Goal: Task Accomplishment & Management: Manage account settings

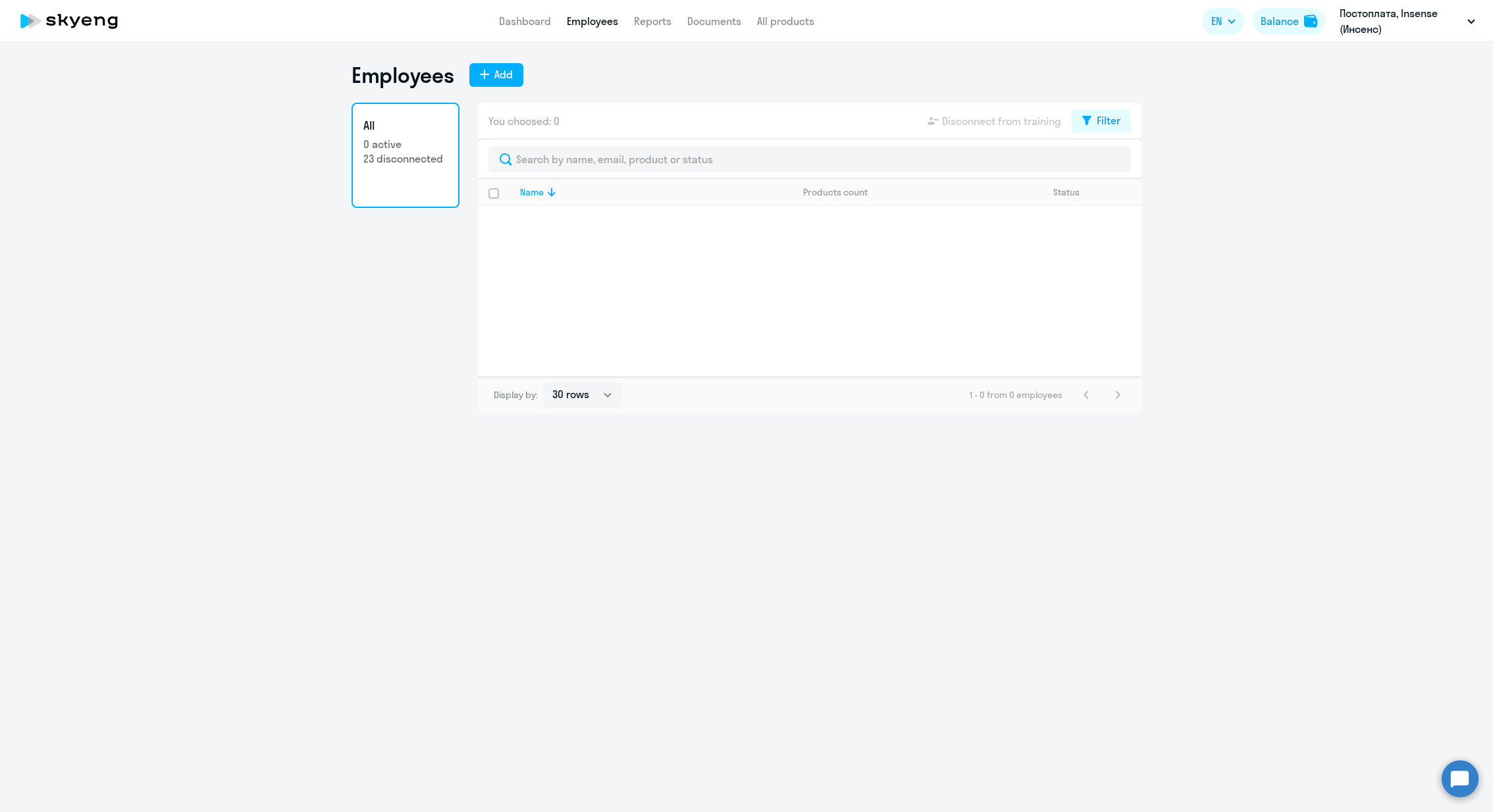
select select "30"
click at [390, 176] on link "All 0 active 23 disconnected" at bounding box center [405, 155] width 108 height 105
click at [409, 133] on h3 "All" at bounding box center [405, 125] width 84 height 18
click at [386, 103] on link "All 0 active 23 disconnected" at bounding box center [405, 155] width 108 height 105
click at [1102, 113] on div "Filter" at bounding box center [1108, 120] width 23 height 16
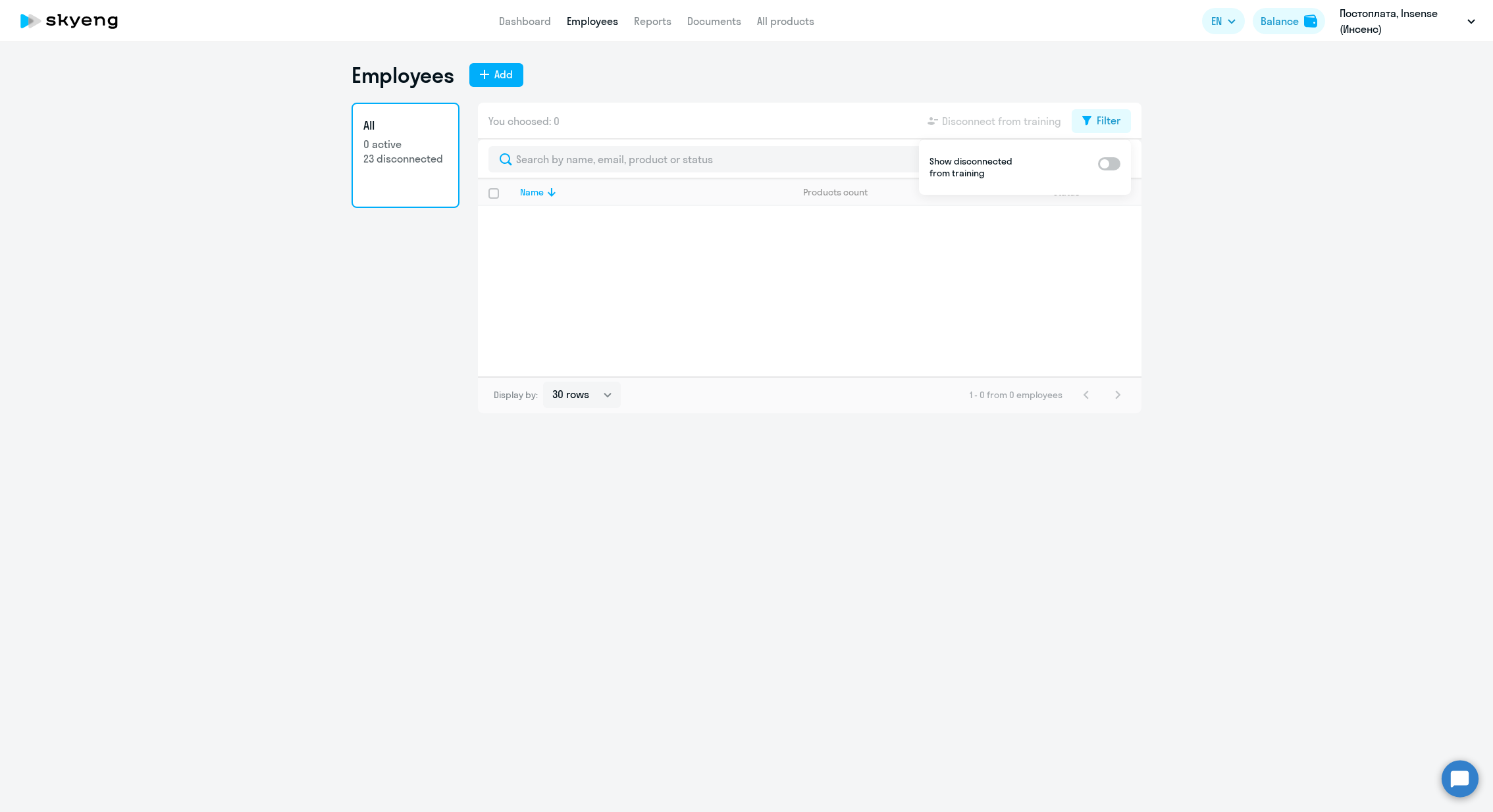
click at [1114, 167] on span at bounding box center [1109, 164] width 23 height 13
click at [1098, 164] on input "checkbox" at bounding box center [1097, 163] width 1 height 1
checkbox input "true"
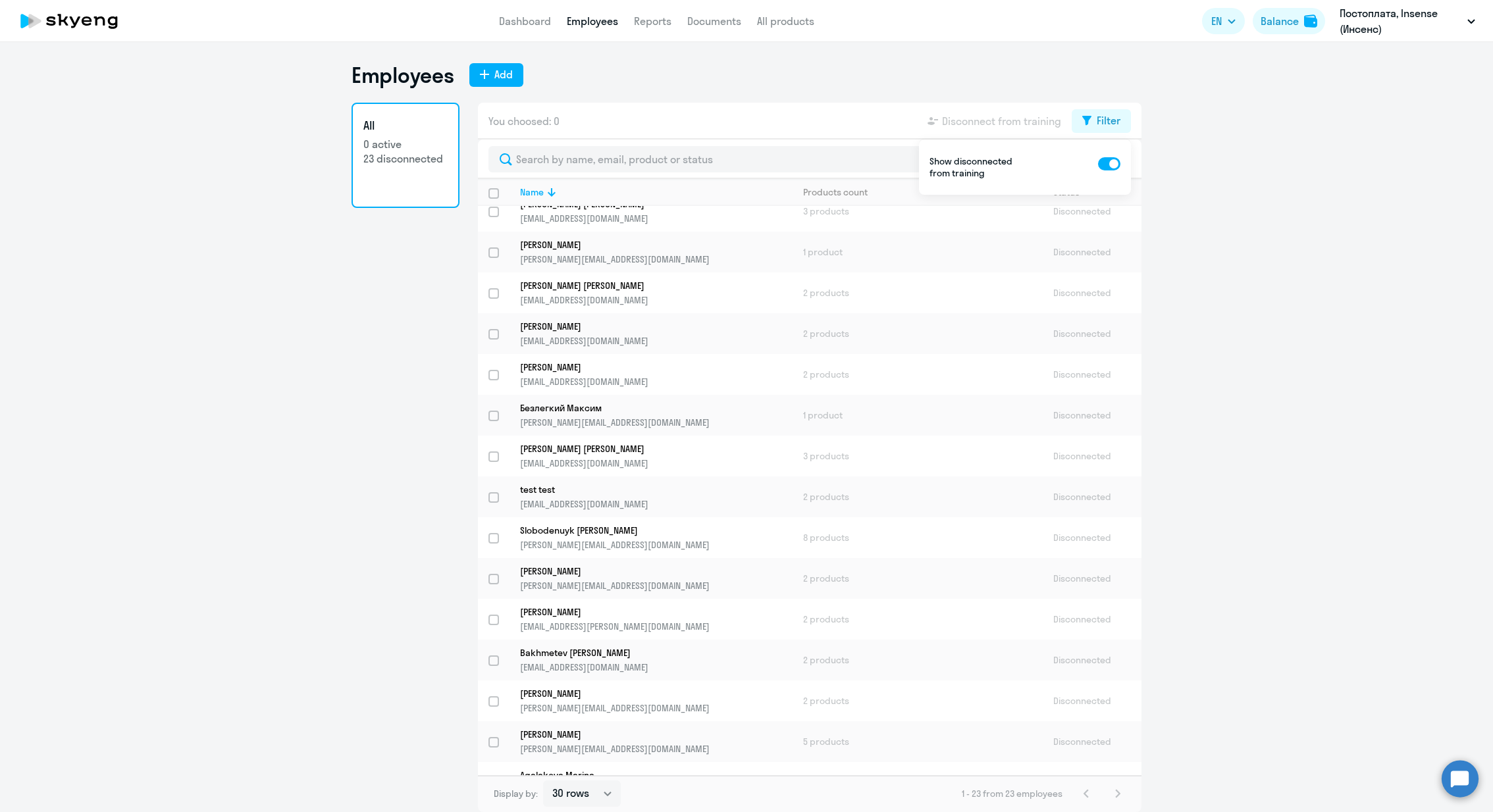
scroll to position [368, 0]
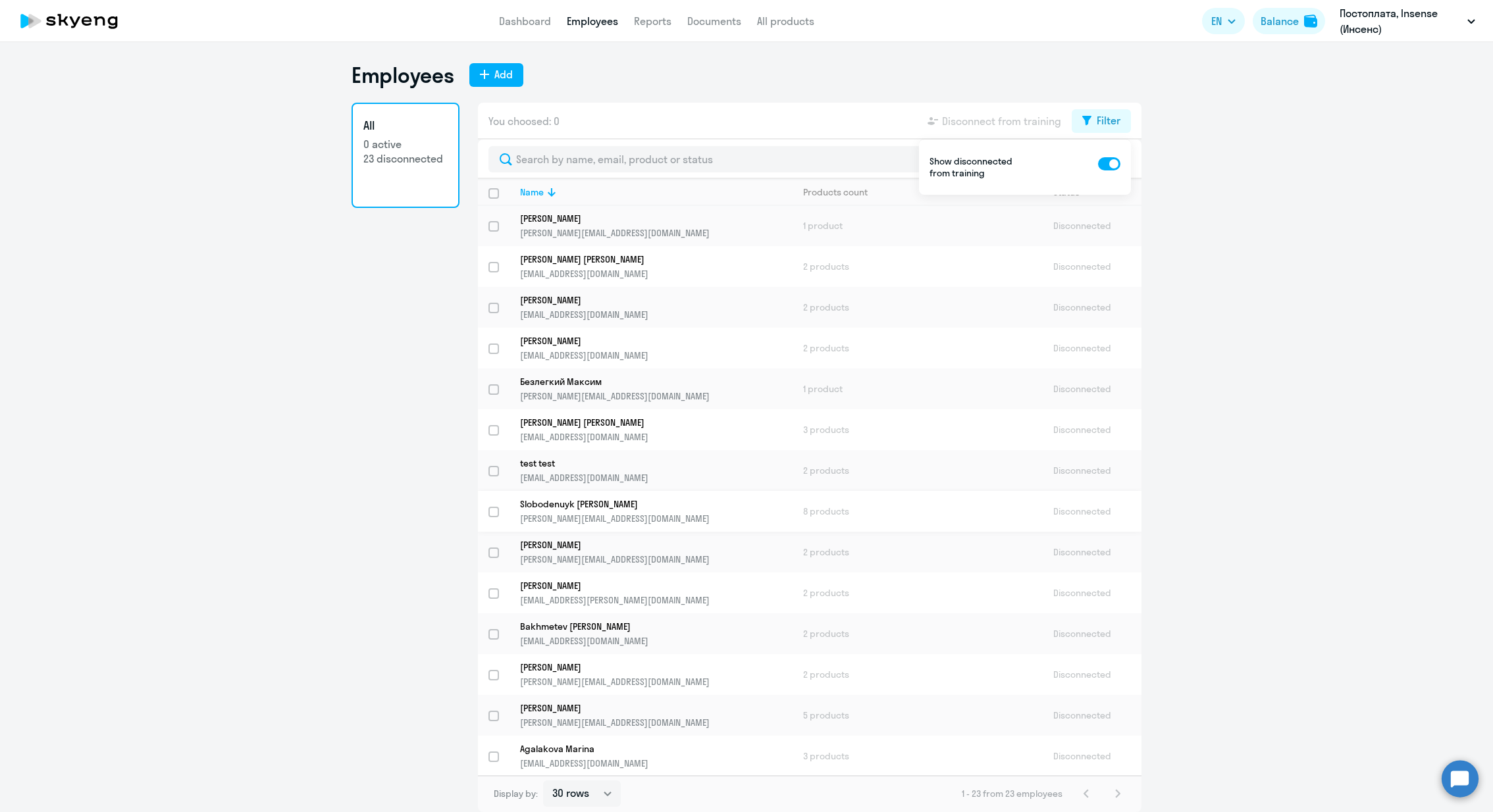
click at [556, 510] on link "Slobodenuyk [PERSON_NAME] [PERSON_NAME][EMAIL_ADDRESS][DOMAIN_NAME]" at bounding box center [656, 512] width 272 height 27
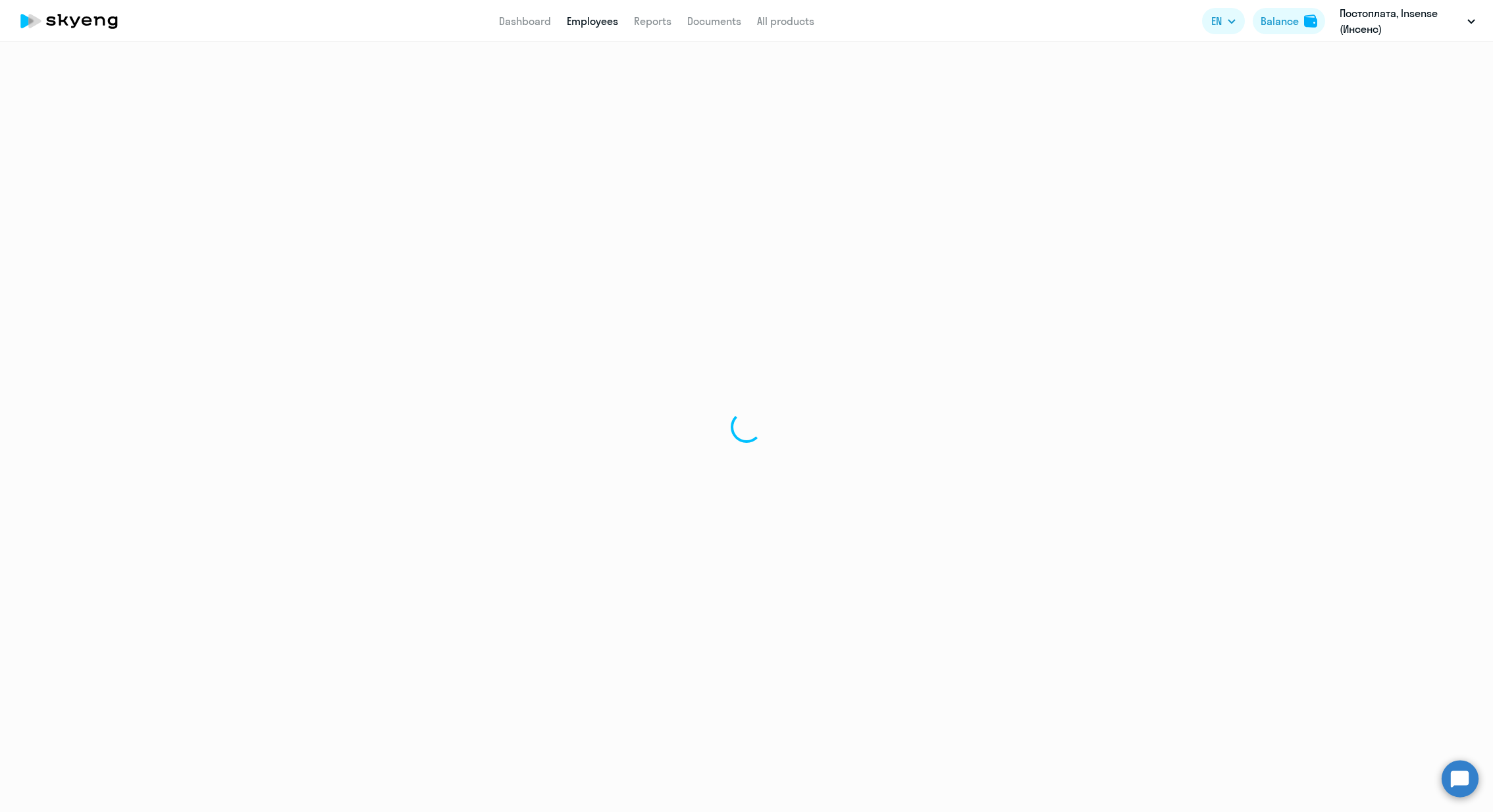
select select "english"
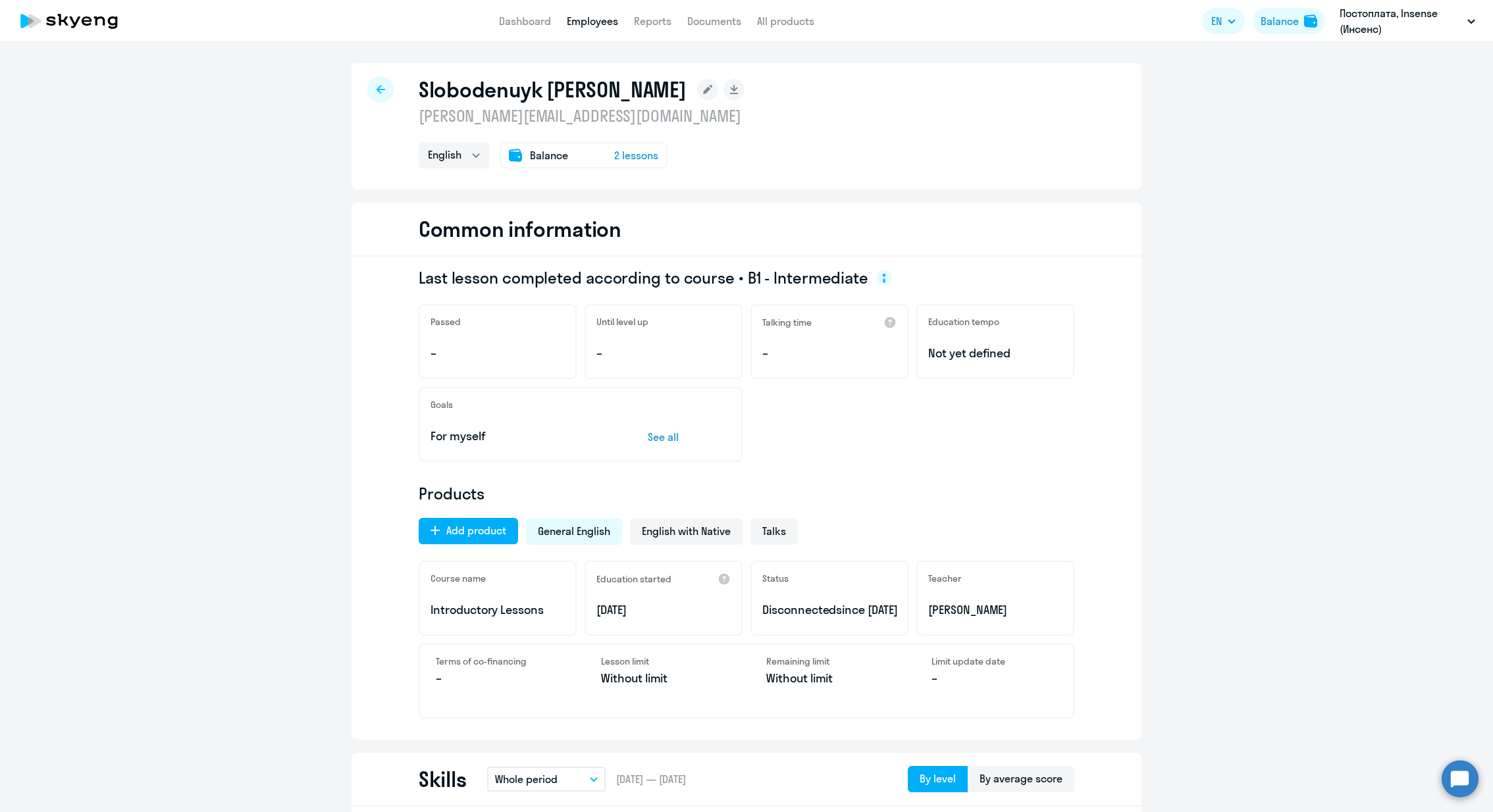
click at [488, 117] on p "[PERSON_NAME][EMAIL_ADDRESS][DOMAIN_NAME]" at bounding box center [582, 115] width 325 height 21
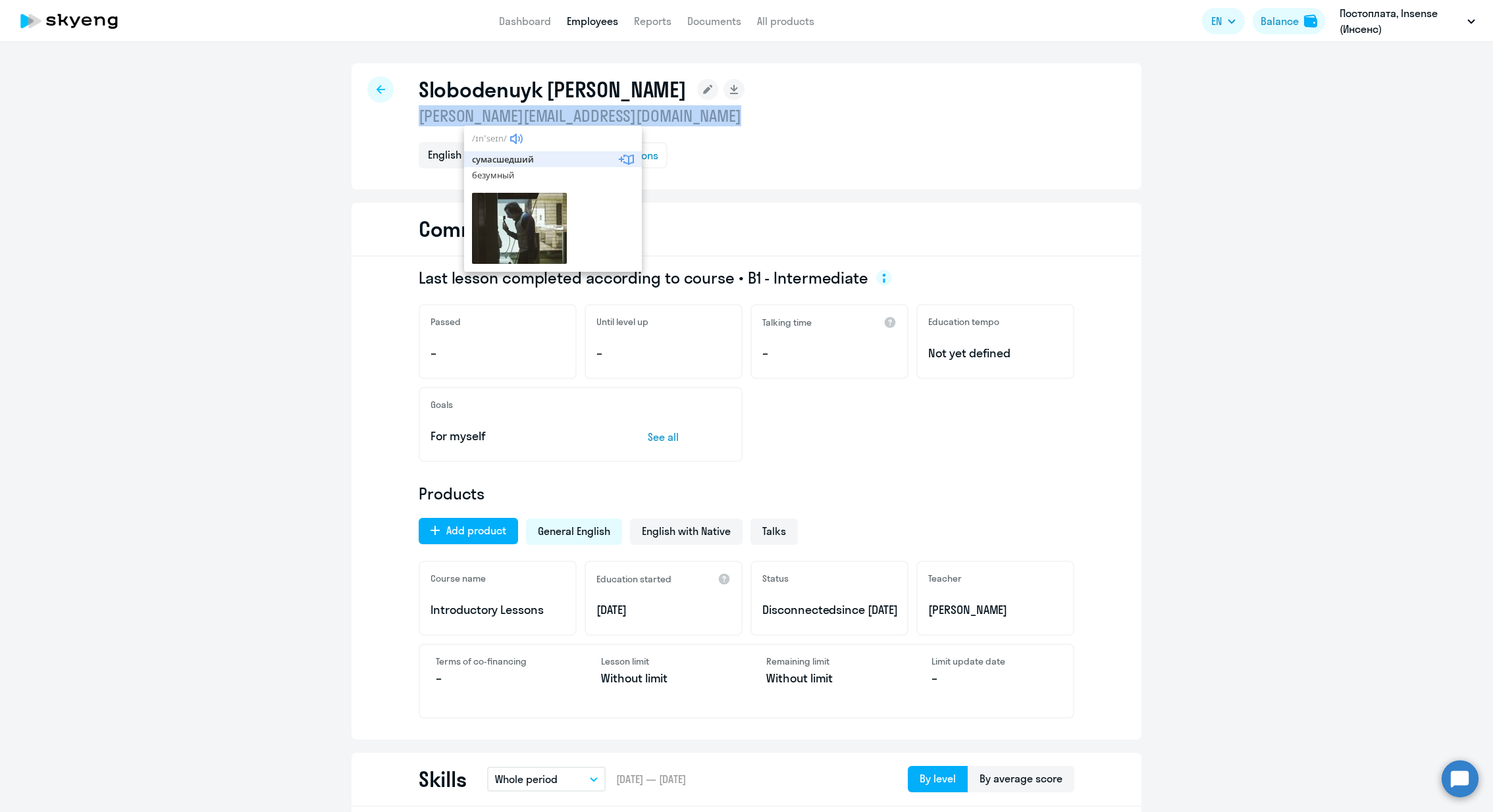
copy p "[PERSON_NAME][EMAIL_ADDRESS][DOMAIN_NAME]"
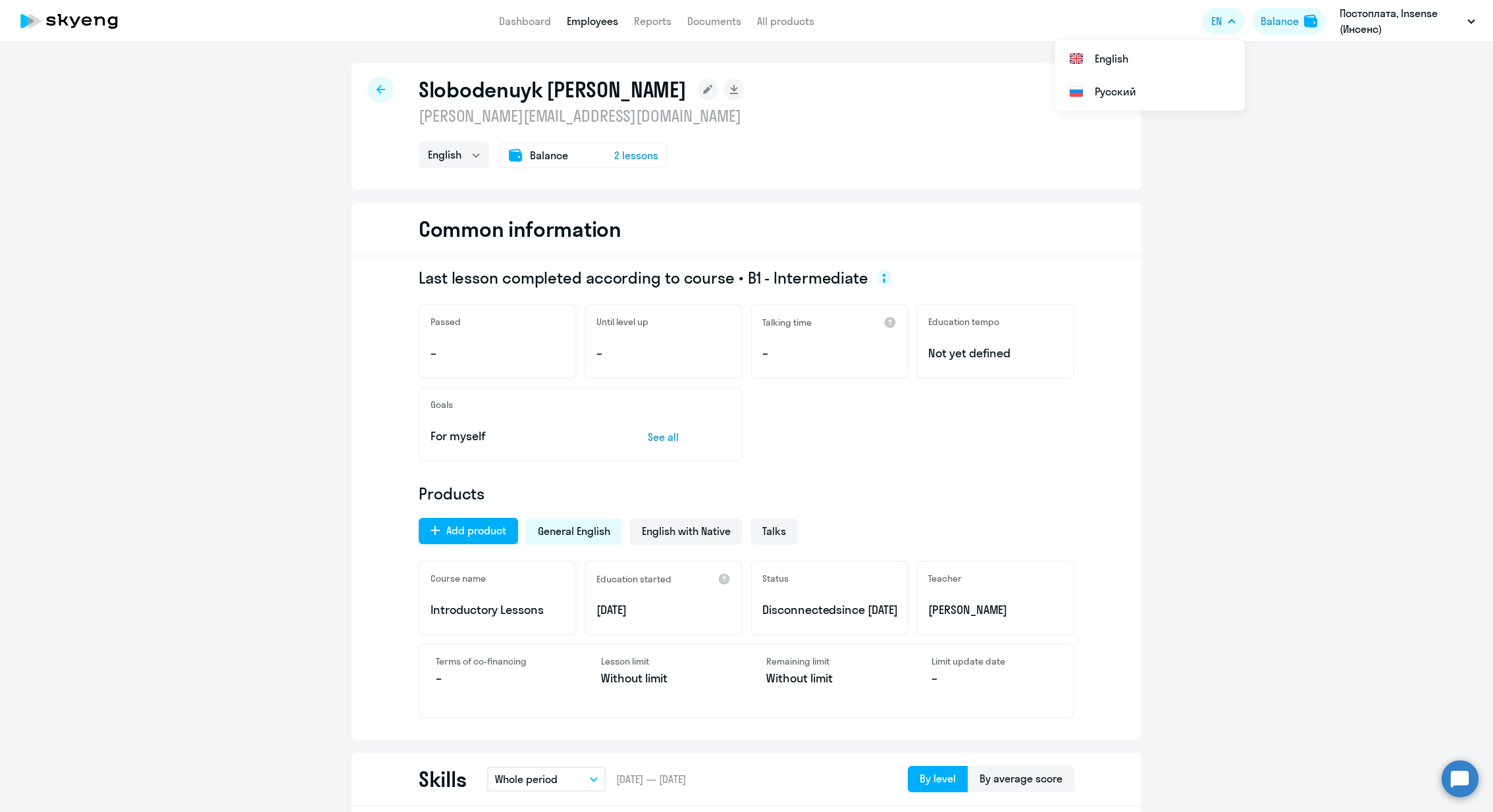
click at [1403, 38] on app-header "Dashboard Employees Reports Documents All products Dashboard Employees Reports …" at bounding box center [746, 21] width 1493 height 42
click at [1403, 29] on p "Постоплата, Insense (Инсенс)" at bounding box center [1400, 21] width 123 height 32
click at [1397, 31] on p "Постоплата, Insense (Инсенс)" at bounding box center [1400, 21] width 123 height 32
click at [1390, 68] on li "Insense, Insense ([PERSON_NAME])" at bounding box center [1390, 61] width 182 height 33
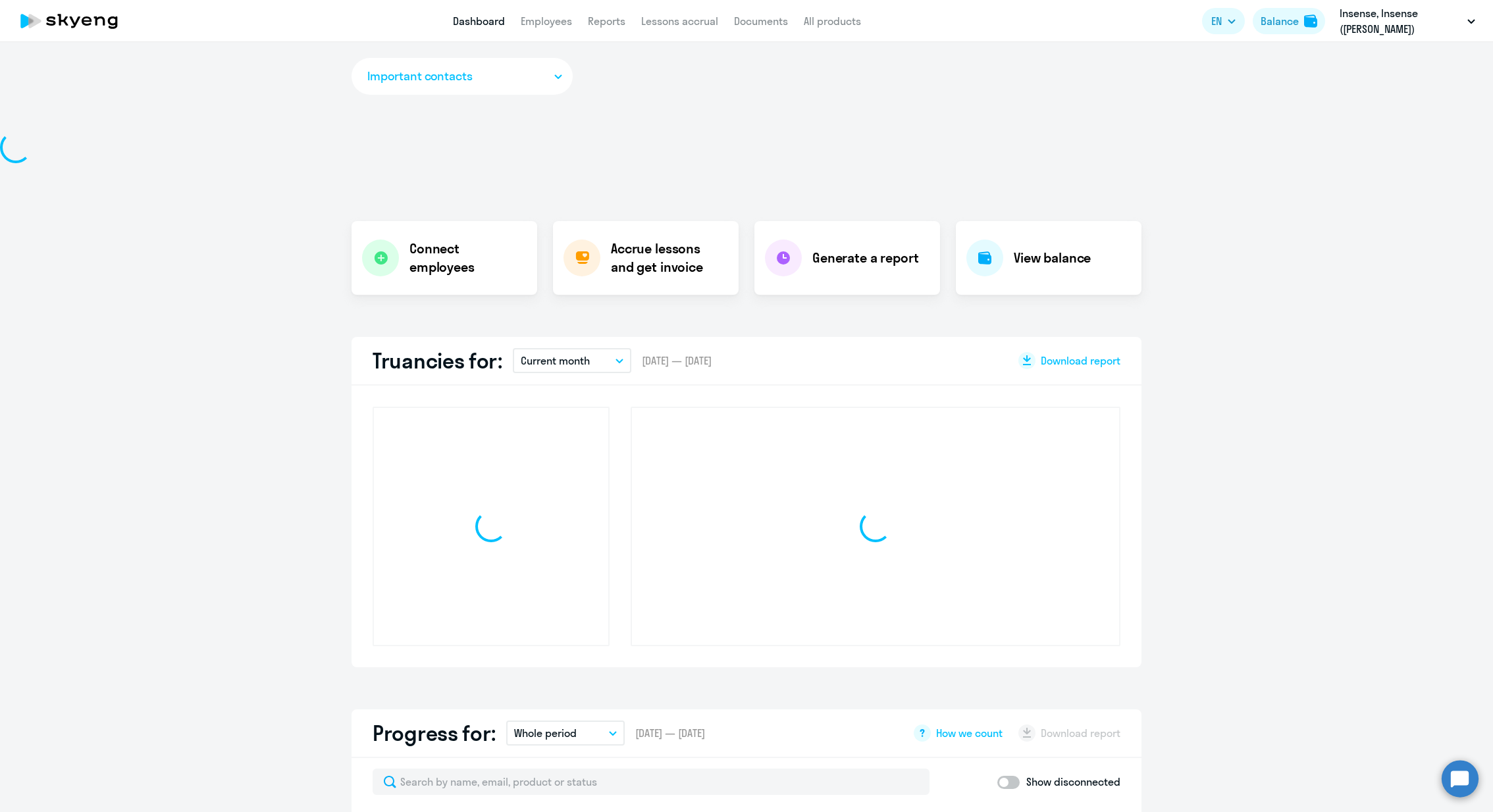
select select "30"
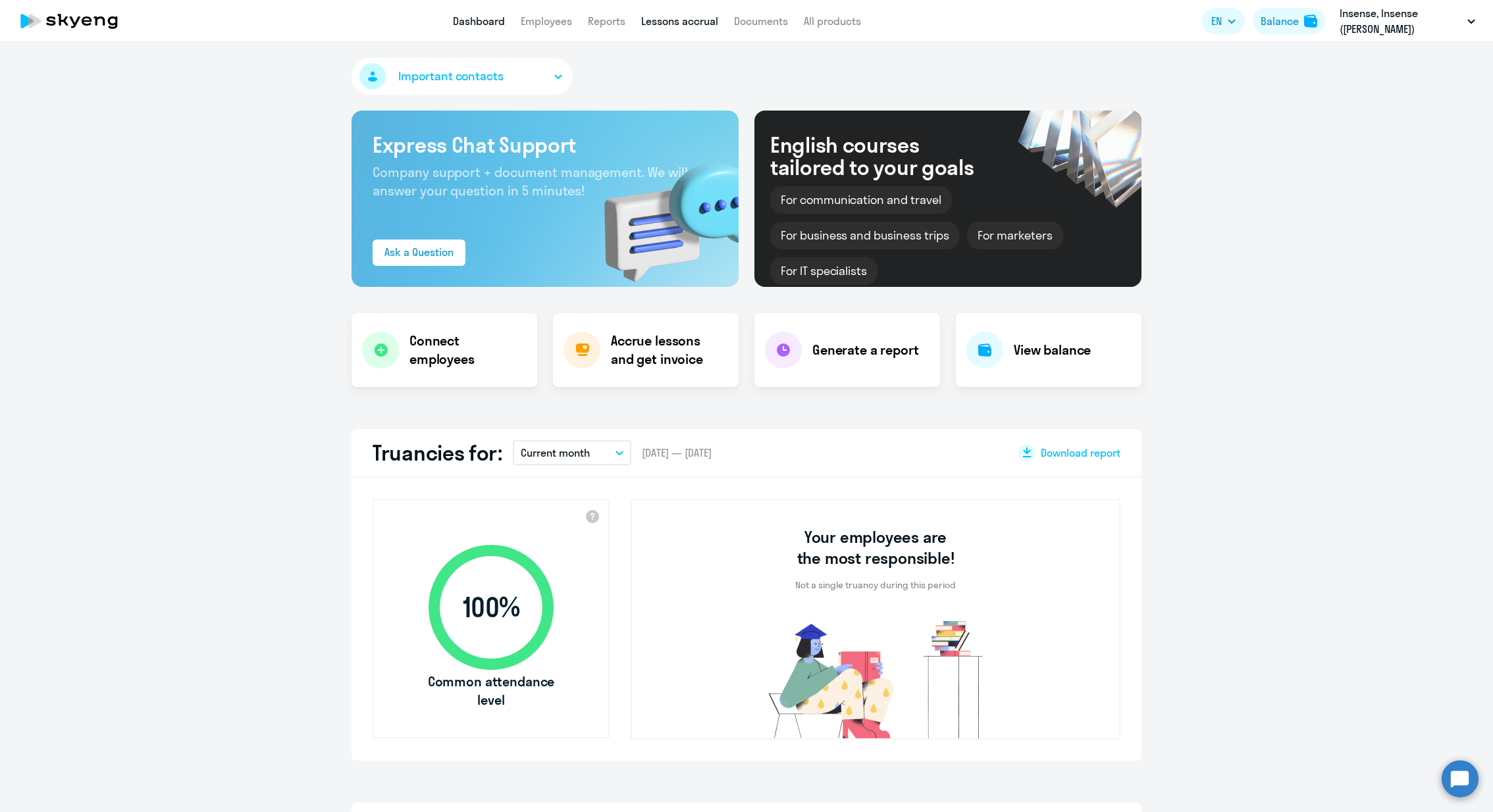
click at [680, 23] on link "Lessons accrual" at bounding box center [679, 21] width 77 height 13
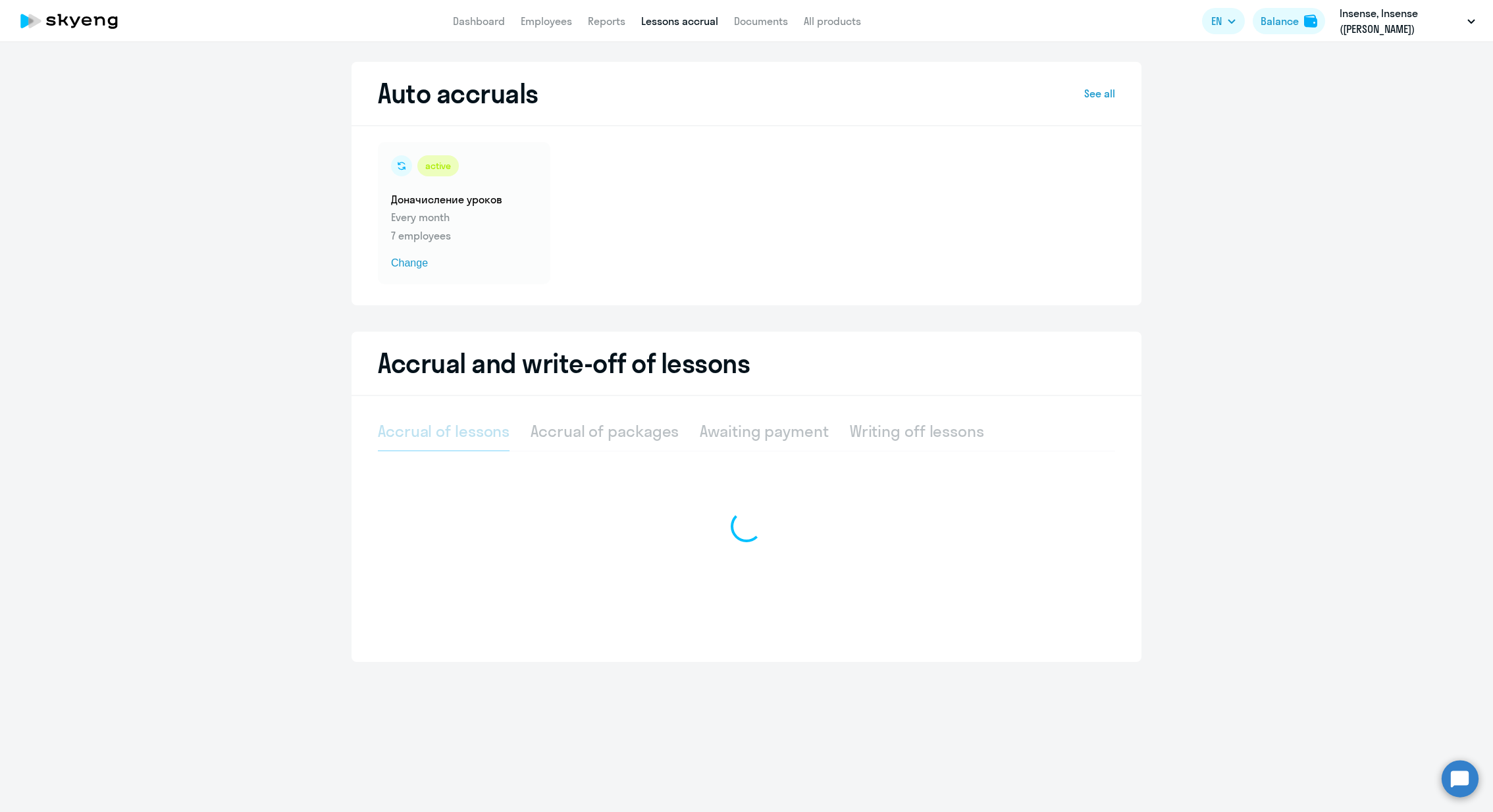
select select "10"
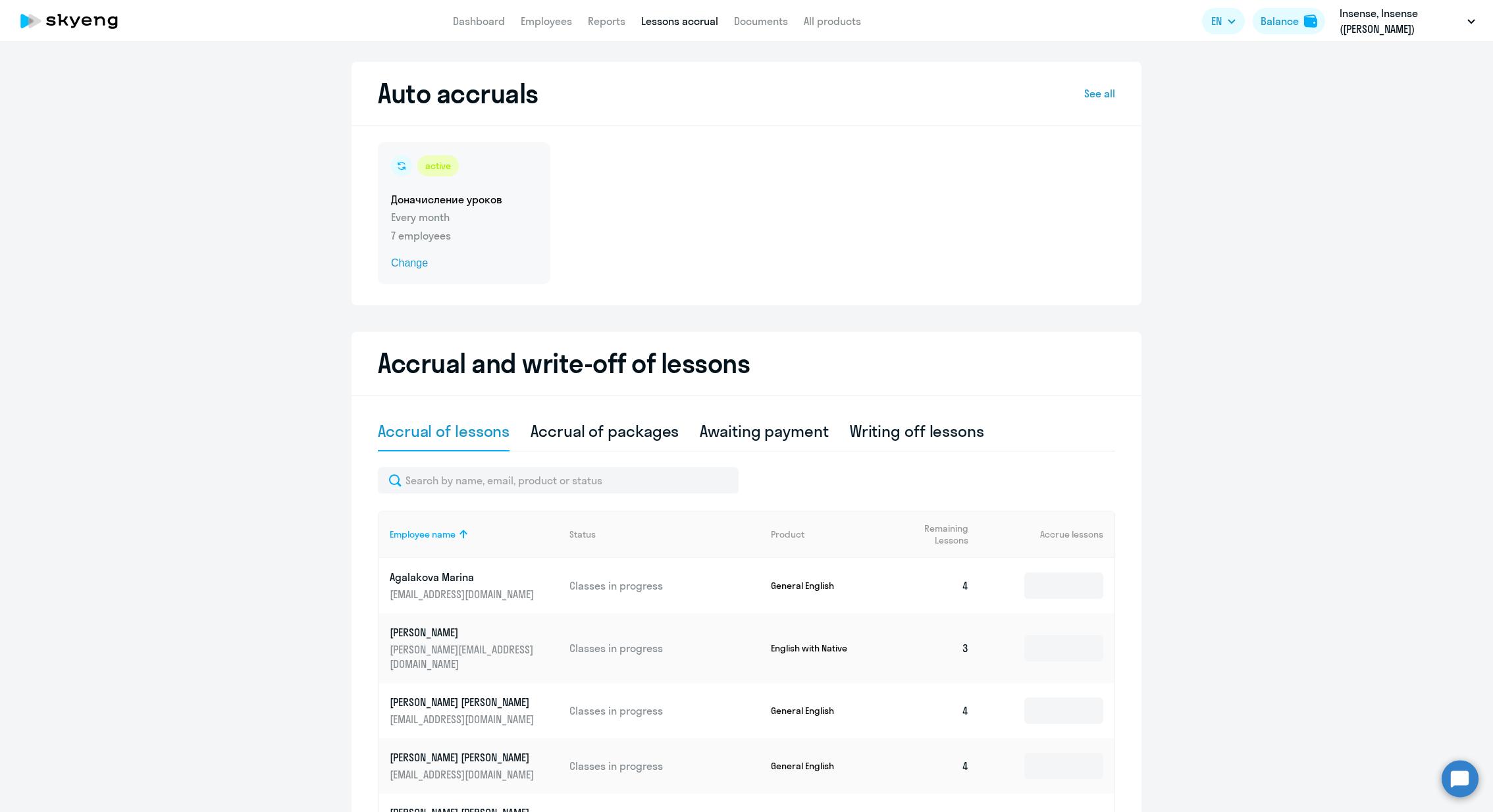
click at [437, 217] on p "Every month" at bounding box center [464, 217] width 146 height 16
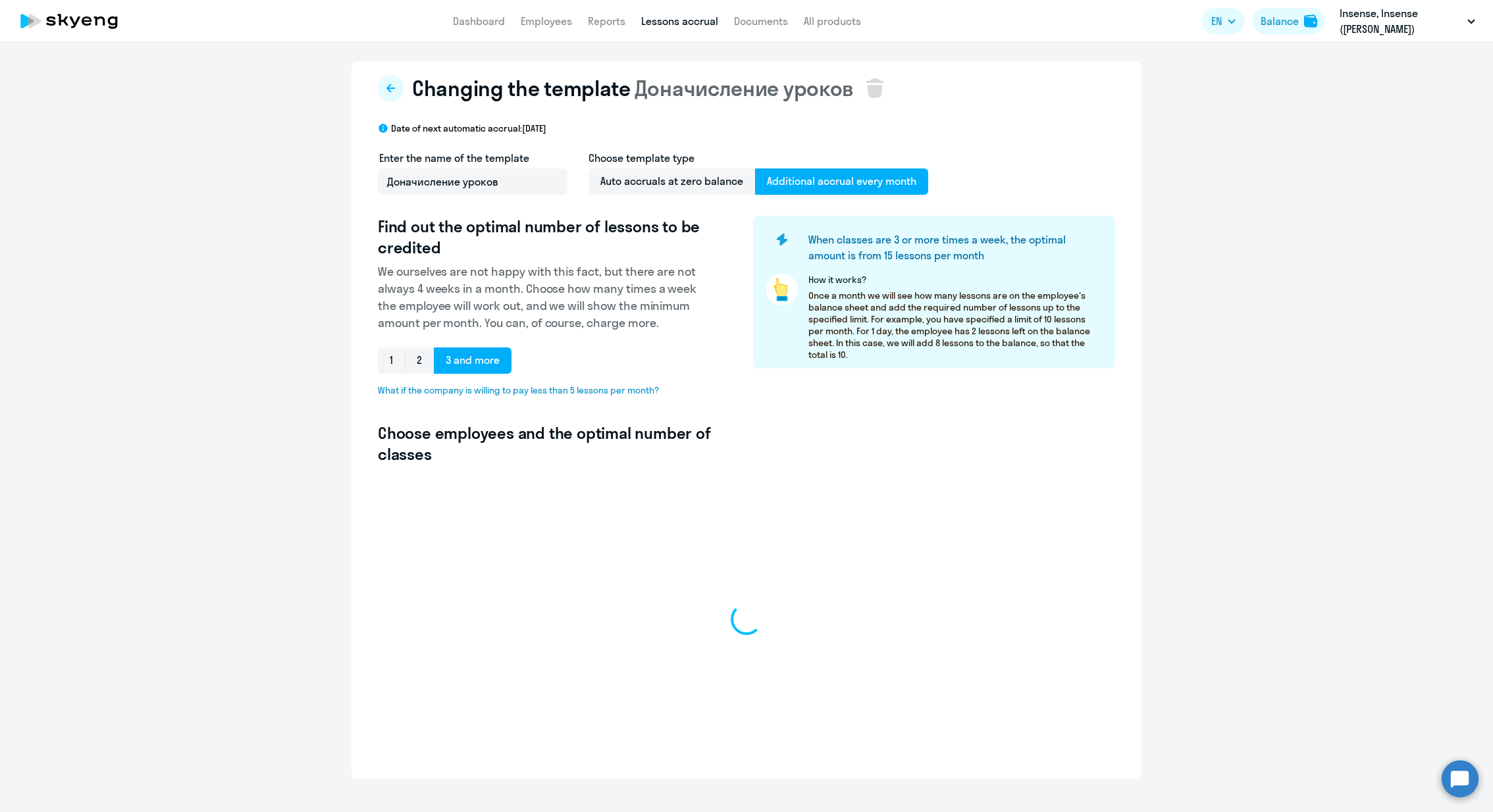
select select "10"
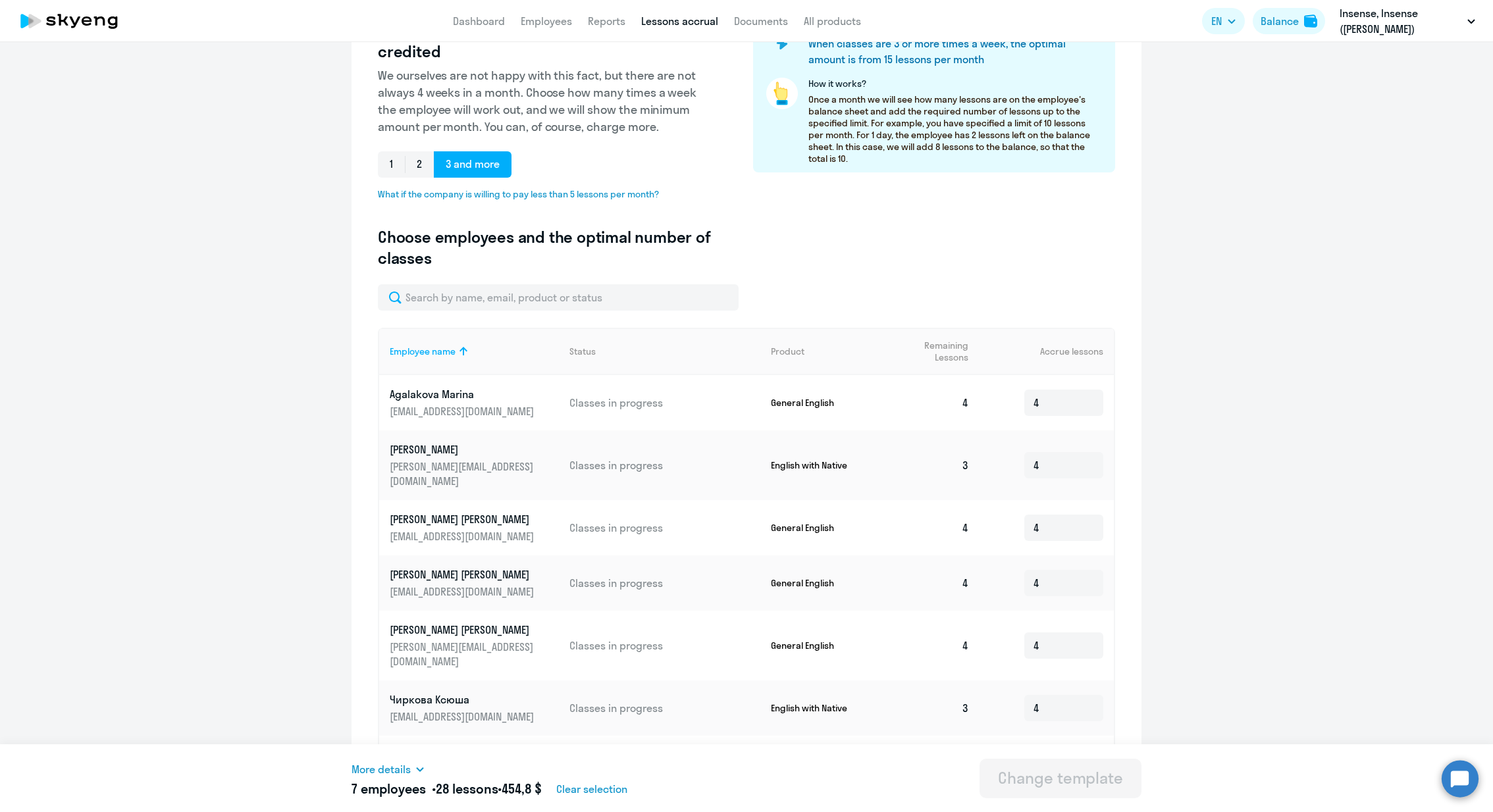
scroll to position [255, 0]
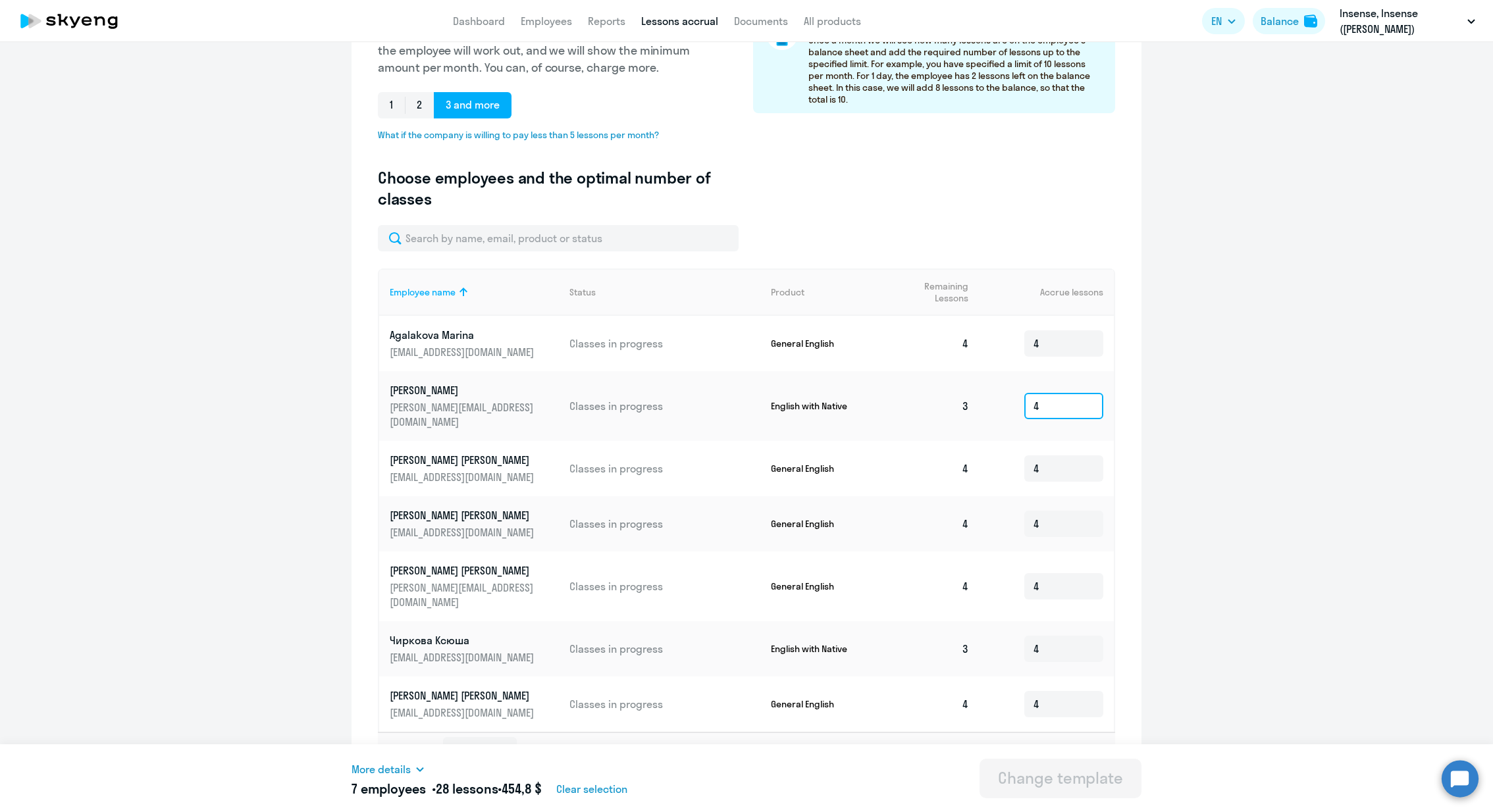
drag, startPoint x: 1053, startPoint y: 406, endPoint x: 1006, endPoint y: 406, distance: 47.0
click at [1006, 406] on td "4" at bounding box center [1047, 406] width 134 height 70
type input "10"
click at [1057, 780] on div "Change template" at bounding box center [1061, 778] width 125 height 21
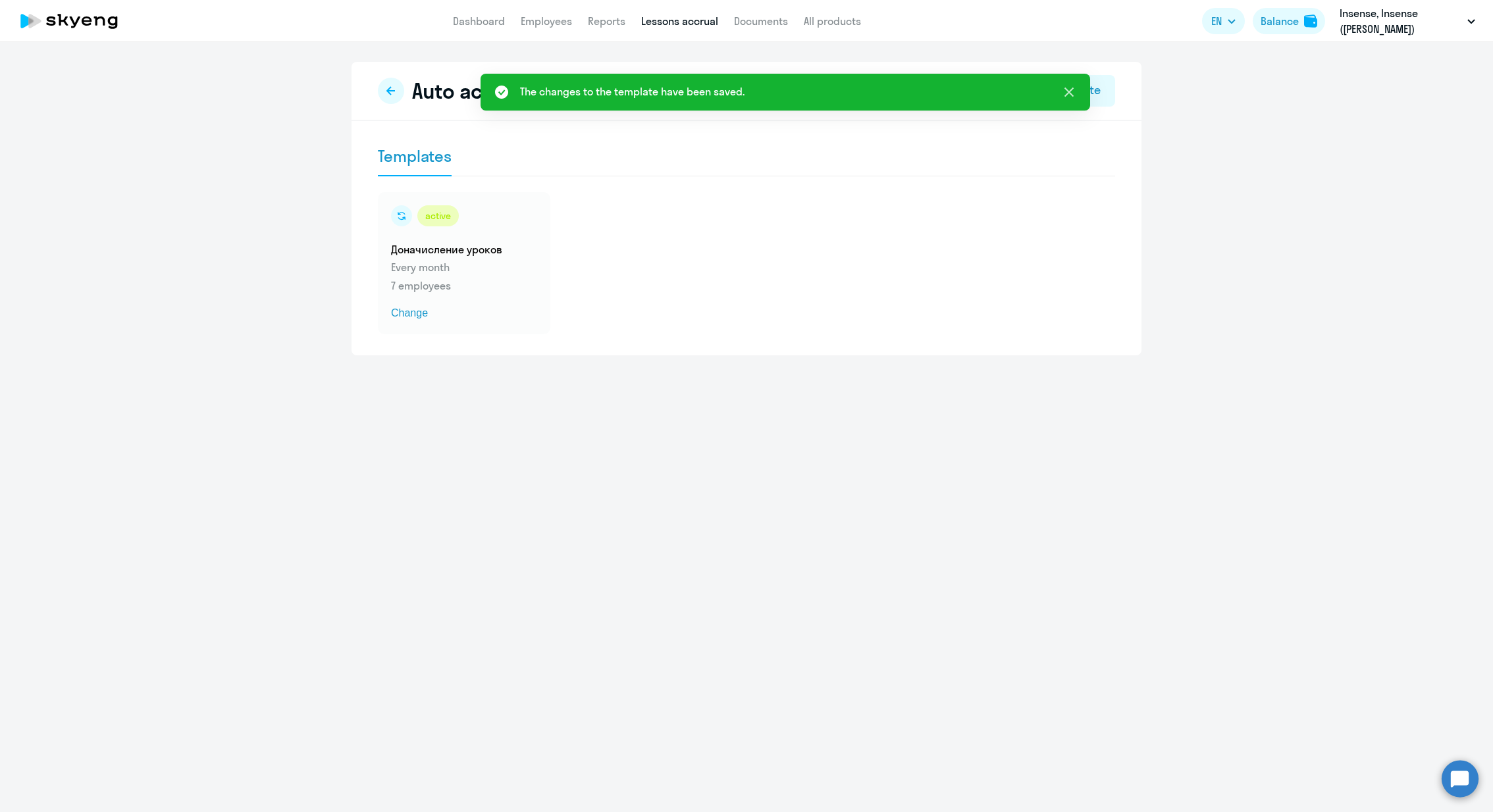
click at [1073, 92] on icon at bounding box center [1068, 92] width 16 height 16
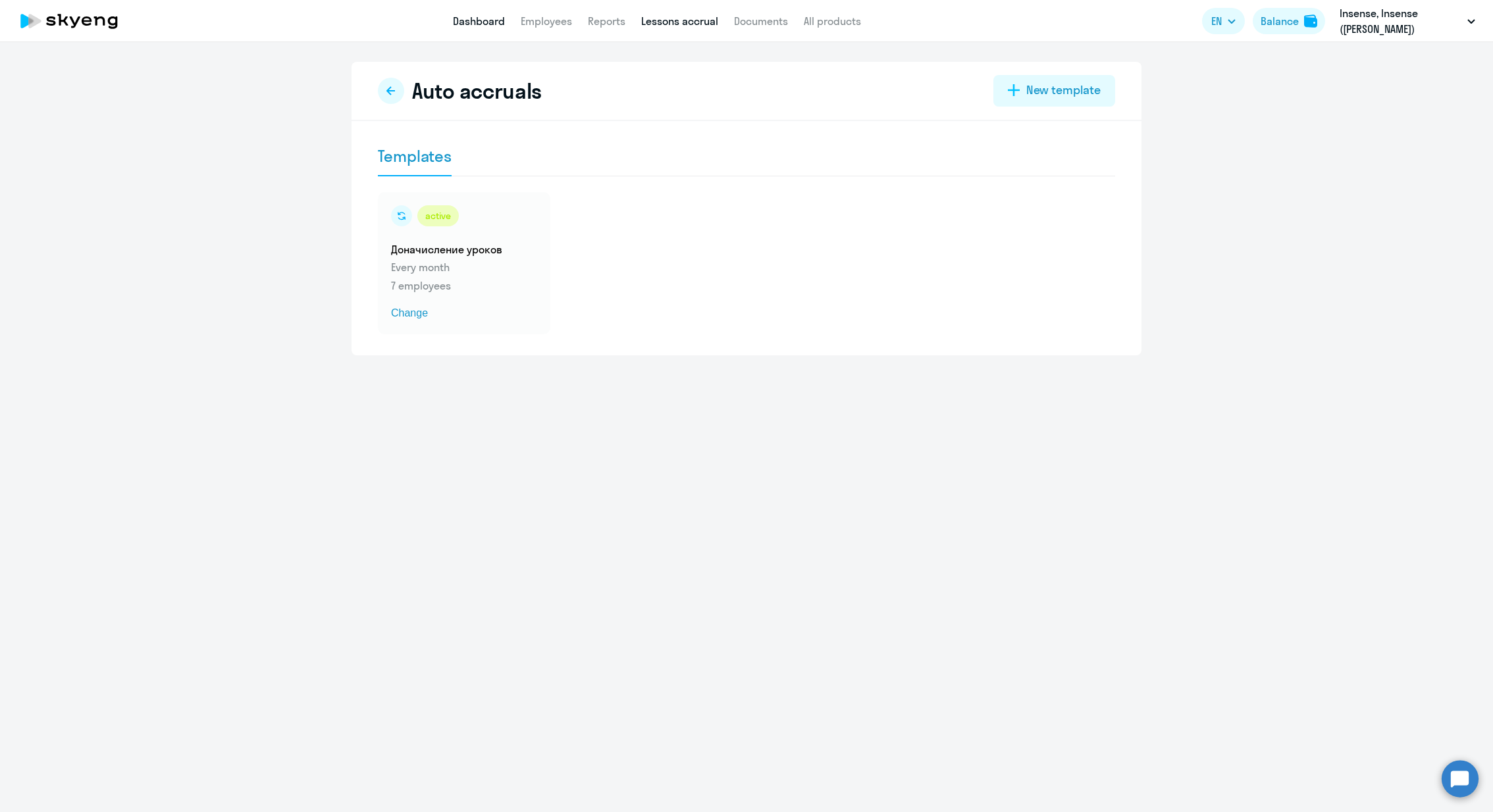
click at [458, 22] on link "Dashboard" at bounding box center [479, 21] width 52 height 13
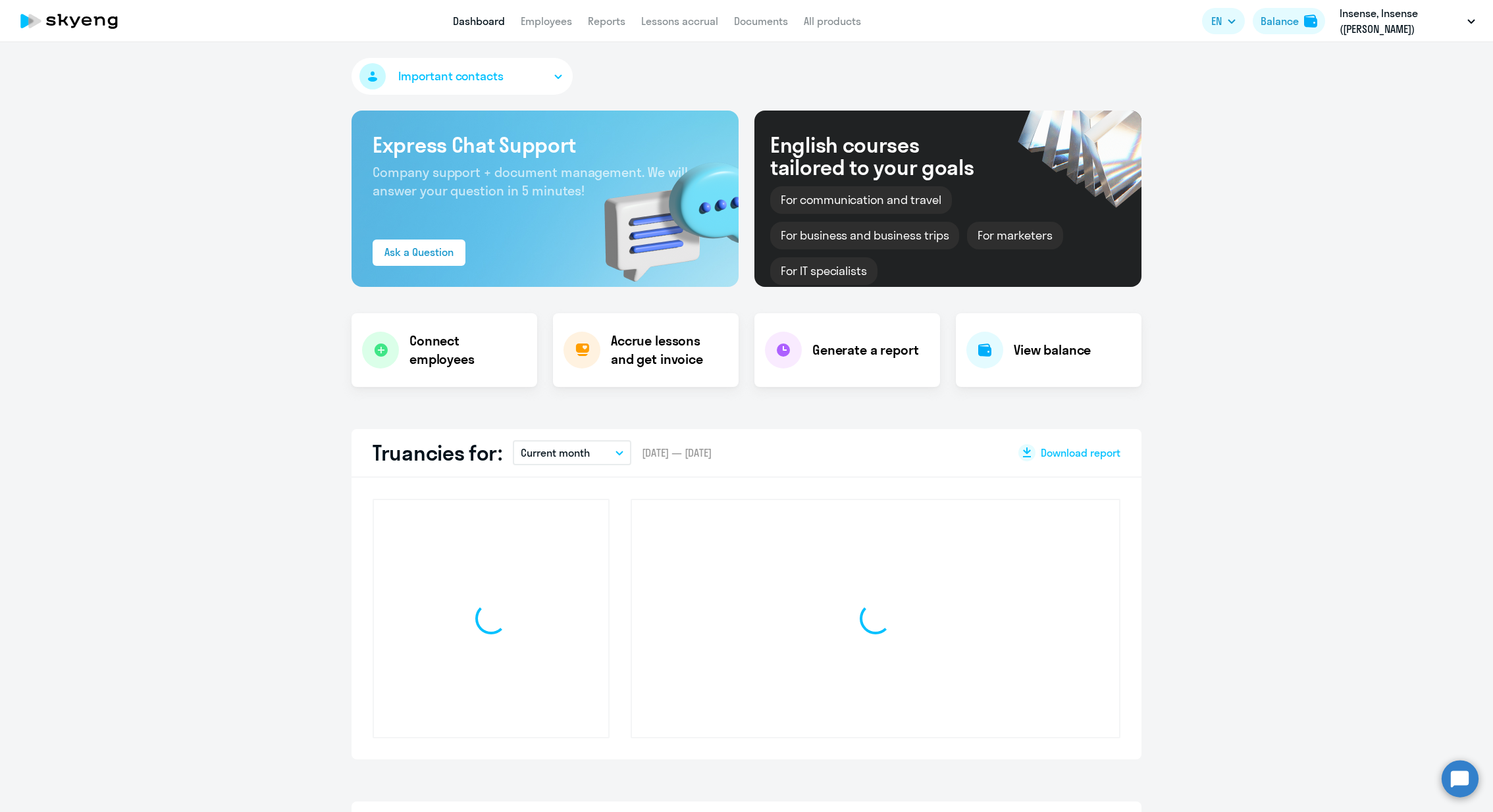
select select "30"
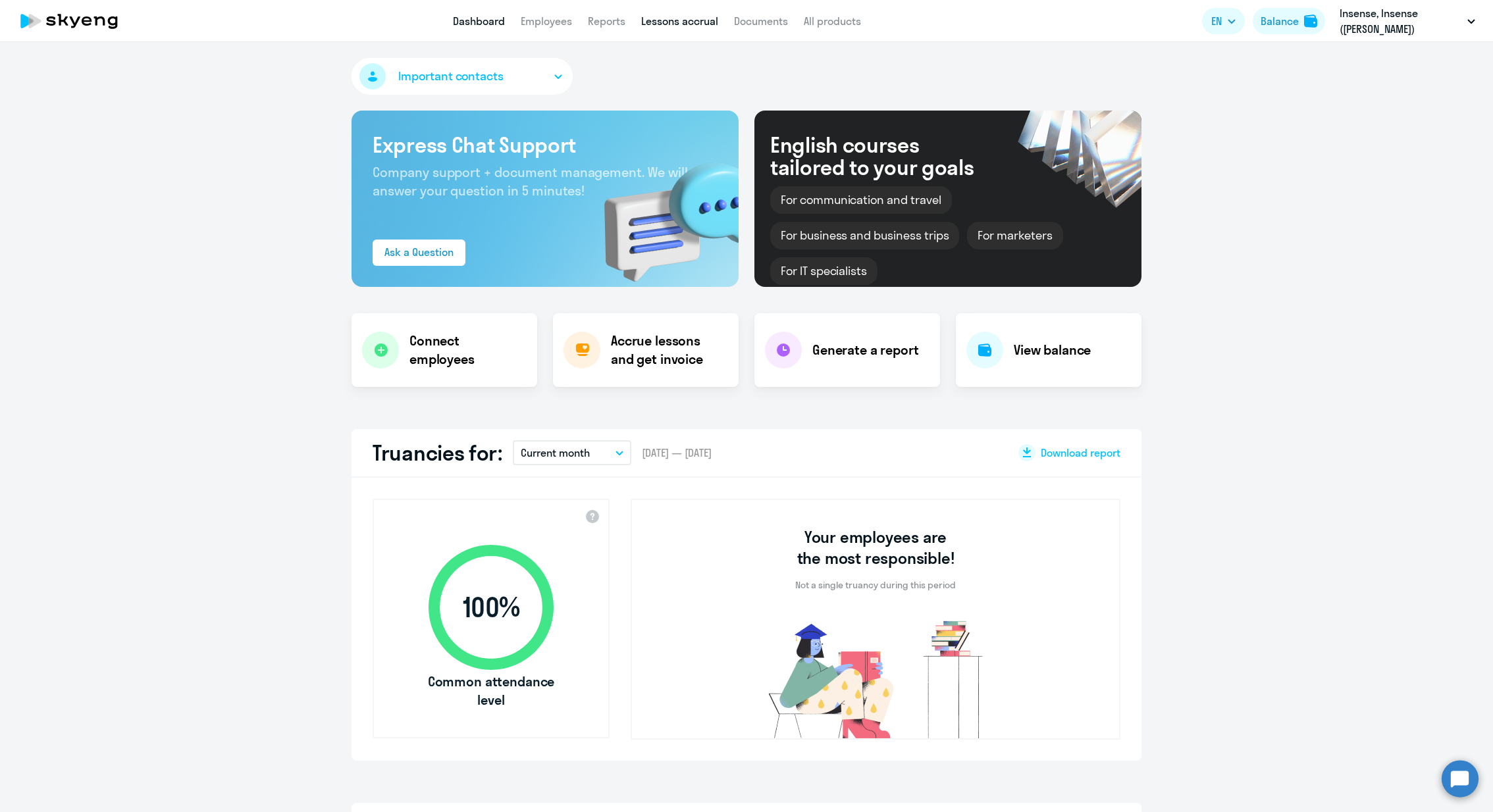
click at [674, 20] on link "Lessons accrual" at bounding box center [679, 21] width 77 height 13
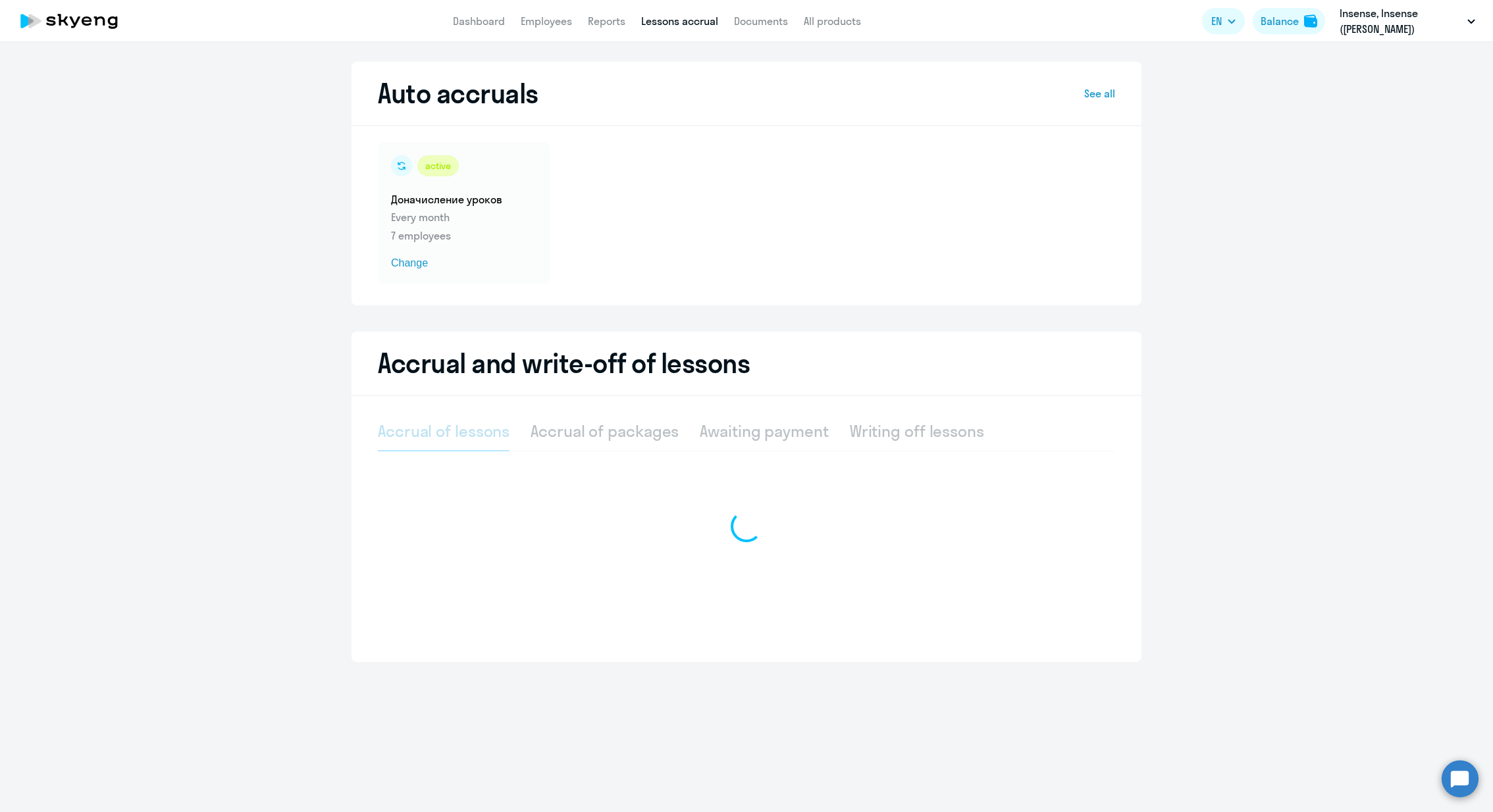
select select "10"
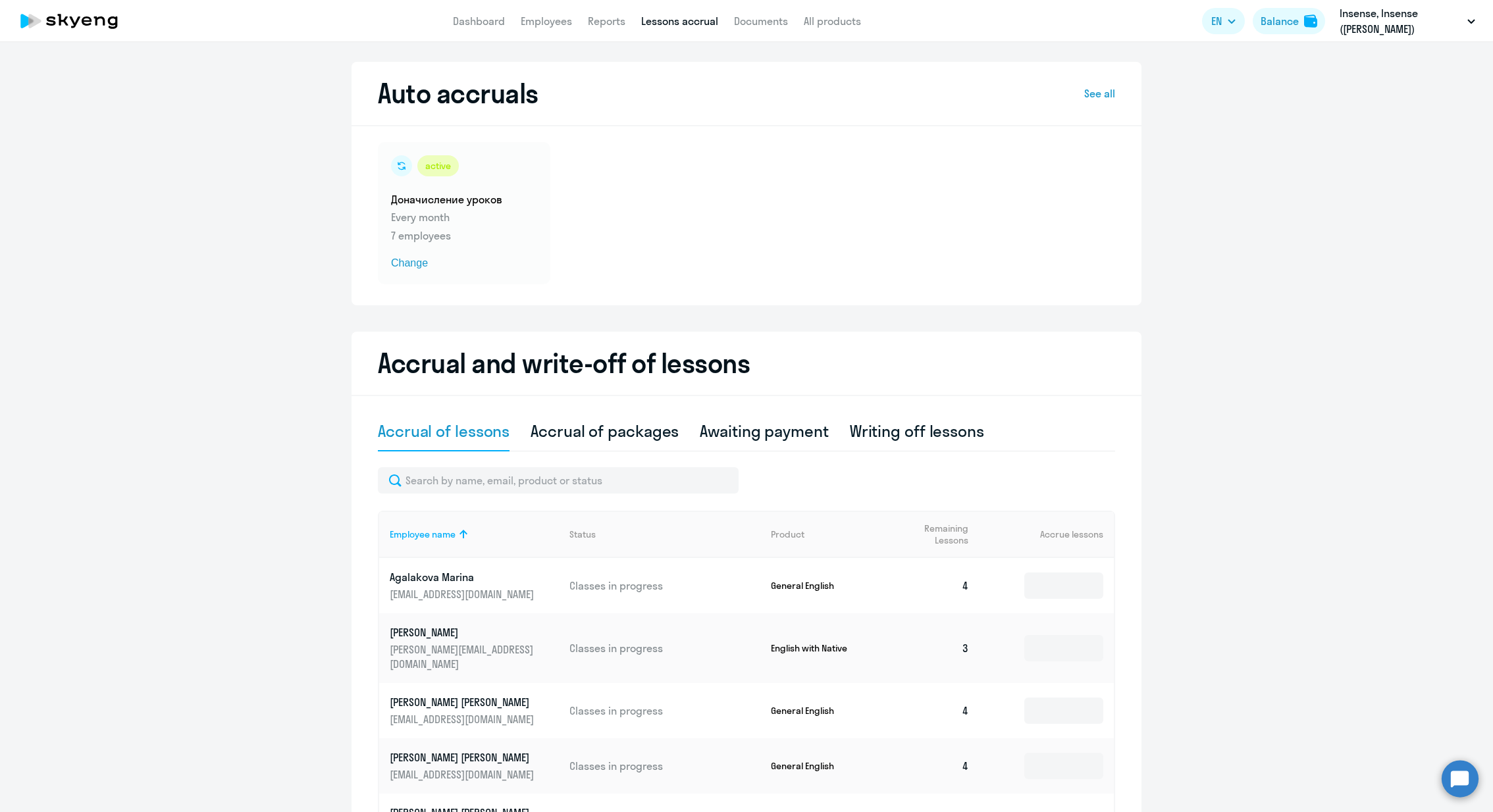
scroll to position [243, 0]
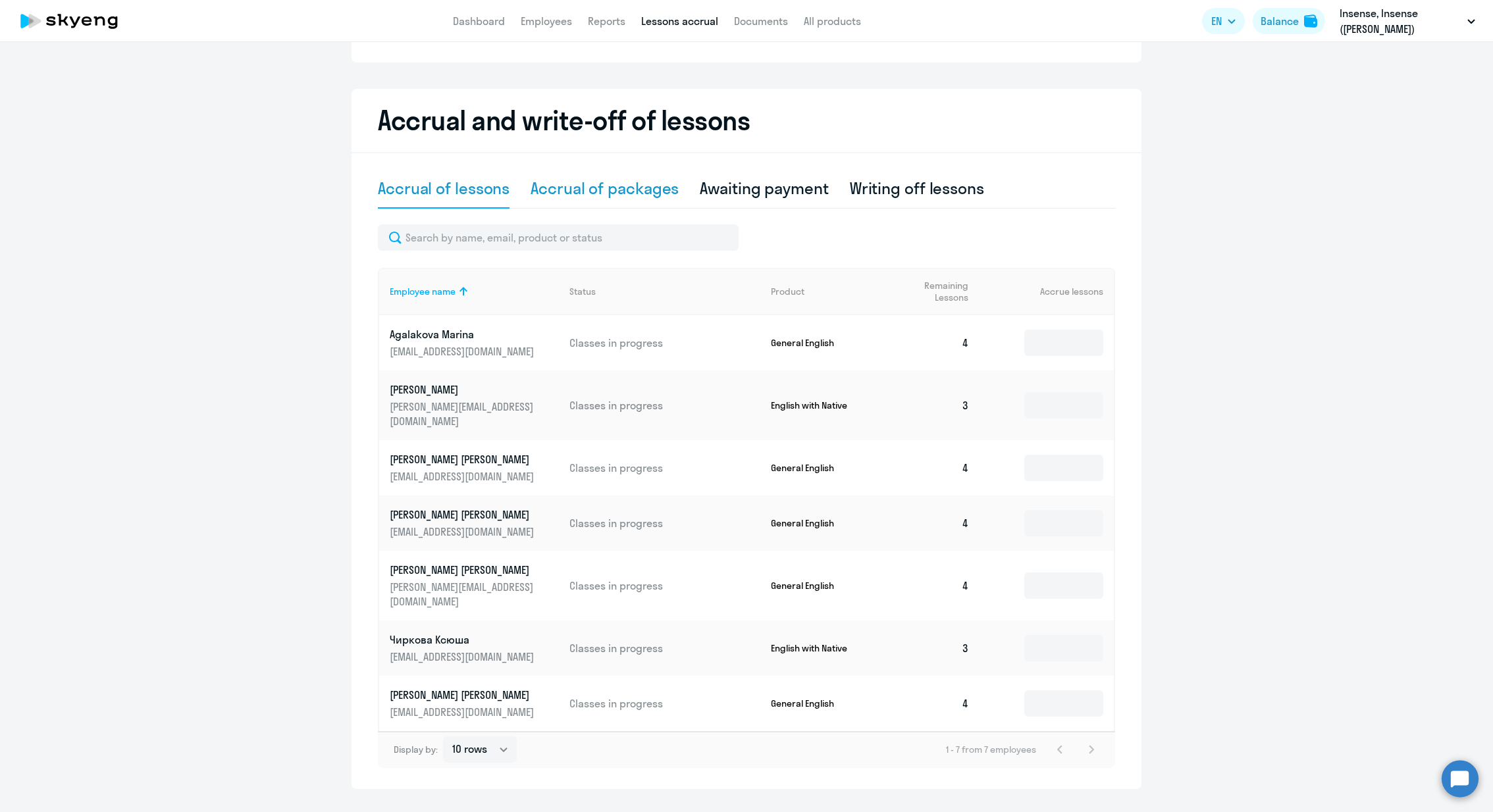
click at [588, 189] on div "Accrual of packages" at bounding box center [604, 188] width 148 height 21
select select "10"
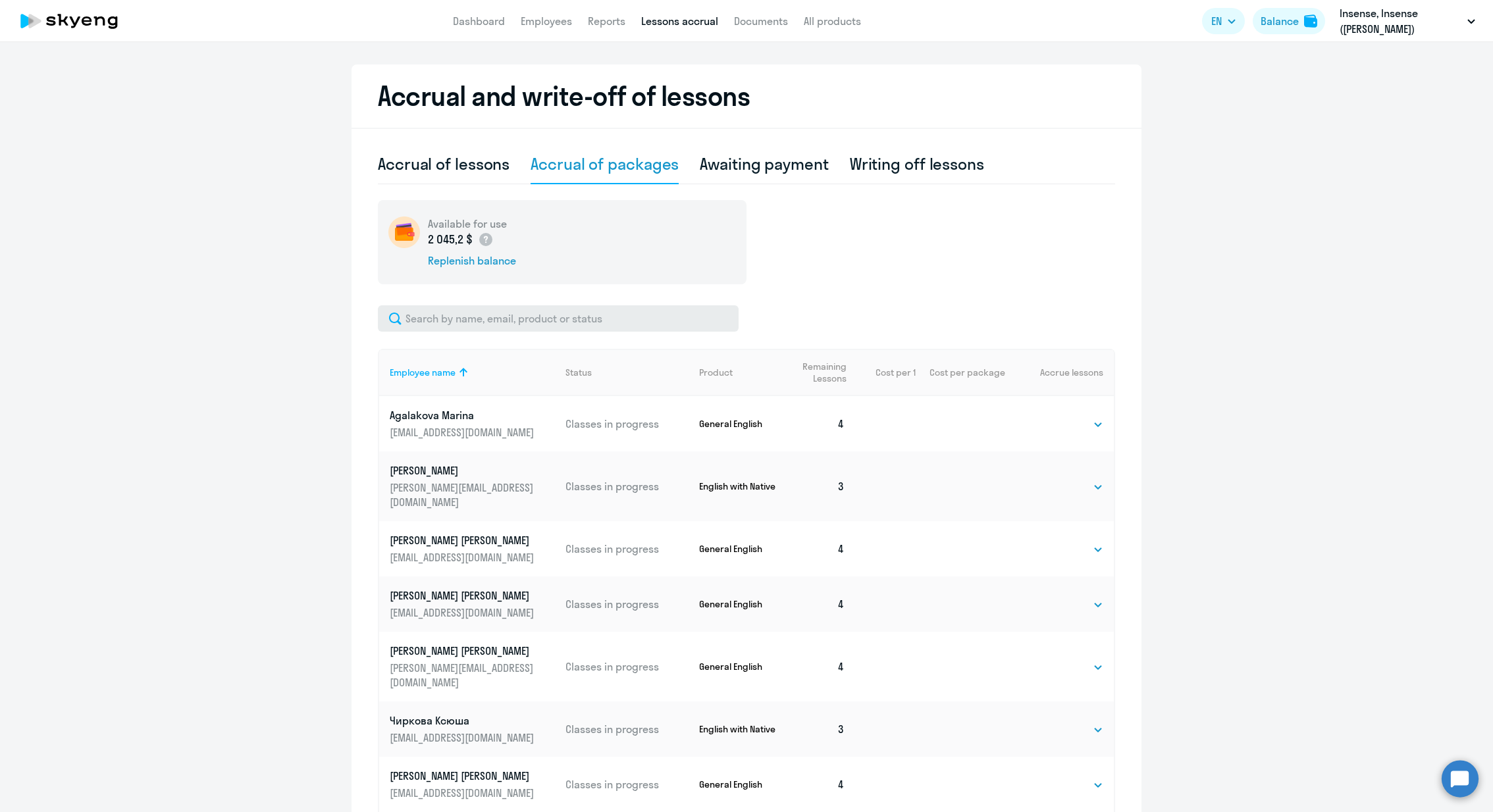
scroll to position [295, 0]
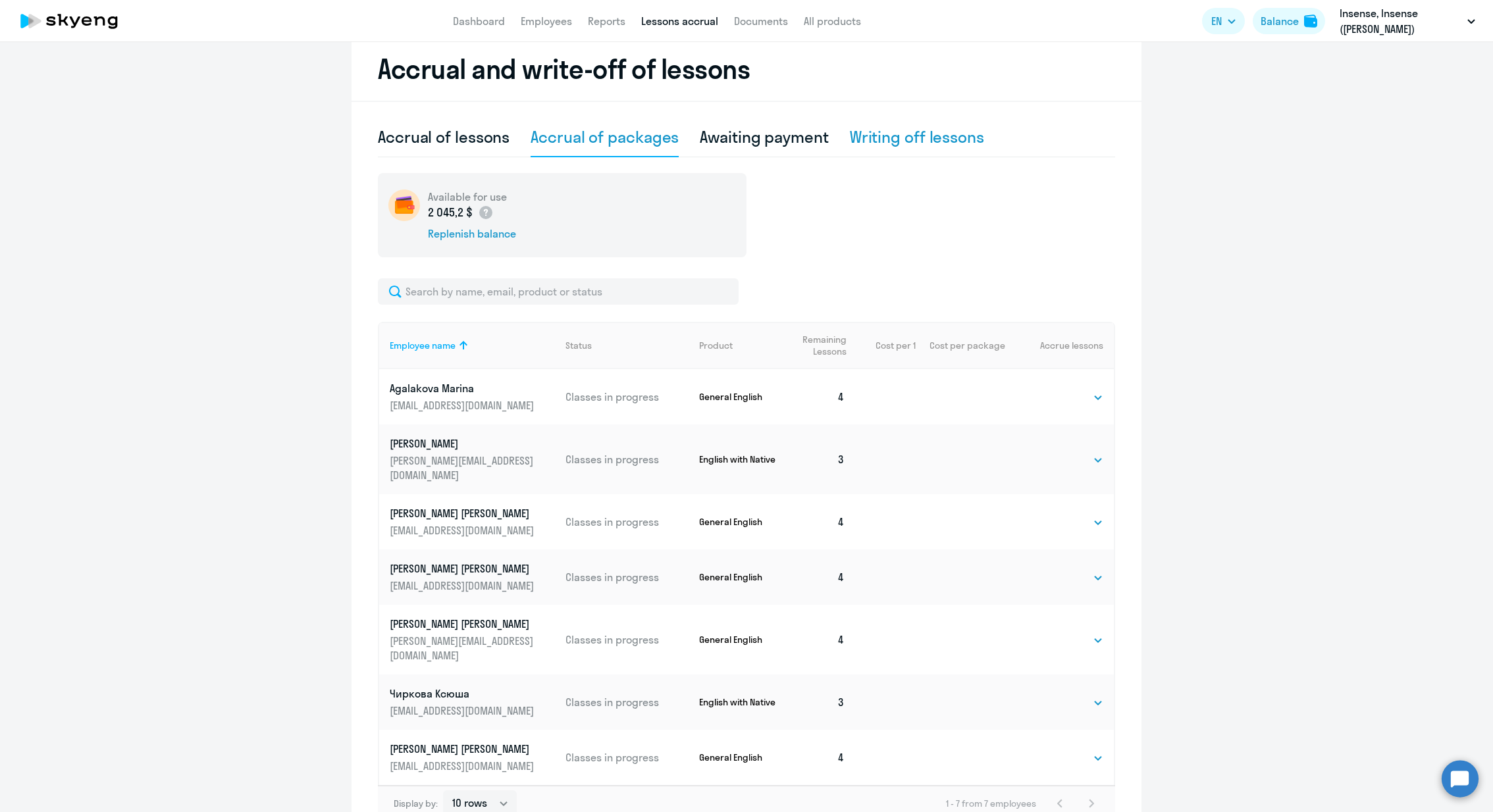
click at [870, 141] on div "Writing off lessons" at bounding box center [916, 136] width 134 height 21
select select "10"
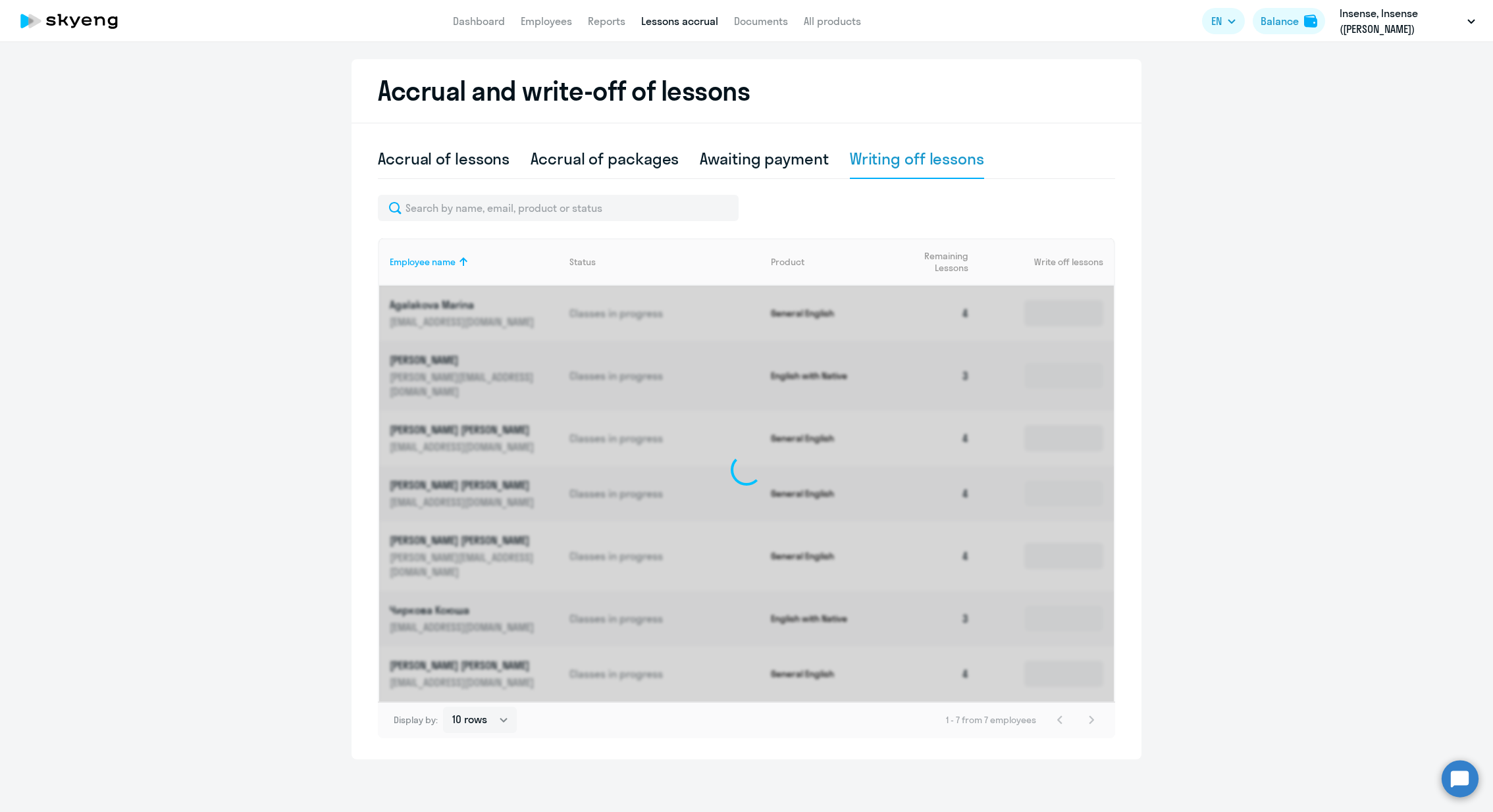
scroll to position [243, 0]
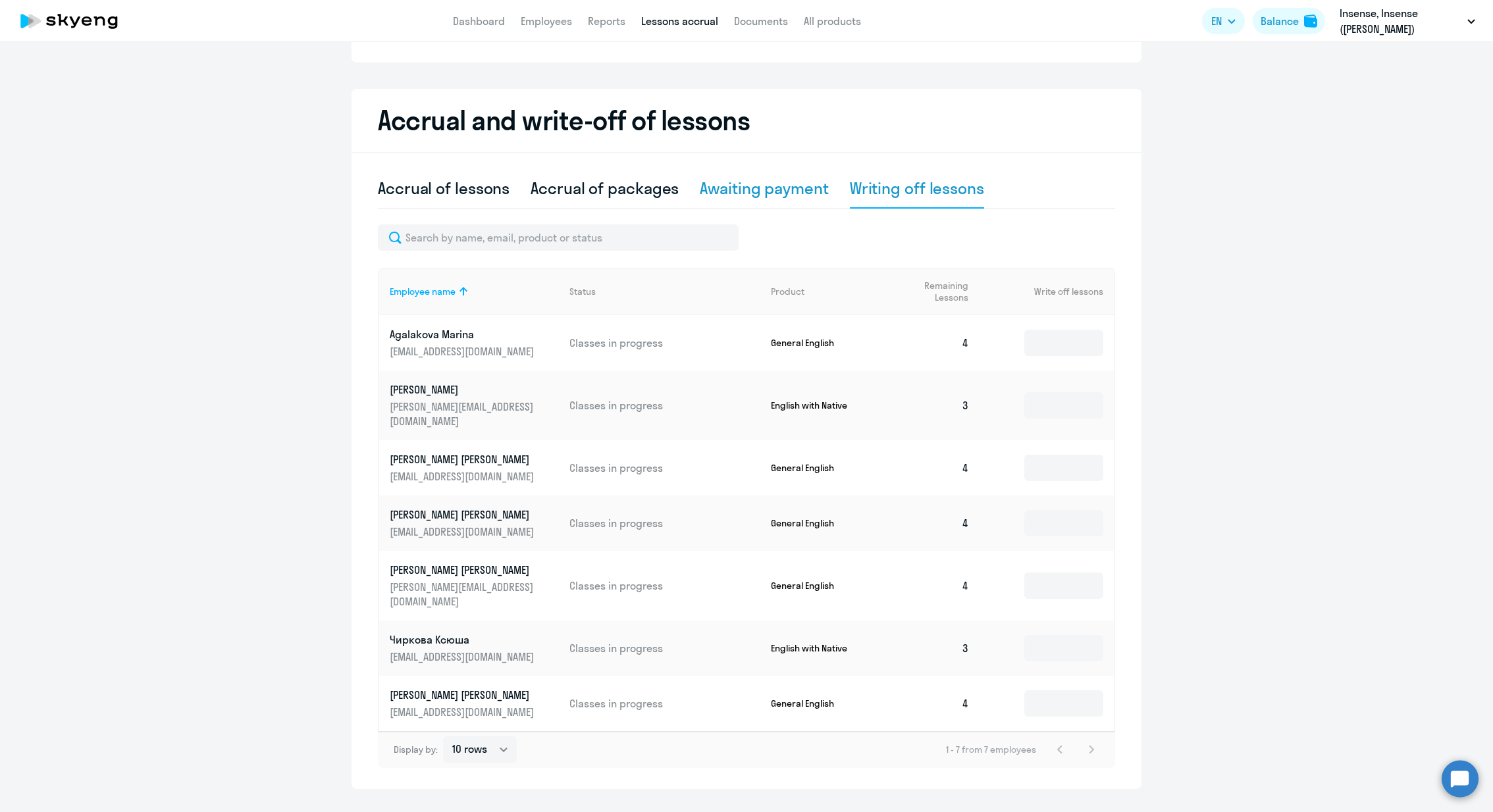
click at [769, 202] on div "Awaiting payment" at bounding box center [764, 189] width 129 height 39
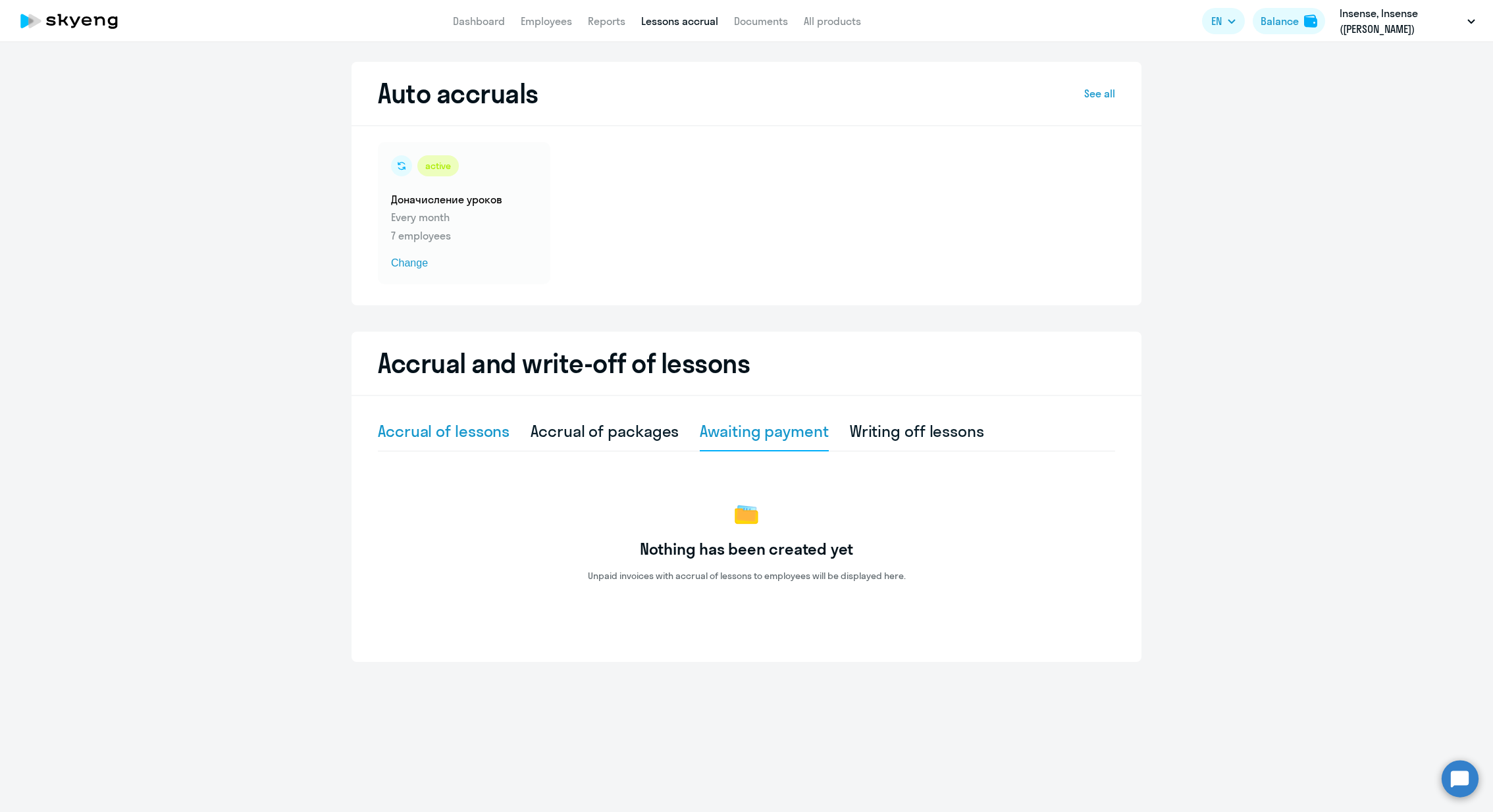
click at [411, 426] on div "Accrual of lessons" at bounding box center [444, 431] width 132 height 21
select select "10"
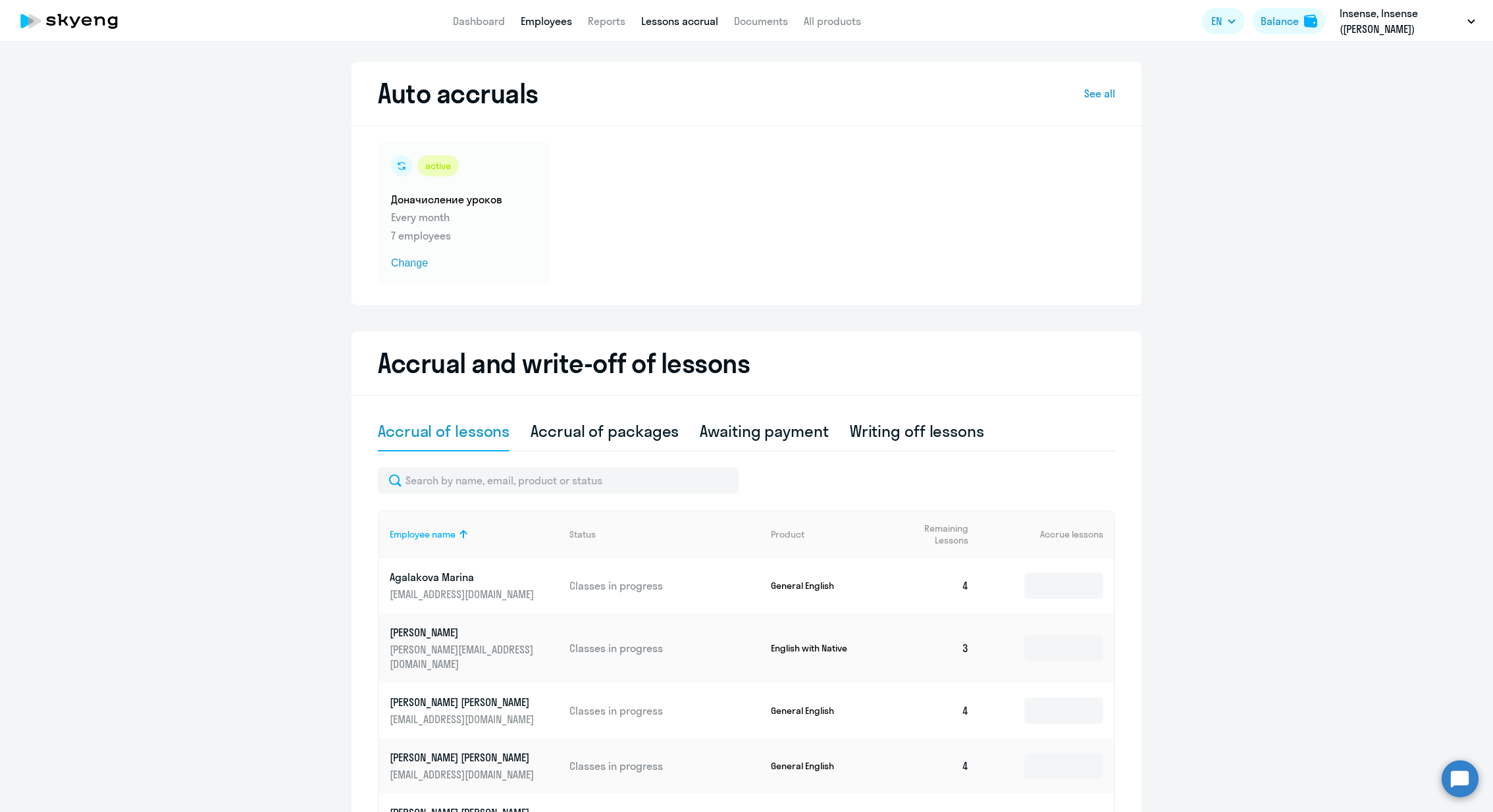
click at [559, 15] on link "Employees" at bounding box center [547, 21] width 52 height 13
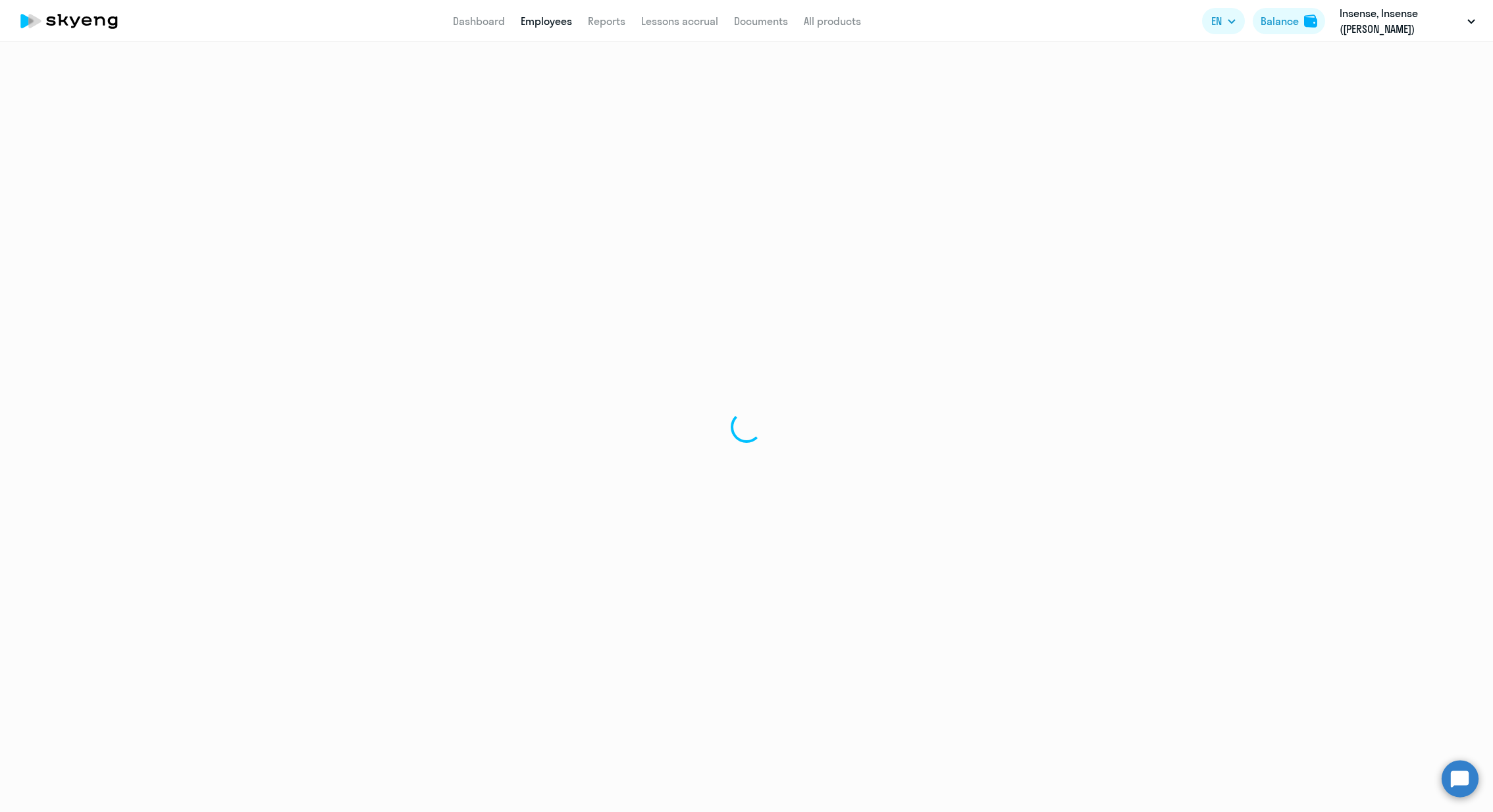
select select "30"
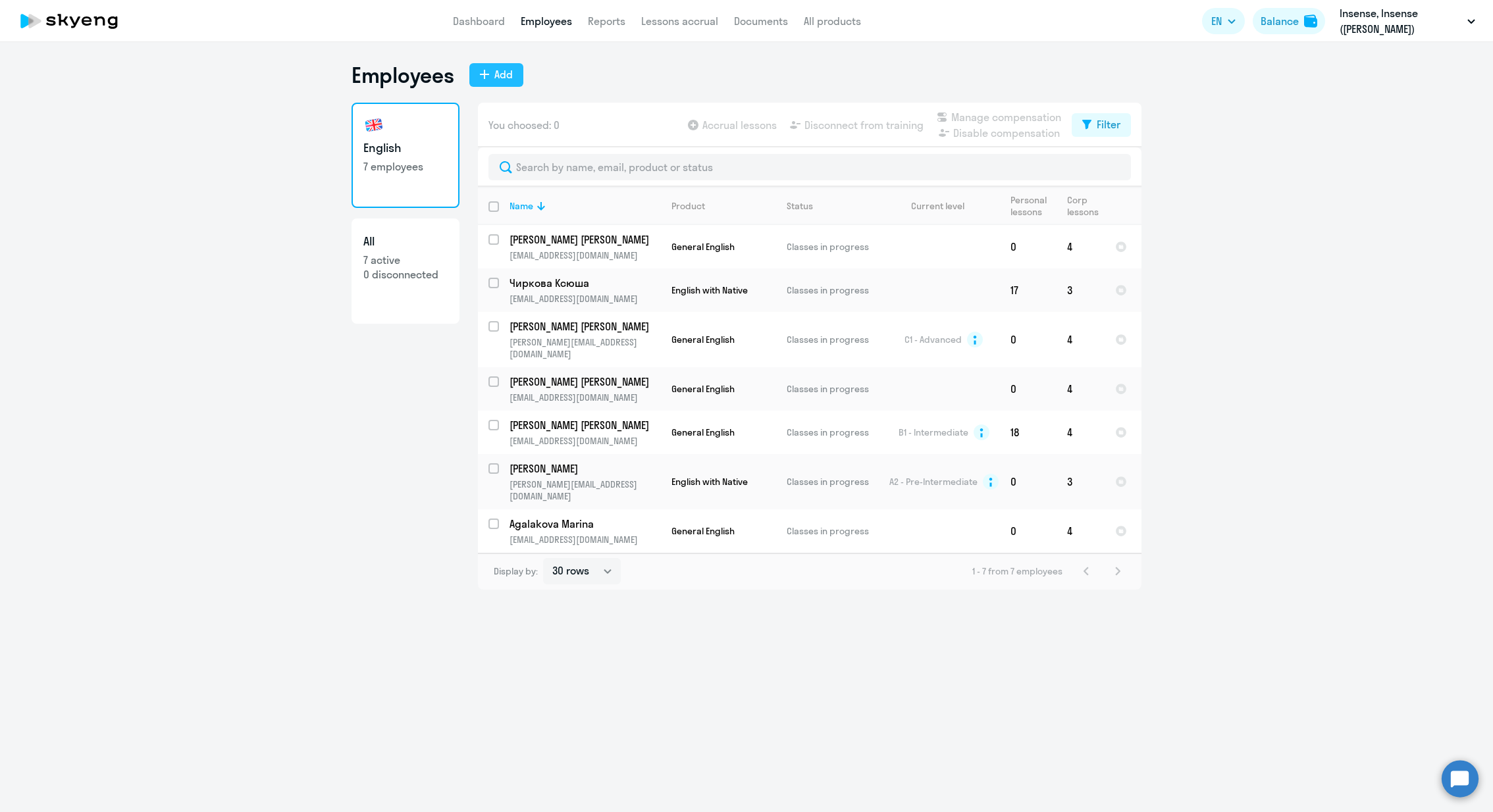
click at [500, 65] on button "Add" at bounding box center [496, 75] width 54 height 23
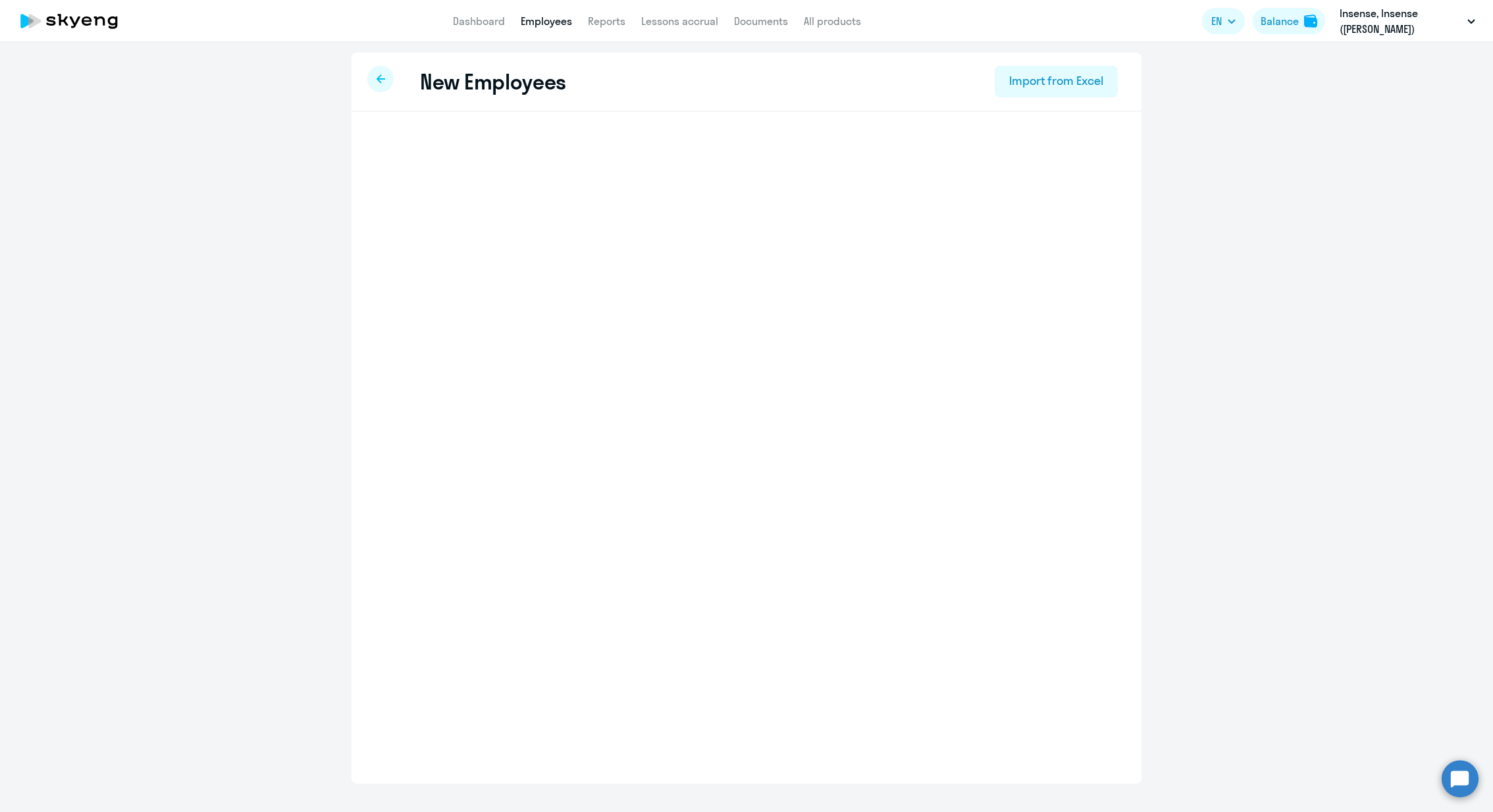
select select "english_adult_not_native_speaker"
select select "2"
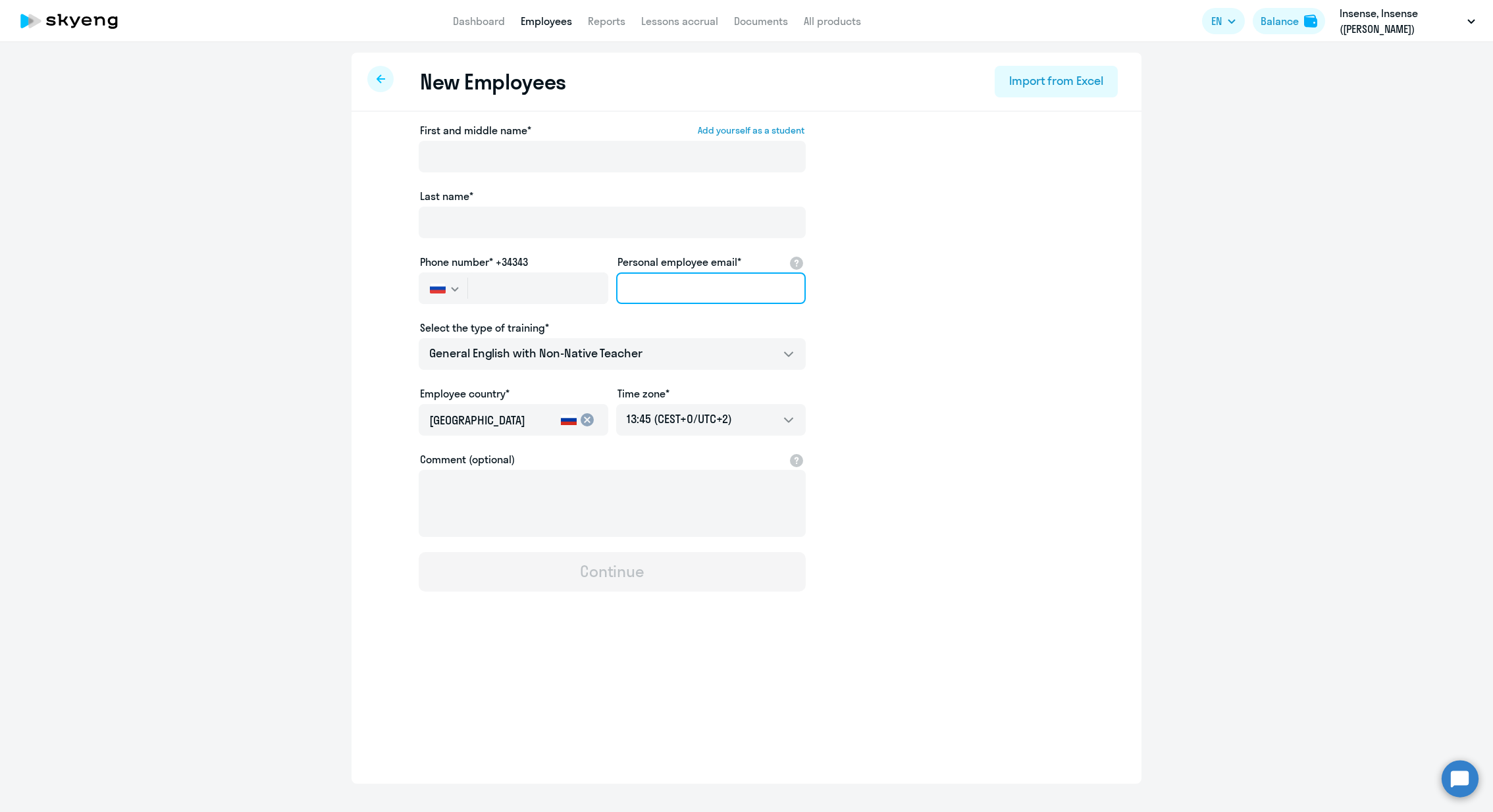
click at [698, 295] on input "Personal employee email*" at bounding box center [710, 289] width 189 height 32
paste input "[PERSON_NAME][EMAIL_ADDRESS][DOMAIN_NAME]"
type input "[PERSON_NAME][EMAIL_ADDRESS][DOMAIN_NAME]"
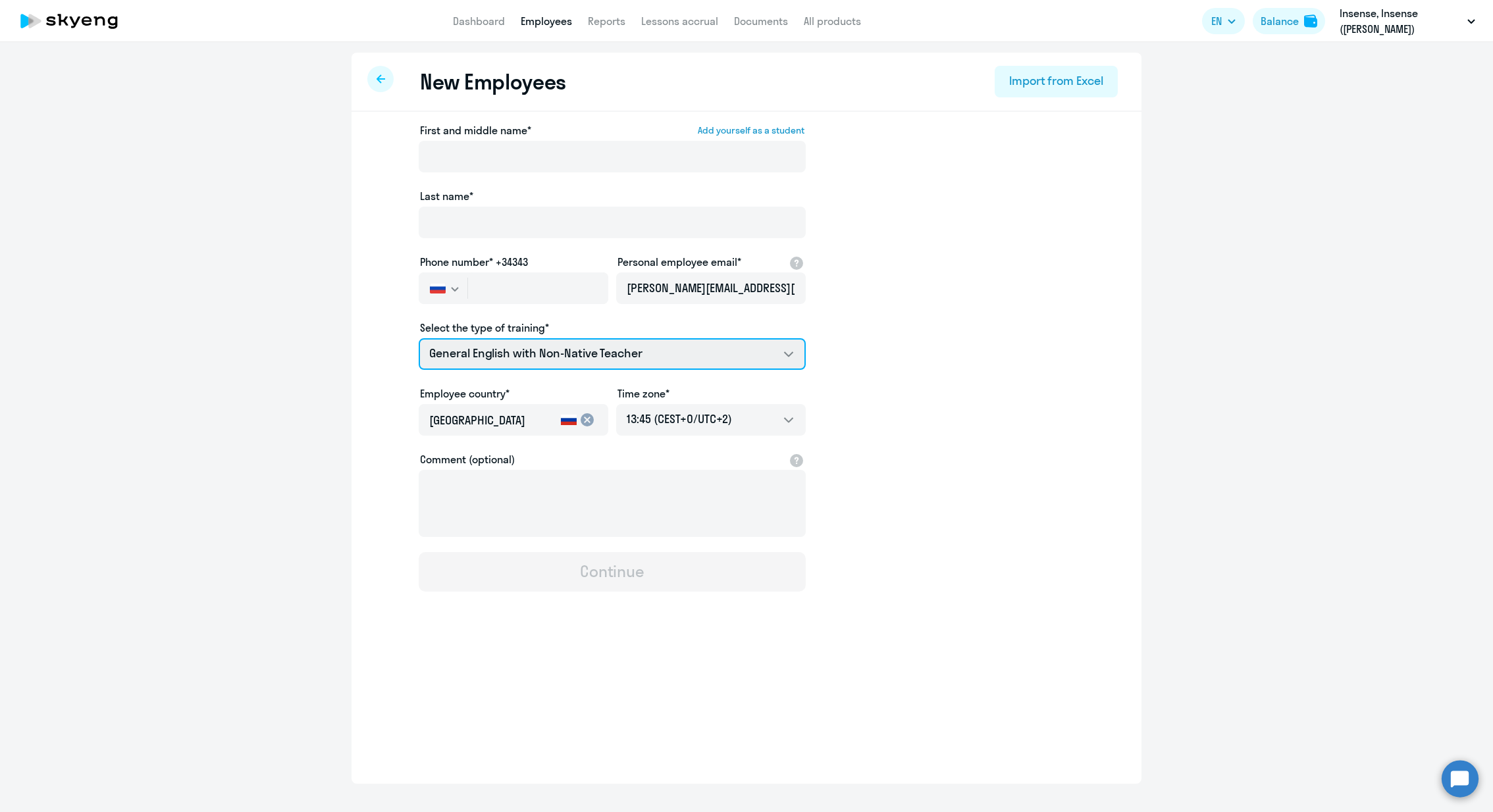
click at [705, 369] on select "General English with Native Teacher Premium English with Non-Native teacher Gen…" at bounding box center [613, 354] width 387 height 32
select select "english_adult_native_speaker"
click at [419, 338] on select "General English with Native Teacher Premium English with Non-Native teacher Gen…" at bounding box center [613, 354] width 387 height 32
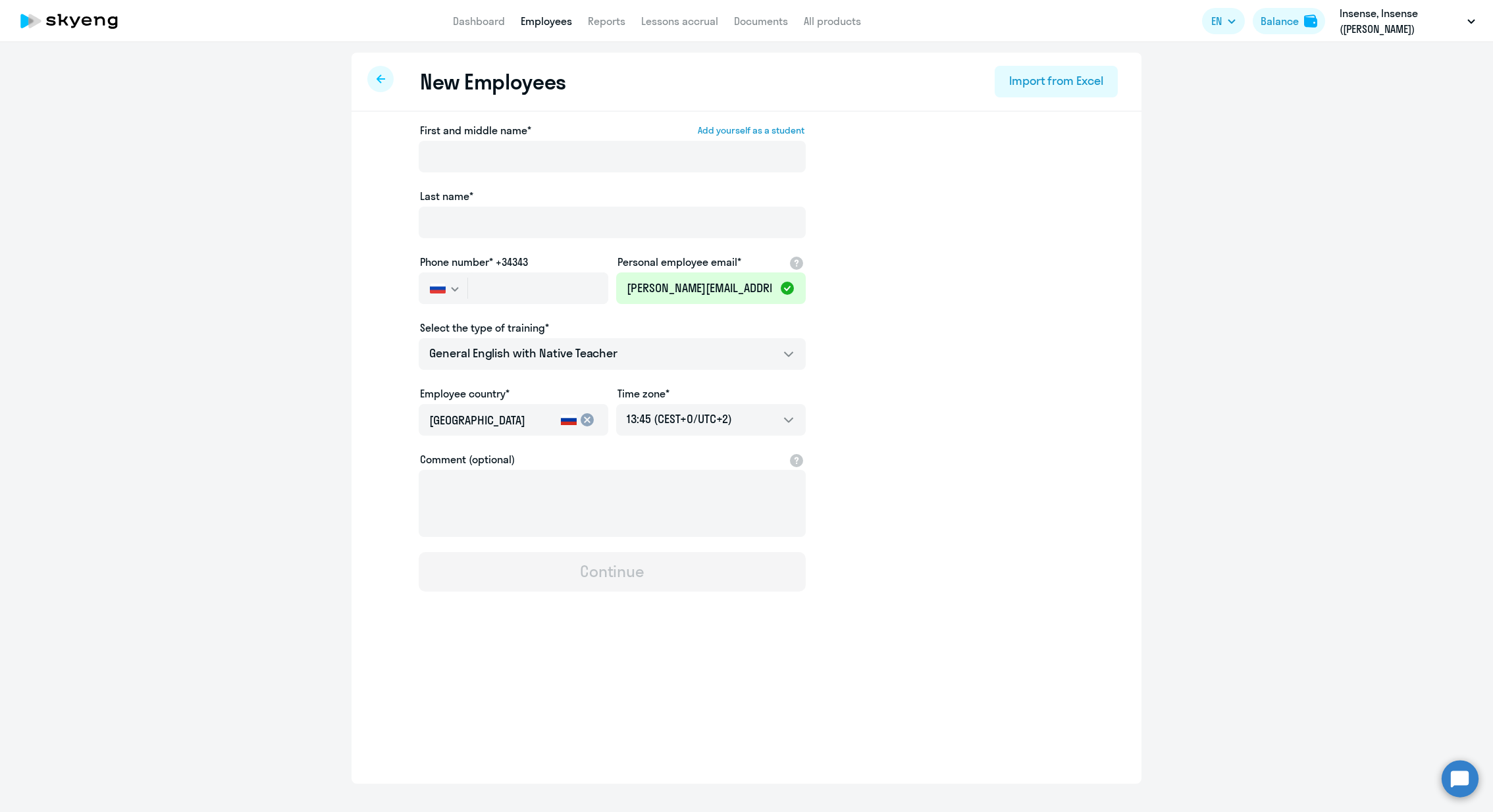
click at [589, 419] on mat-icon "cancel" at bounding box center [587, 420] width 16 height 16
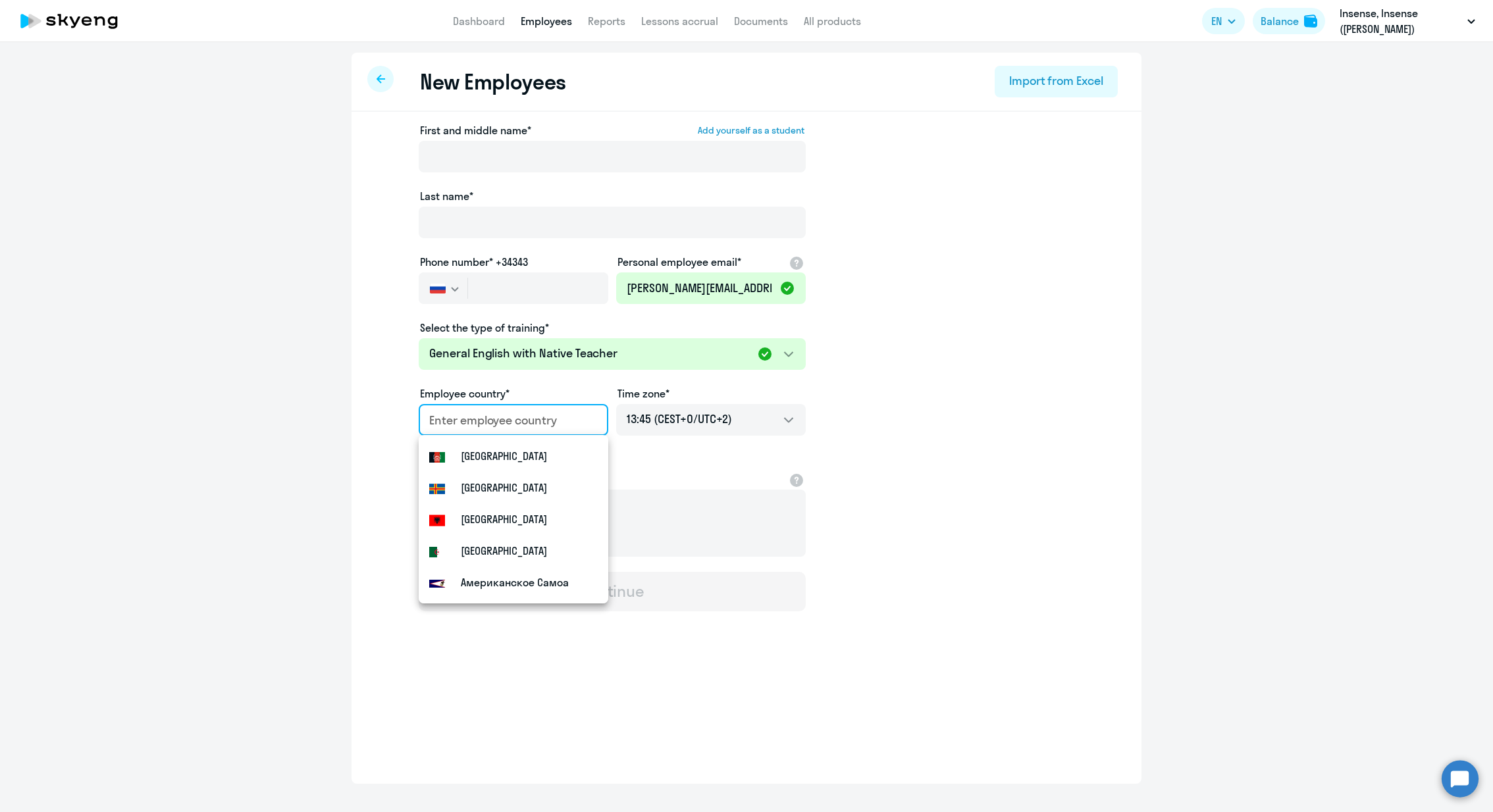
click at [497, 421] on input "country" at bounding box center [511, 421] width 164 height 18
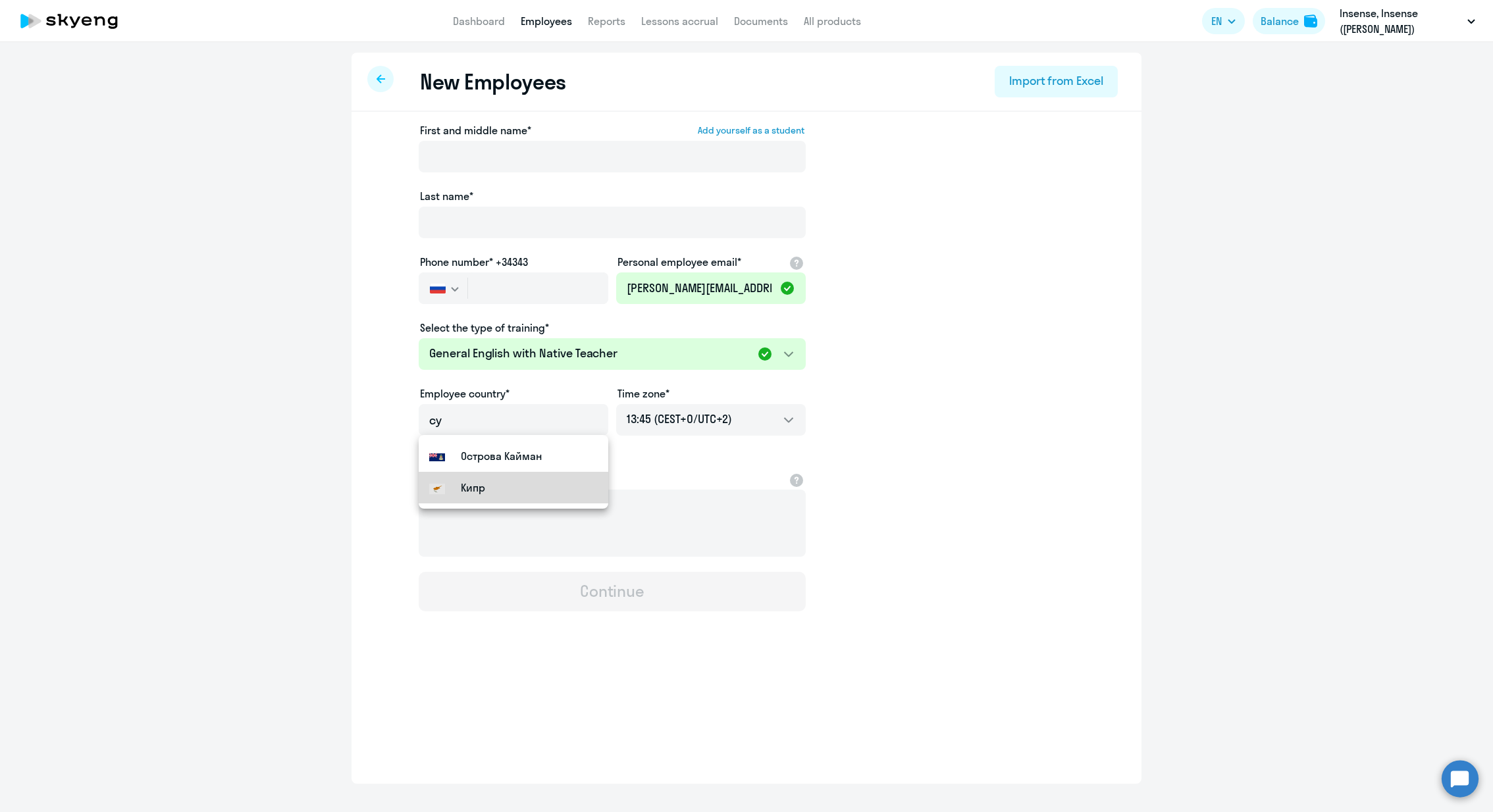
click at [479, 478] on mat-option "Кипр" at bounding box center [513, 488] width 189 height 32
type input "Кипр"
click at [447, 283] on button "button" at bounding box center [443, 289] width 48 height 32
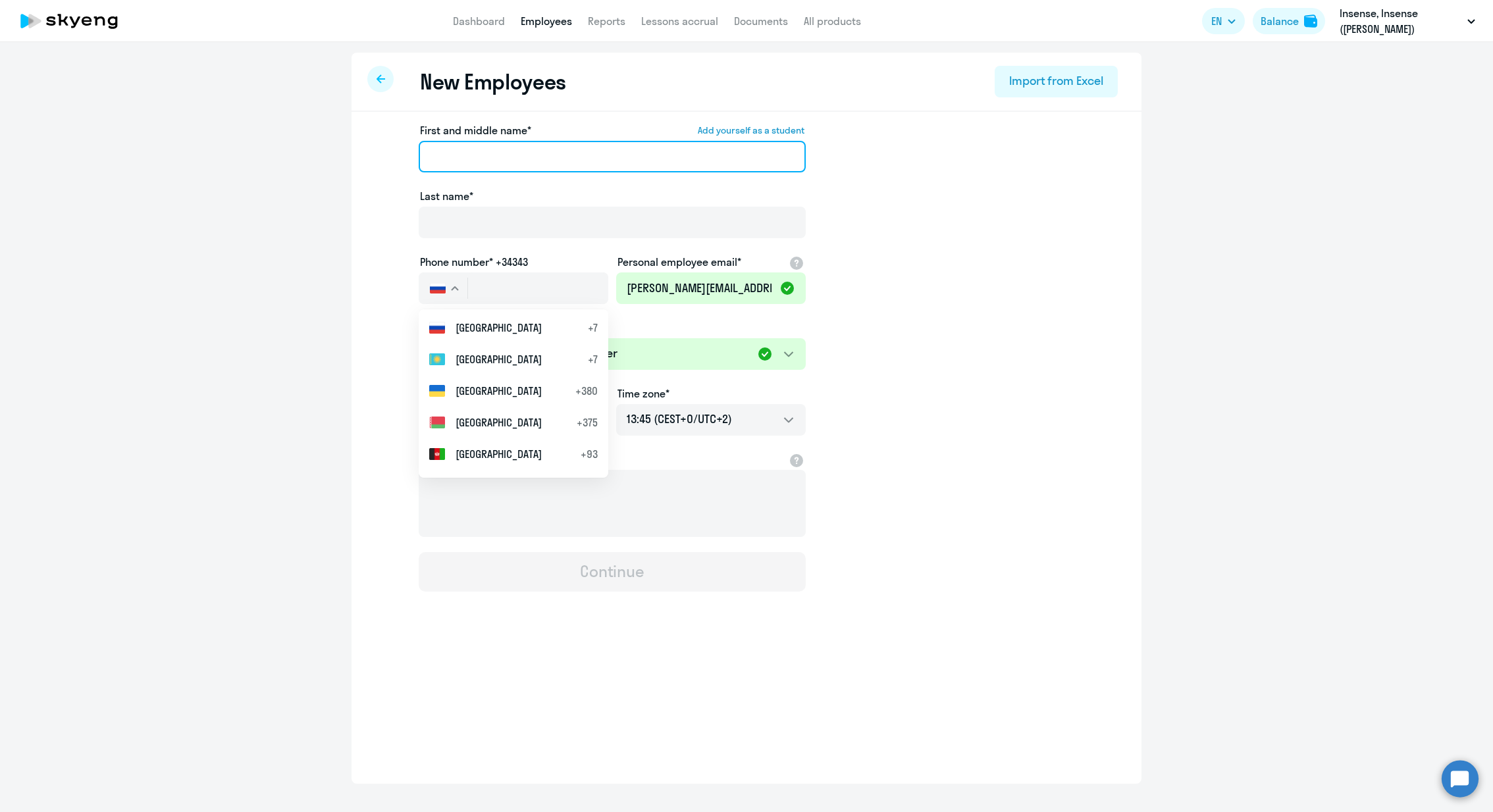
click at [597, 142] on input "First and middle name* Add yourself as a student" at bounding box center [613, 157] width 387 height 32
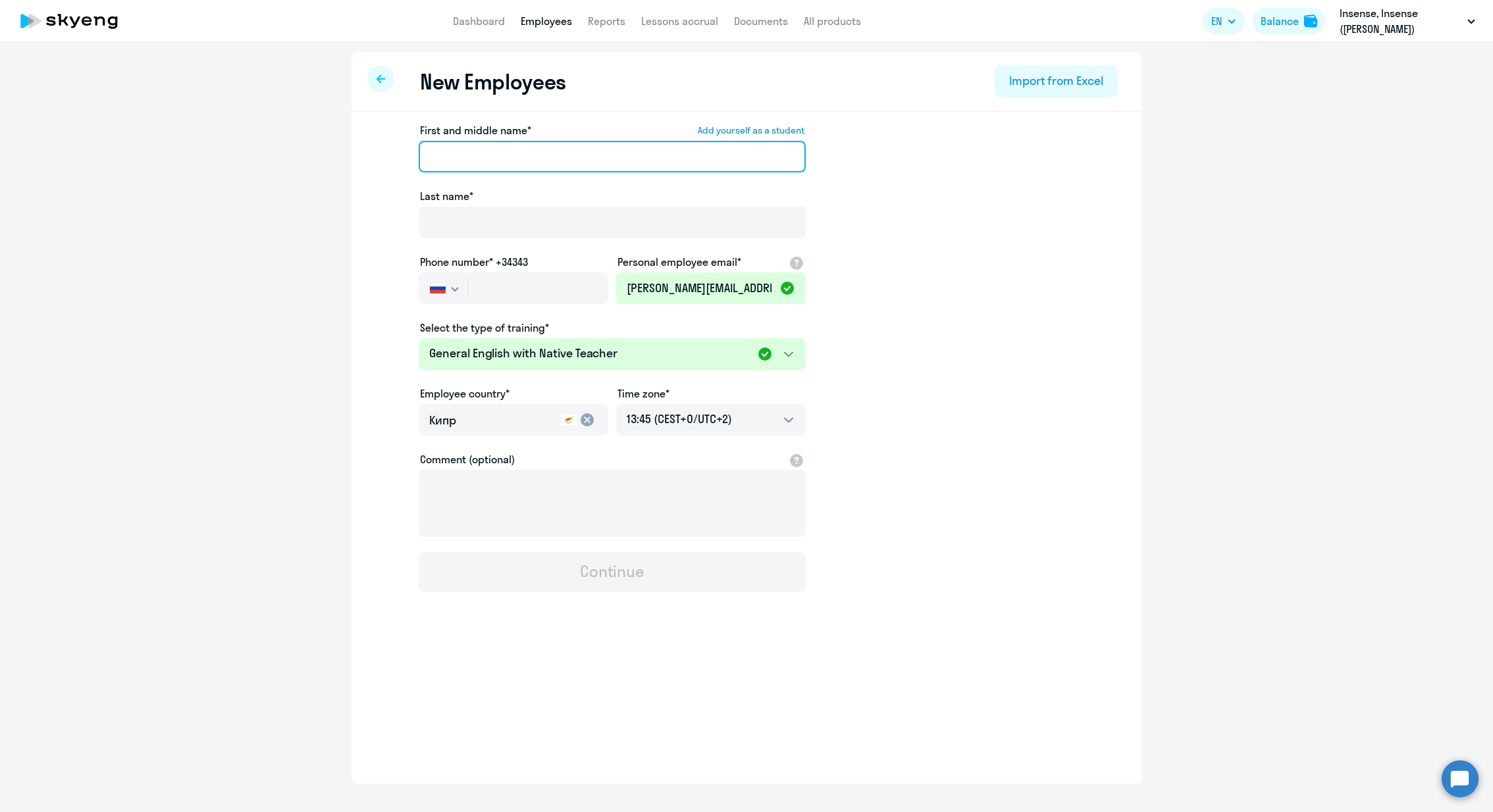
paste input "Slobodenuyk"
type input "Slobodenuyk"
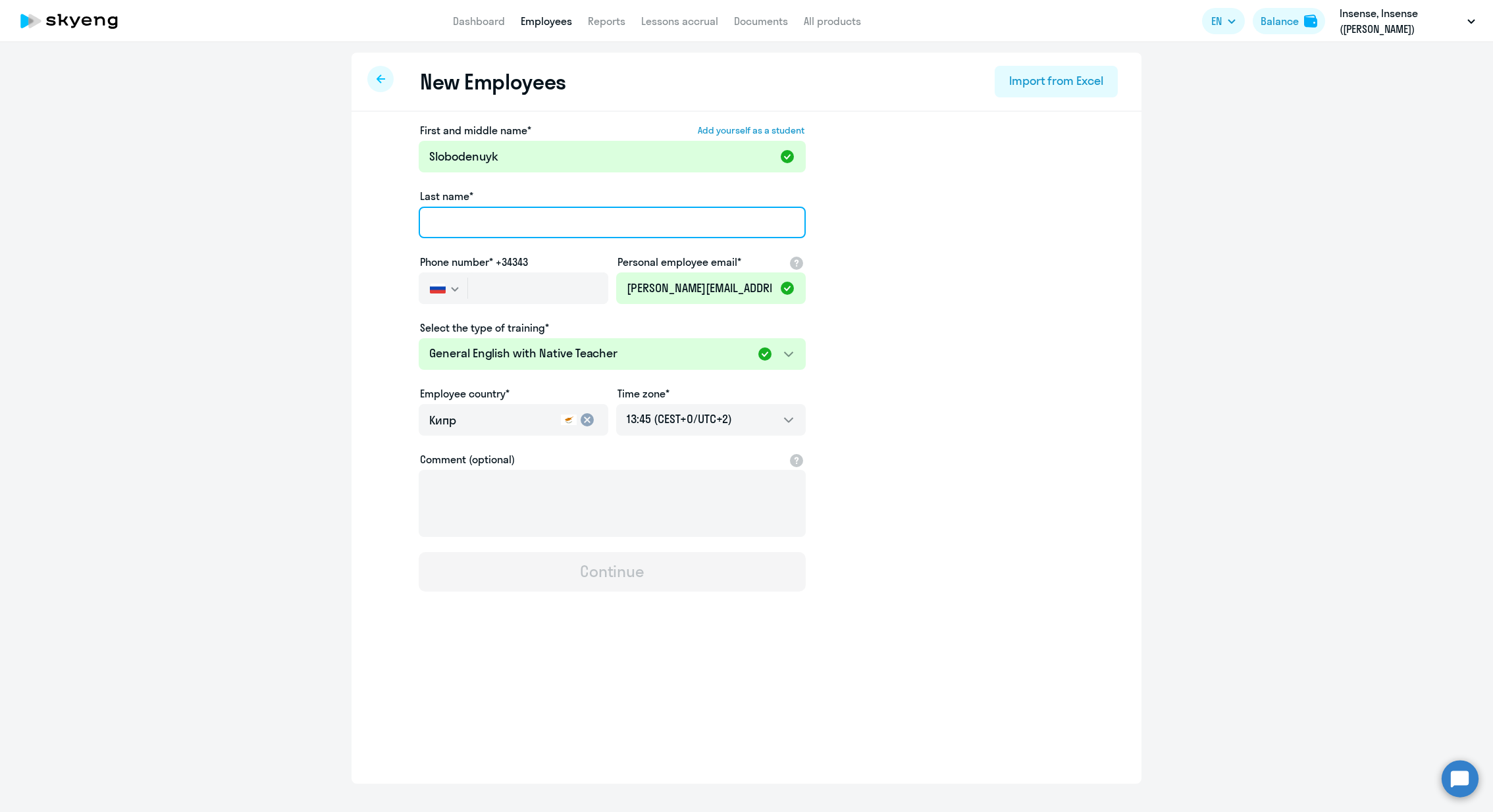
click at [574, 219] on input "Last name*" at bounding box center [613, 223] width 387 height 32
paste input "Slobodenuyk"
type input "Slobodenuyk"
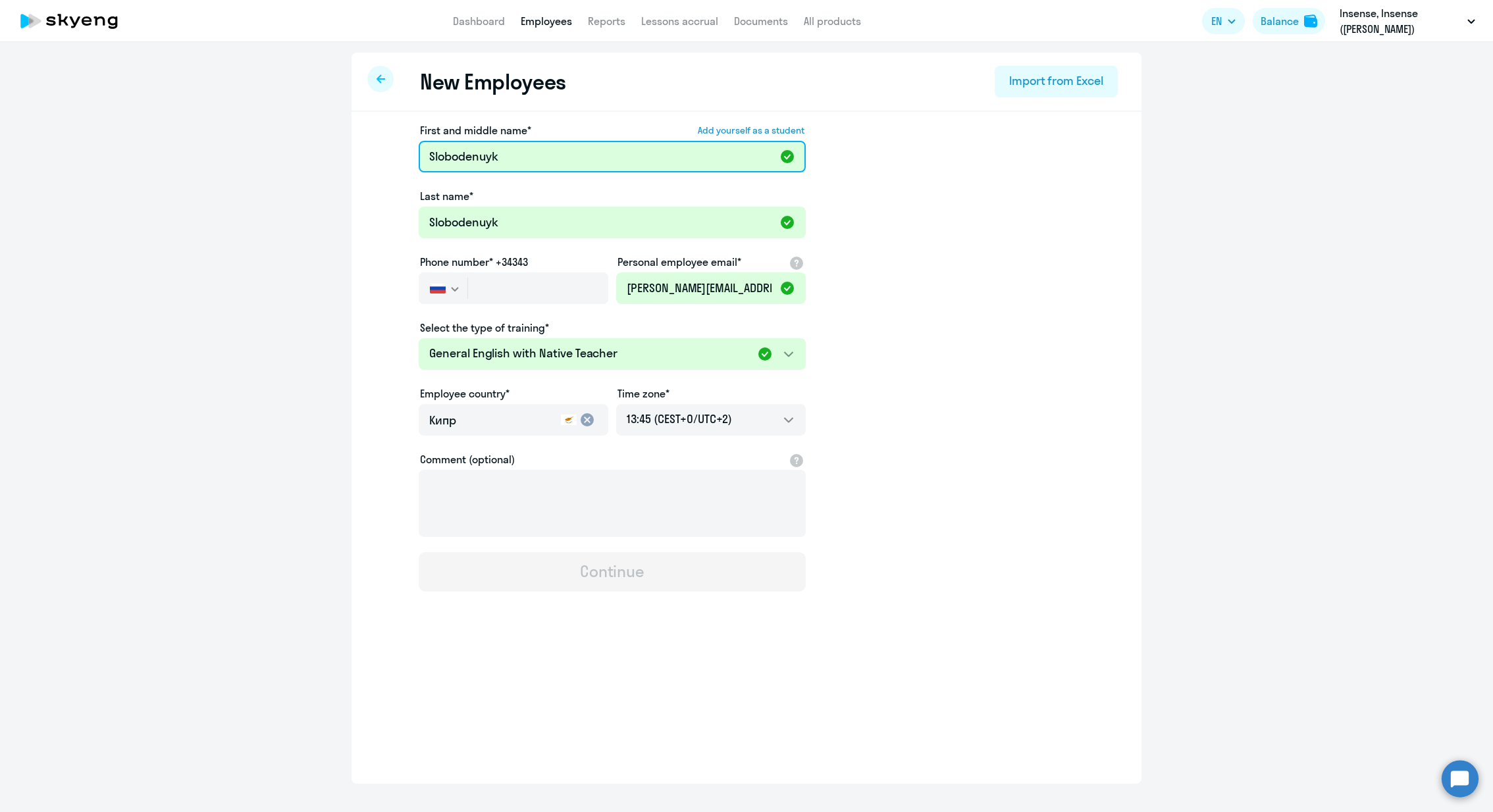
click at [577, 154] on input "Slobodenuyk" at bounding box center [613, 157] width 387 height 32
paste input "[PERSON_NAME]"
type input "[PERSON_NAME]"
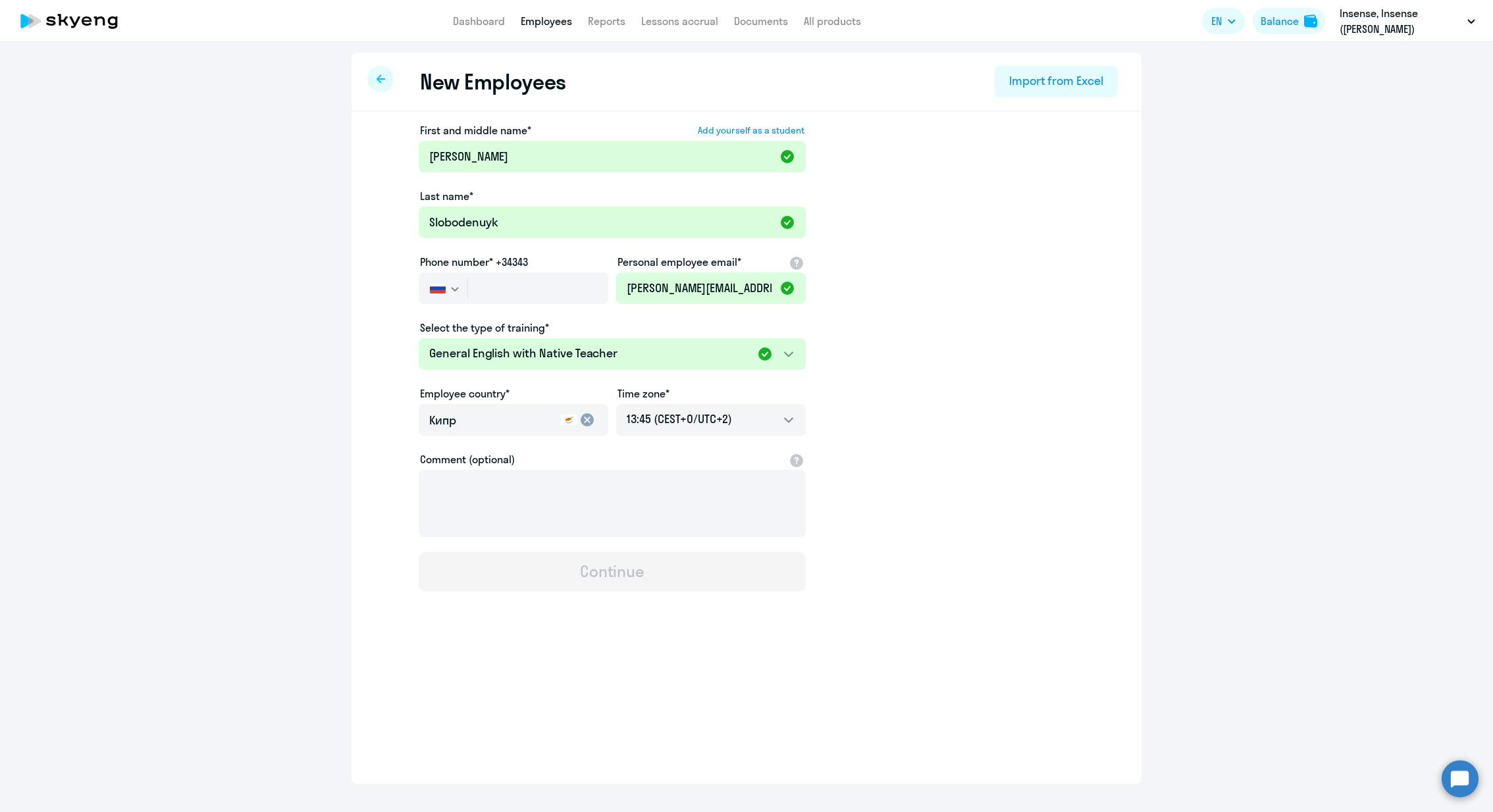
click at [1189, 405] on ng-component "New Employees Import from Excel First and middle name* Add yourself as a studen…" at bounding box center [746, 418] width 1493 height 731
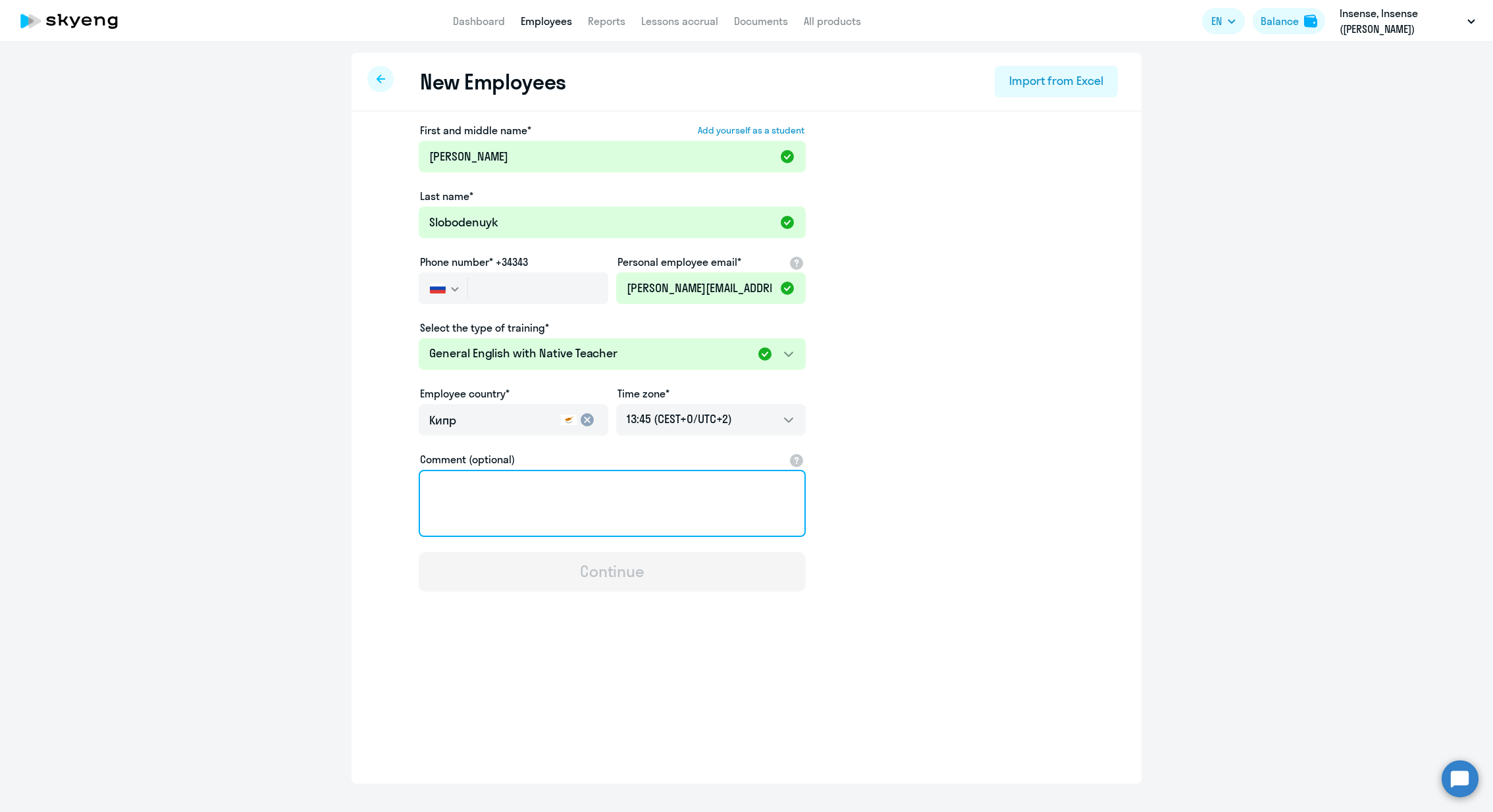
click at [697, 497] on textarea "Comment (optional)" at bounding box center [613, 503] width 387 height 67
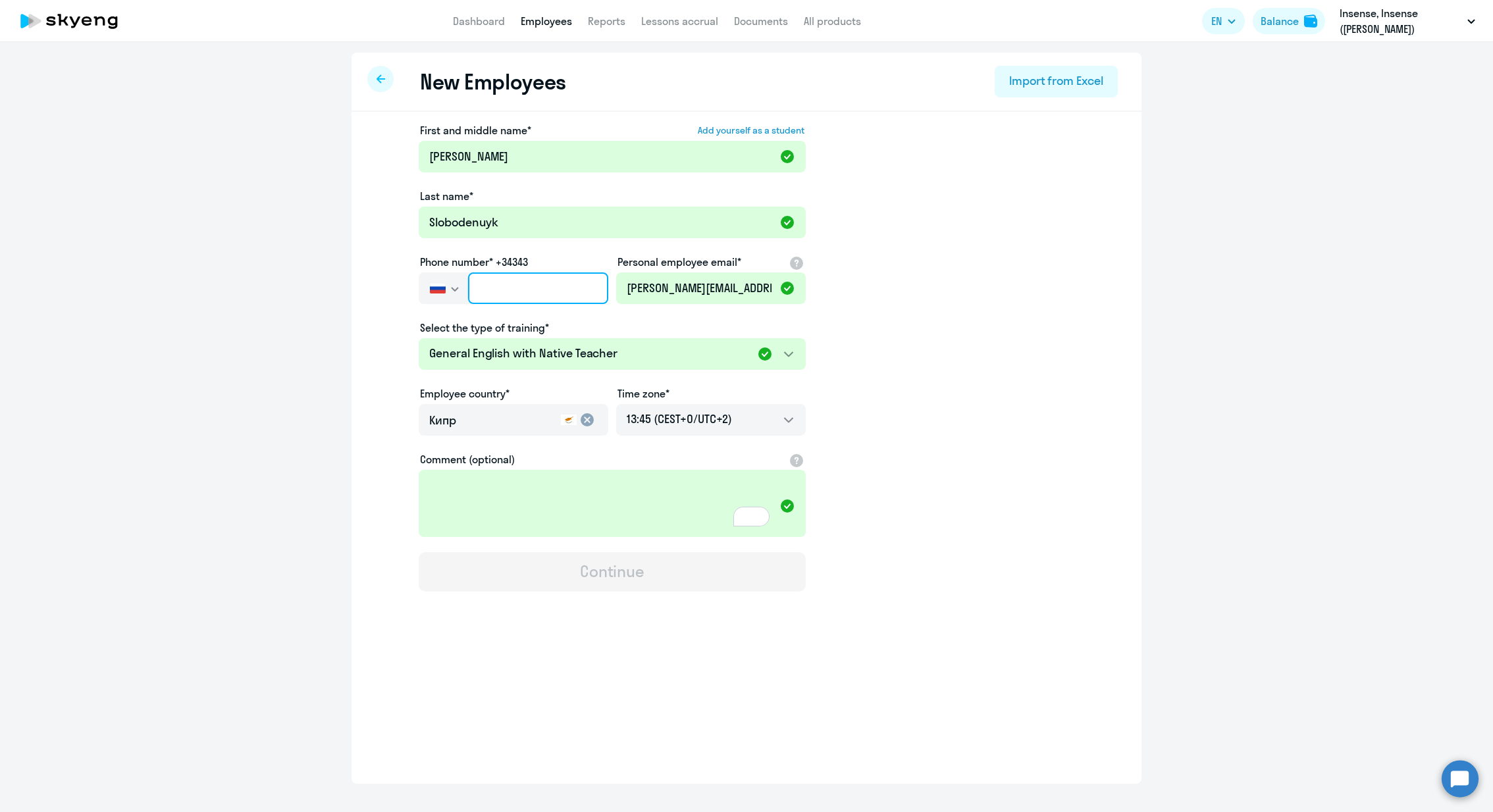
click at [553, 285] on input "text" at bounding box center [538, 289] width 140 height 32
paste input "+357 97-625-997"
type input "+357 97-625-997"
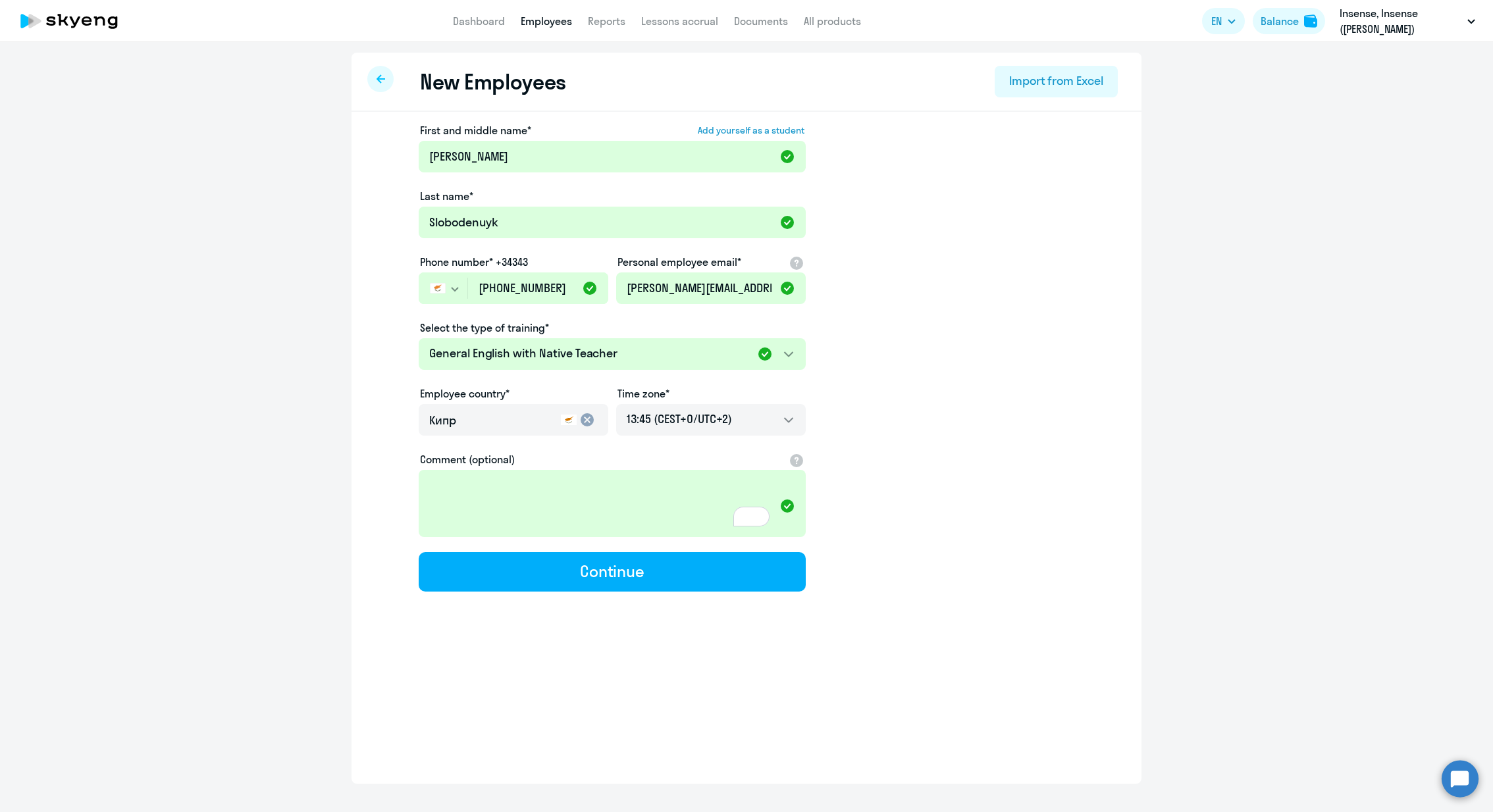
click at [967, 376] on app-new-student-form "First and middle name* Add yourself as a student Irina Last name* Slobodenuyk P…" at bounding box center [746, 357] width 748 height 469
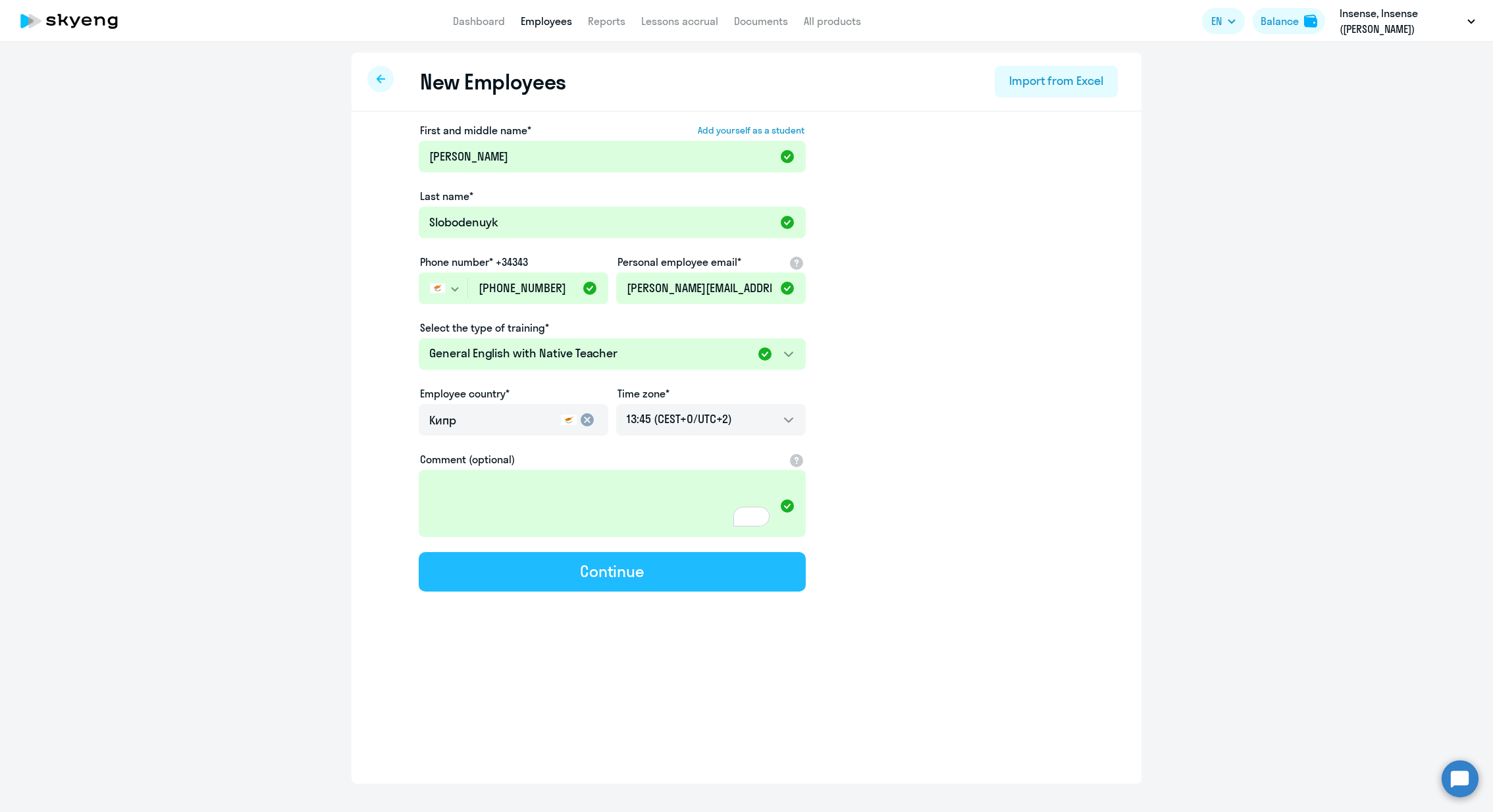
click at [679, 572] on button "Continue" at bounding box center [613, 572] width 387 height 39
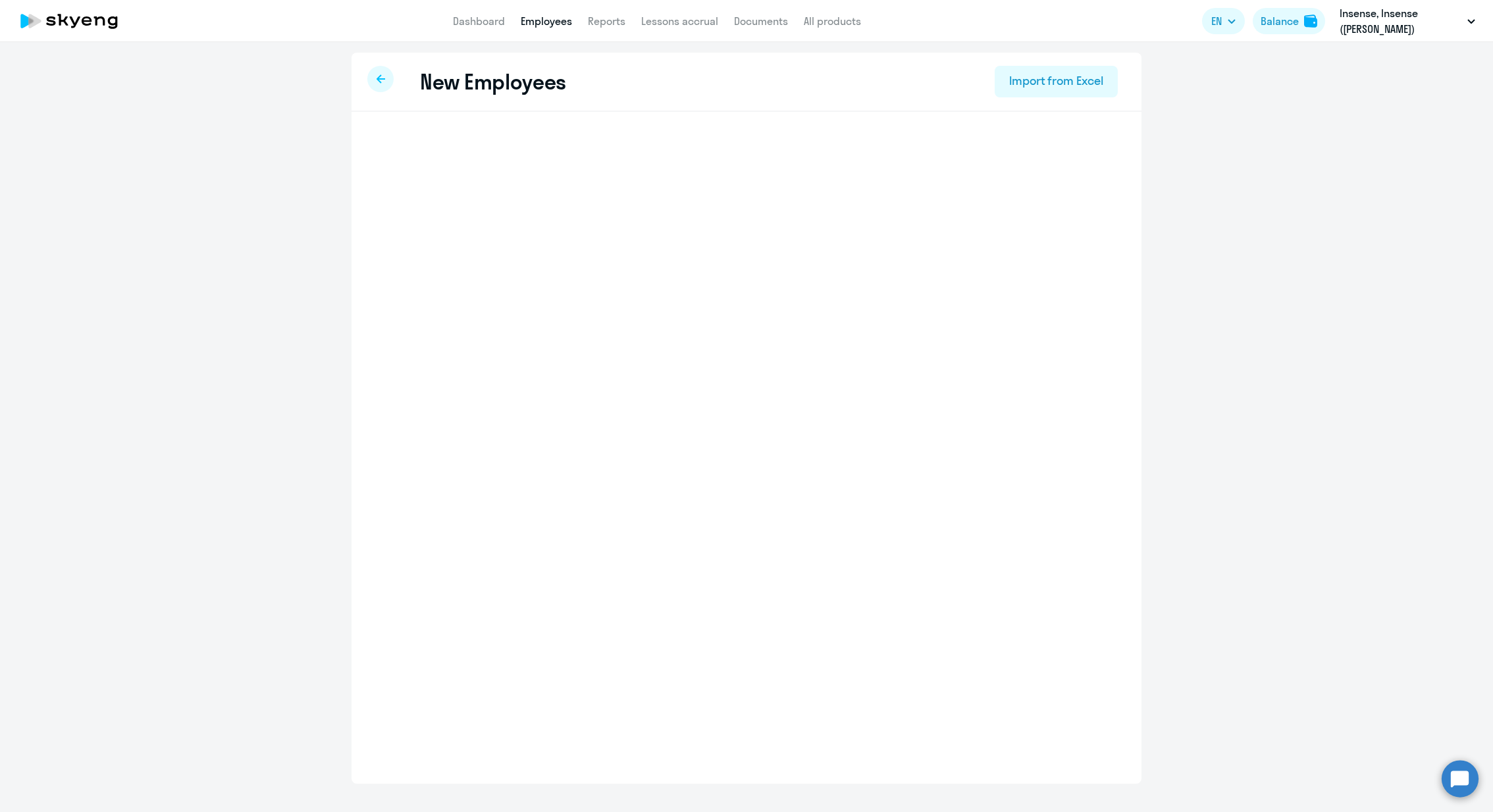
select select "english_adult_native_speaker"
select select "2"
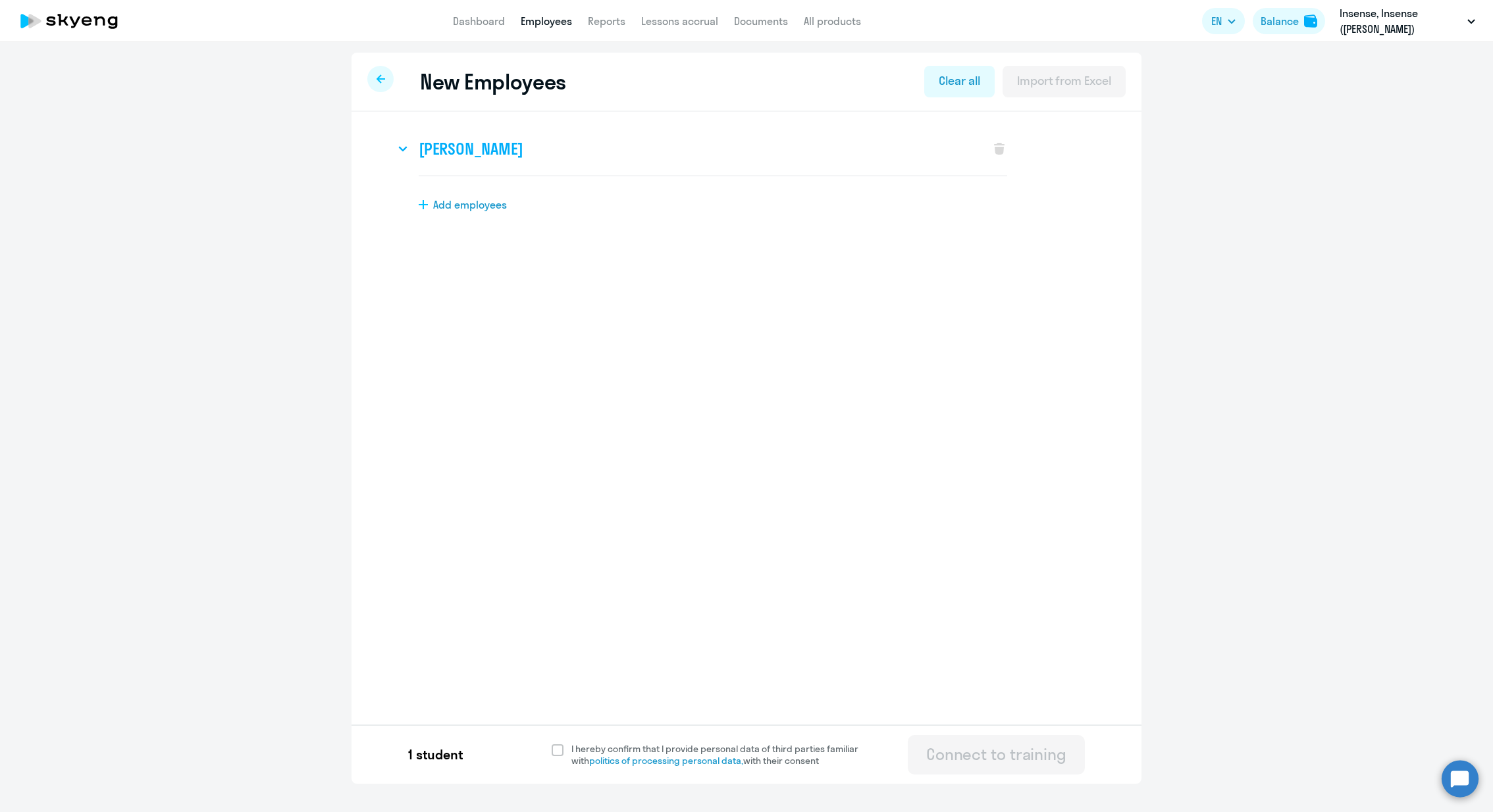
click at [399, 141] on svg-icon at bounding box center [402, 149] width 16 height 16
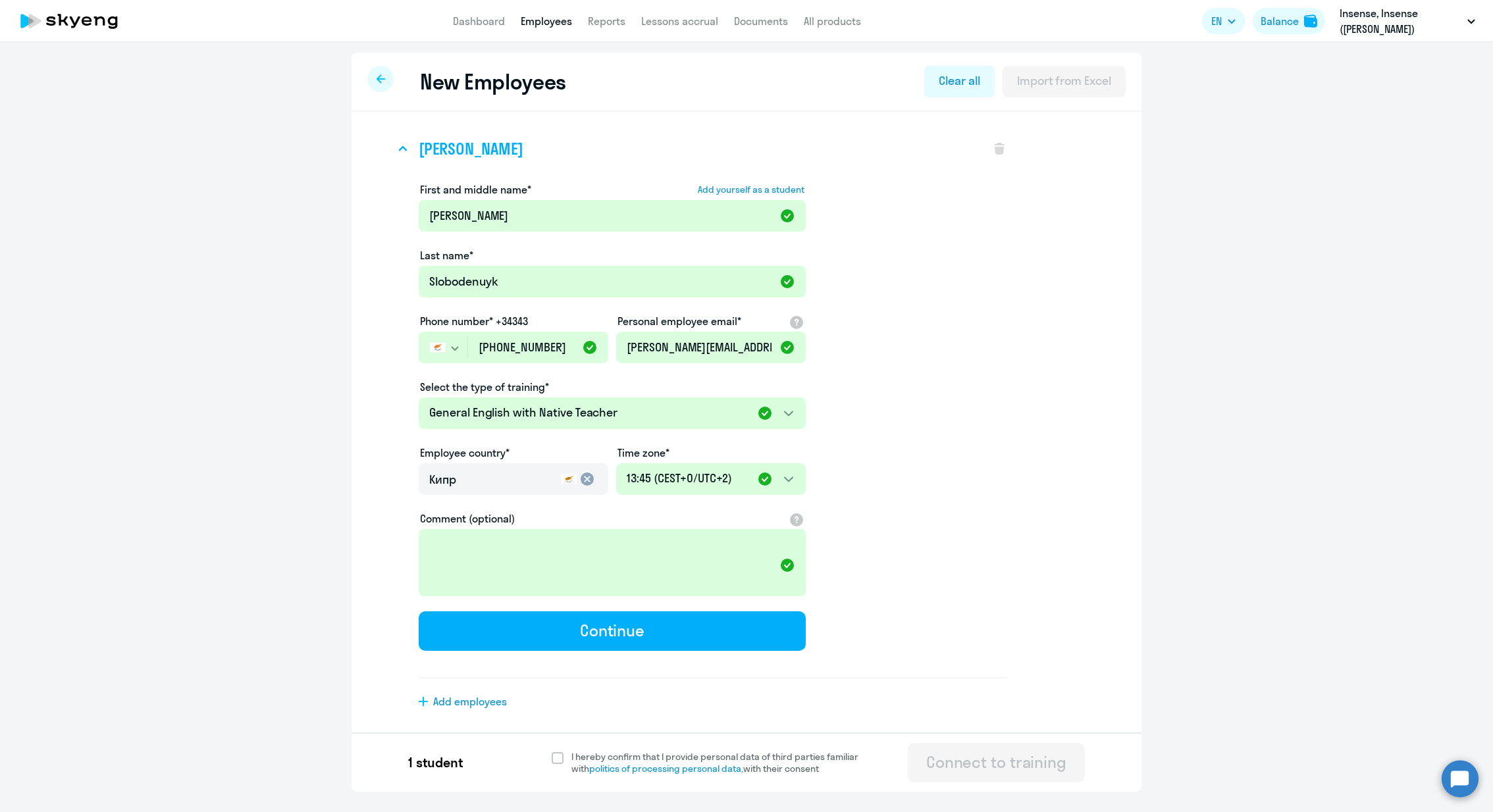
click at [399, 139] on div "Irina Slobodenuyk" at bounding box center [685, 149] width 582 height 53
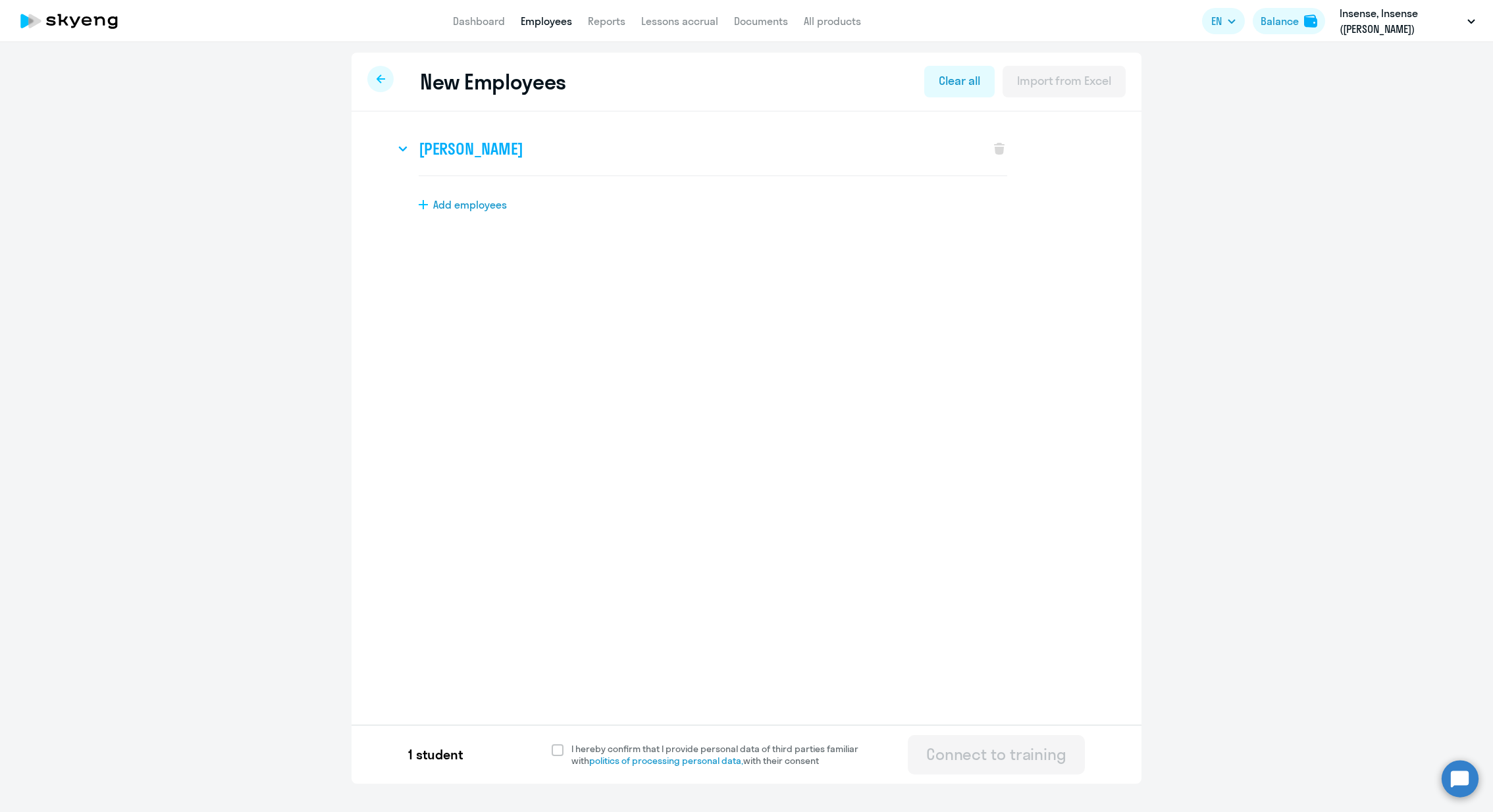
click at [409, 154] on svg-icon at bounding box center [402, 149] width 16 height 16
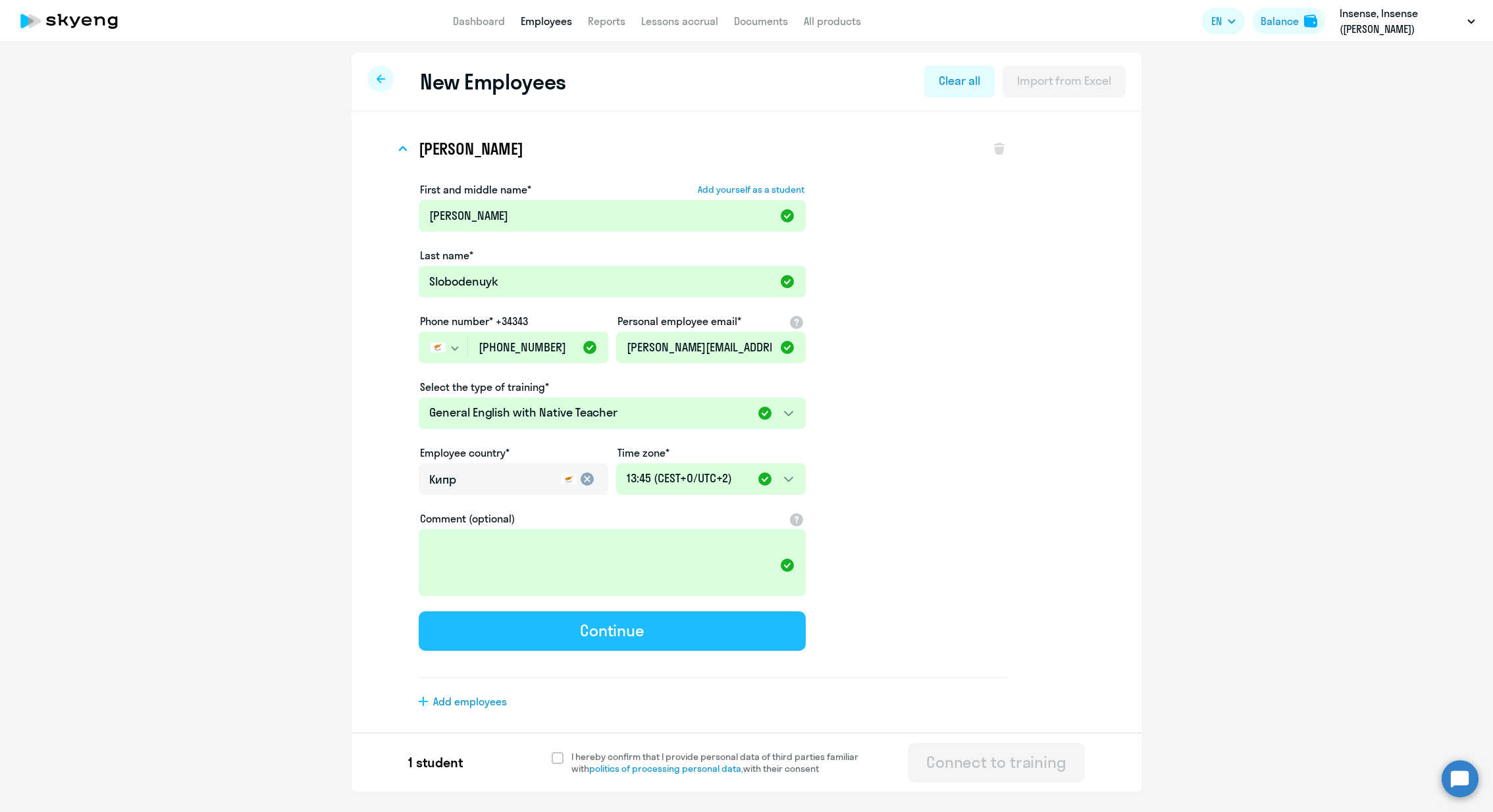
click at [563, 638] on button "Continue" at bounding box center [613, 631] width 387 height 39
select select "english_adult_native_speaker"
select select "2"
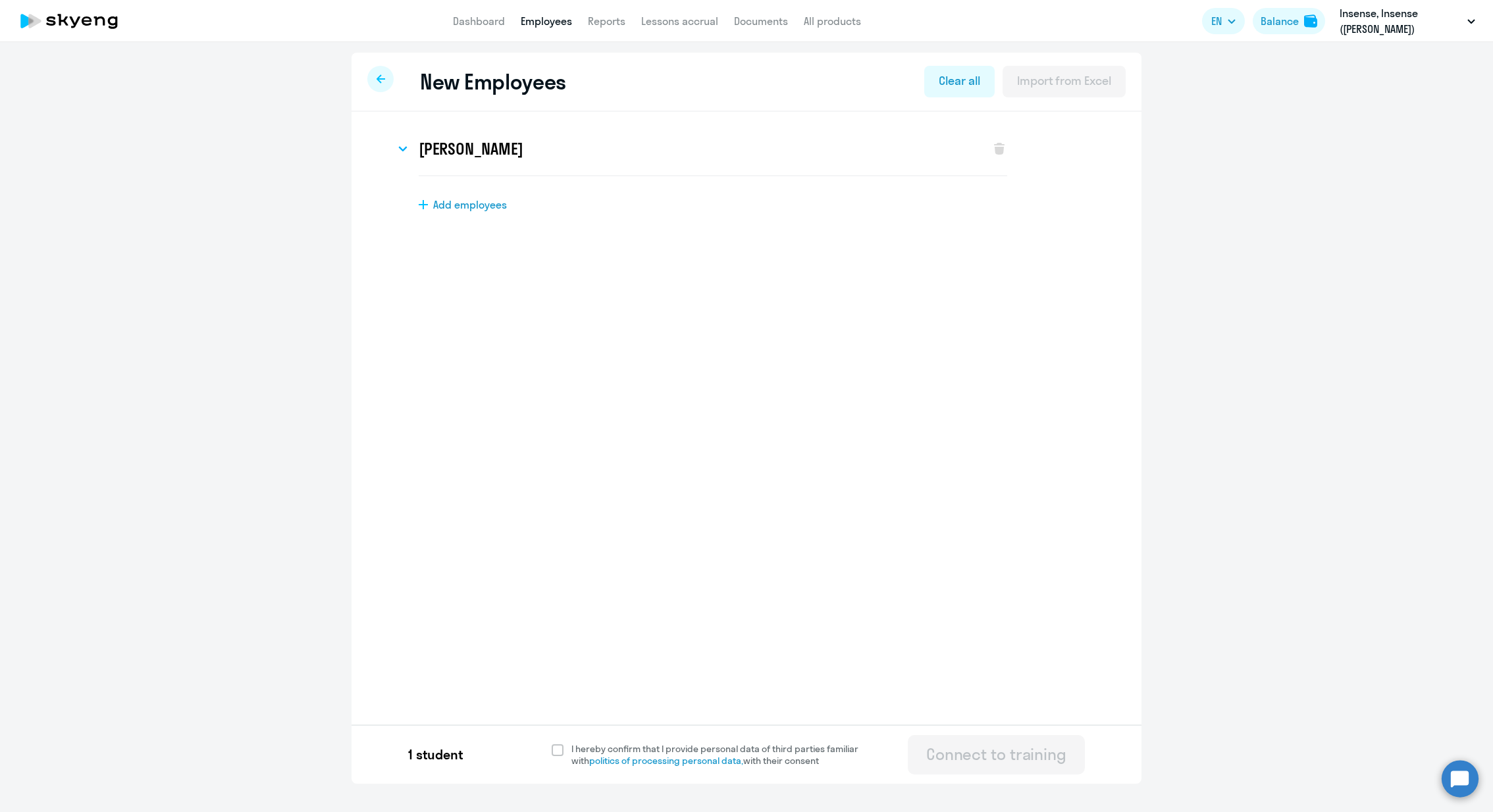
click at [1037, 764] on div "Connect to training" at bounding box center [996, 754] width 140 height 21
click at [553, 753] on span at bounding box center [557, 750] width 12 height 12
click at [552, 744] on input "I hereby confirm that I provide personal data of third parties familiar with po…" at bounding box center [551, 743] width 1 height 1
checkbox input "true"
click at [1001, 768] on button "Connect to training" at bounding box center [996, 754] width 177 height 39
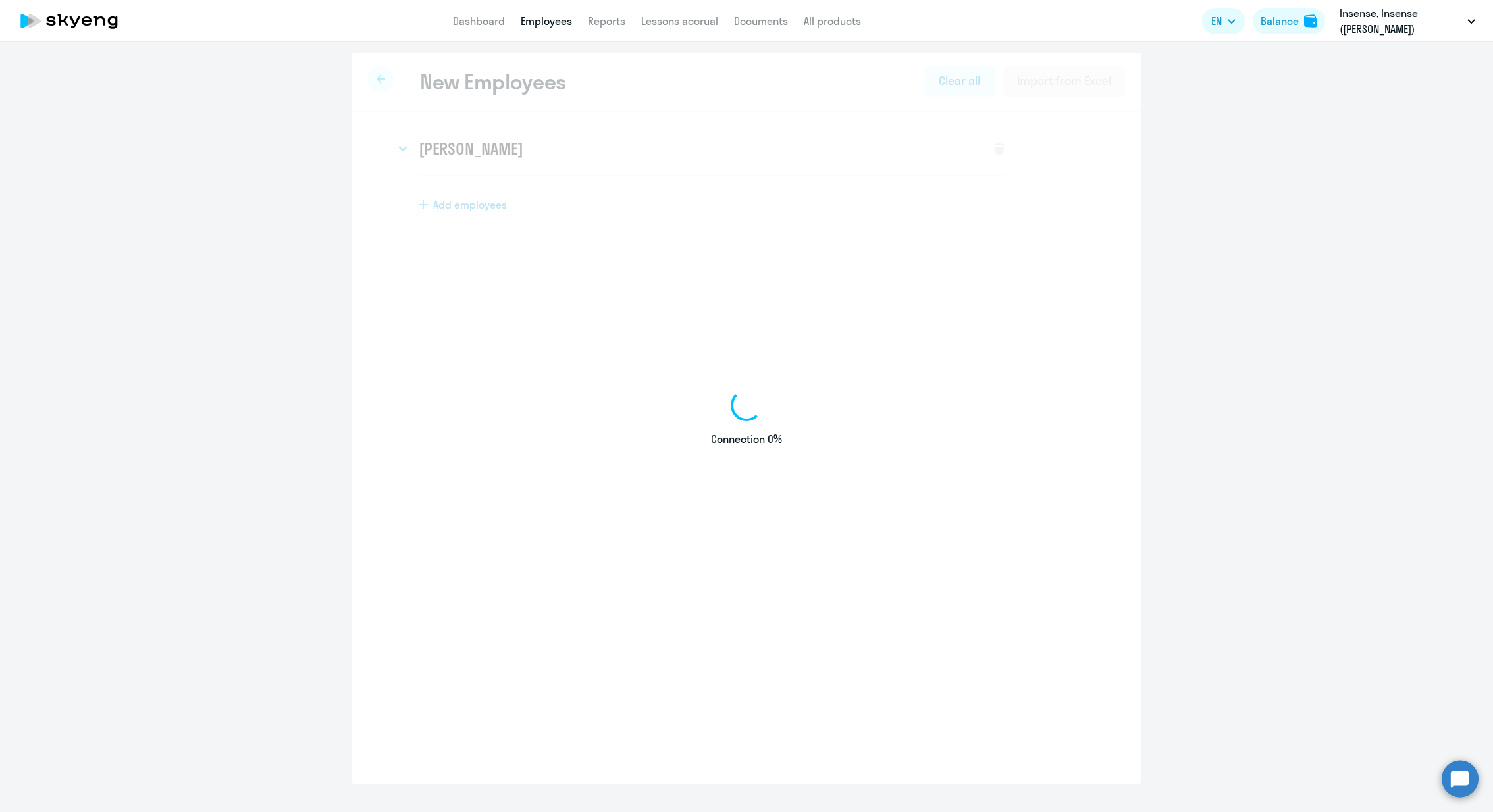
select select "english_adult_not_native_speaker"
select select "2"
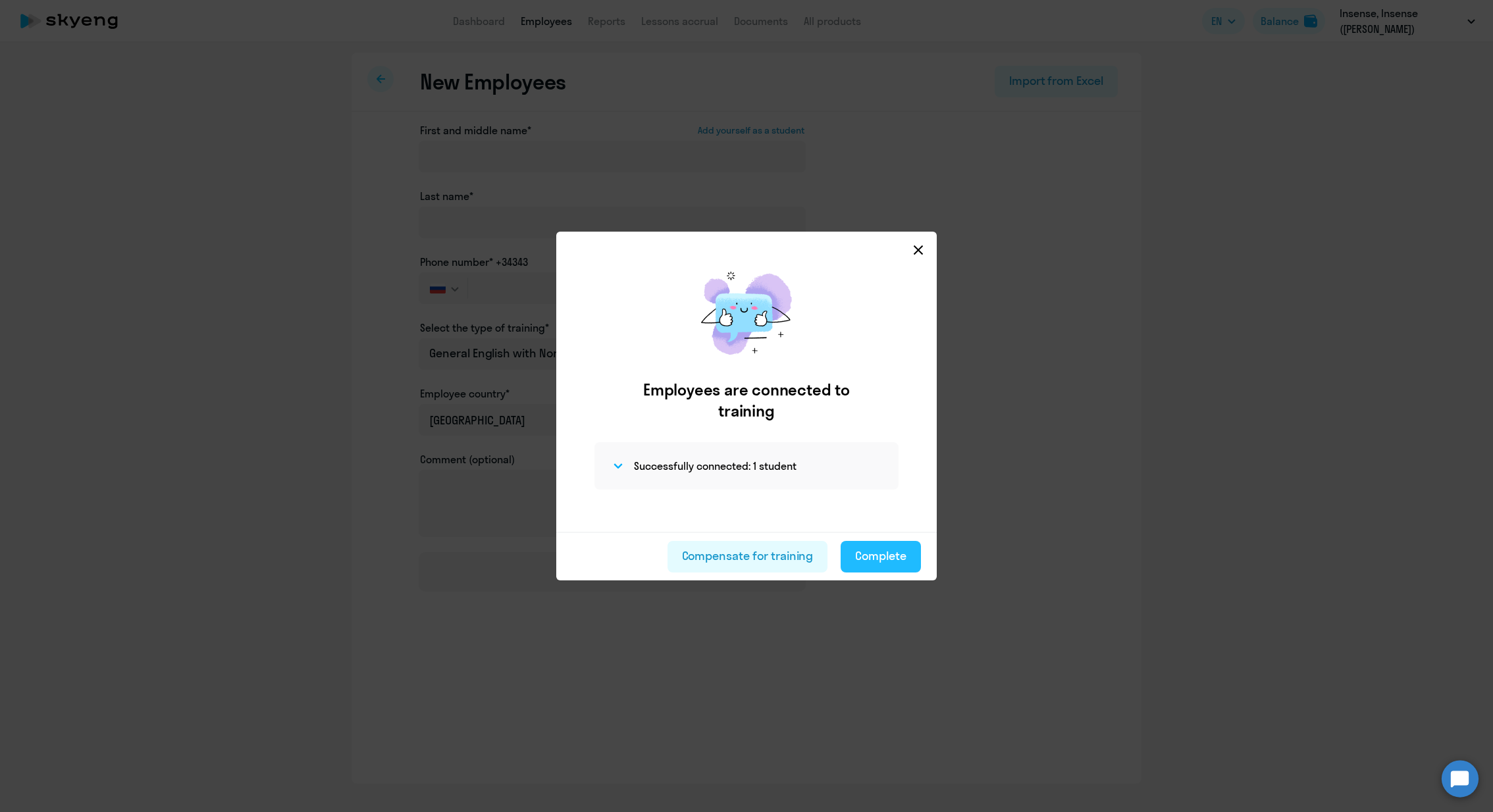
click at [896, 558] on div "Complete" at bounding box center [881, 556] width 52 height 18
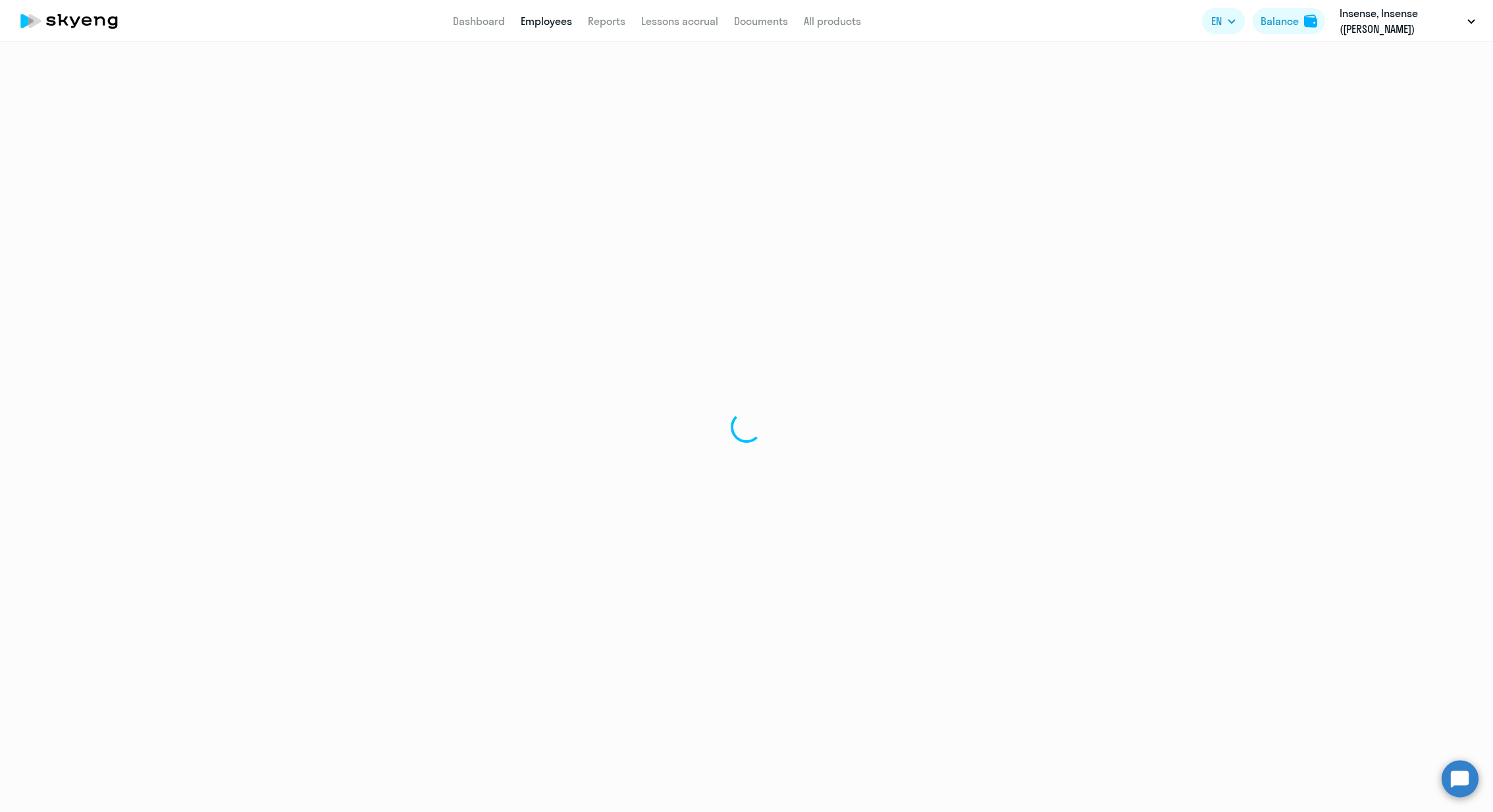
select select "30"
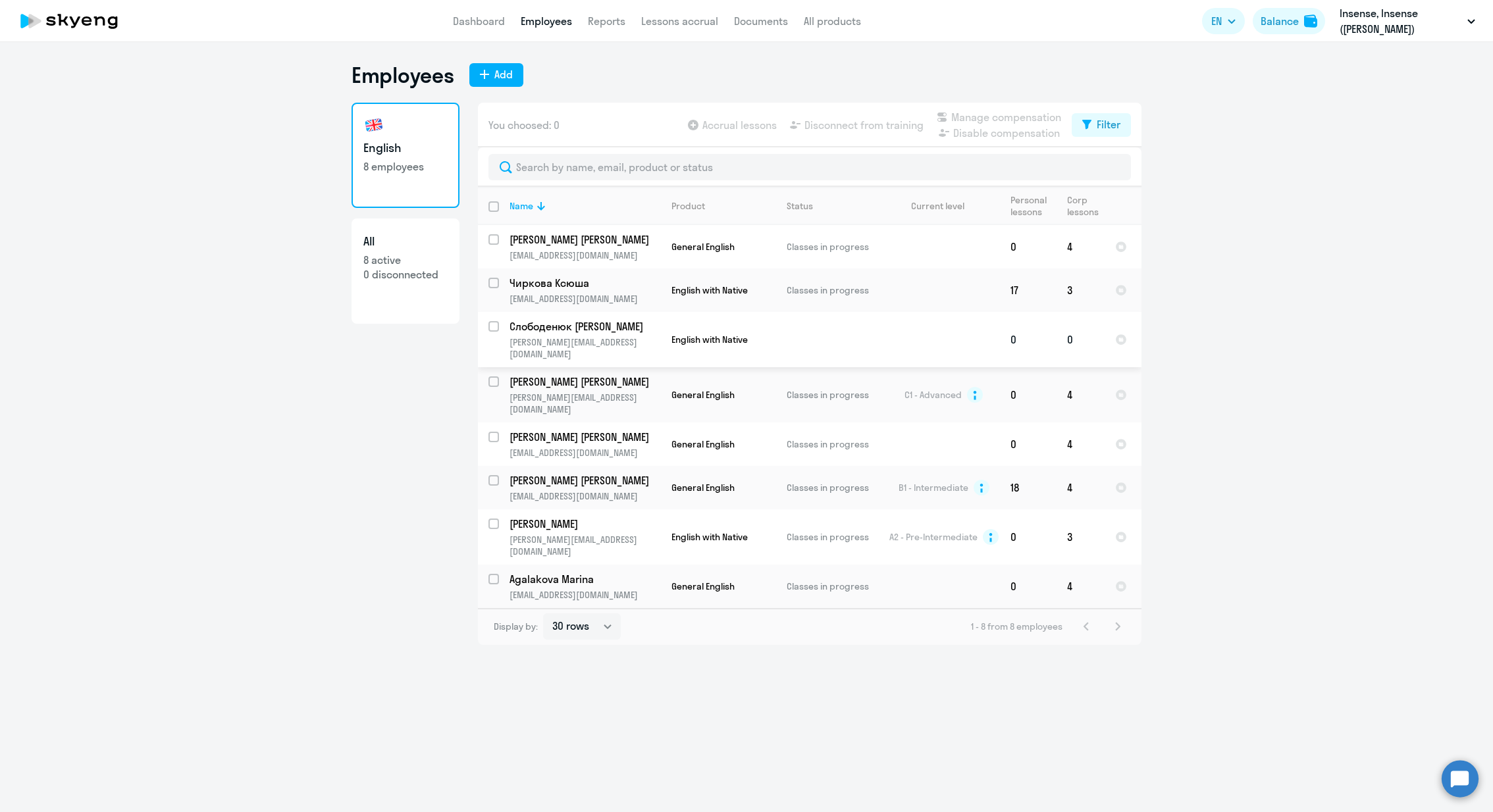
click at [857, 333] on td at bounding box center [826, 340] width 101 height 55
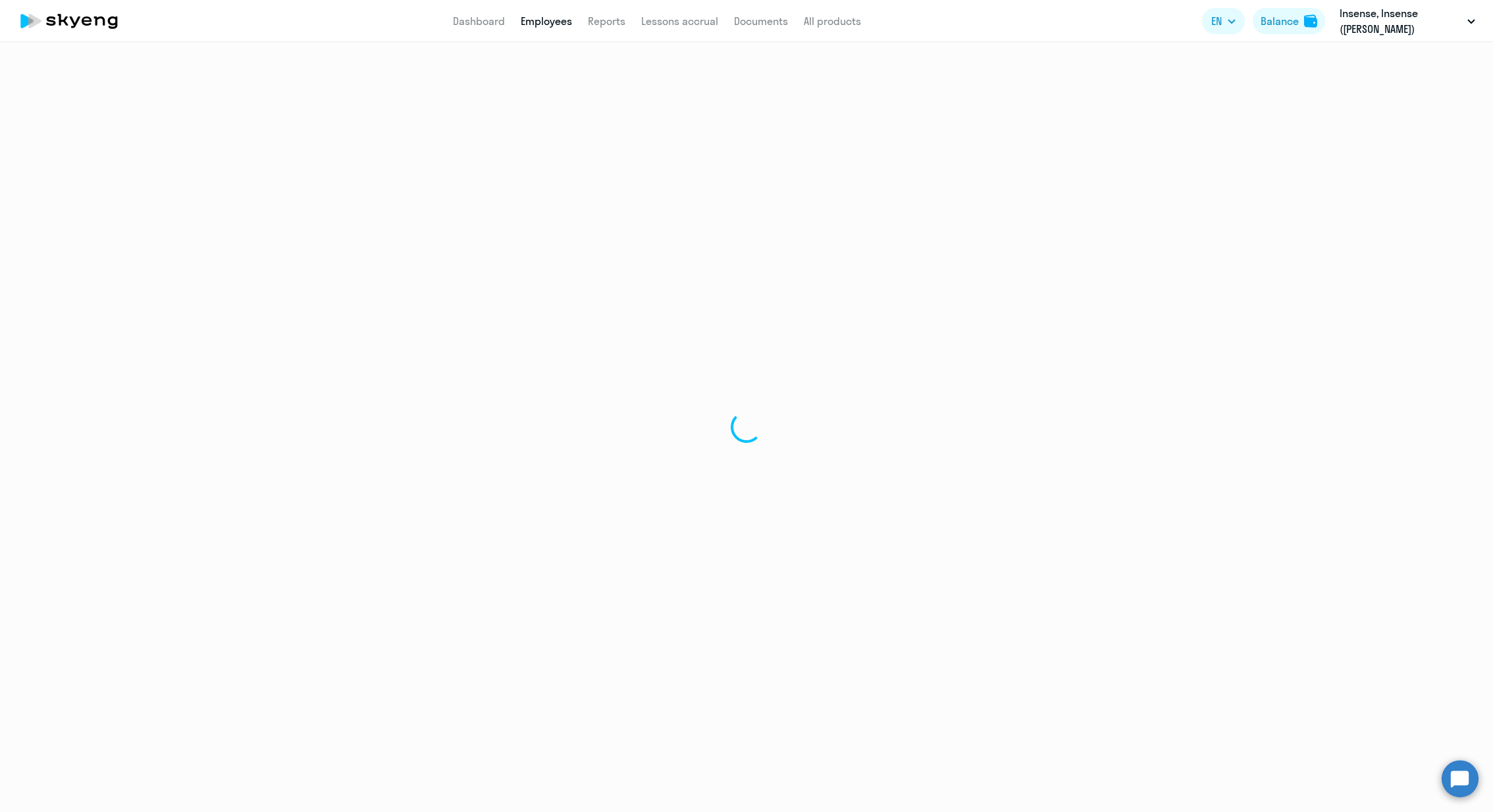
select select "english"
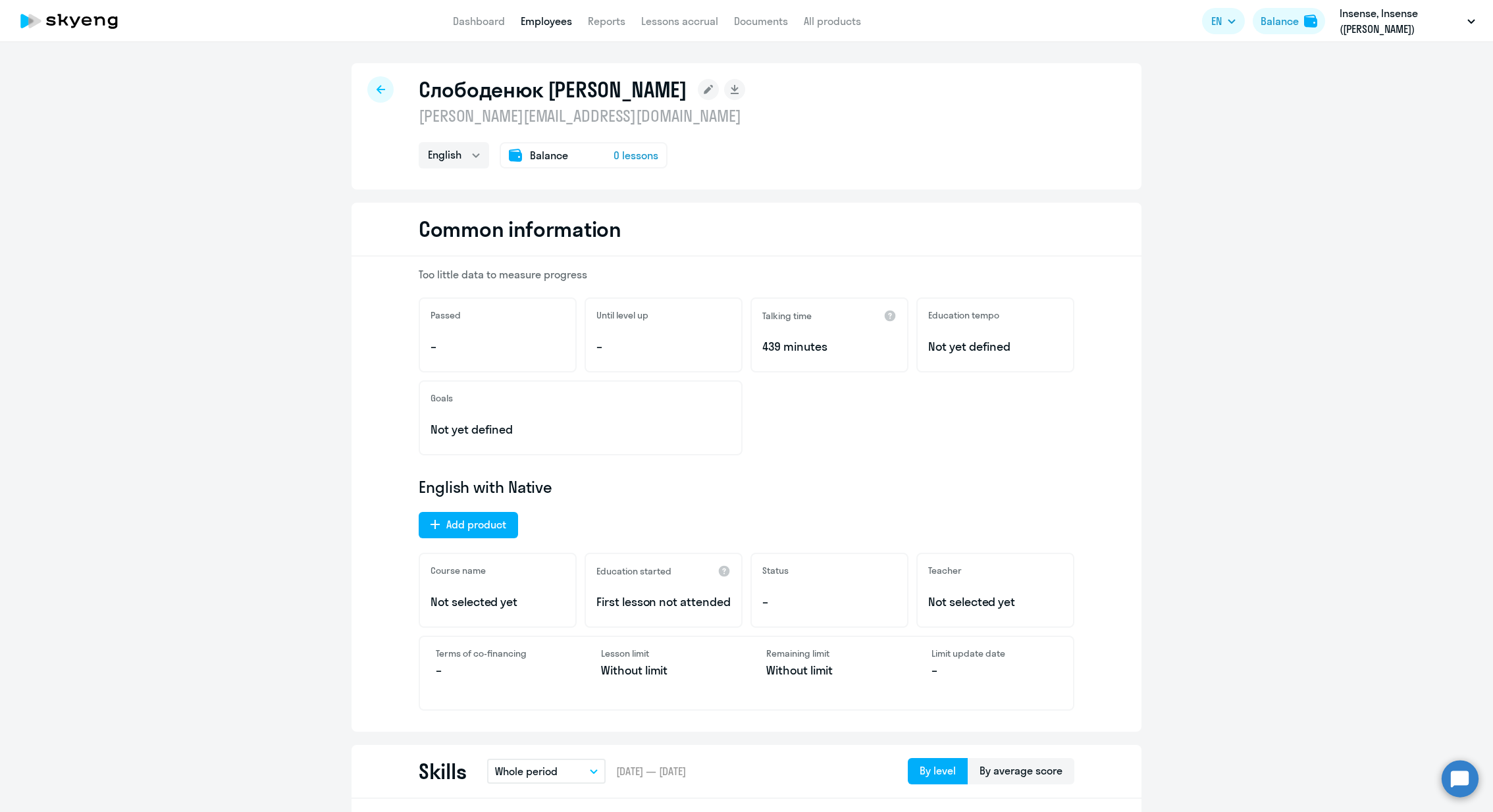
click at [547, 151] on span "Balance" at bounding box center [549, 155] width 38 height 16
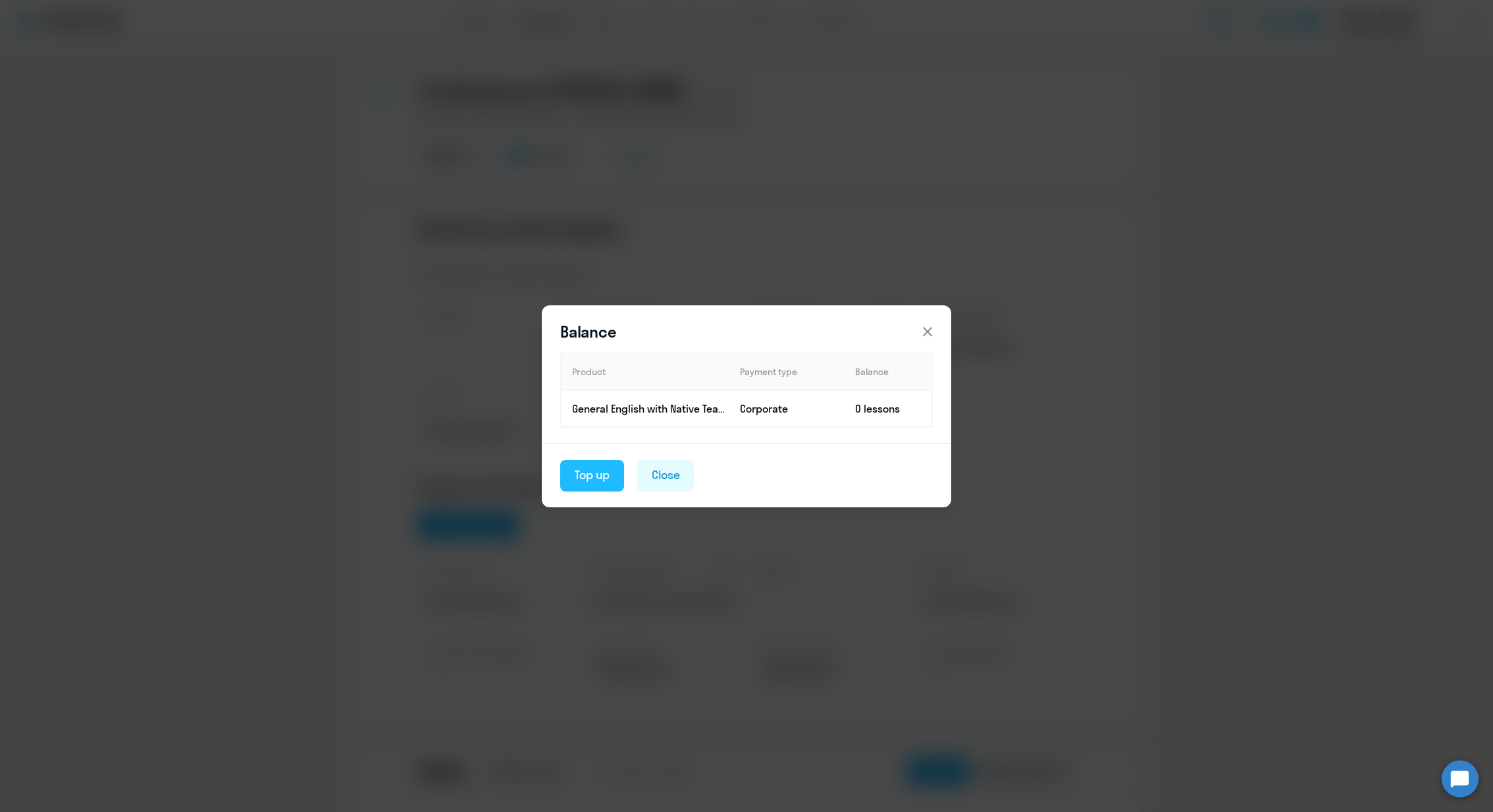
click at [596, 472] on div "Top up" at bounding box center [593, 475] width 35 height 18
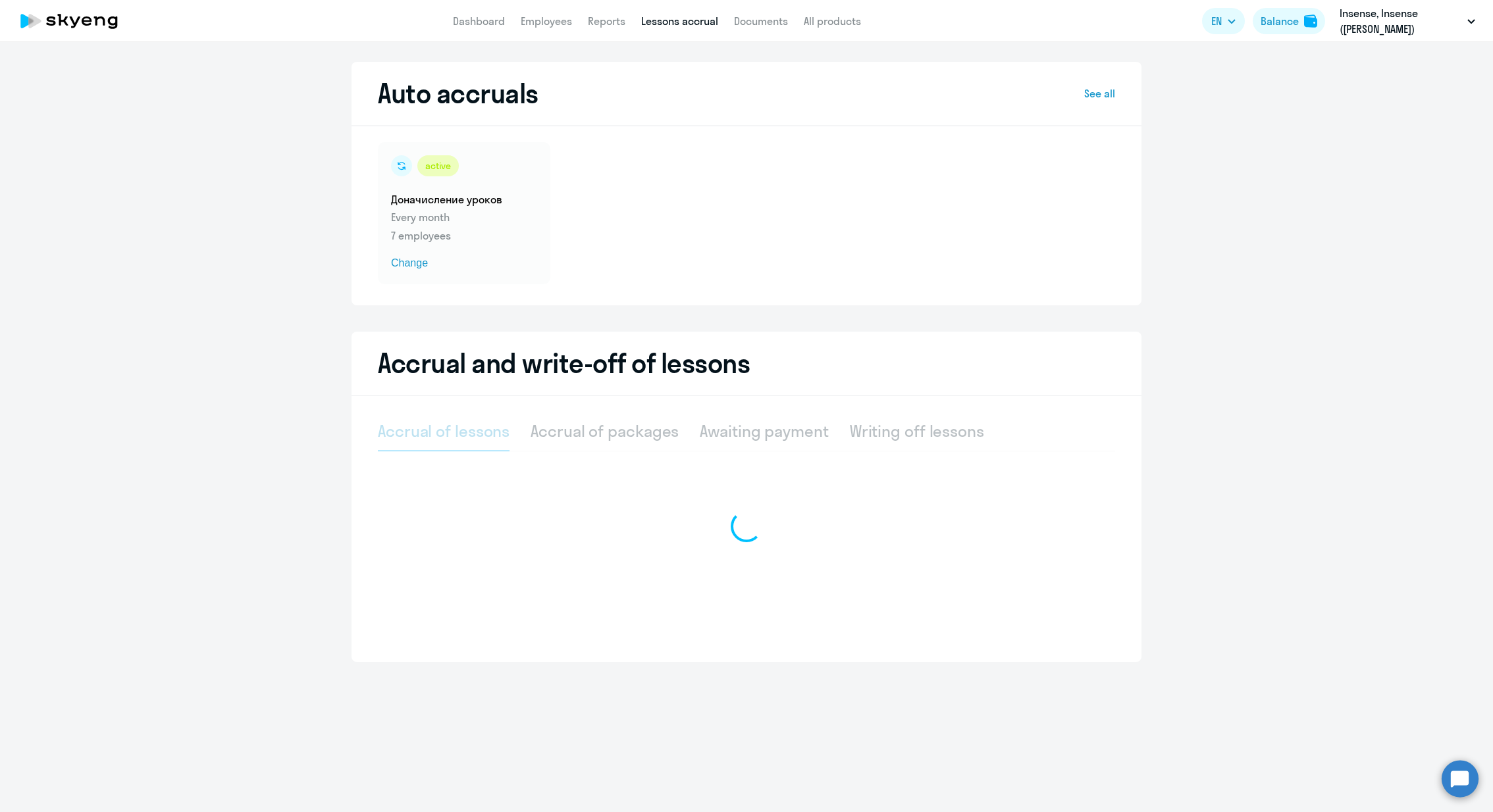
select select "10"
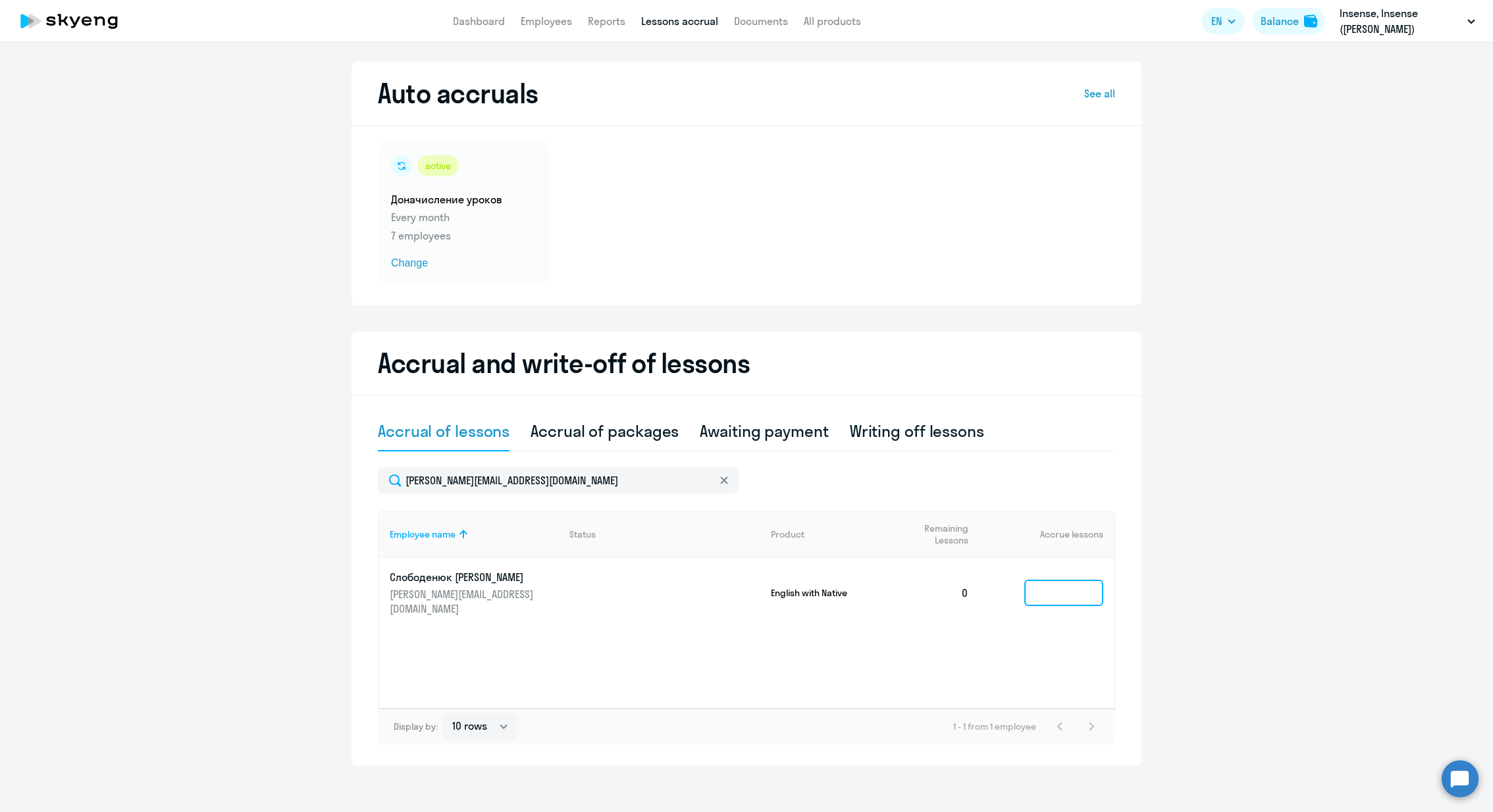
click at [1083, 583] on input at bounding box center [1063, 593] width 79 height 27
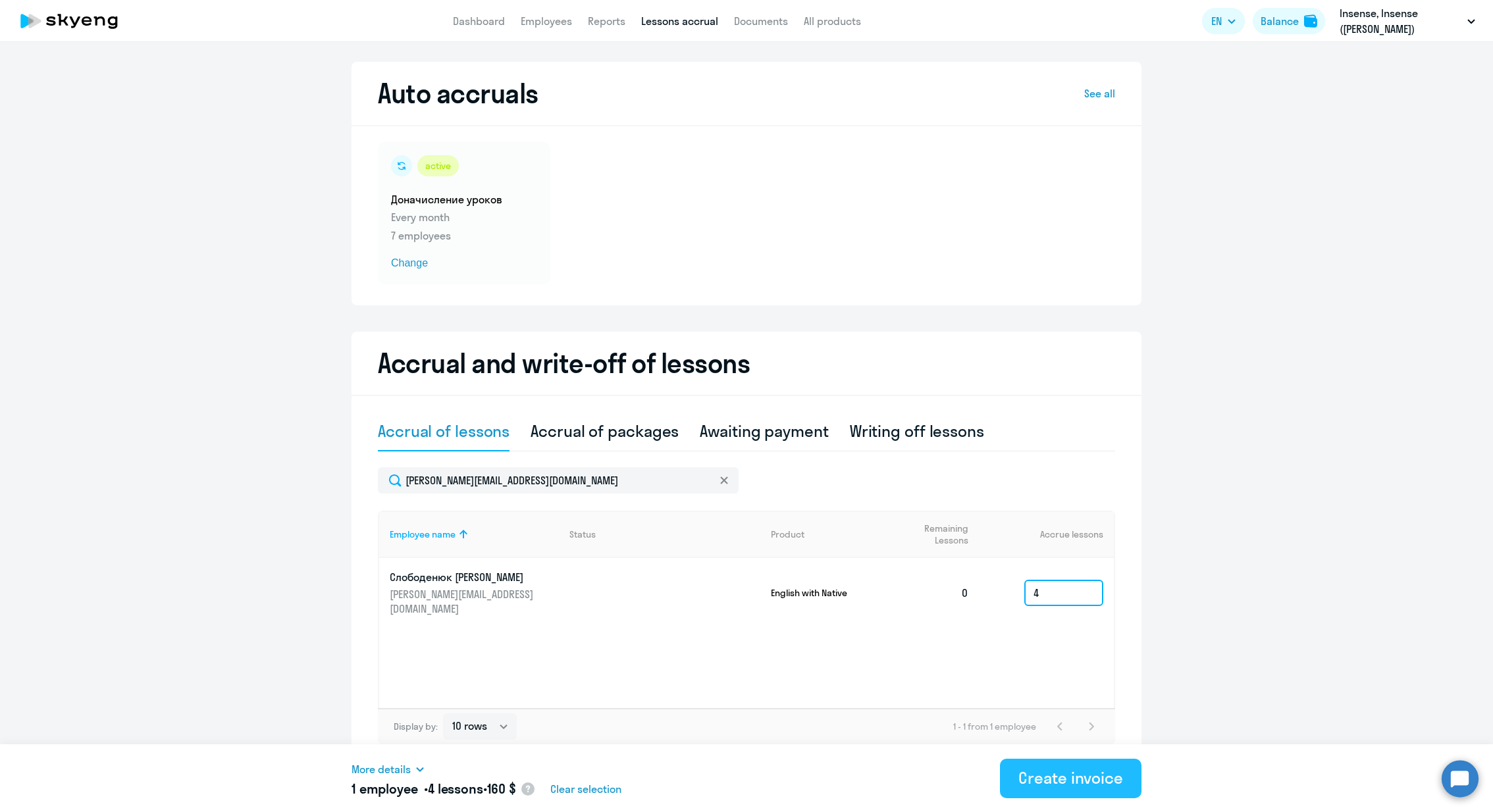
type input "4"
click at [1093, 784] on div "Create invoice" at bounding box center [1070, 778] width 104 height 21
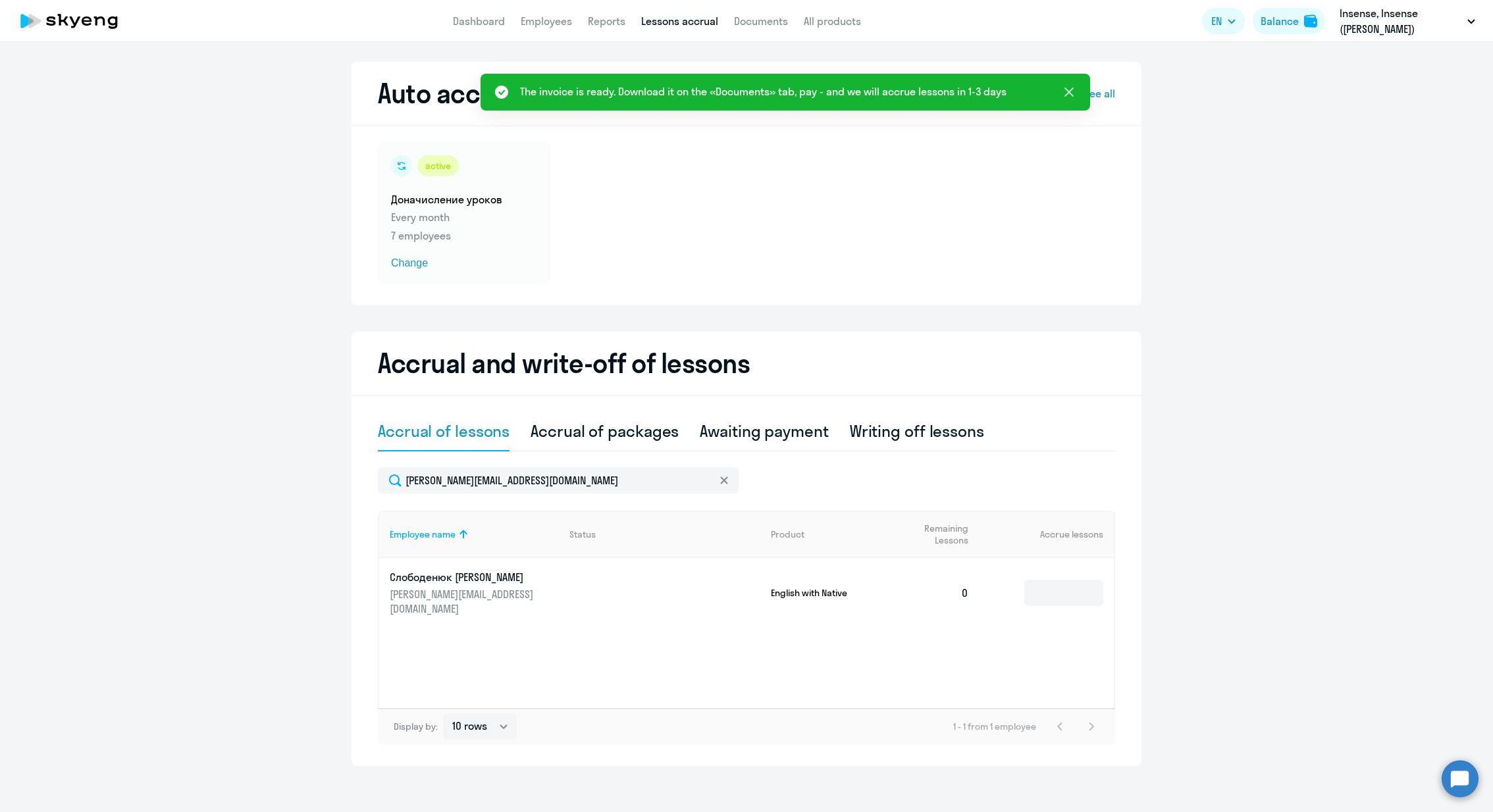
click at [1070, 93] on icon at bounding box center [1068, 92] width 9 height 9
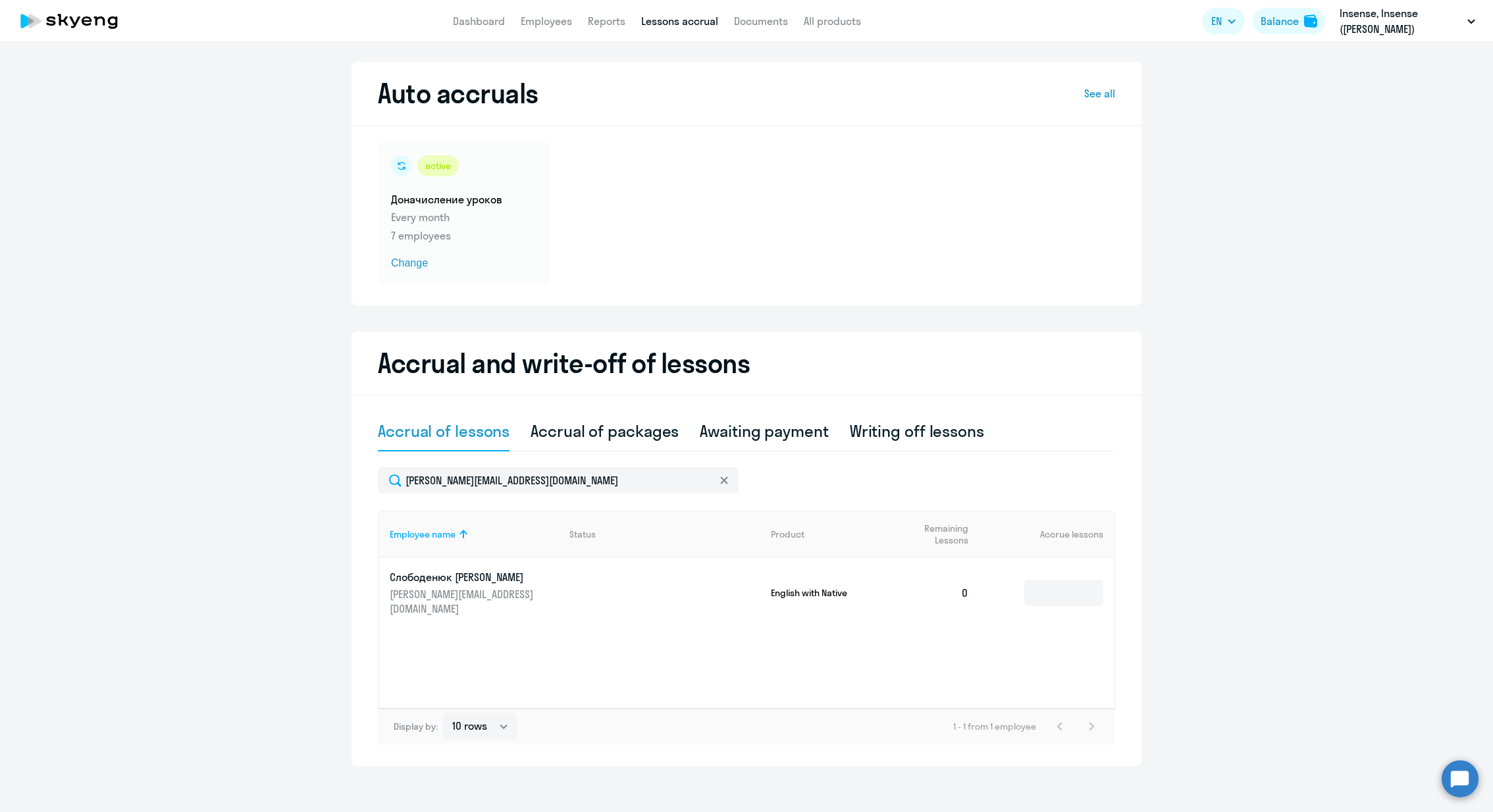
click at [1108, 98] on link "See all" at bounding box center [1099, 93] width 31 height 16
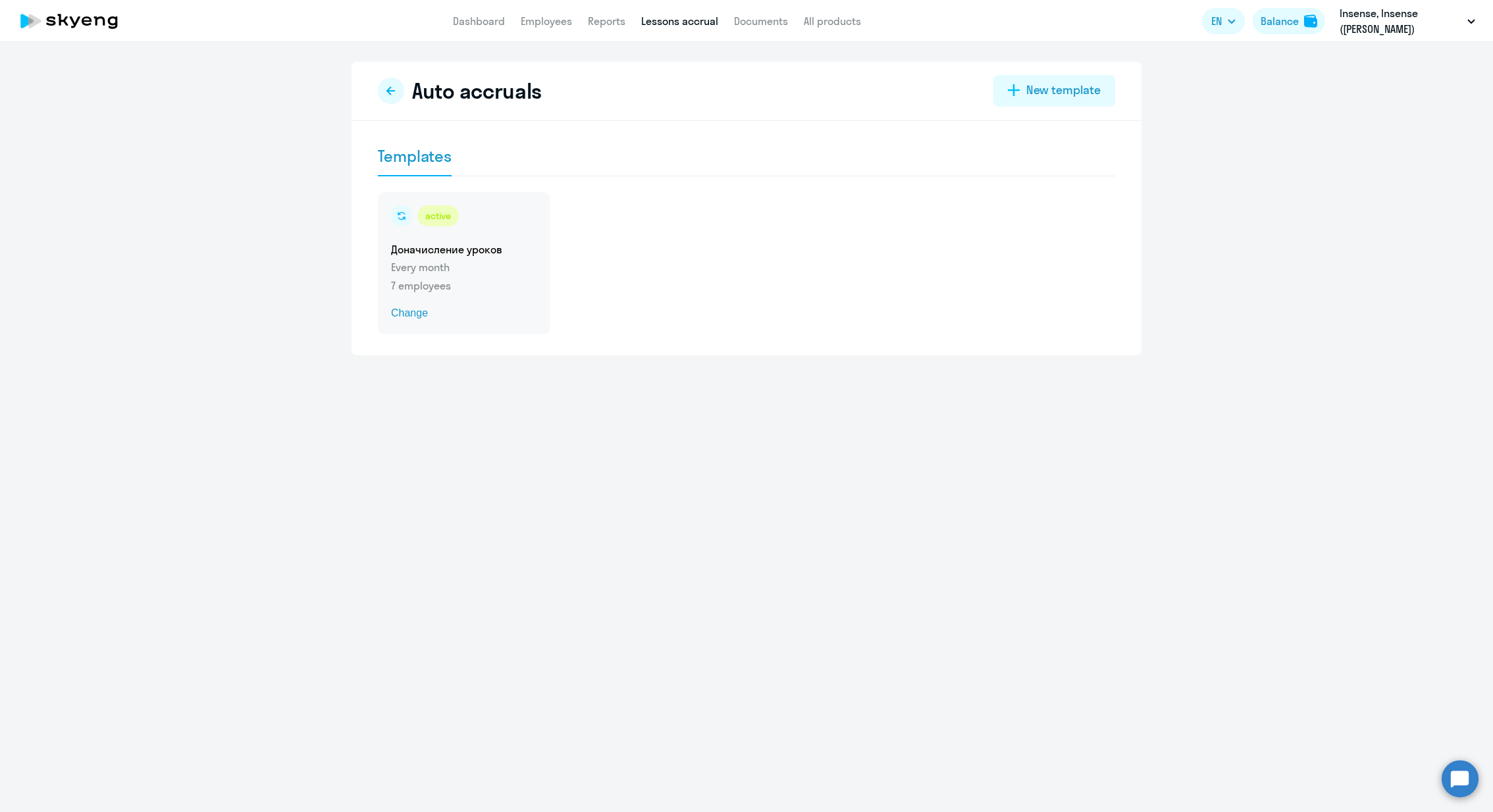
click at [446, 252] on h5 "Доначисление уроков" at bounding box center [464, 249] width 146 height 14
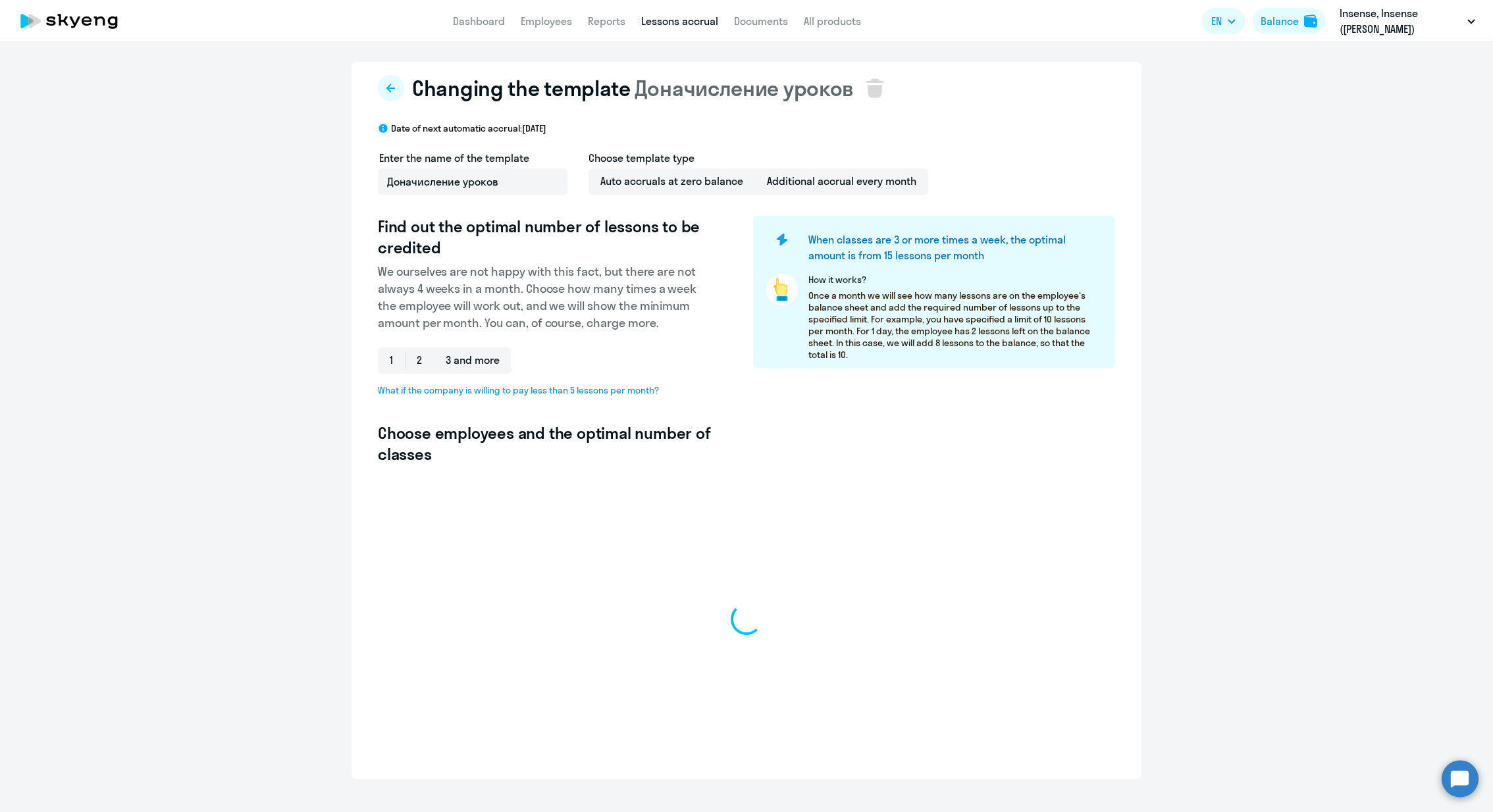
select select "10"
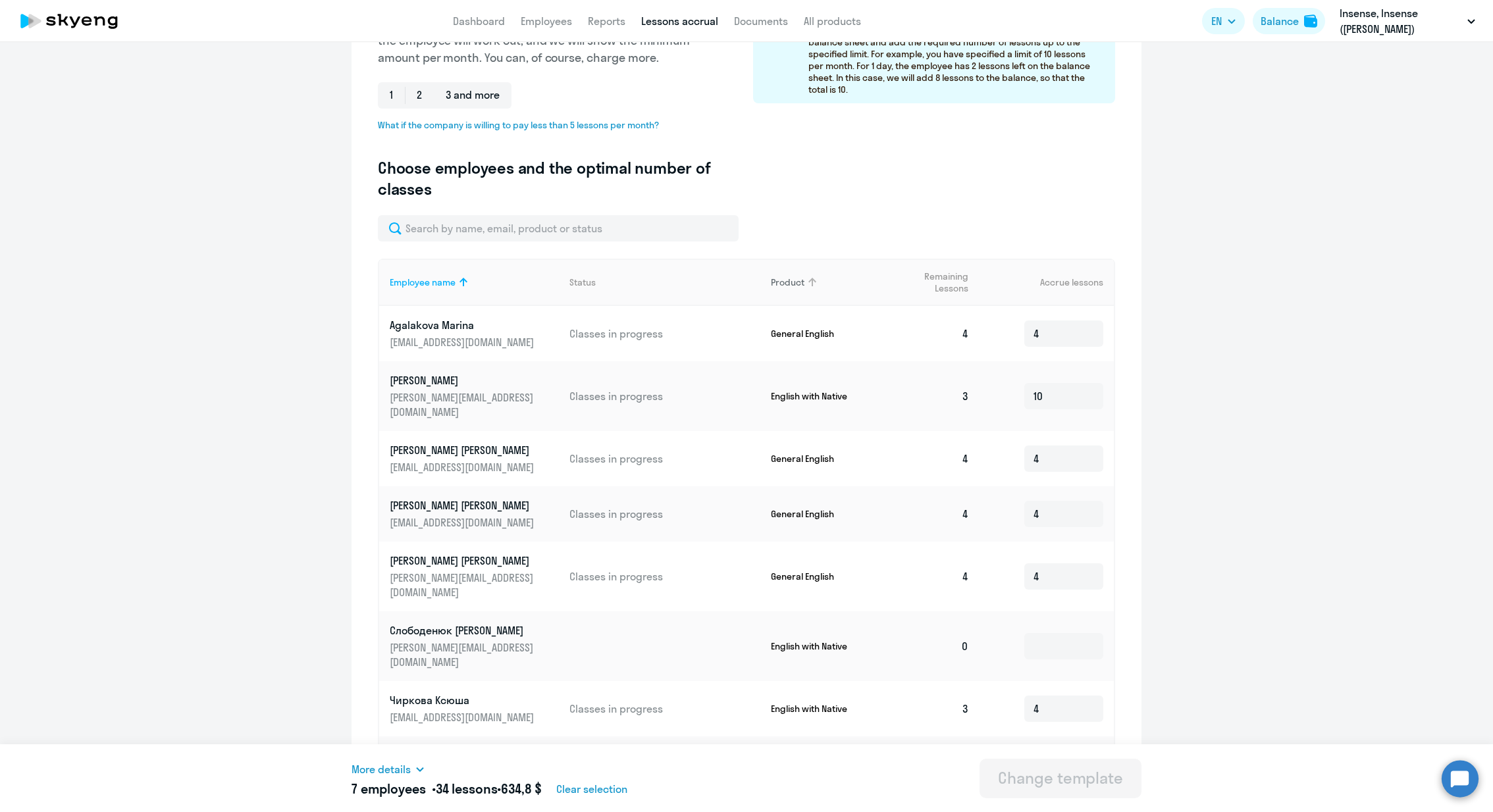
scroll to position [311, 0]
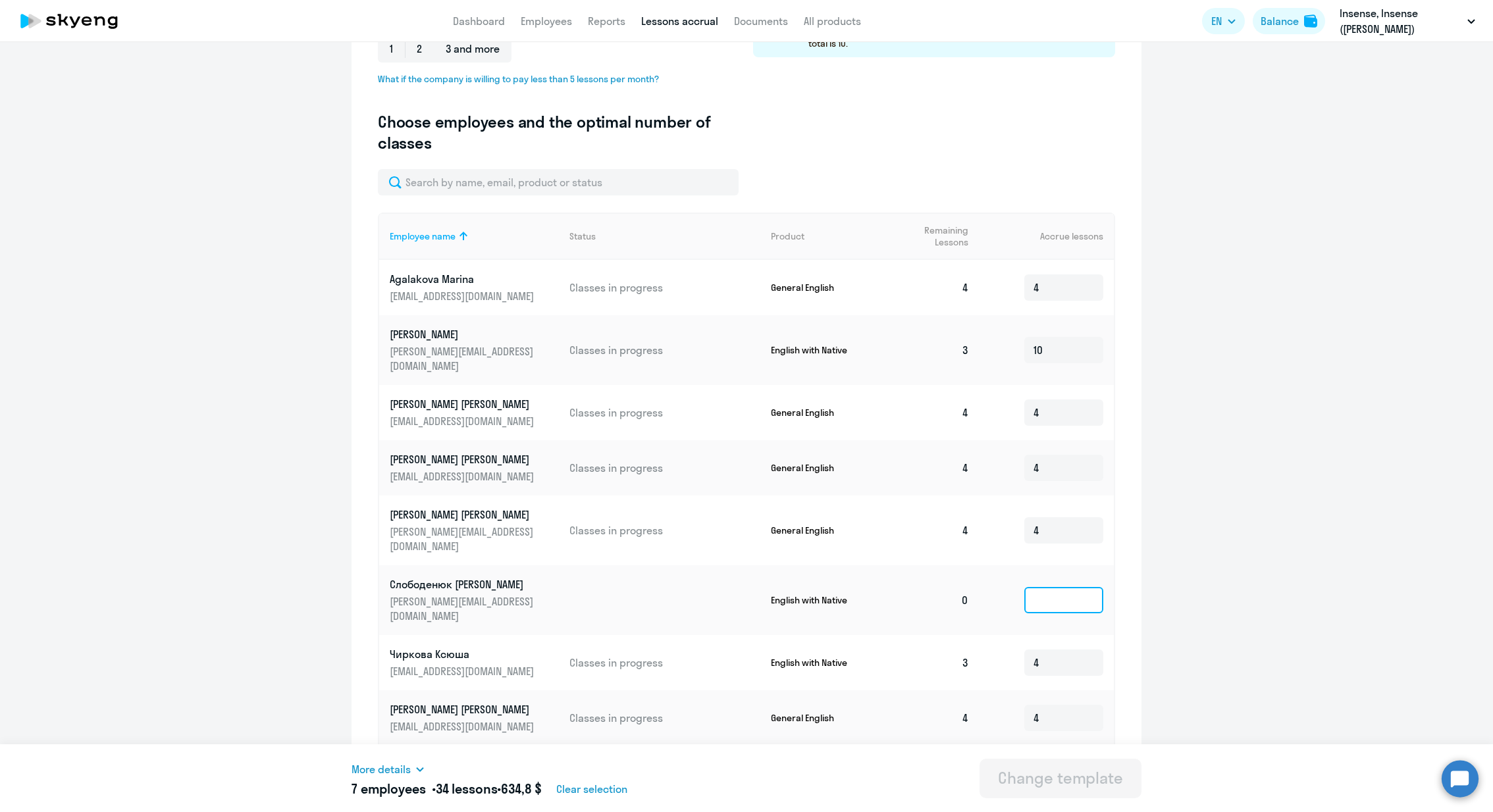
click at [1048, 588] on input at bounding box center [1063, 601] width 79 height 27
type input "5"
type input "4"
click at [463, 594] on p "[PERSON_NAME][EMAIL_ADDRESS][DOMAIN_NAME]" at bounding box center [463, 608] width 148 height 29
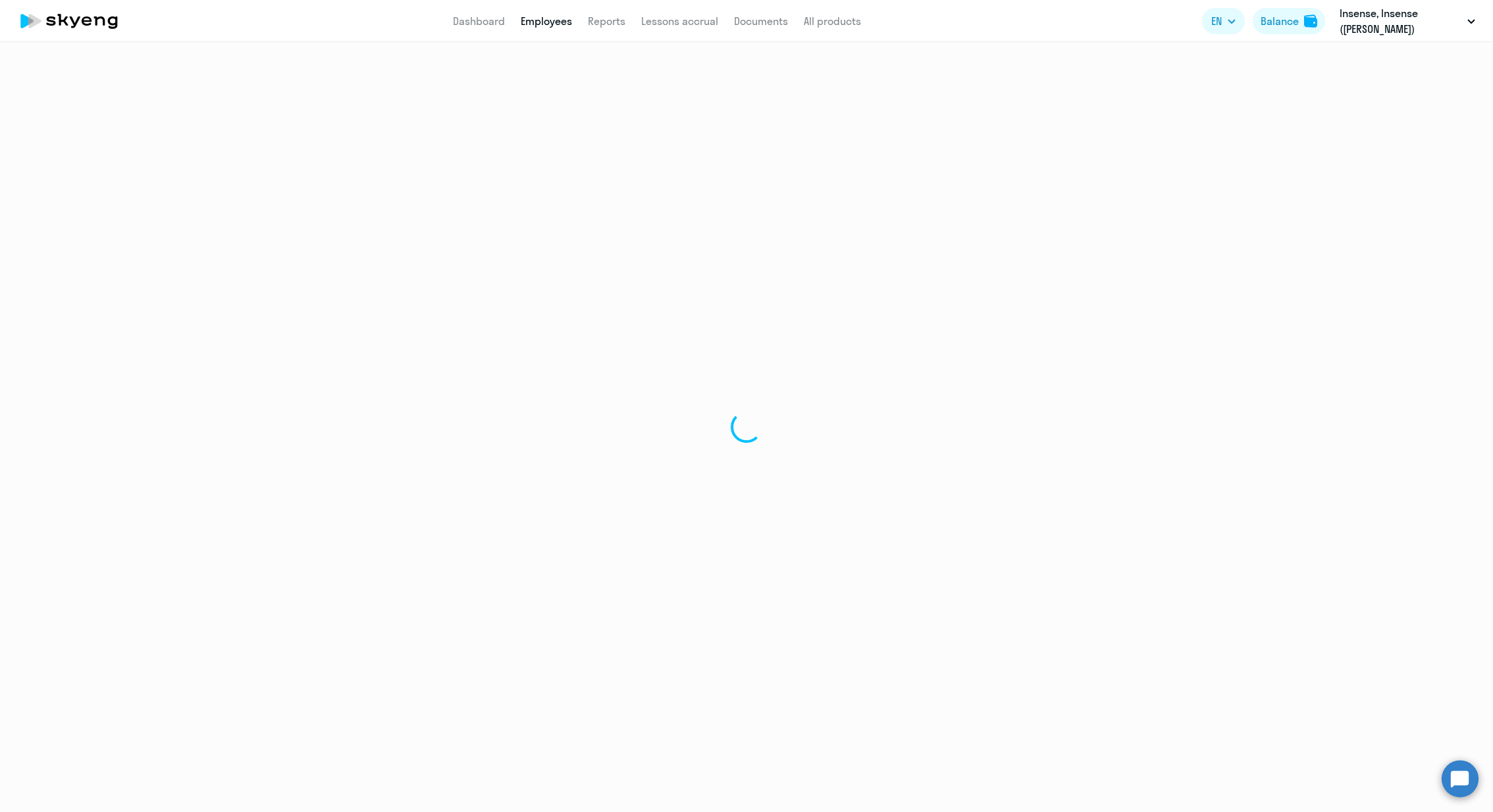
select select "english"
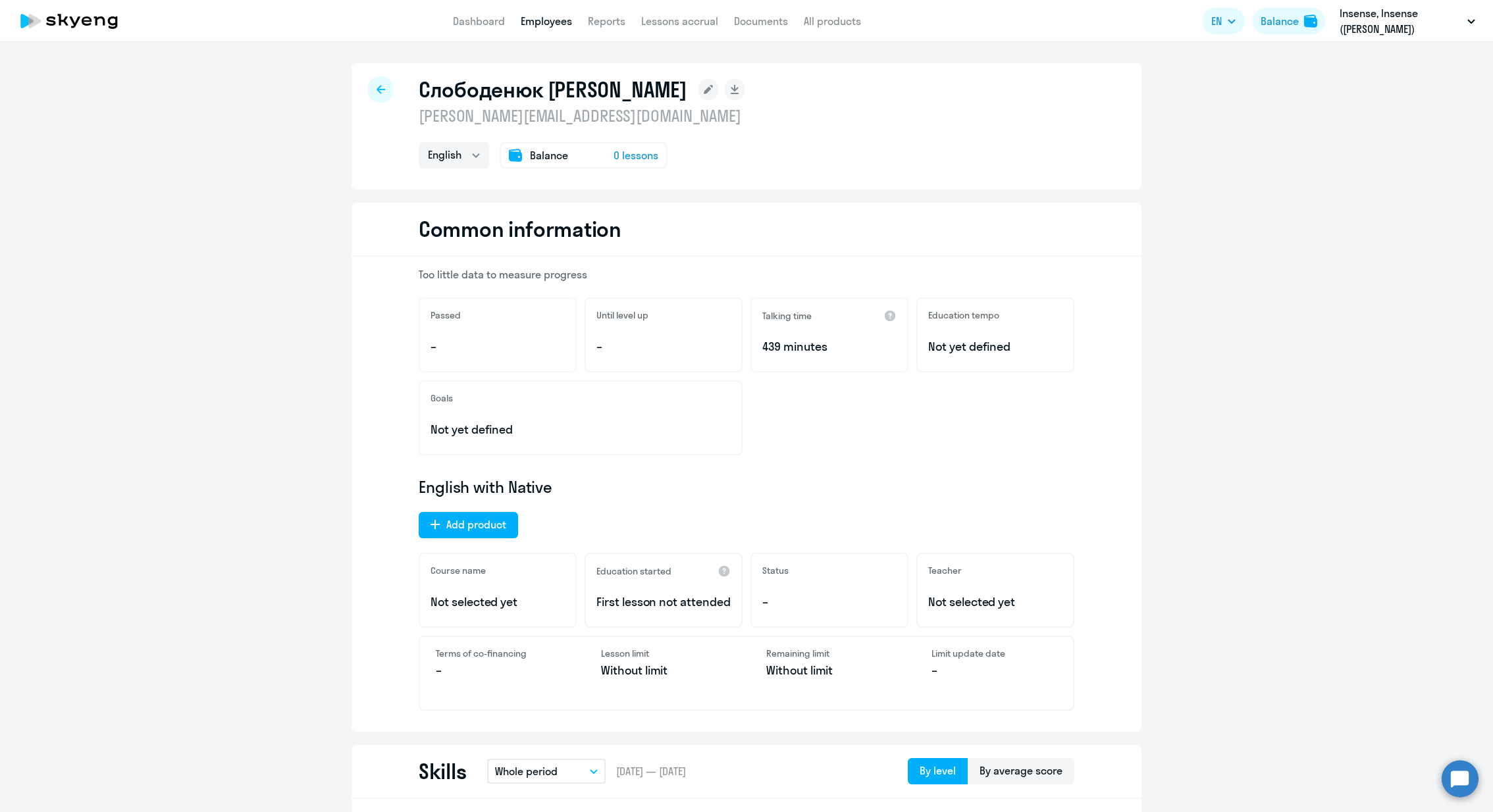
scroll to position [34, 0]
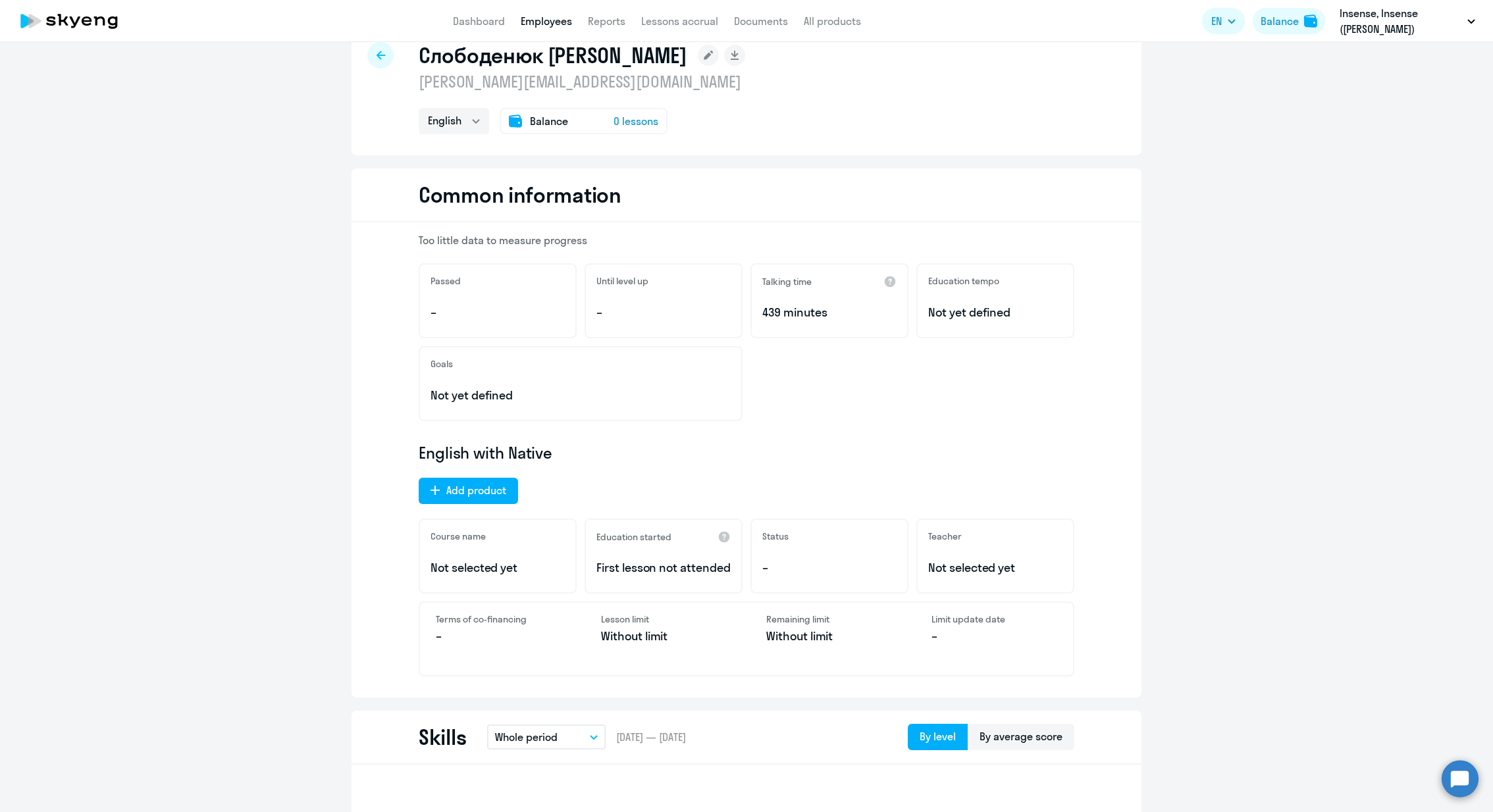
click at [698, 55] on rect at bounding box center [708, 55] width 21 height 21
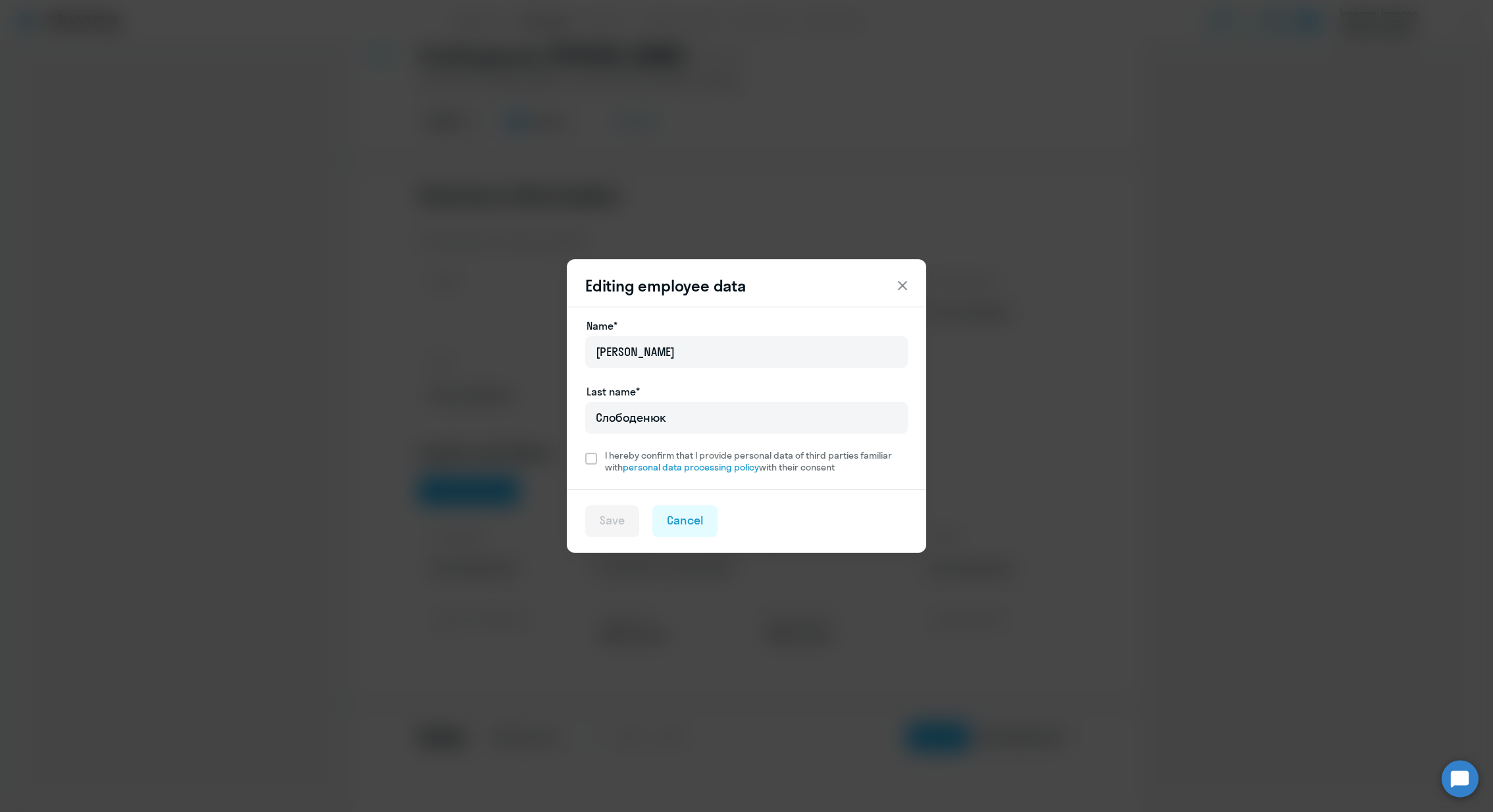
click at [905, 285] on icon at bounding box center [902, 285] width 16 height 16
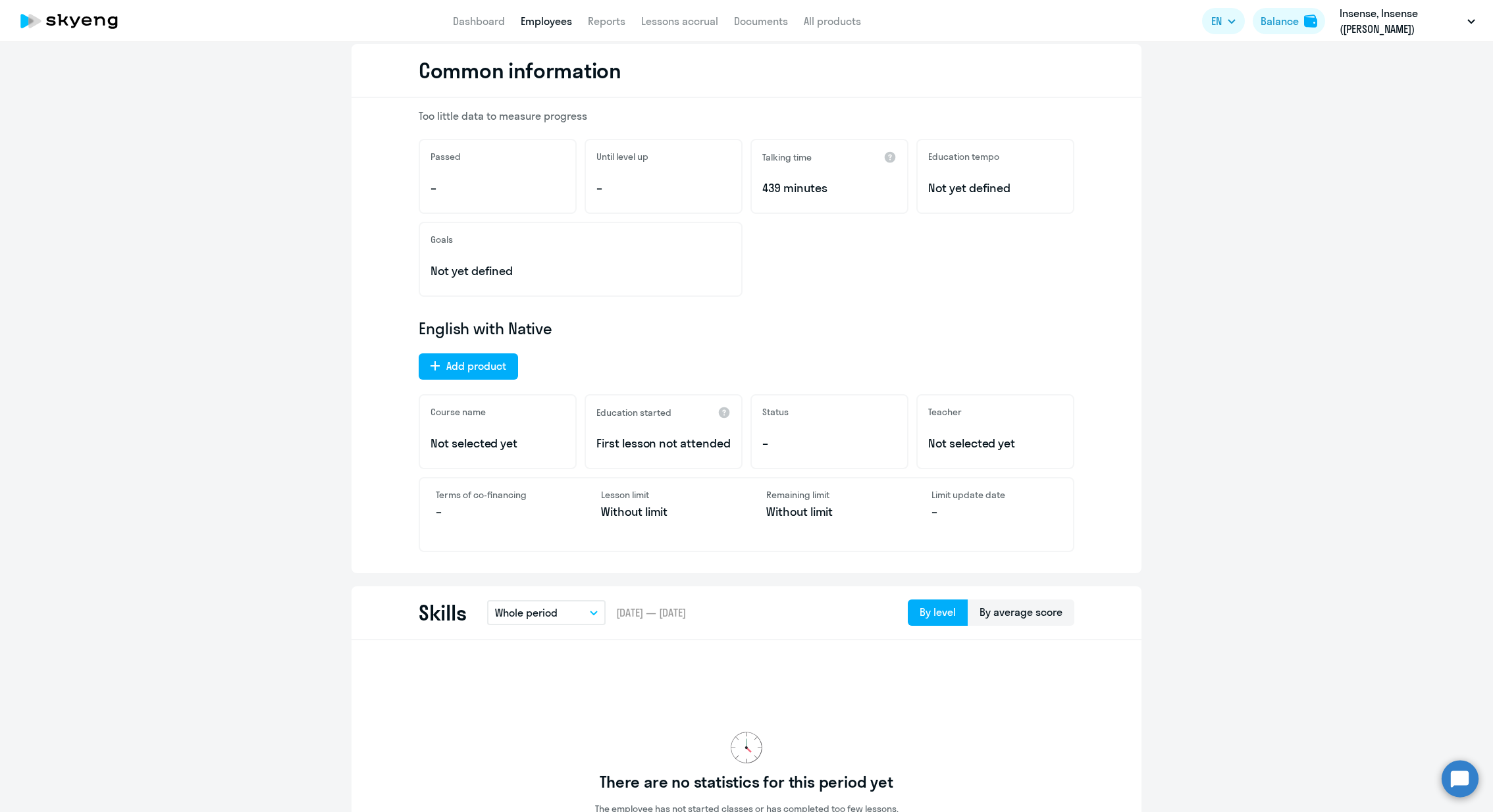
scroll to position [0, 0]
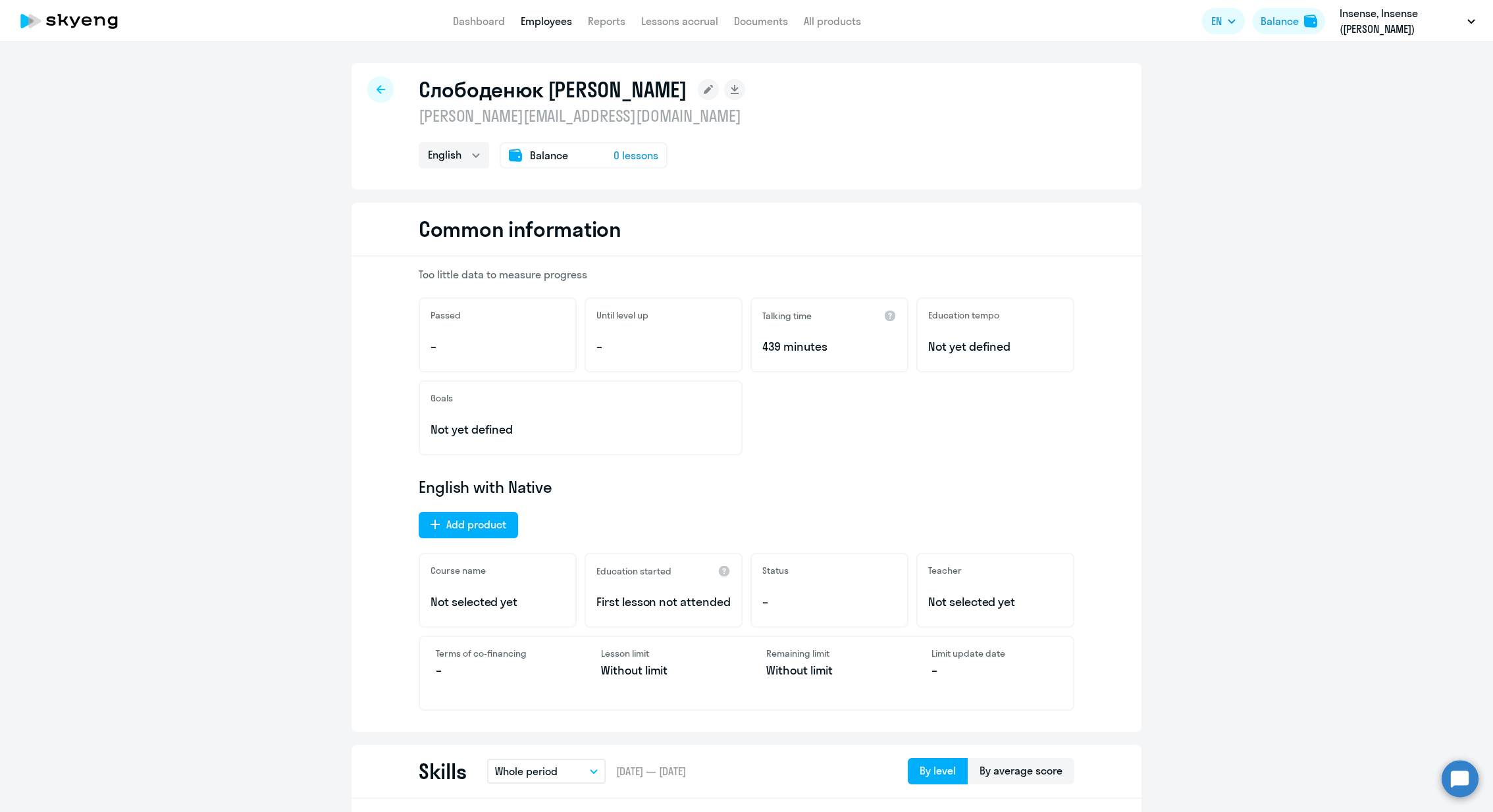
click at [379, 80] on div at bounding box center [381, 89] width 27 height 27
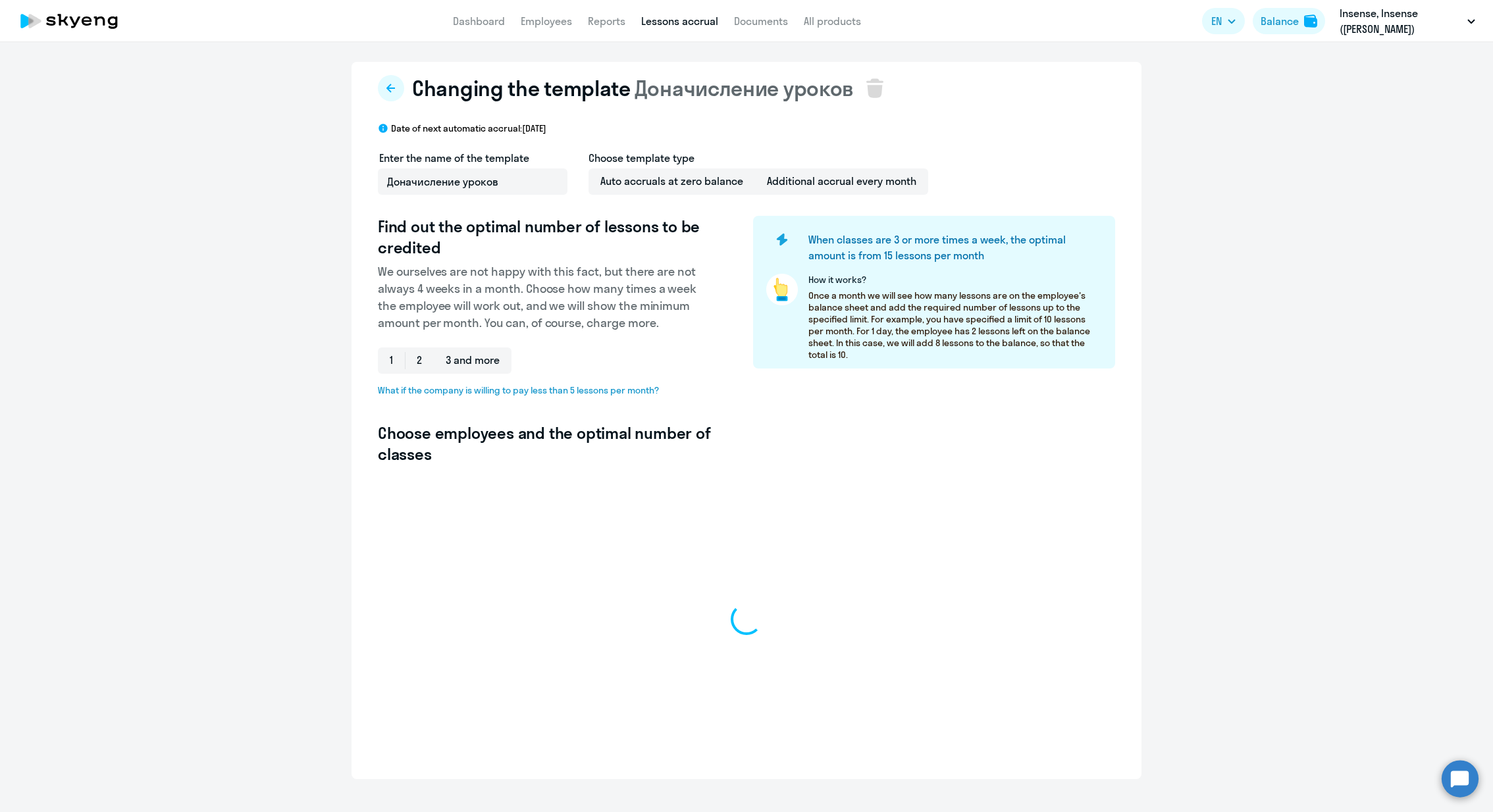
select select "10"
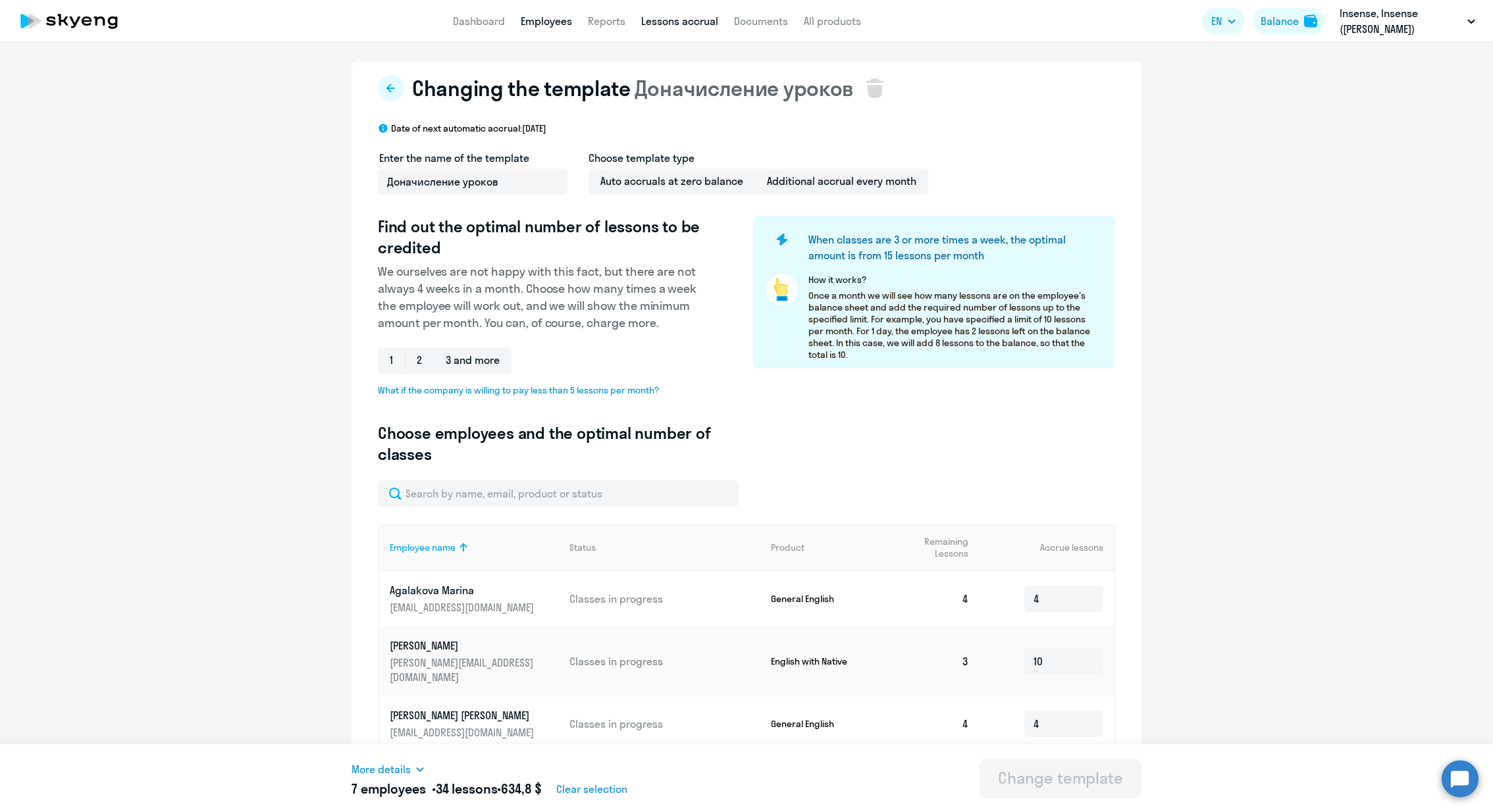
click at [534, 18] on link "Employees" at bounding box center [547, 21] width 52 height 13
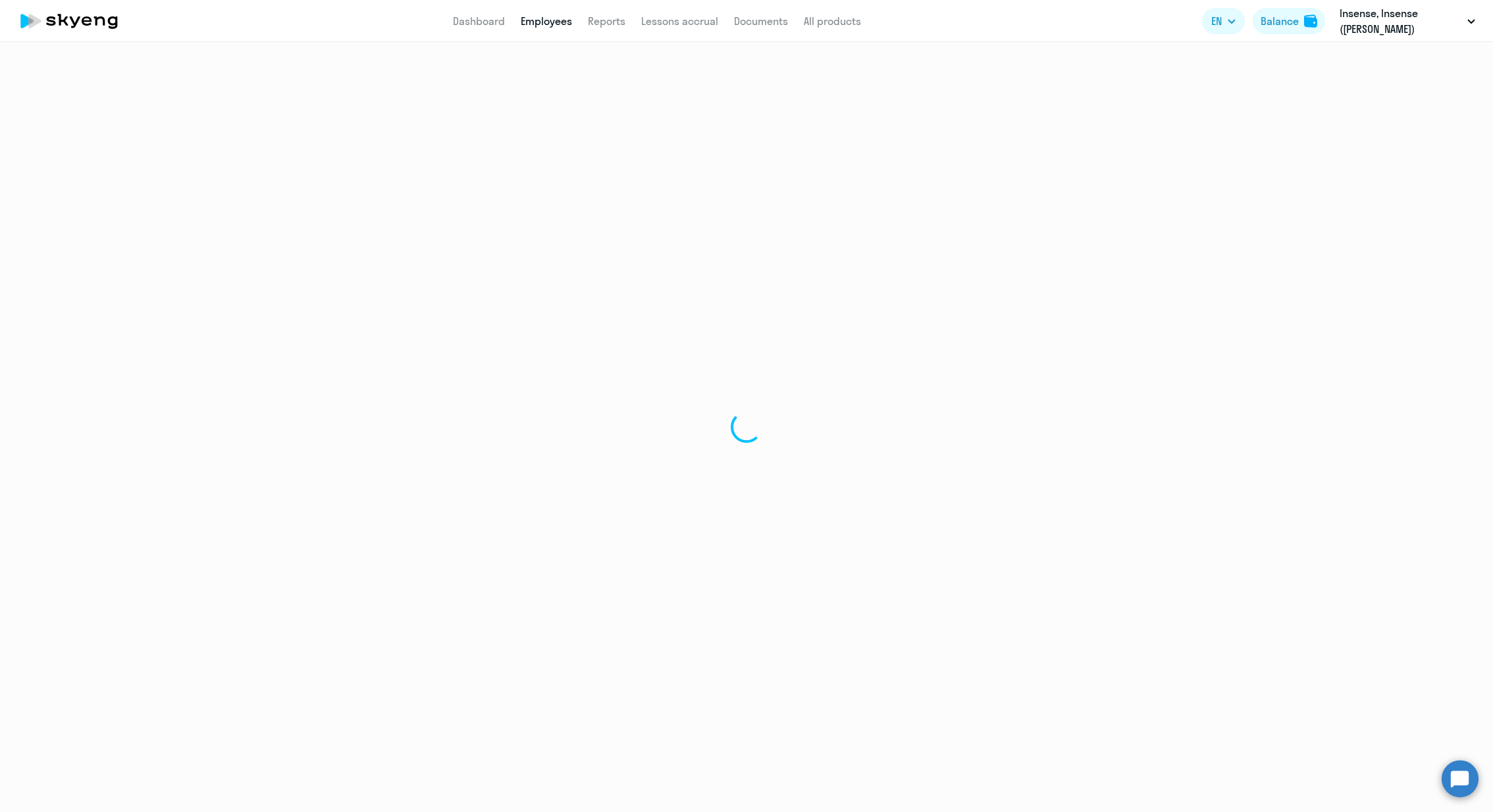
select select "30"
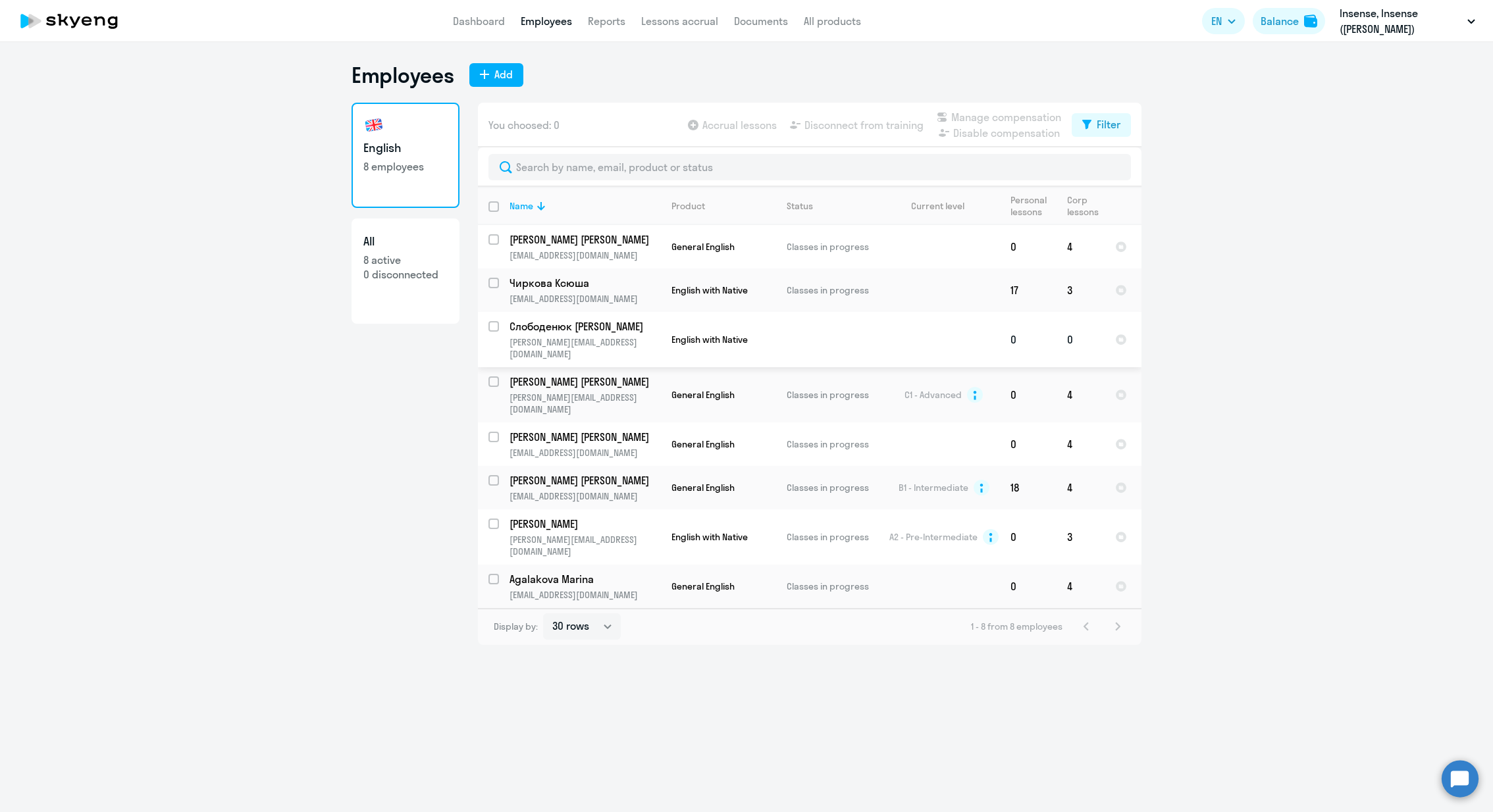
click at [613, 325] on p "Слободенюк [PERSON_NAME]" at bounding box center [584, 326] width 149 height 14
select select "english"
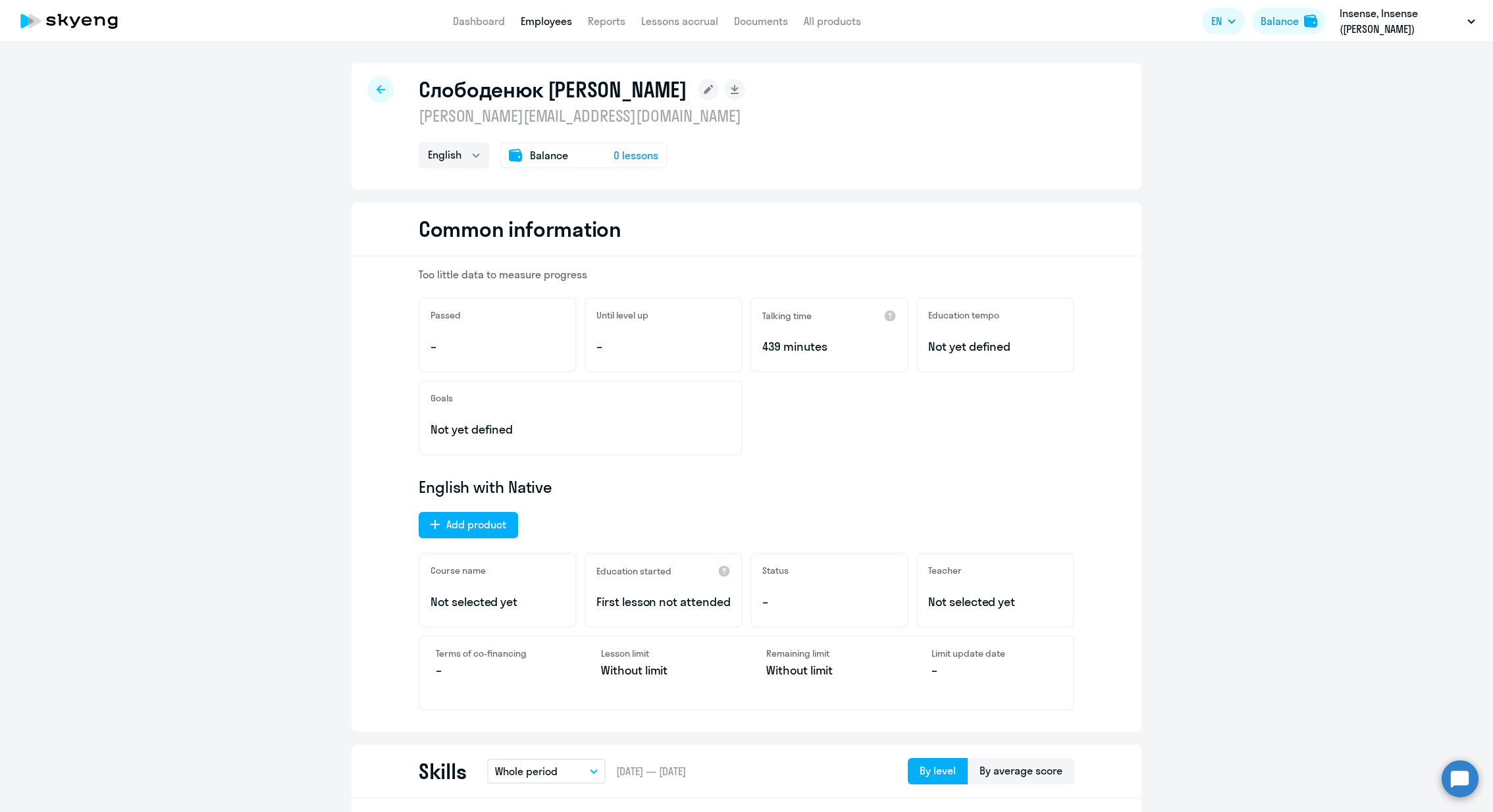
click at [698, 90] on rect at bounding box center [708, 89] width 21 height 21
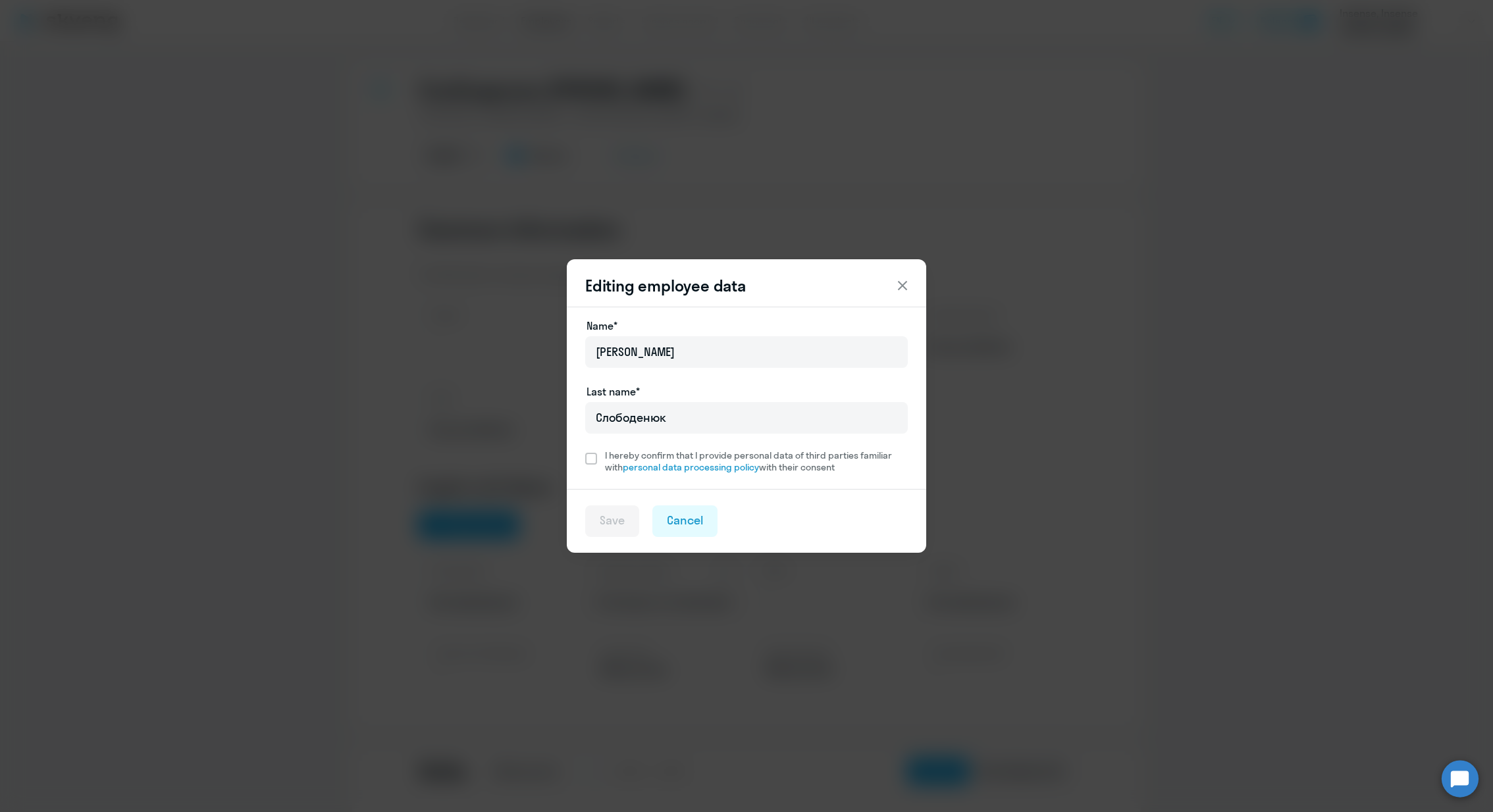
click at [1150, 373] on div "Editing employee data Name* Ирина Last name* Слободенюк I hereby confirm that I…" at bounding box center [746, 406] width 1493 height 812
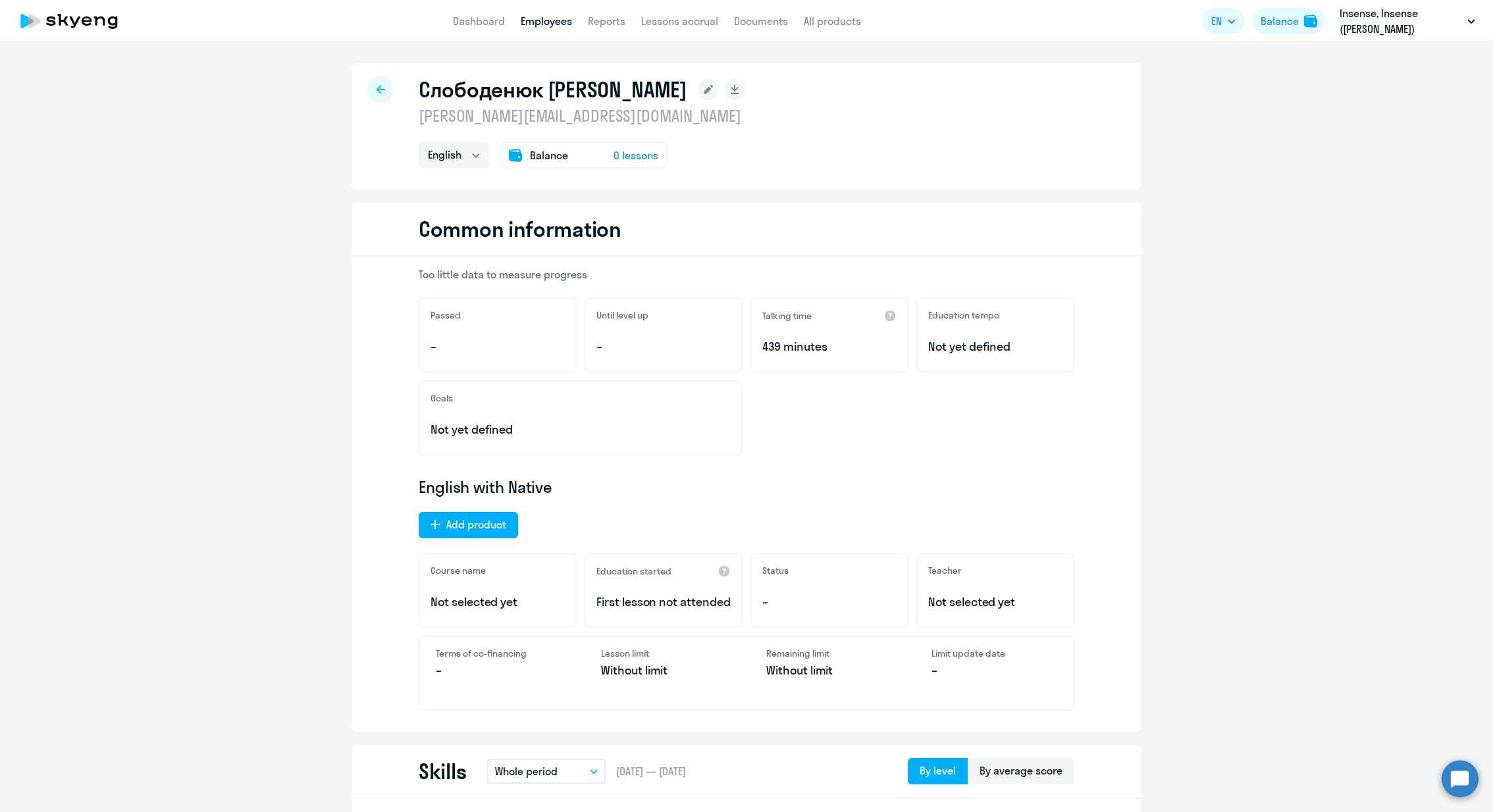
click at [383, 88] on icon at bounding box center [381, 89] width 8 height 9
select select "30"
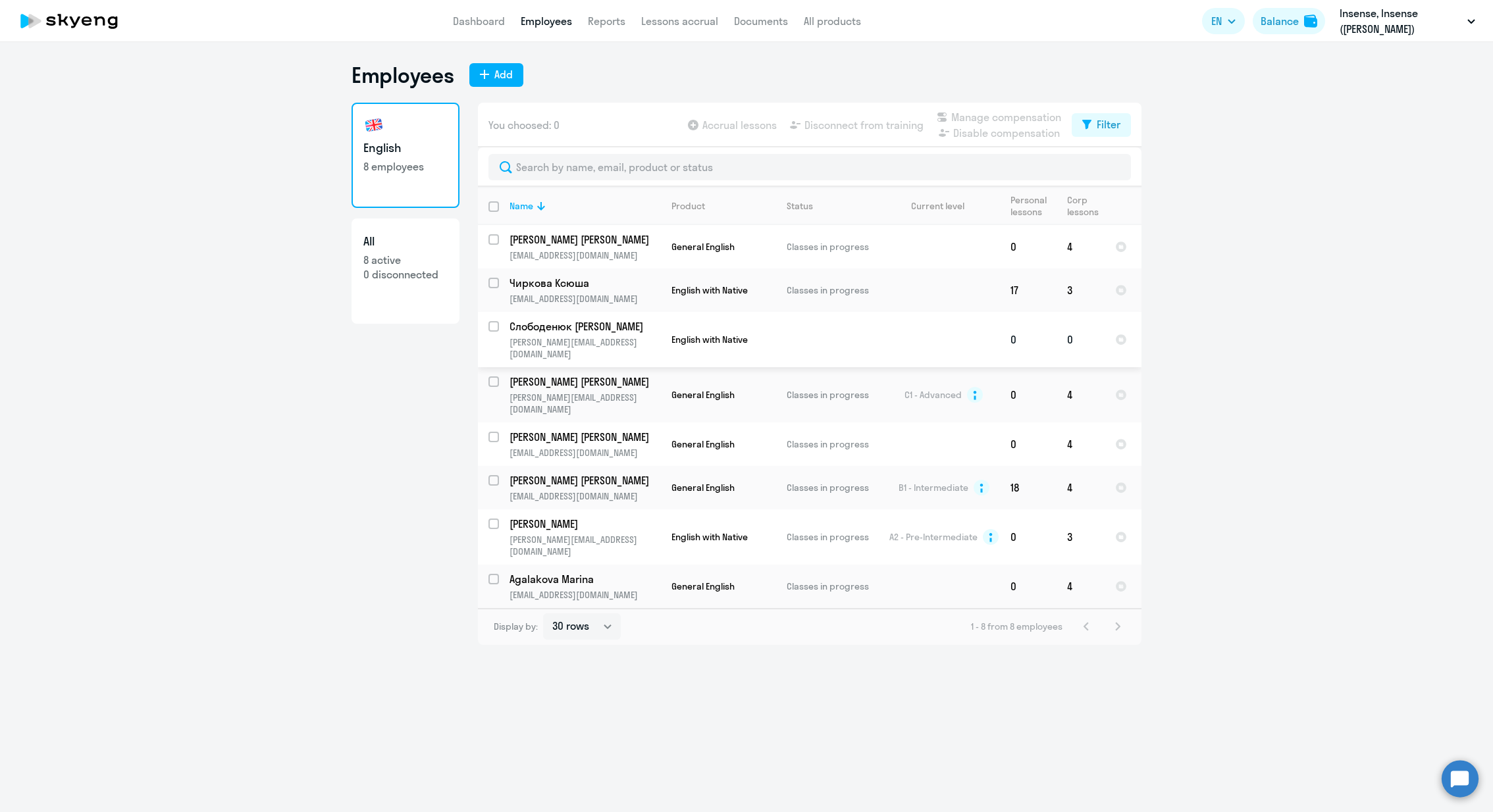
click at [497, 325] on input "select row 3649375" at bounding box center [502, 335] width 27 height 27
checkbox input "true"
click at [866, 126] on span "Disconnect from training" at bounding box center [864, 124] width 119 height 16
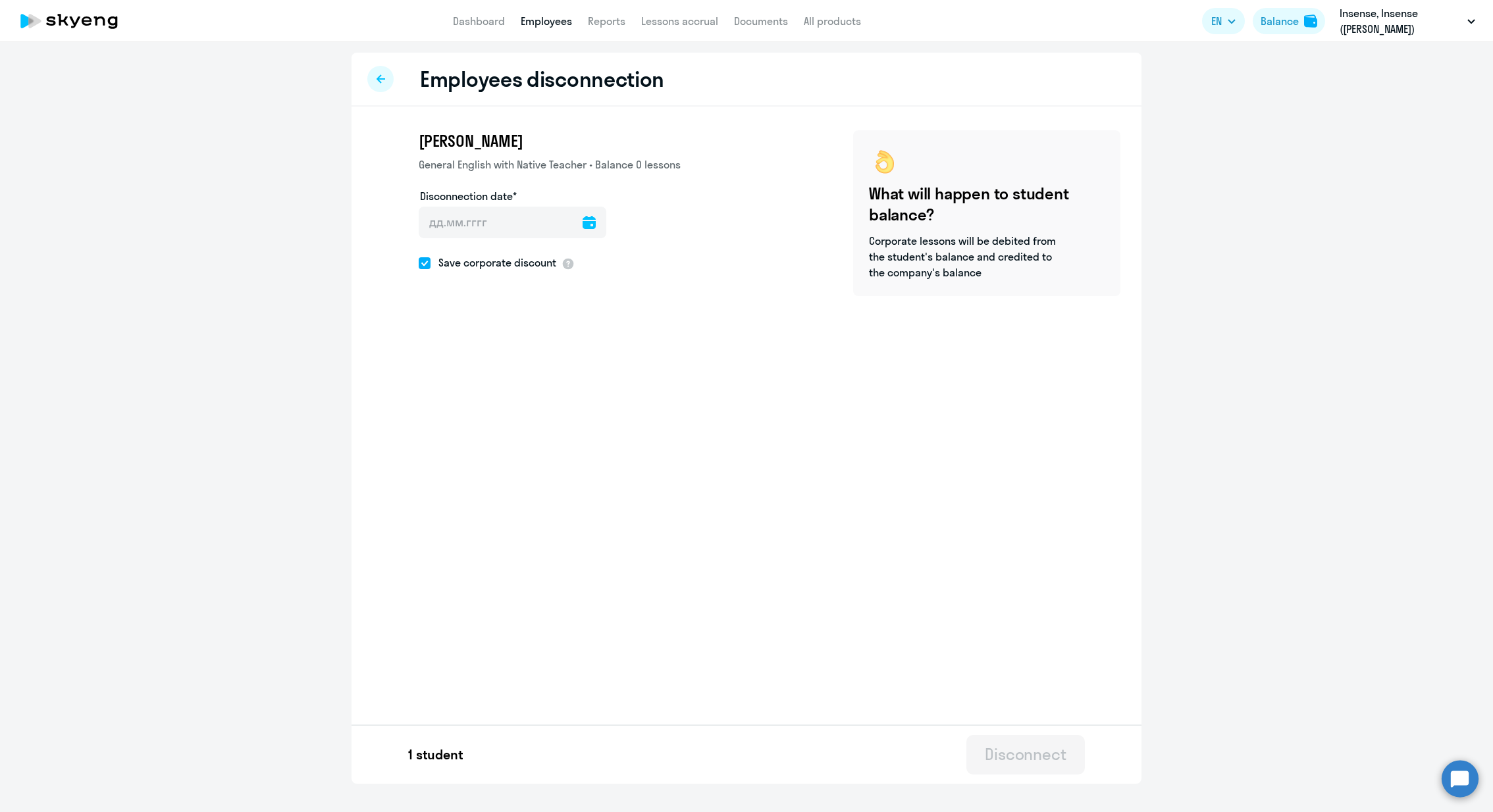
click at [583, 221] on icon at bounding box center [589, 223] width 13 height 13
click at [598, 345] on span "6" at bounding box center [595, 345] width 23 height 23
type input "06.09.2025"
type input "9/6/2025"
drag, startPoint x: 419, startPoint y: 263, endPoint x: 1013, endPoint y: 784, distance: 790.1
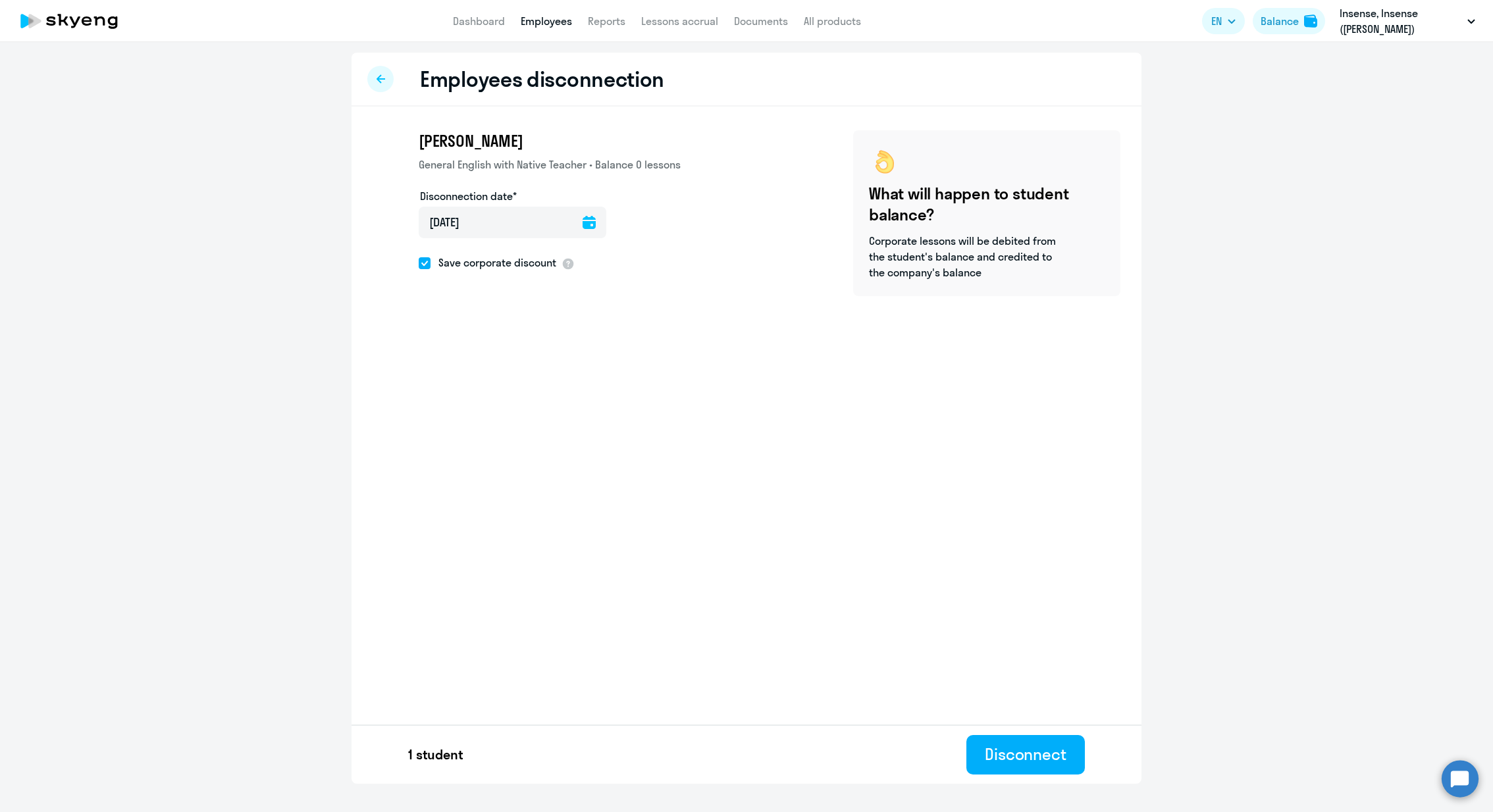
click at [419, 263] on span at bounding box center [425, 263] width 12 height 12
click at [419, 263] on input "Save corporate discount" at bounding box center [418, 263] width 1 height 1
checkbox input "false"
click at [1027, 765] on button "Disconnect" at bounding box center [1026, 754] width 119 height 39
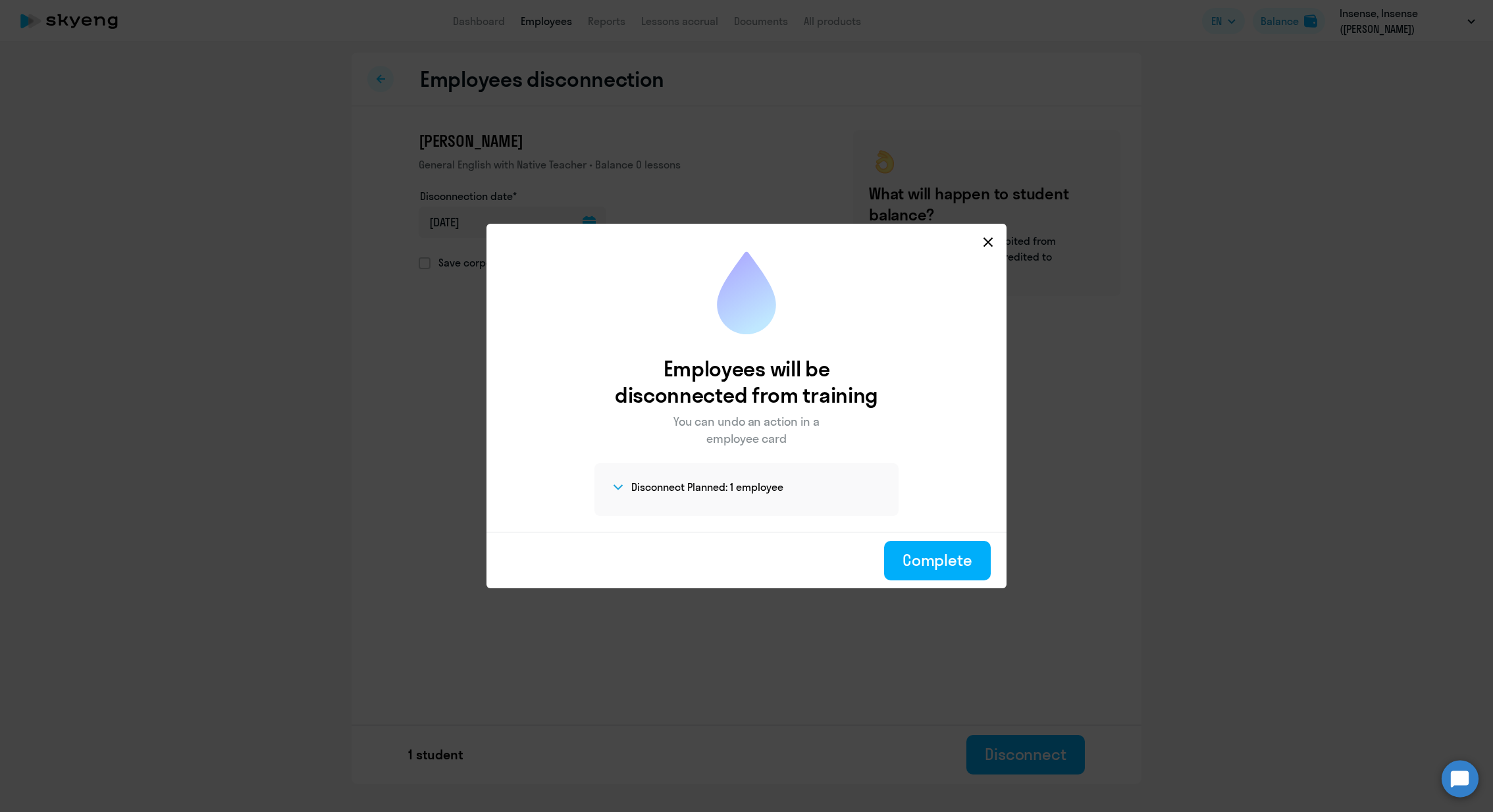
click at [804, 491] on section "Disconnect Planned: 1 employee" at bounding box center [744, 487] width 270 height 16
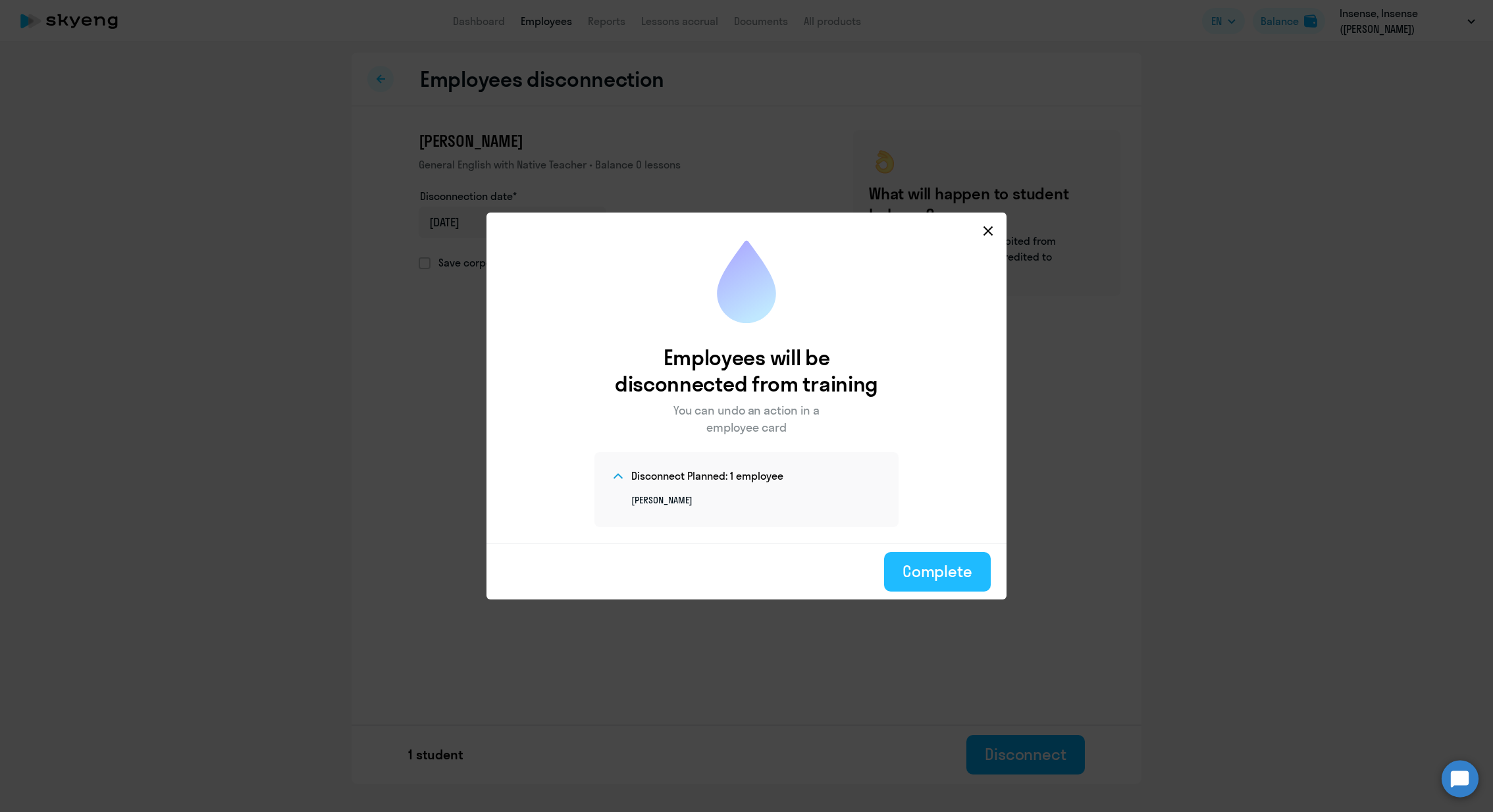
click at [926, 583] on button "Complete" at bounding box center [937, 572] width 107 height 39
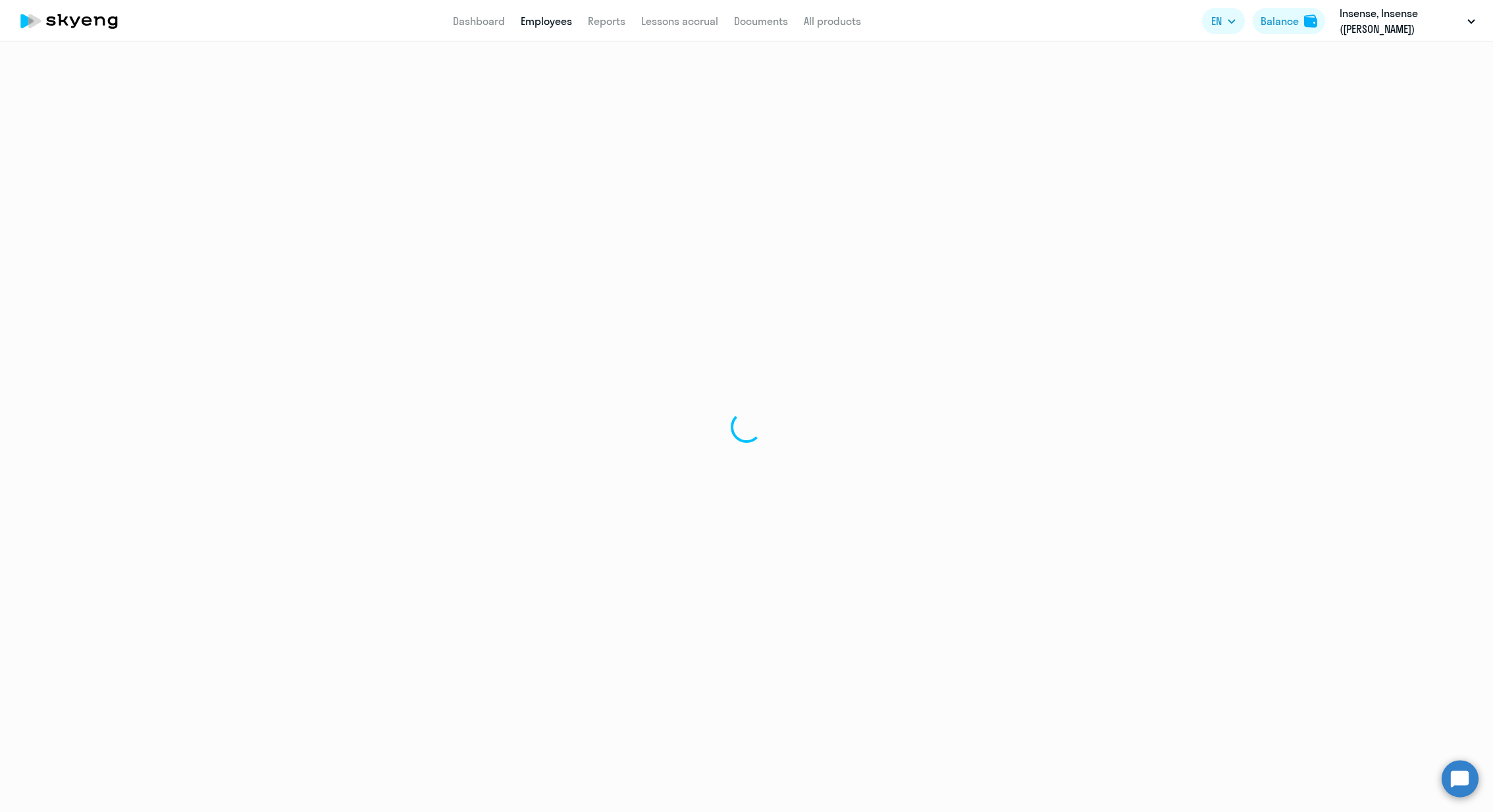
select select "30"
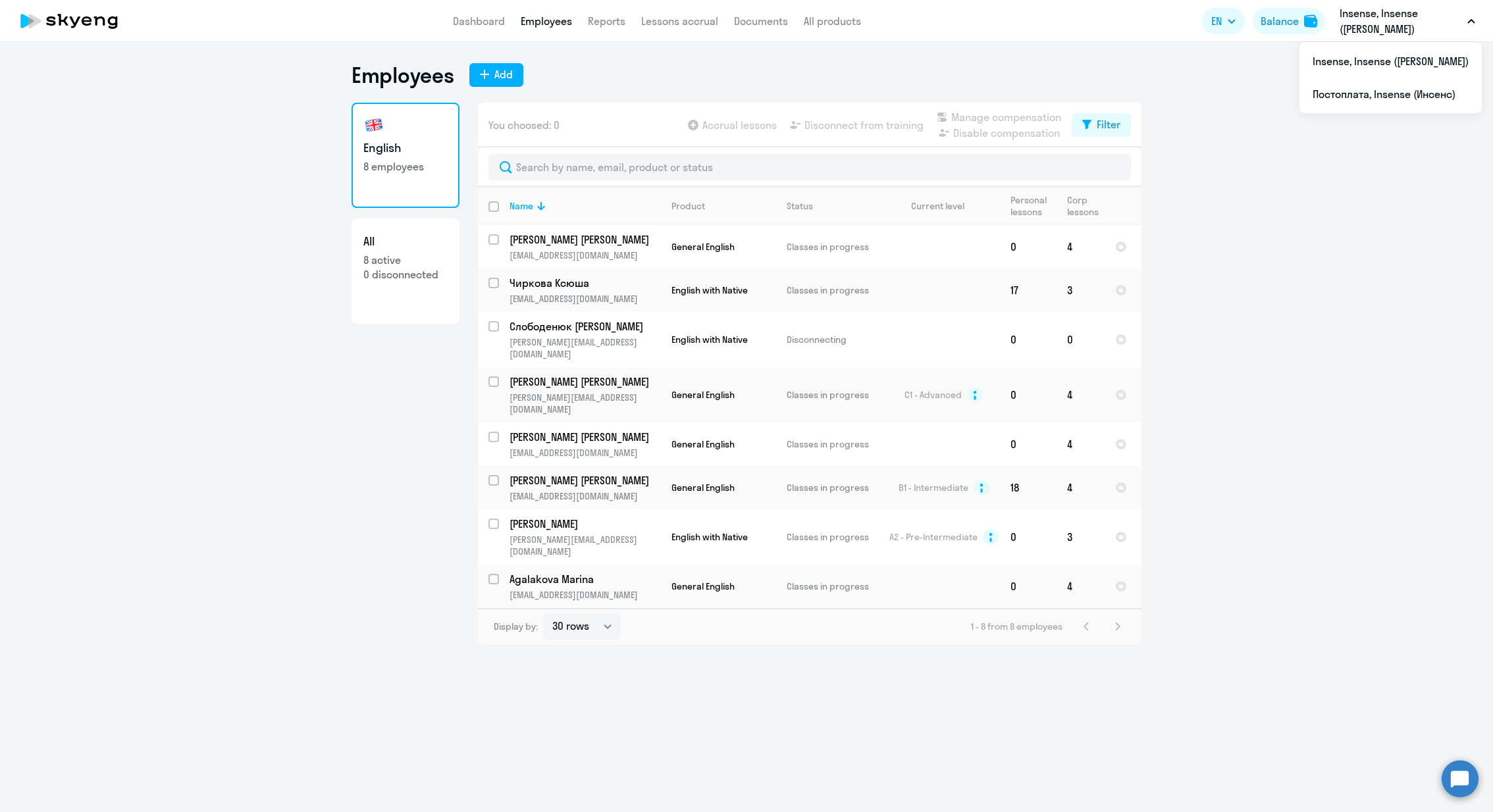
click at [1368, 24] on p "Insense, Insense ([PERSON_NAME])" at bounding box center [1400, 21] width 123 height 32
click at [1379, 107] on li "Постоплата, Insense (Инсенс)" at bounding box center [1390, 93] width 182 height 33
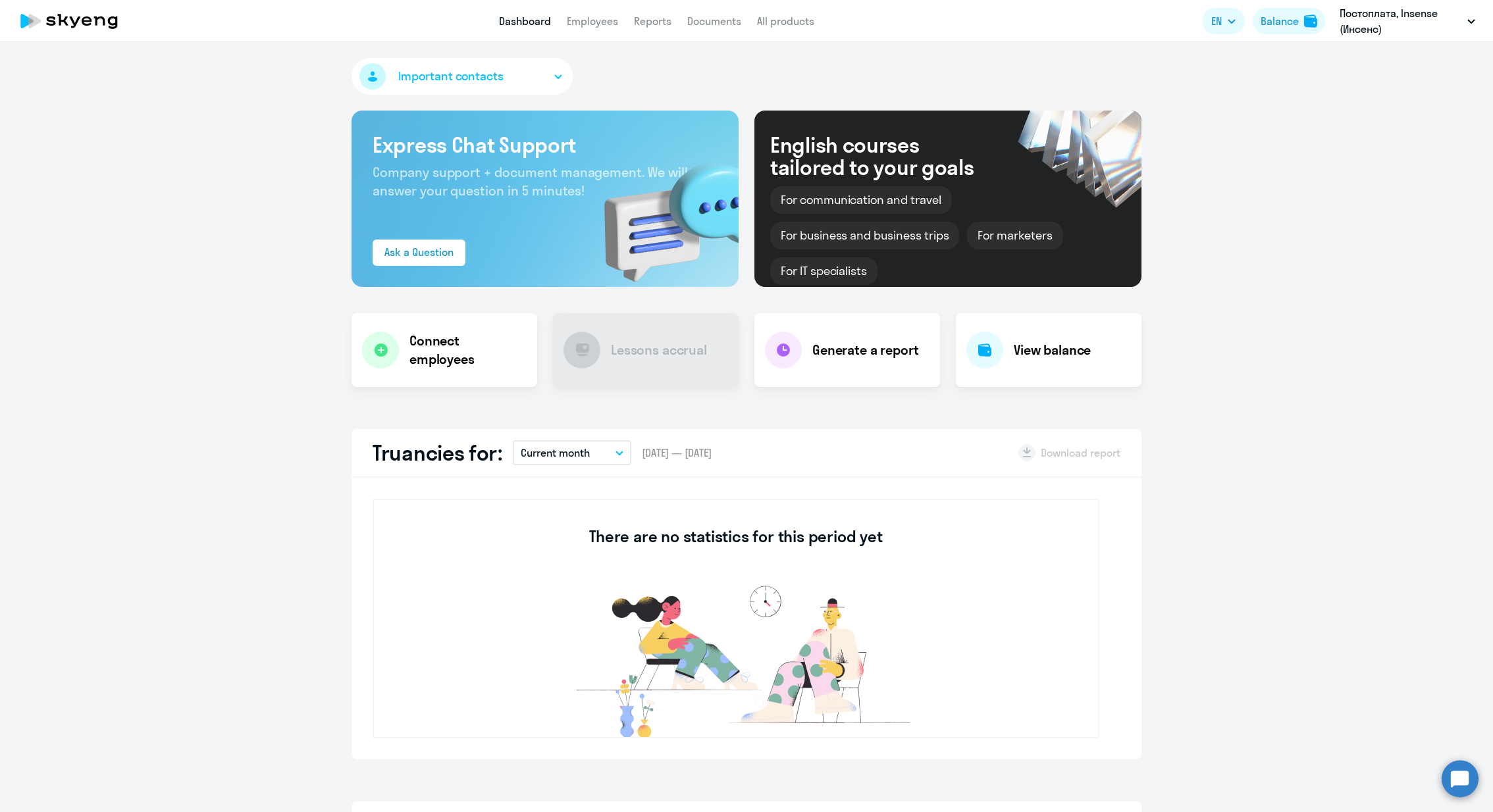
click at [595, 33] on app-header "Dashboard Employees Reports Documents All products Dashboard Employees Reports …" at bounding box center [746, 21] width 1493 height 42
click at [602, 18] on link "Employees" at bounding box center [593, 21] width 52 height 13
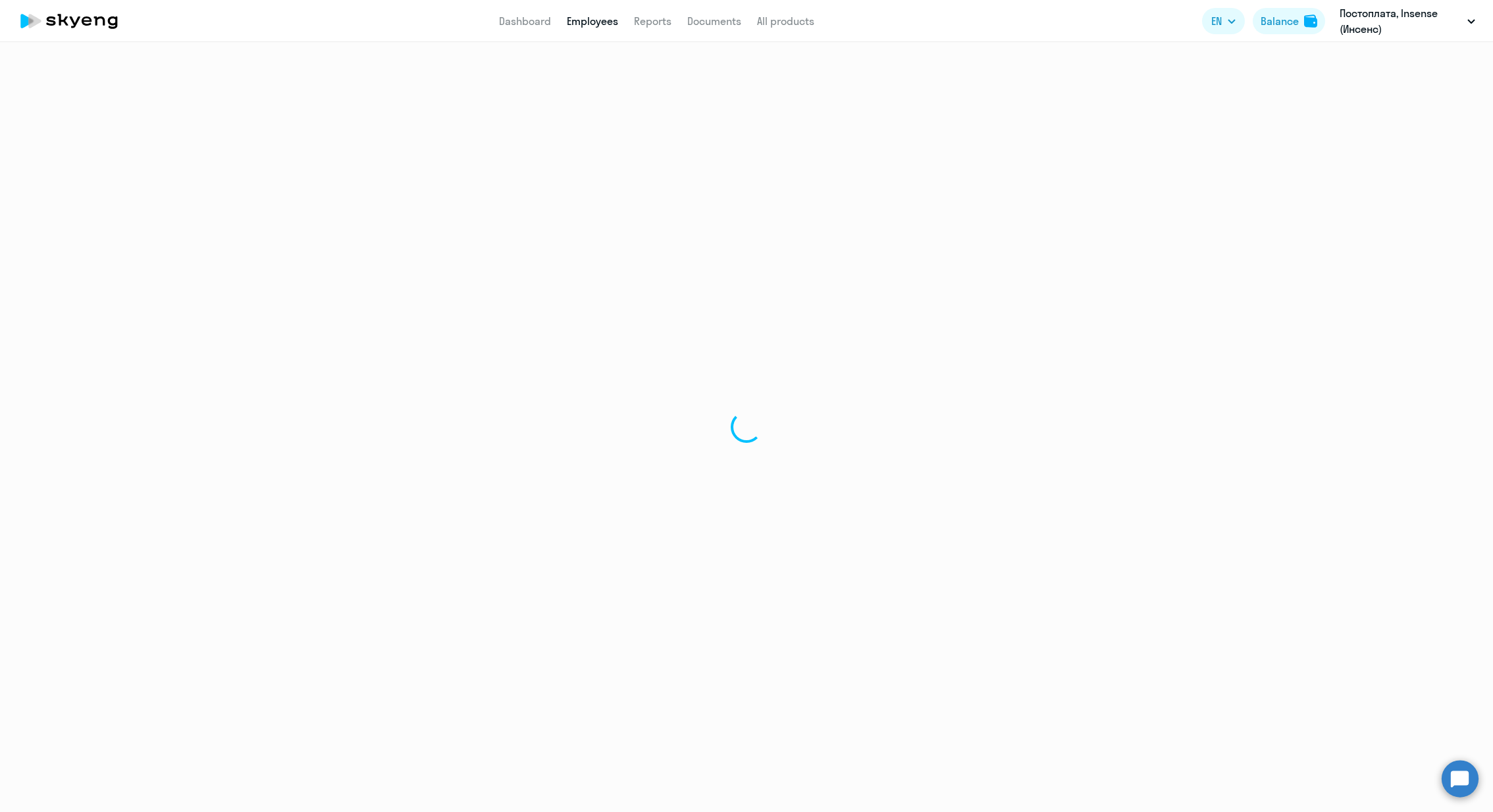
select select "30"
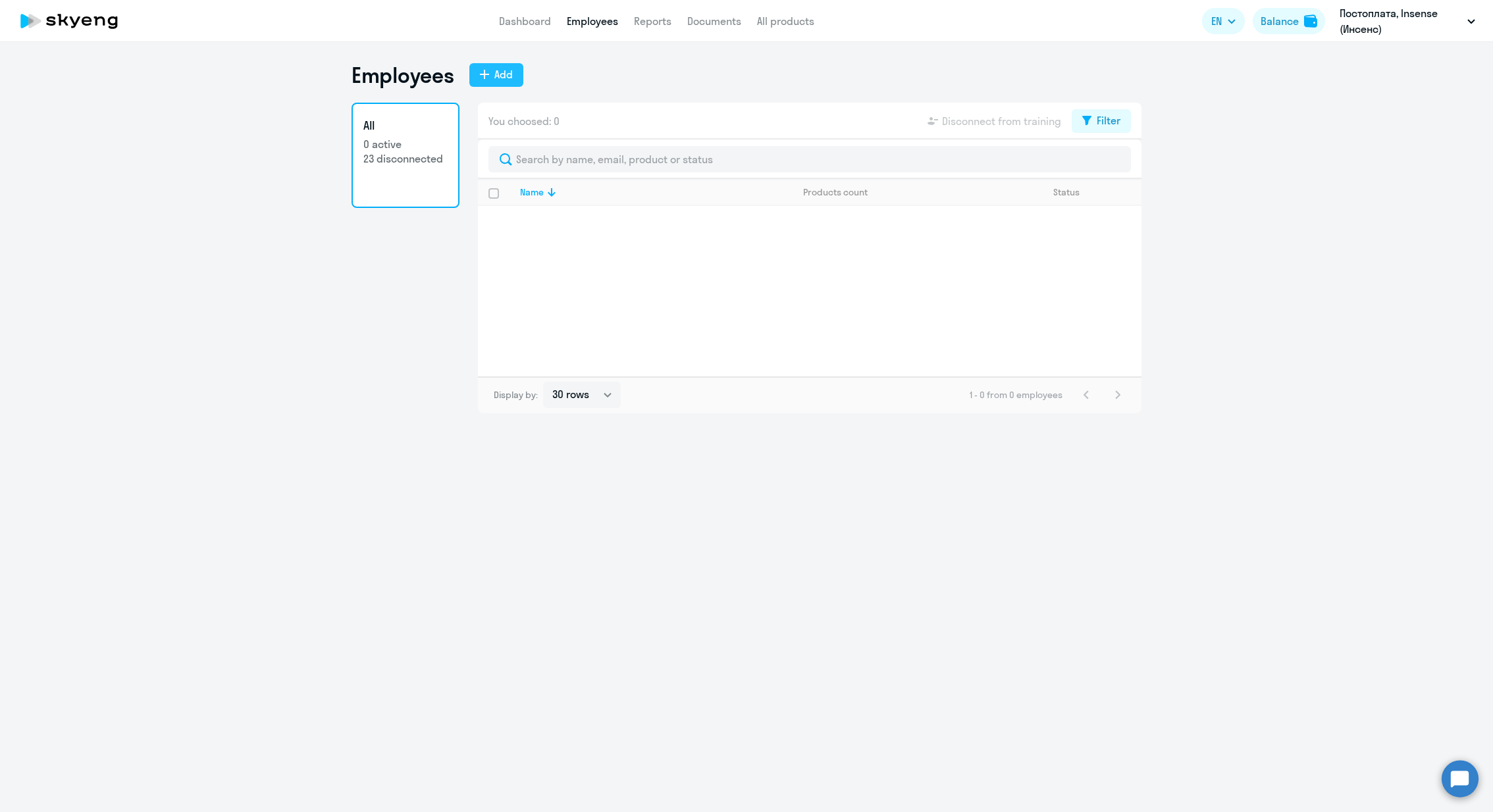
click at [509, 72] on div "Add" at bounding box center [503, 74] width 18 height 16
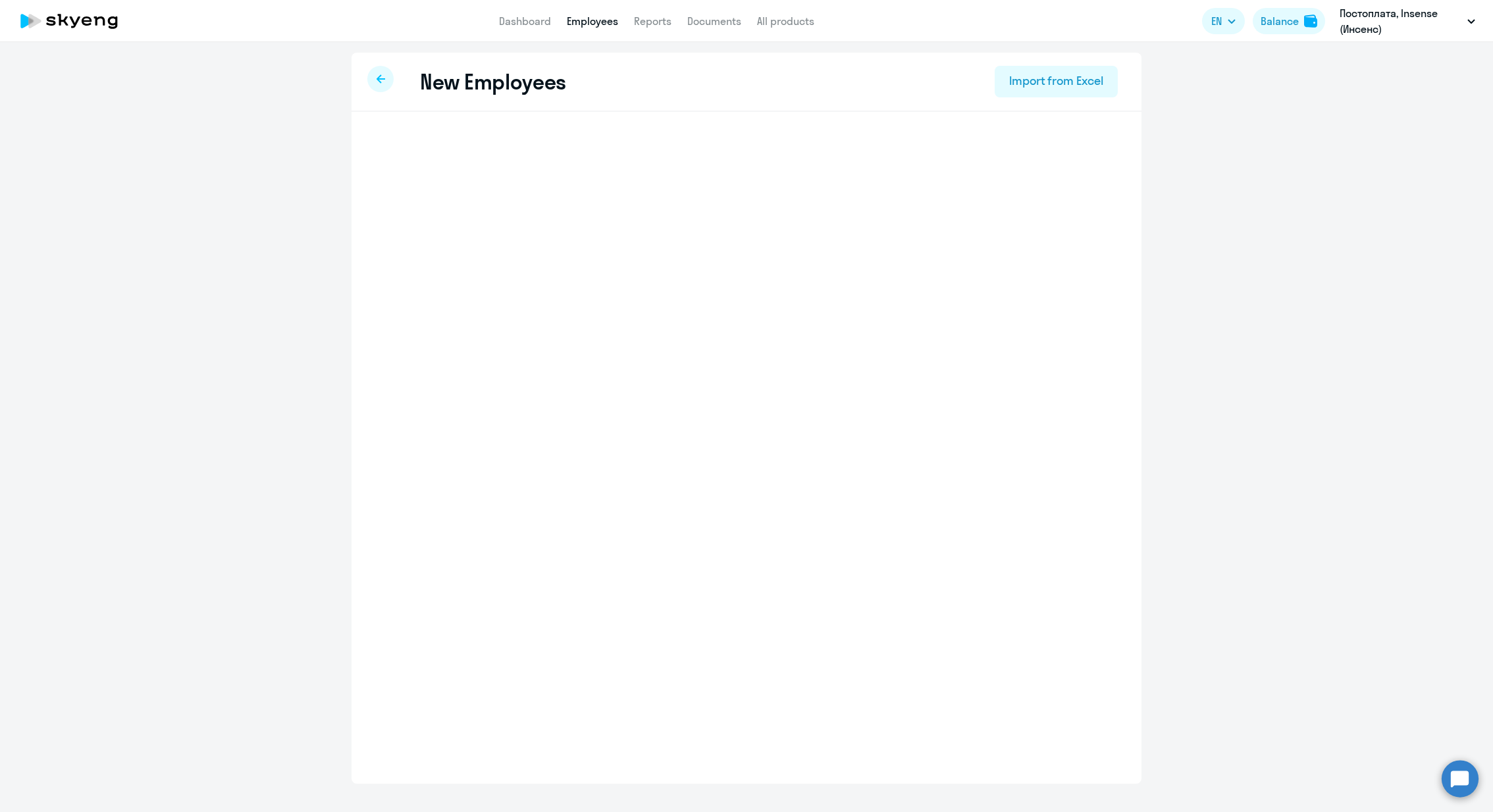
select select "english_adult_not_native_speaker"
select select "2"
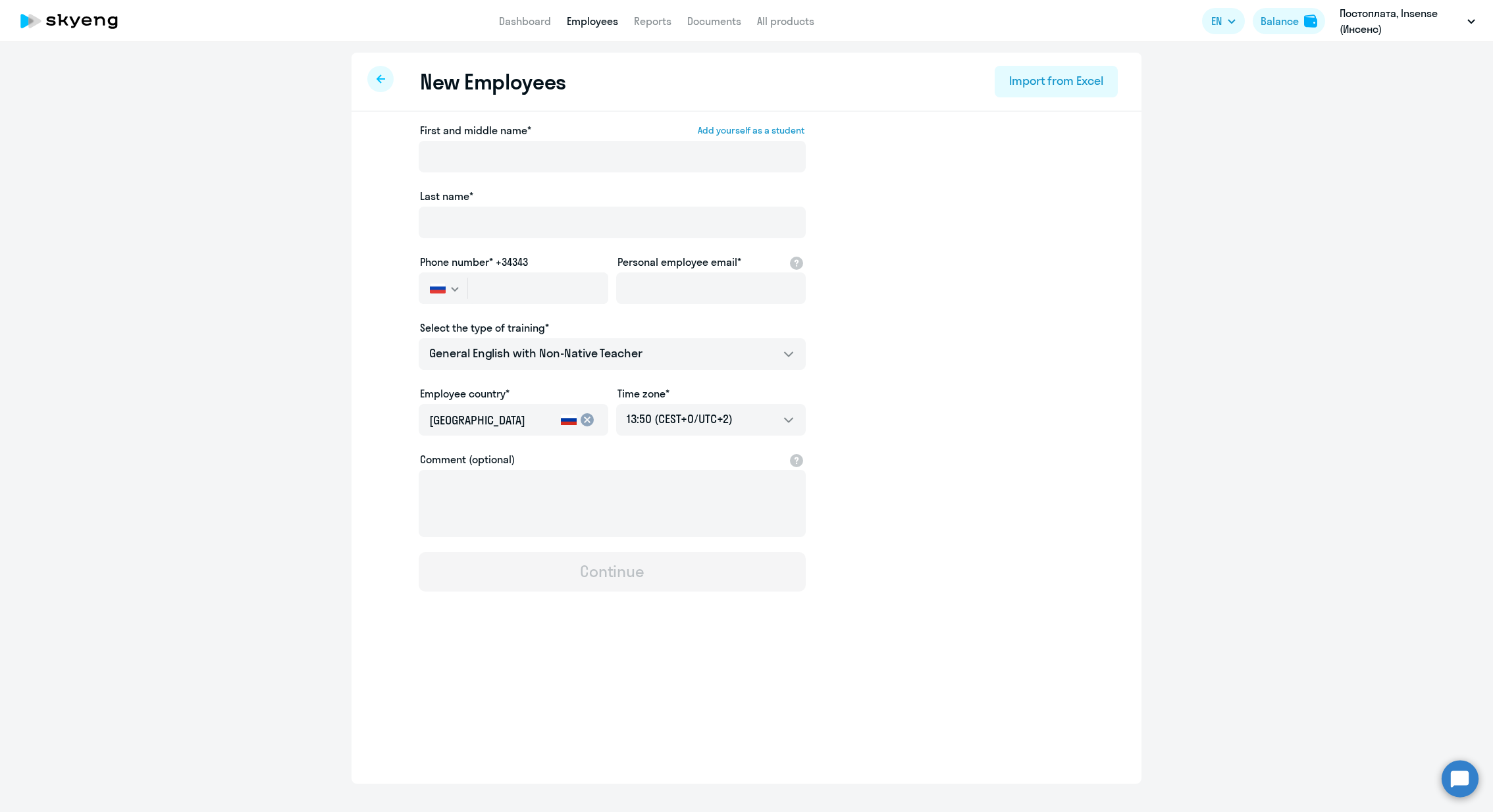
click at [1021, 329] on app-new-student-form "First and middle name* Add yourself as a student Last name* Phone number* +3434…" at bounding box center [746, 357] width 748 height 469
select select "english_adult_not_native_speaker"
select select "2"
click at [1379, 95] on li "Постоплата, Insense (Инсенс)" at bounding box center [1390, 93] width 182 height 33
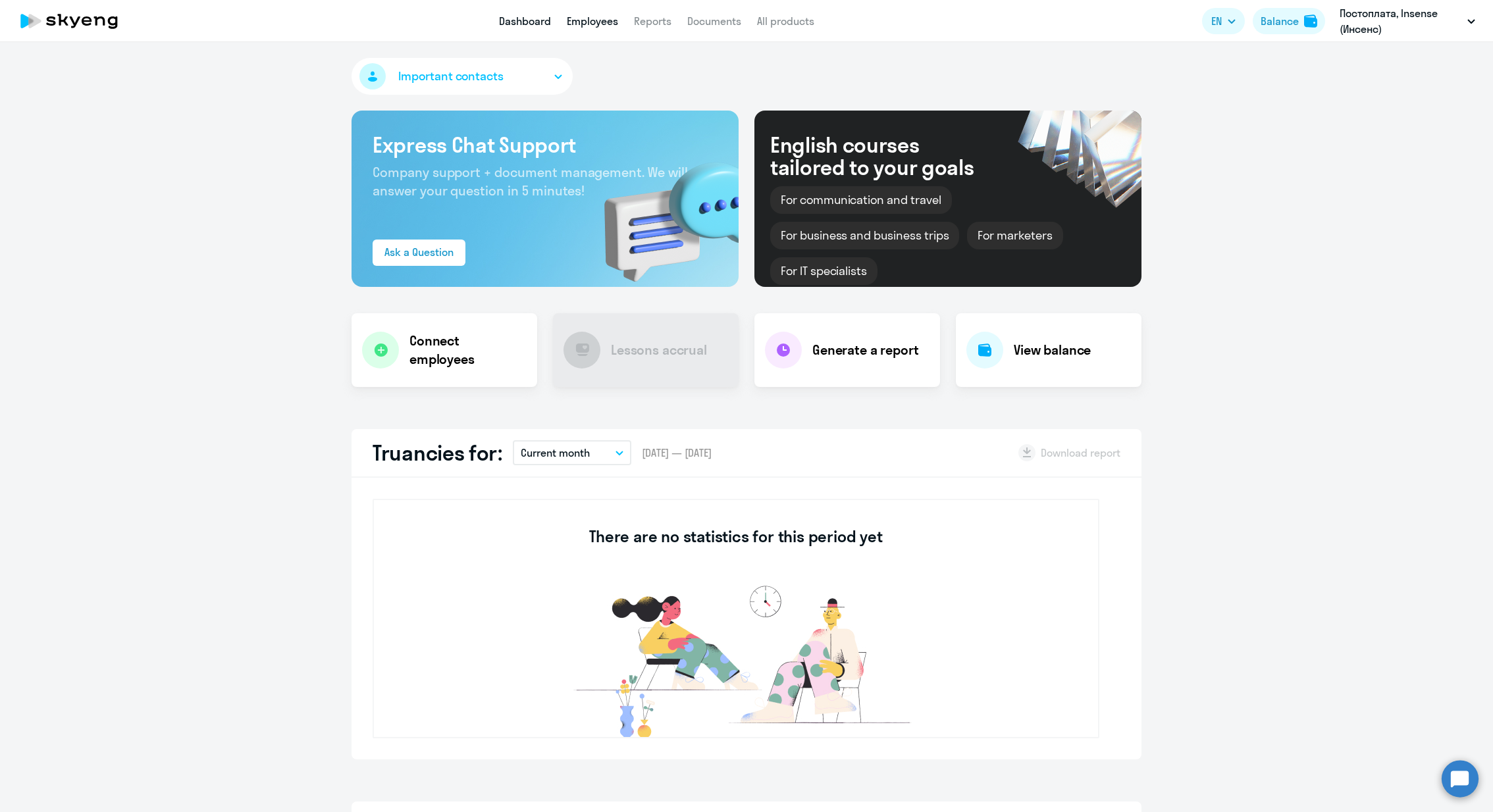
click at [585, 18] on link "Employees" at bounding box center [593, 21] width 52 height 13
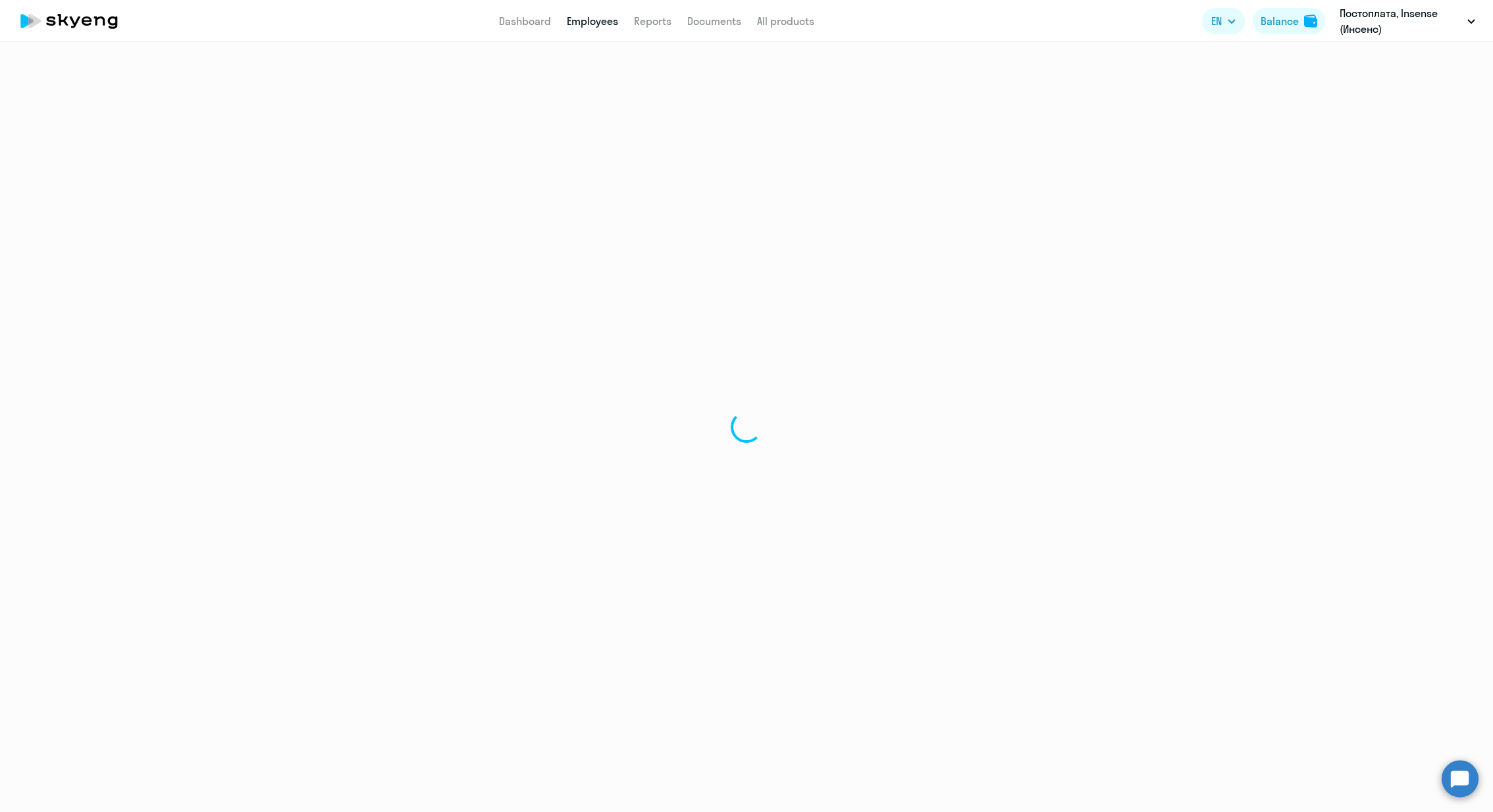
select select "30"
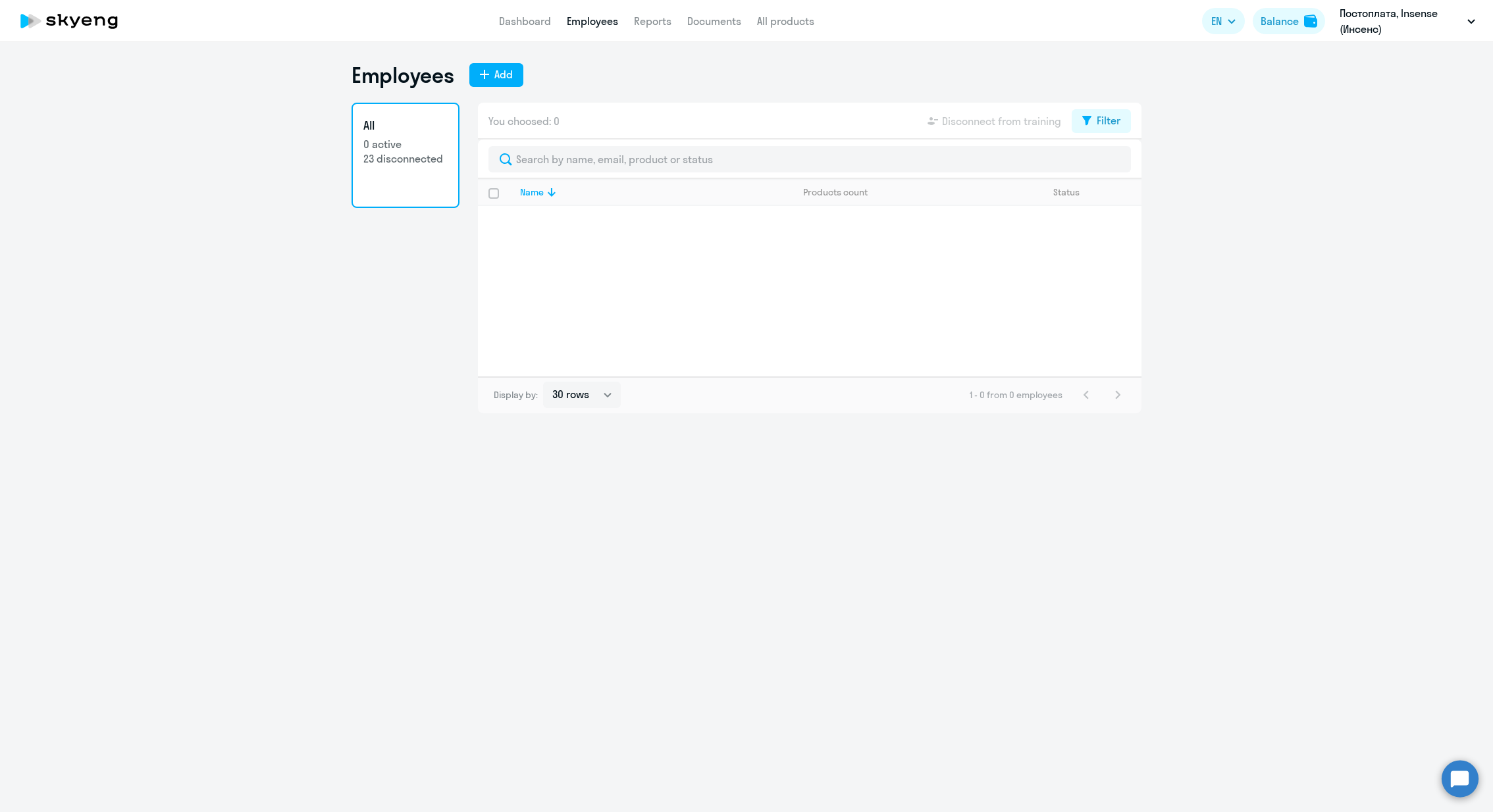
click at [1106, 134] on div "You choosed: 0 Disconnect from training Filter" at bounding box center [810, 121] width 663 height 37
click at [1108, 108] on div "You choosed: 0 Disconnect from training Filter" at bounding box center [810, 121] width 663 height 37
click at [1103, 130] on button "Filter" at bounding box center [1101, 121] width 59 height 23
click at [1119, 166] on span at bounding box center [1109, 164] width 23 height 13
click at [1098, 164] on input "checkbox" at bounding box center [1097, 163] width 1 height 1
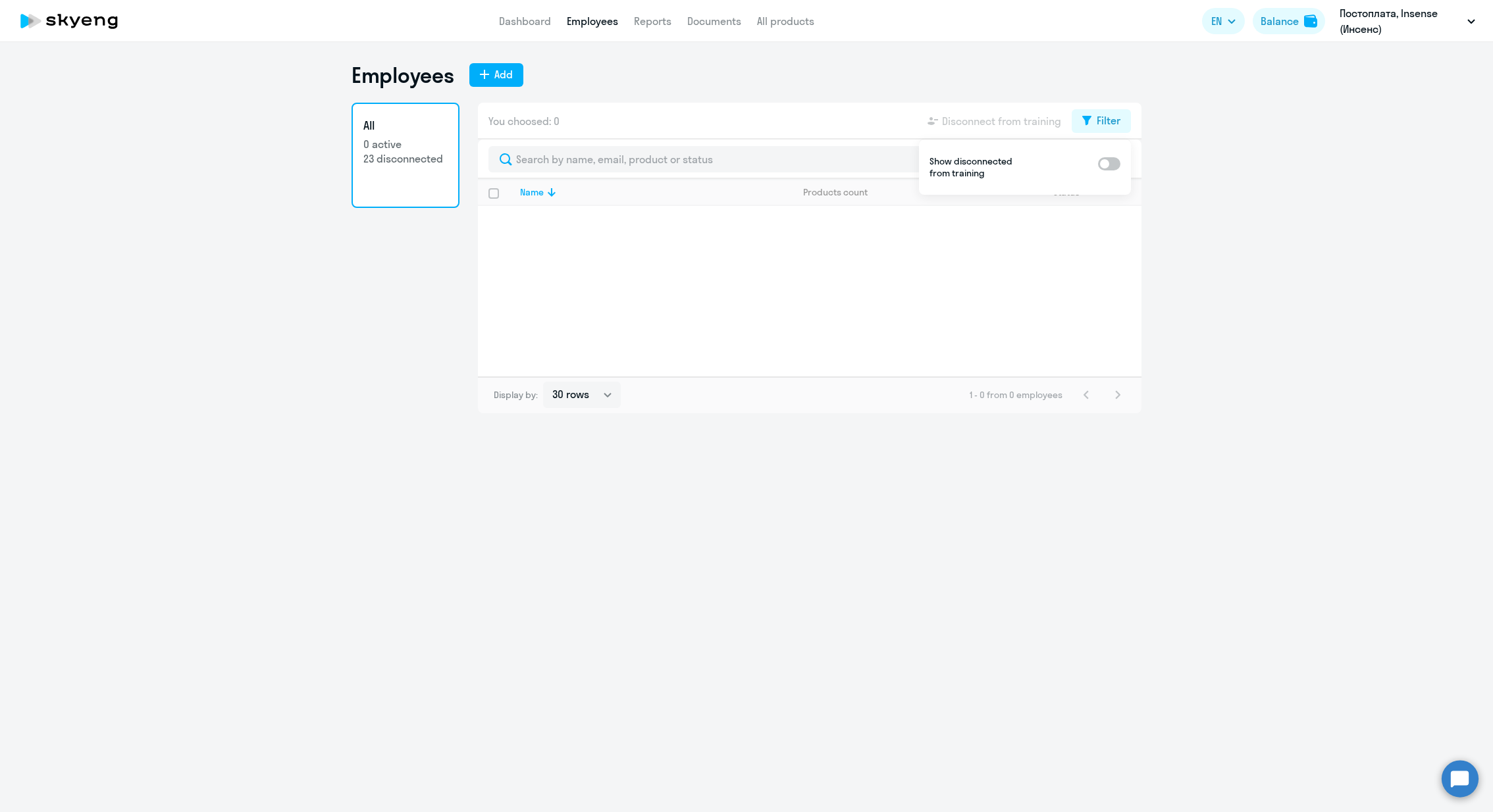
checkbox input "true"
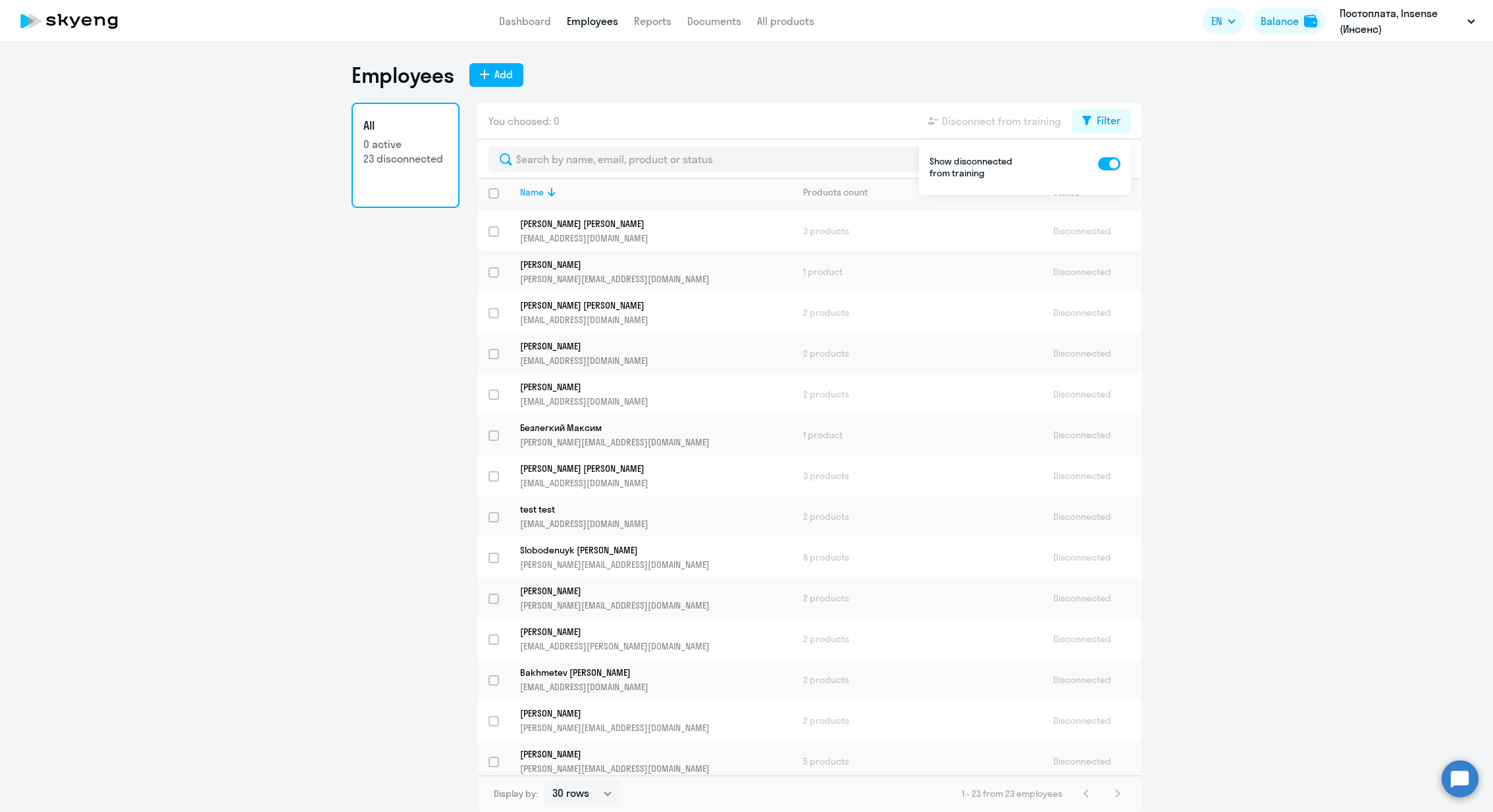
scroll to position [324, 0]
click at [537, 550] on p "Slobodenuyk [PERSON_NAME]" at bounding box center [647, 548] width 254 height 12
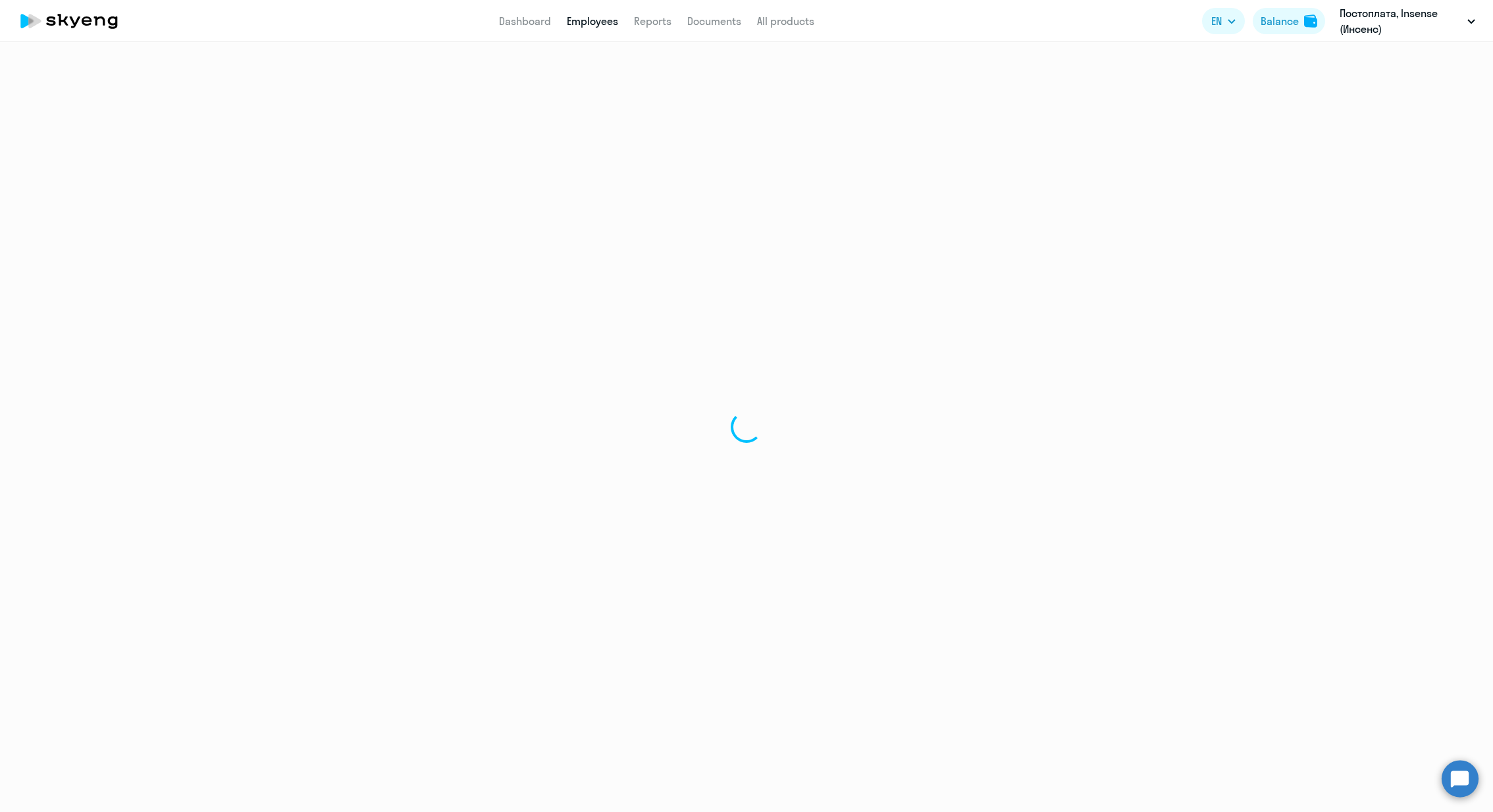
select select "english"
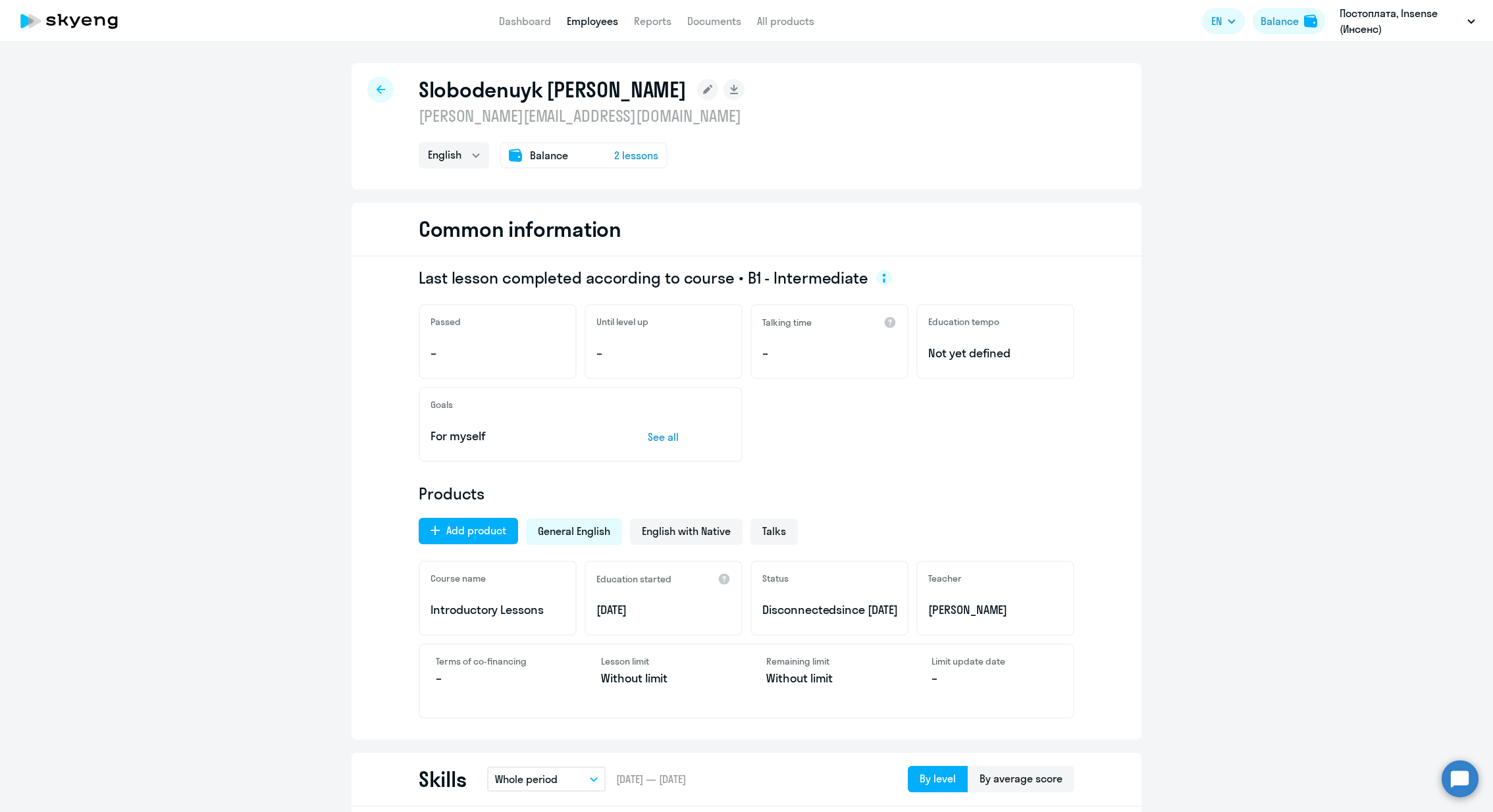
click at [500, 86] on h1 "Slobodenuyk [PERSON_NAME]" at bounding box center [552, 89] width 268 height 27
copy h1 "Slobodenuyk"
click at [567, 86] on h1 "Slobodenuyk [PERSON_NAME]" at bounding box center [552, 89] width 268 height 27
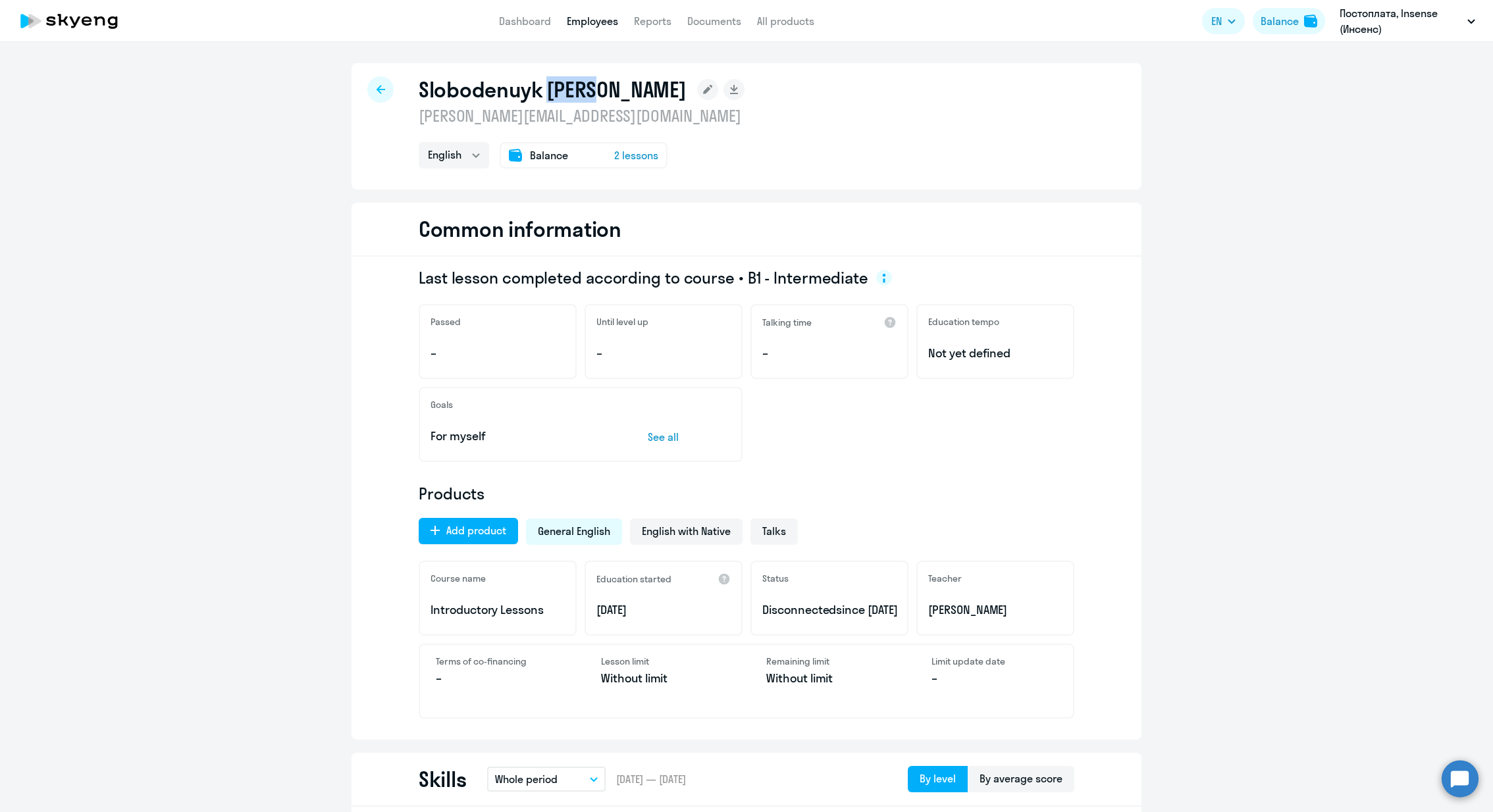
copy h1 "[PERSON_NAME]"
click at [782, 24] on link "All products" at bounding box center [785, 21] width 58 height 13
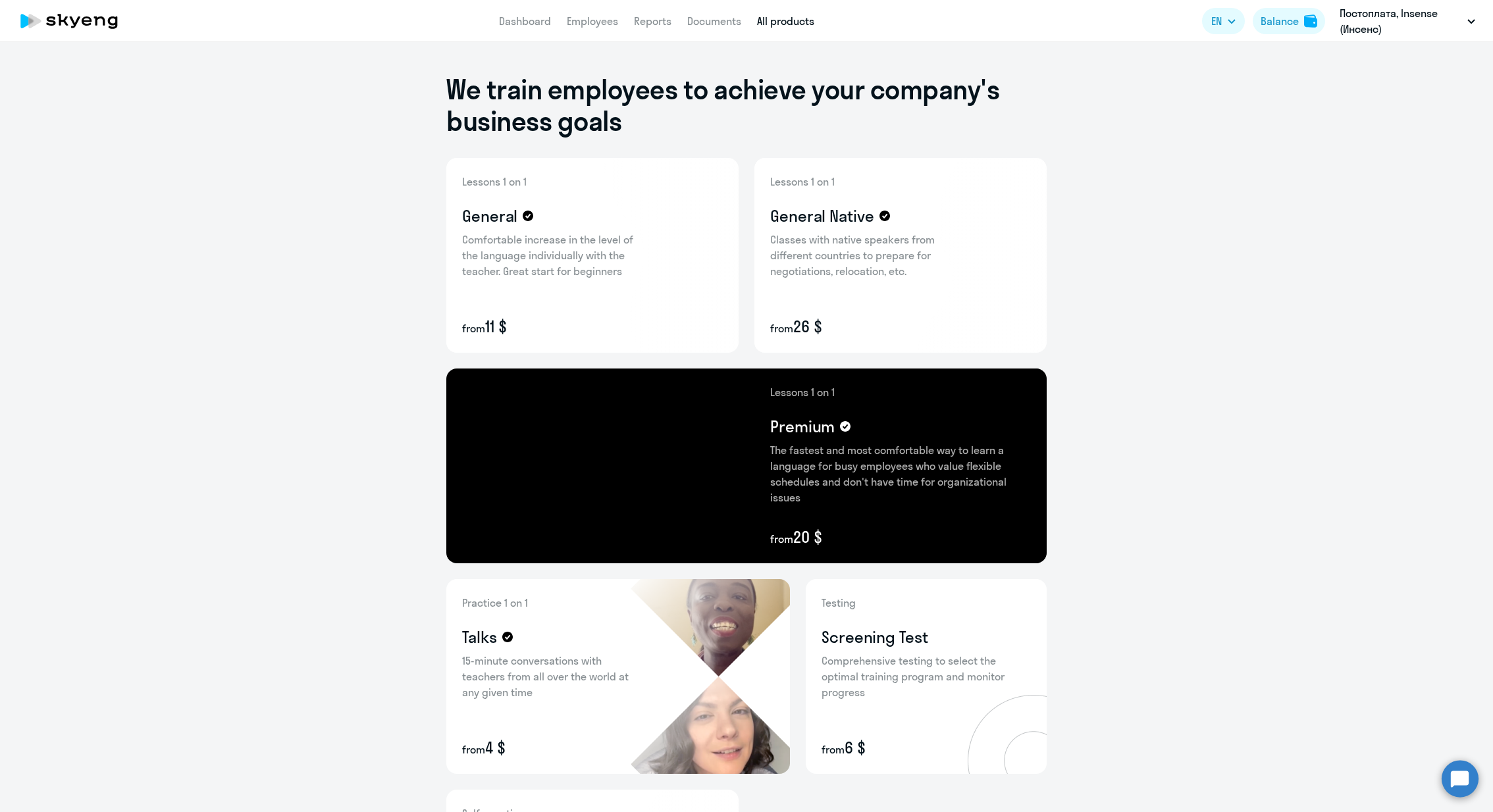
click at [719, 36] on app-header "Dashboard Employees Reports Documents All products Dashboard Employees Reports …" at bounding box center [746, 21] width 1493 height 42
click at [715, 25] on link "Documents" at bounding box center [714, 21] width 54 height 13
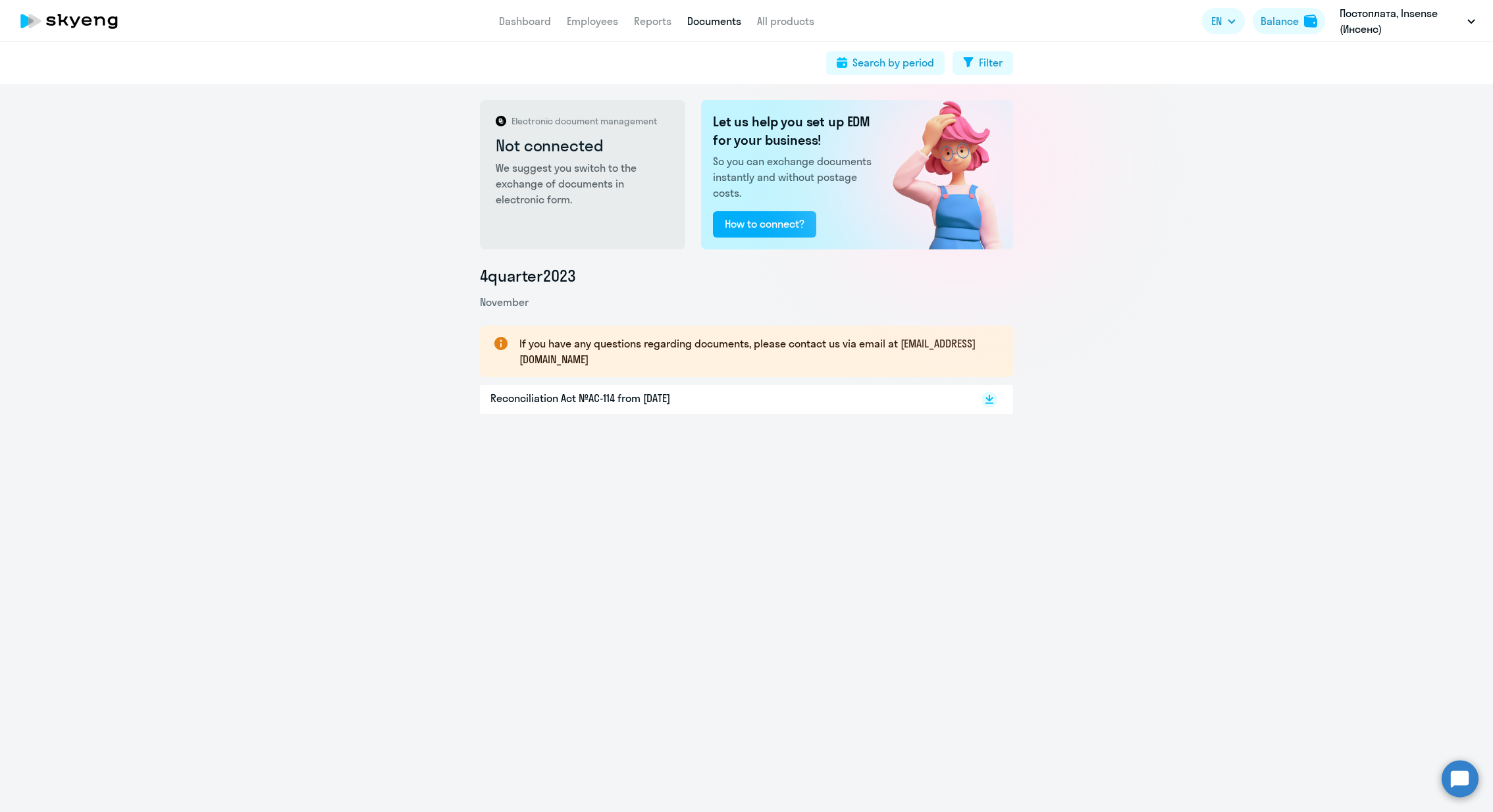
click at [805, 351] on p "If you have any questions regarding documents, please contact us via email at […" at bounding box center [754, 351] width 470 height 32
click at [1449, 42] on ul "Insense, Insense (Инсенс) Постоплата, Insense ([PERSON_NAME])" at bounding box center [1390, 77] width 182 height 71
click at [524, 21] on link "Dashboard" at bounding box center [525, 21] width 52 height 13
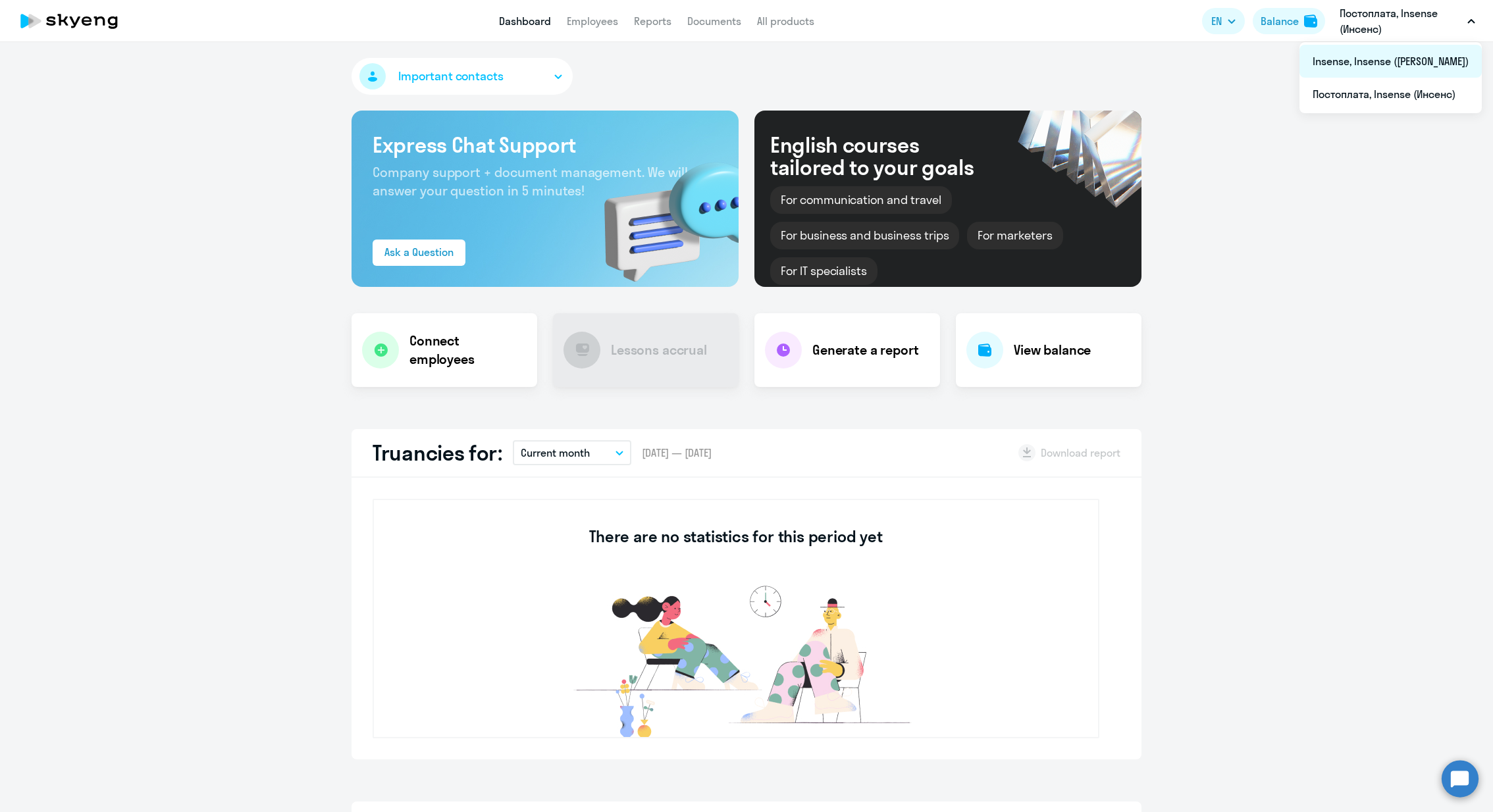
click at [1401, 70] on li "Insense, Insense ([PERSON_NAME])" at bounding box center [1390, 61] width 182 height 33
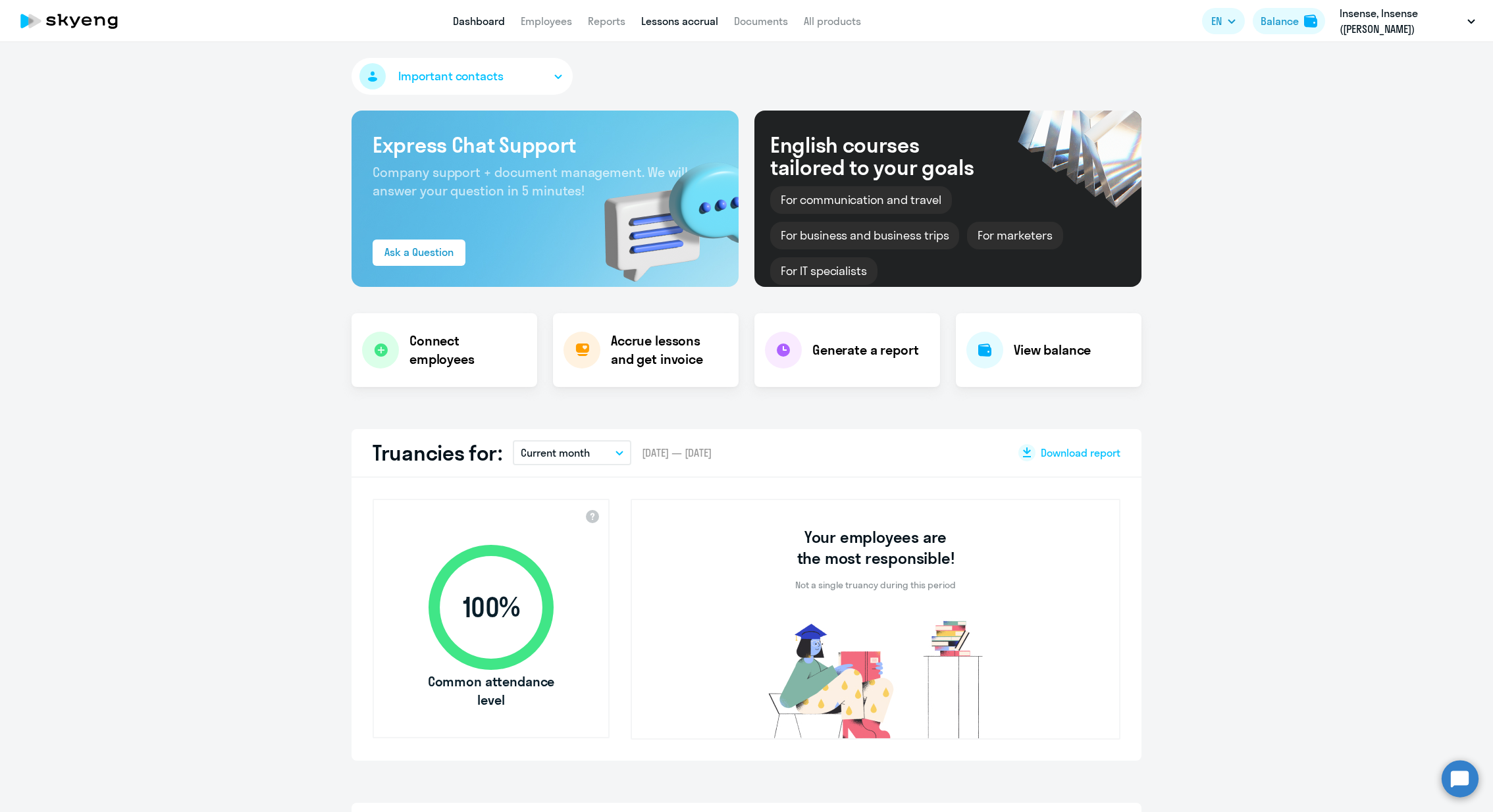
click at [676, 19] on link "Lessons accrual" at bounding box center [679, 21] width 77 height 13
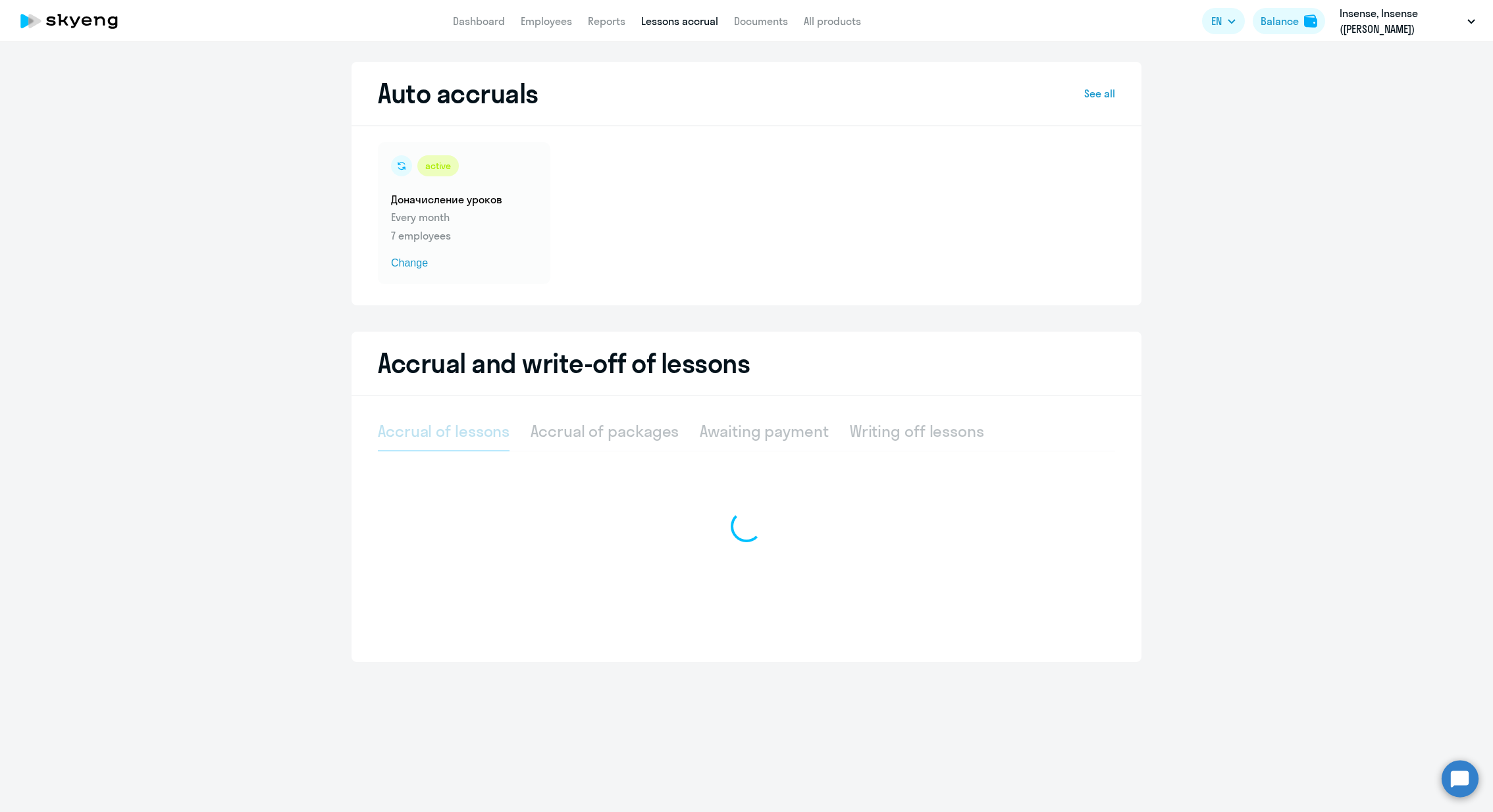
select select "10"
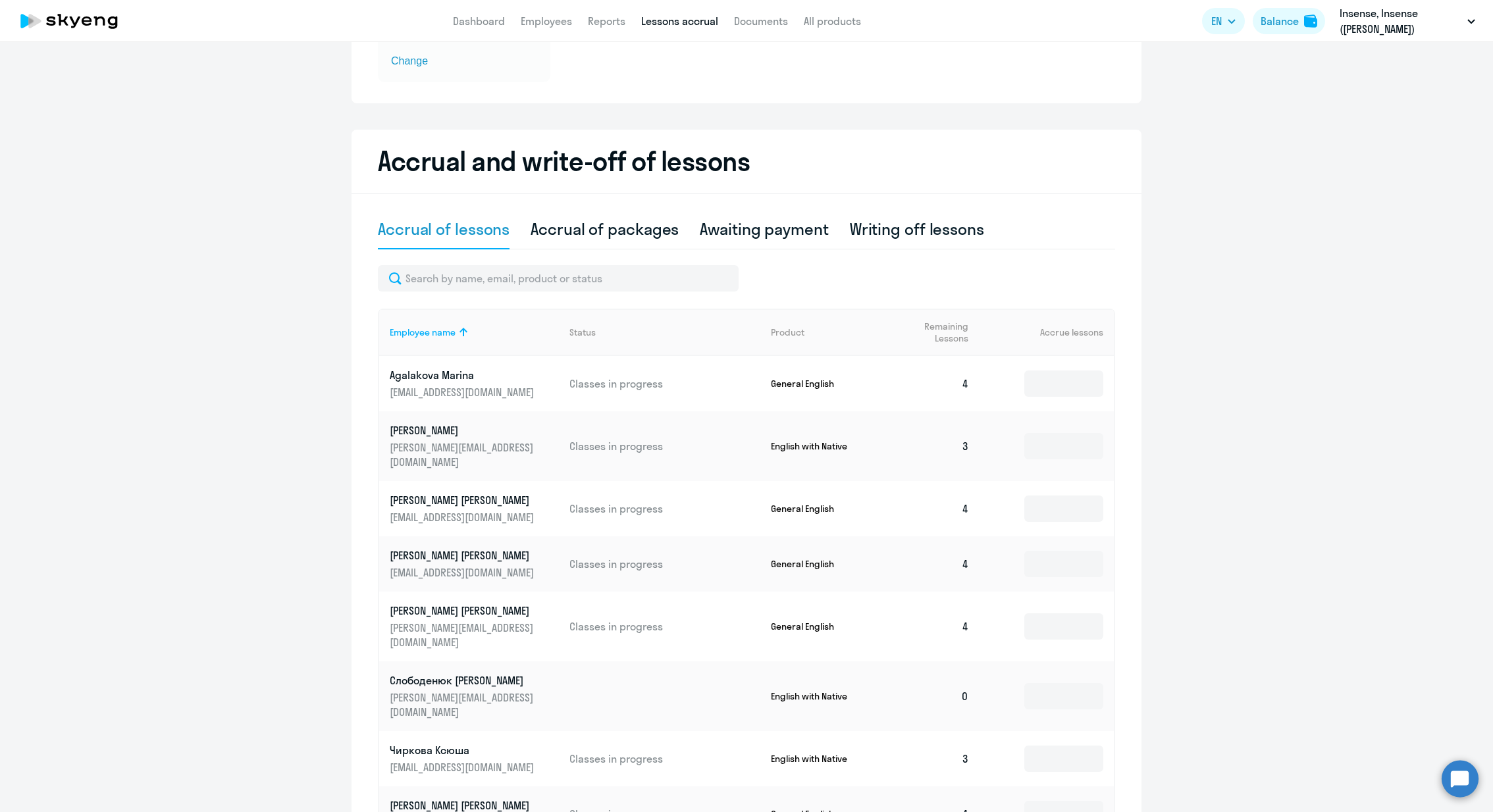
scroll to position [298, 0]
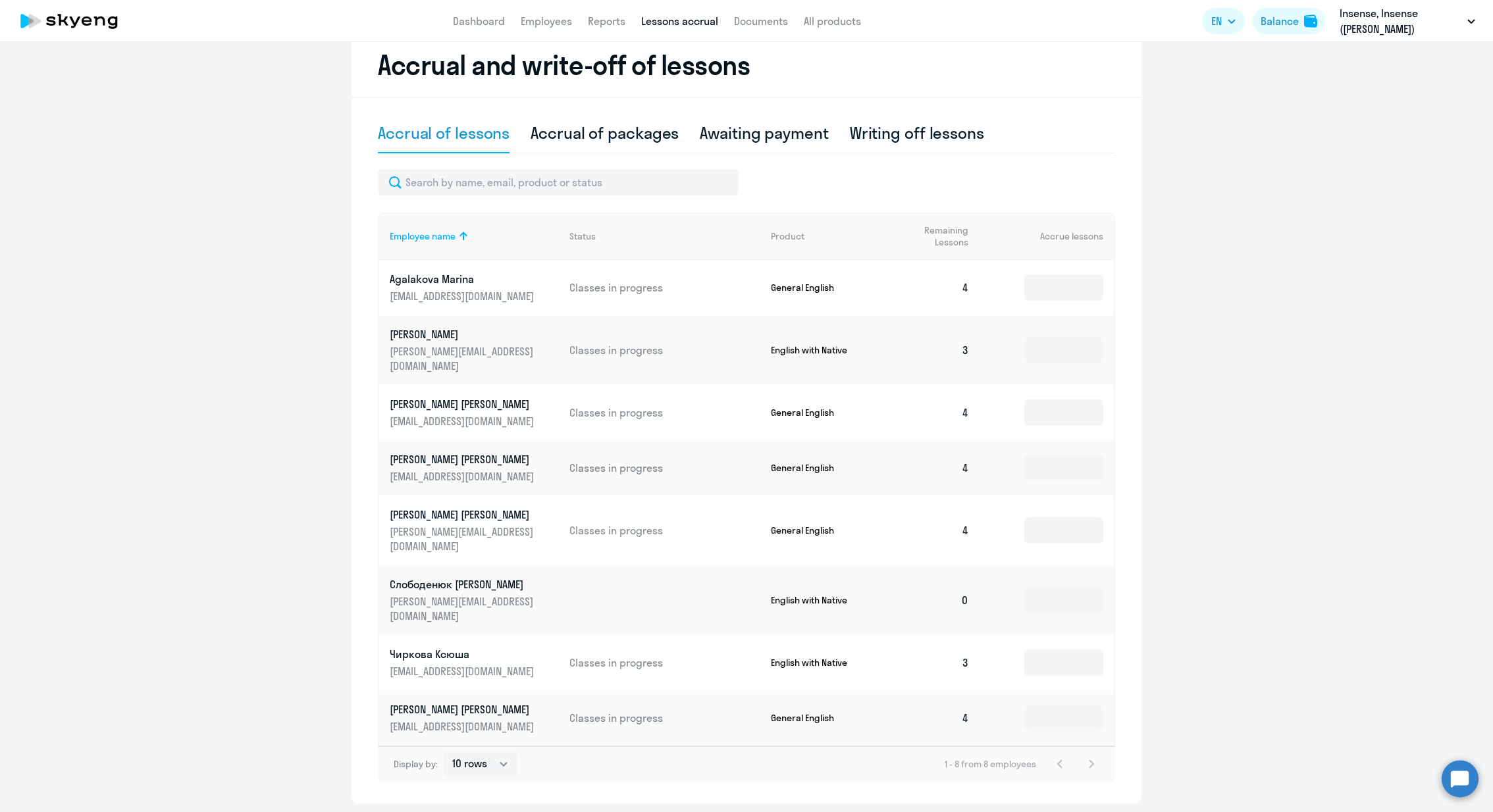
click at [451, 594] on p "[PERSON_NAME][EMAIL_ADDRESS][DOMAIN_NAME]" at bounding box center [463, 608] width 148 height 29
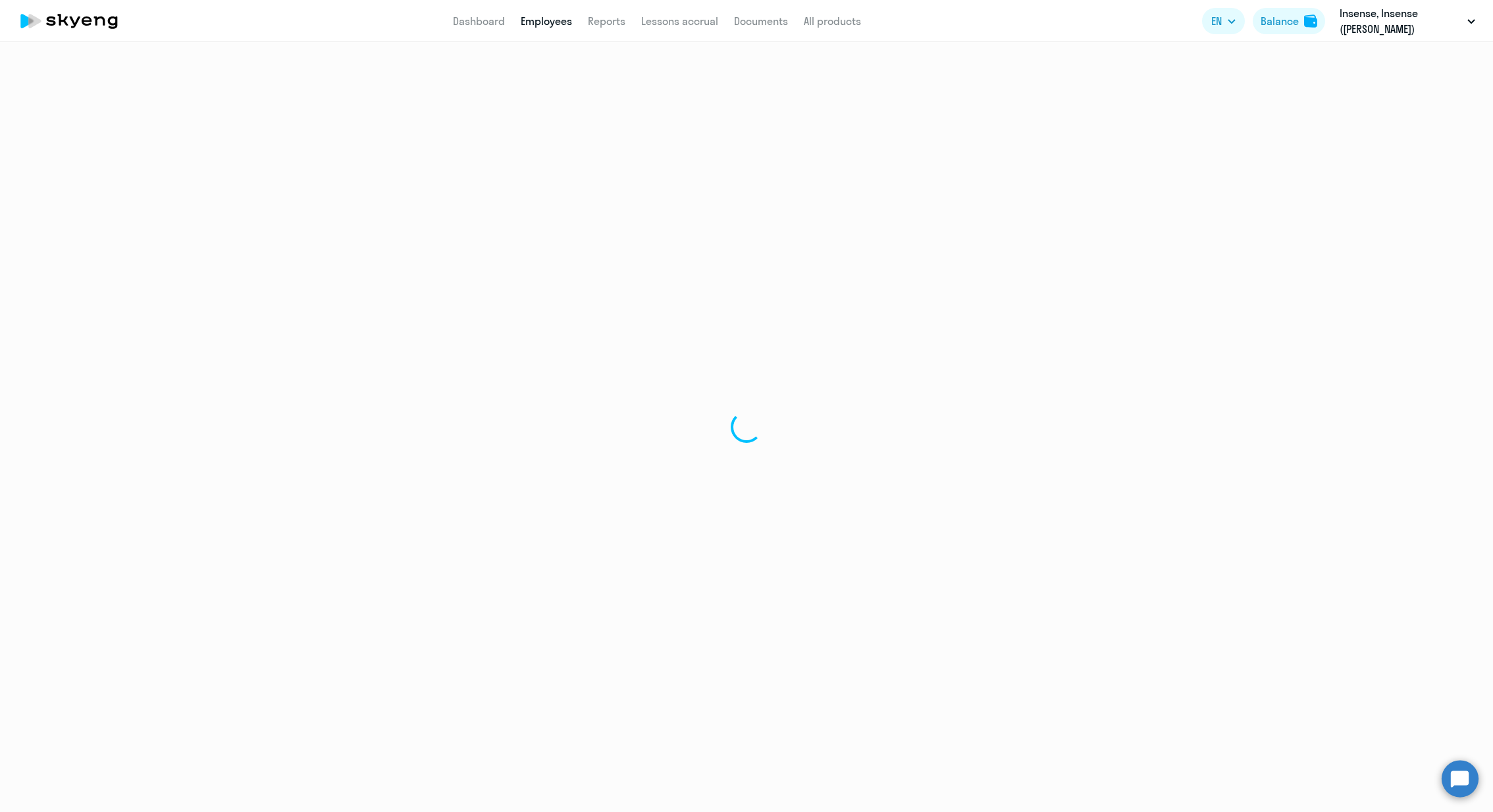
select select "english"
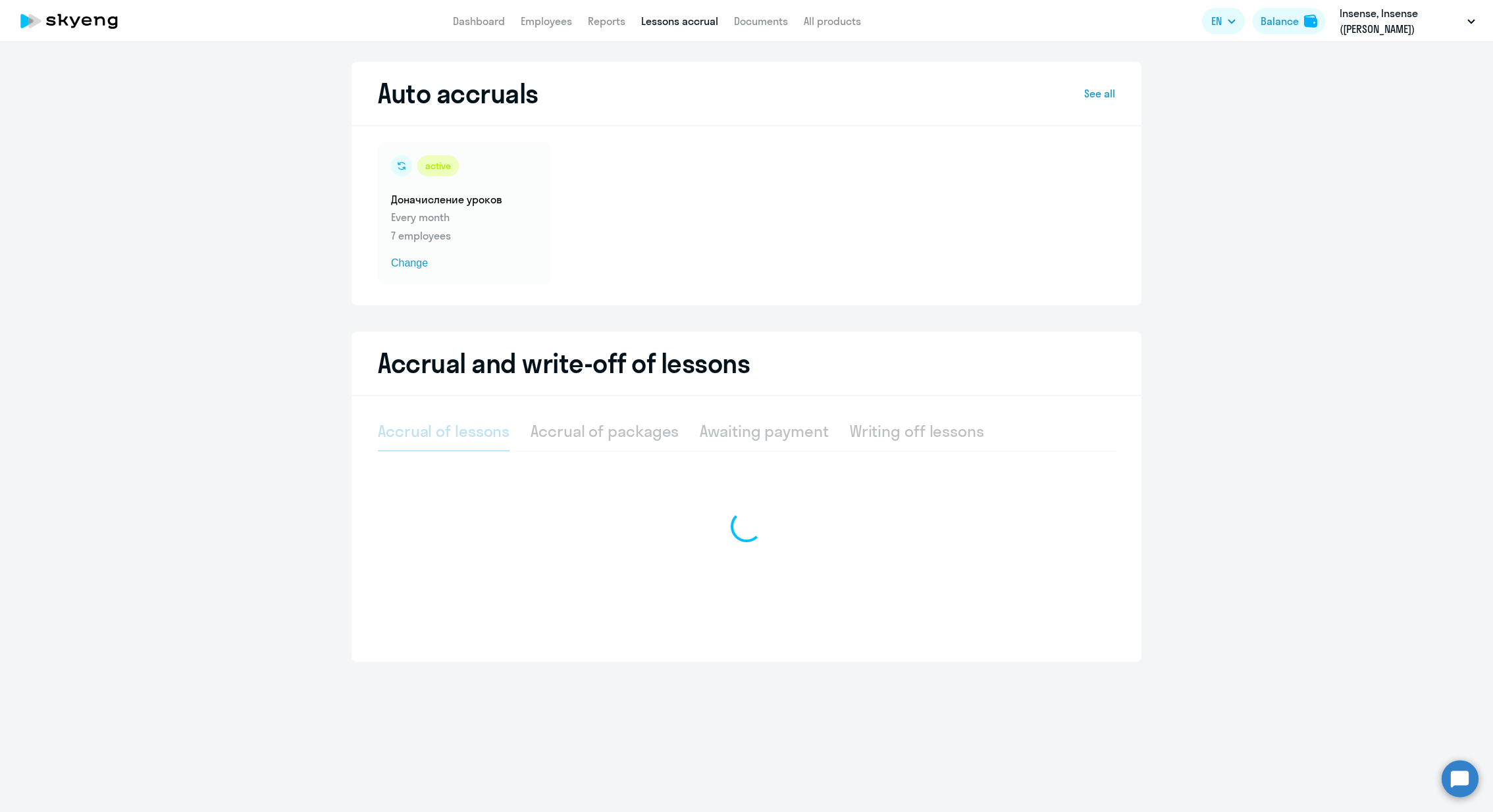
select select "10"
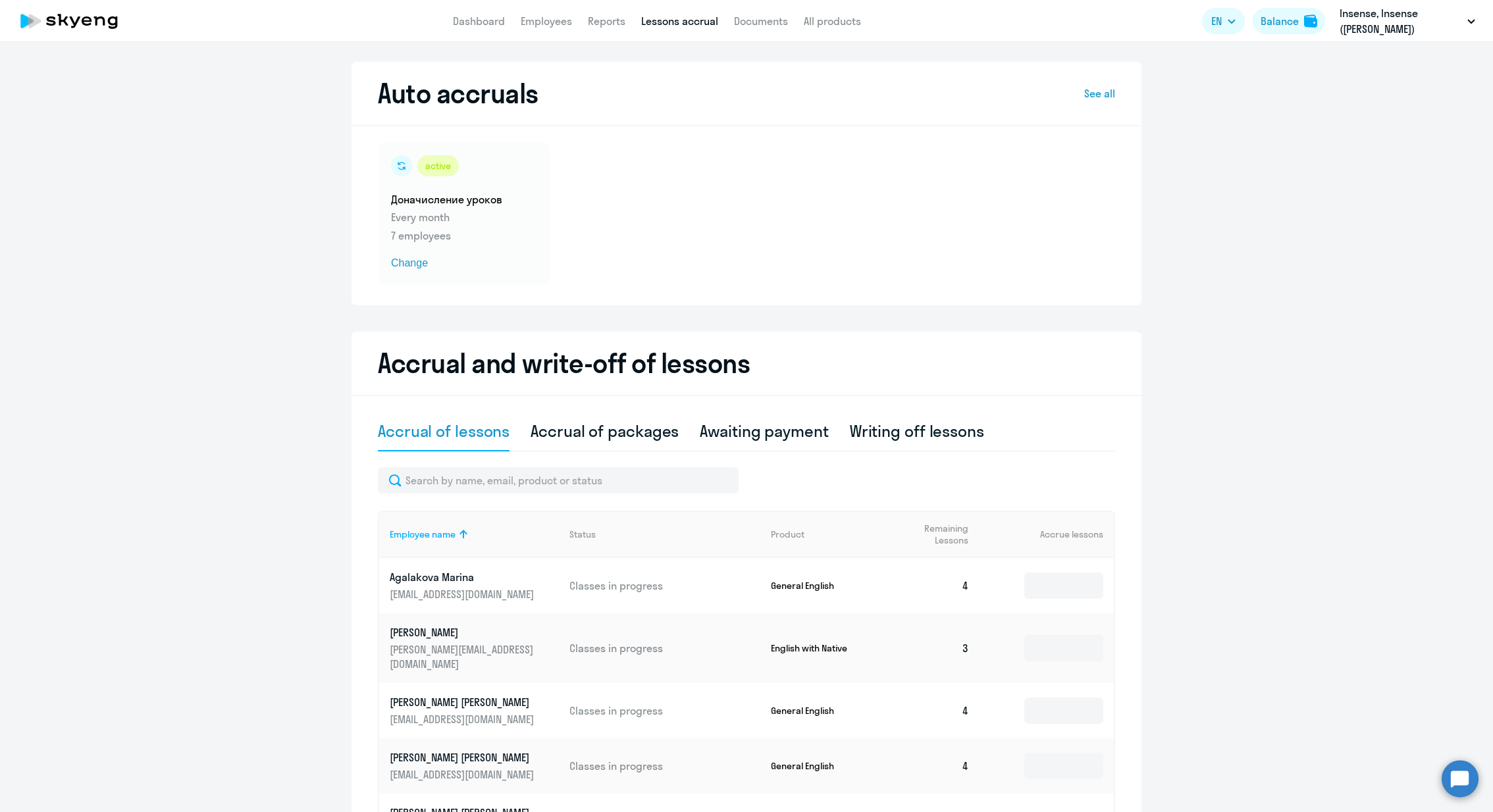
scroll to position [298, 0]
select select "10"
click at [558, 23] on link "Employees" at bounding box center [547, 21] width 52 height 13
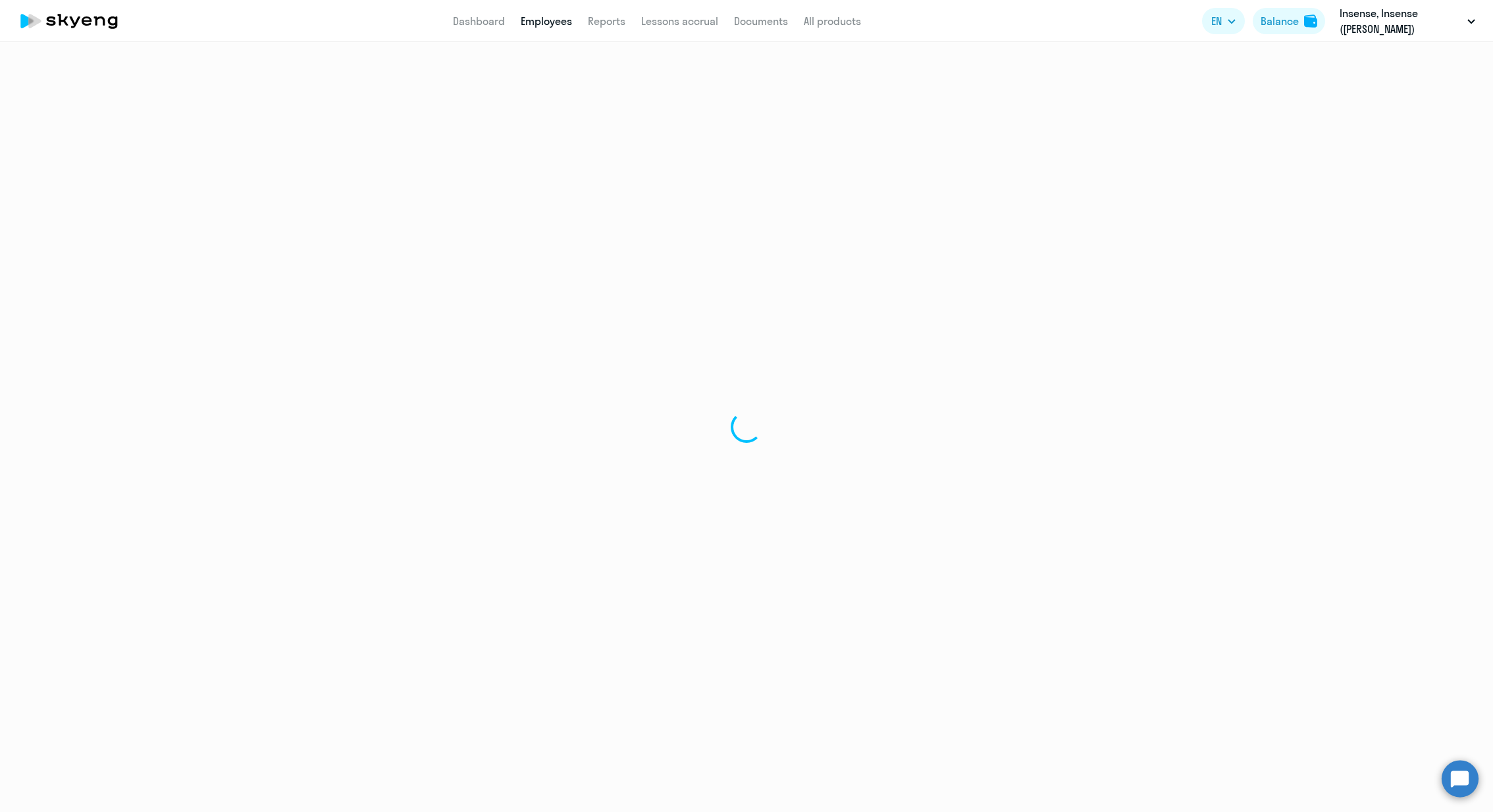
select select "30"
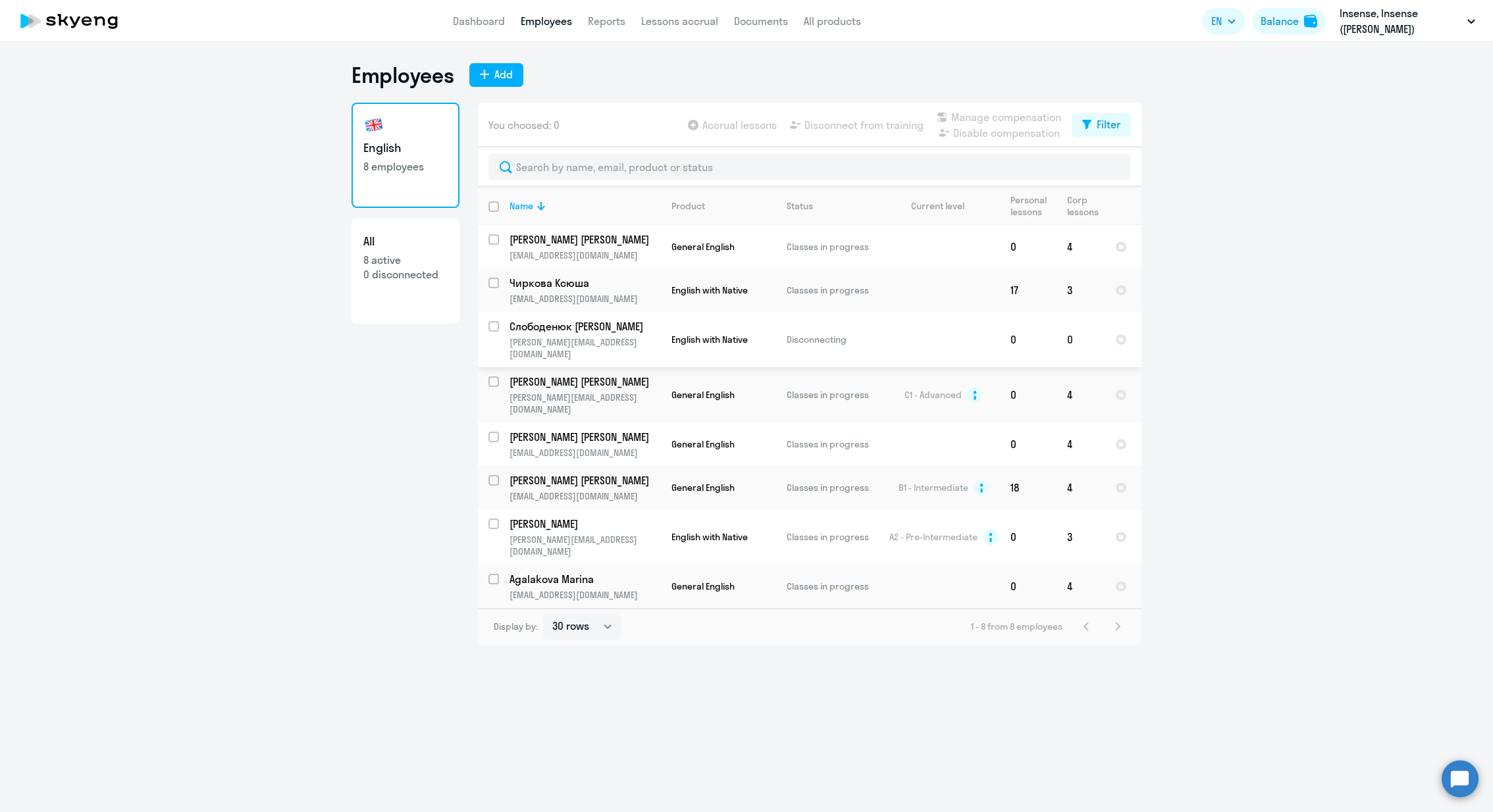
click at [488, 330] on input "select row 3649375" at bounding box center [502, 335] width 27 height 27
checkbox input "true"
click at [499, 323] on td "Слободенюк [PERSON_NAME] [PERSON_NAME][EMAIL_ADDRESS][DOMAIN_NAME]" at bounding box center [580, 340] width 162 height 55
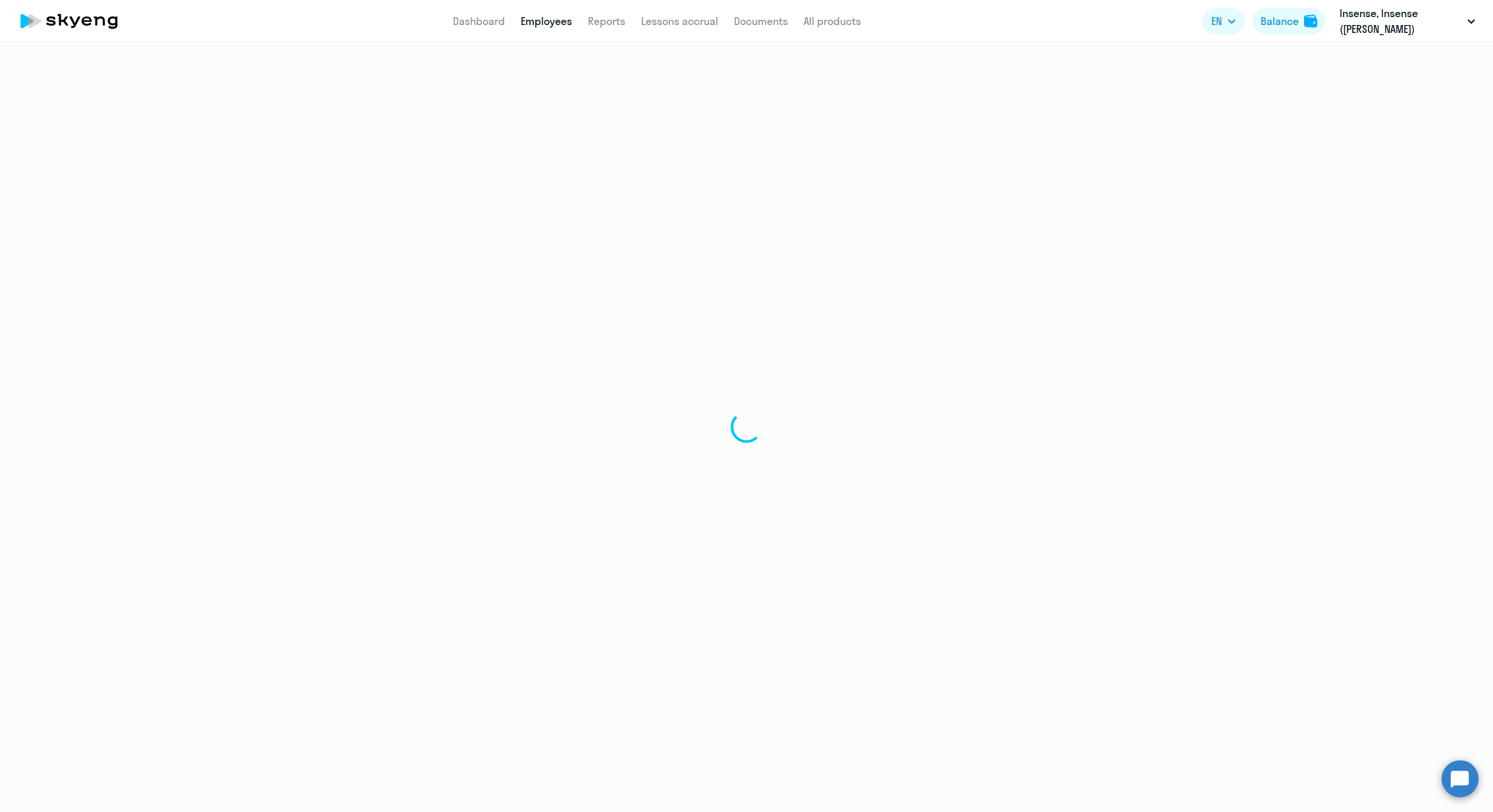
select select "english"
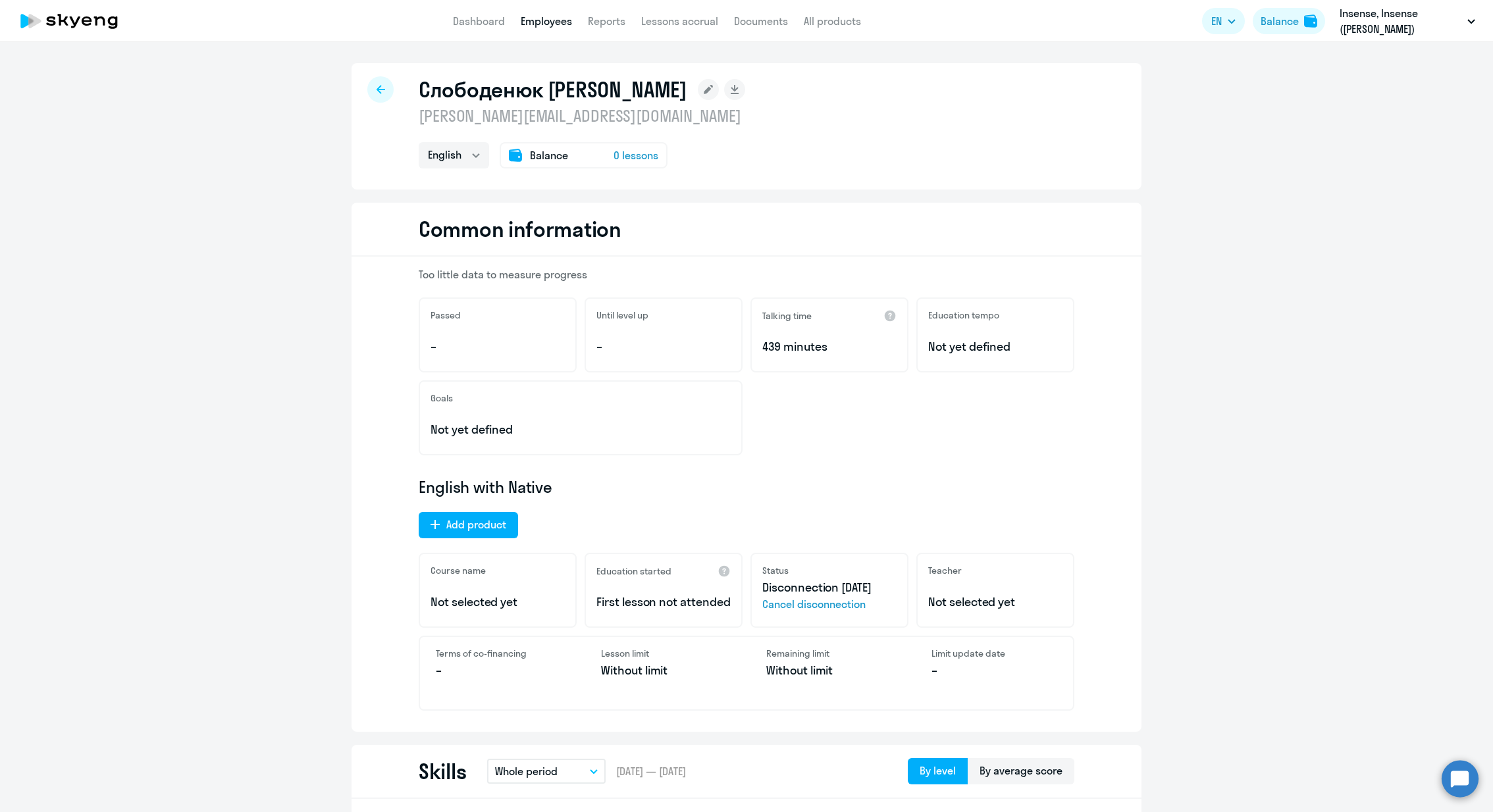
click at [369, 98] on div "Слободенюк Ирина i.slobodenyuk@aitarget.ru English Balance 0 lessons" at bounding box center [746, 126] width 790 height 126
click at [383, 90] on icon at bounding box center [381, 89] width 8 height 9
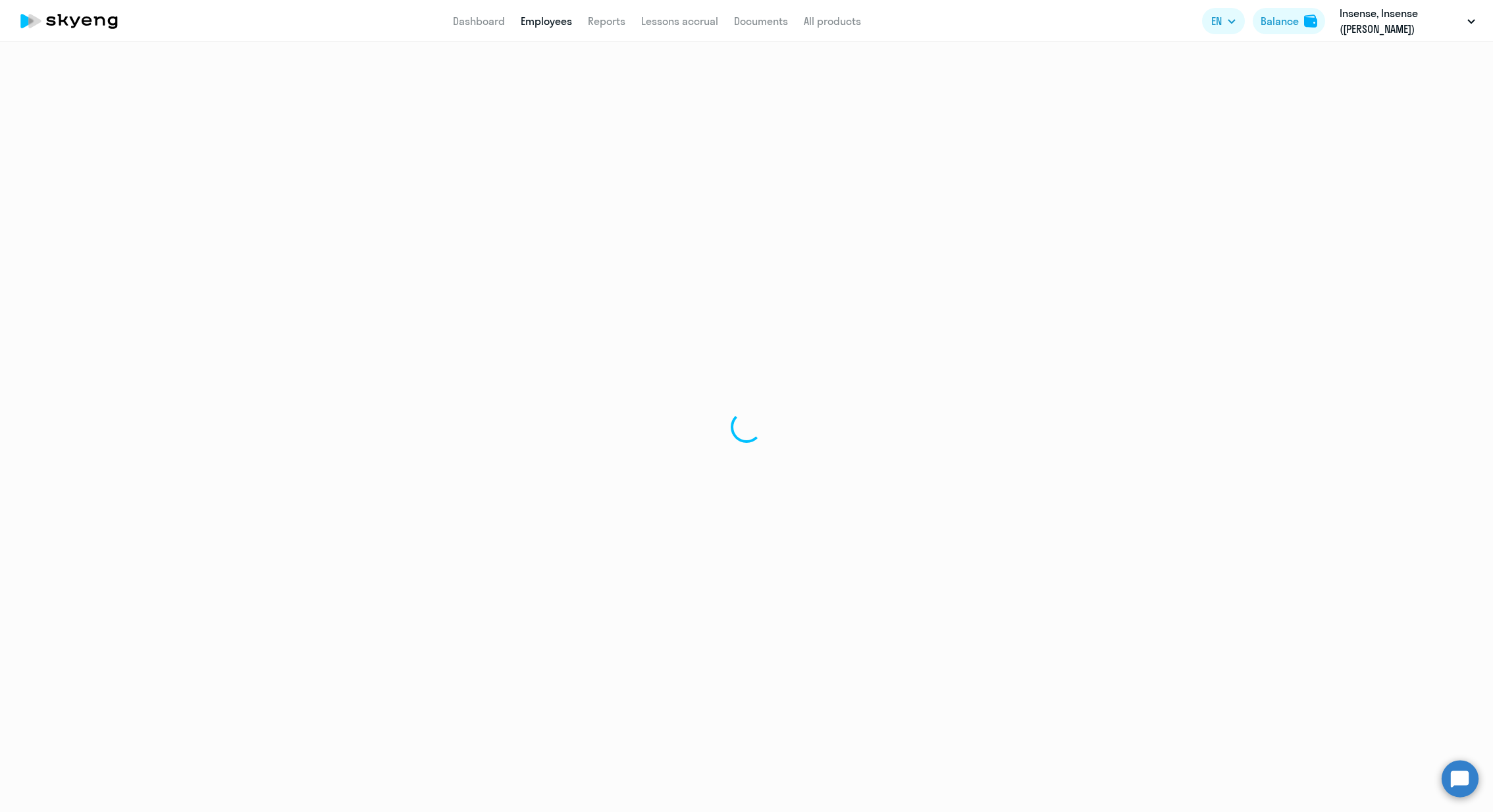
select select "30"
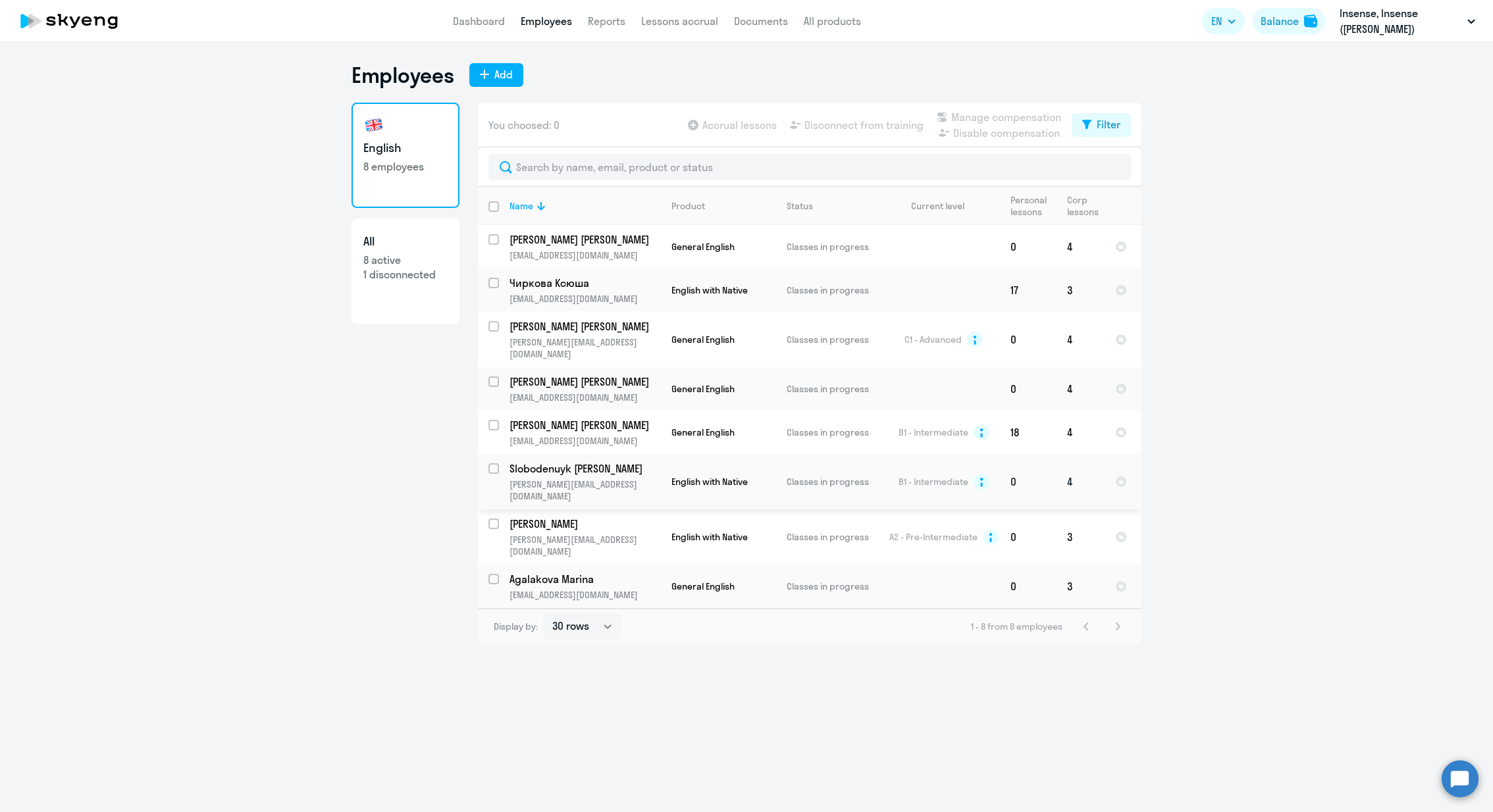
click at [562, 461] on p "Slobodenuyk [PERSON_NAME]" at bounding box center [584, 468] width 149 height 14
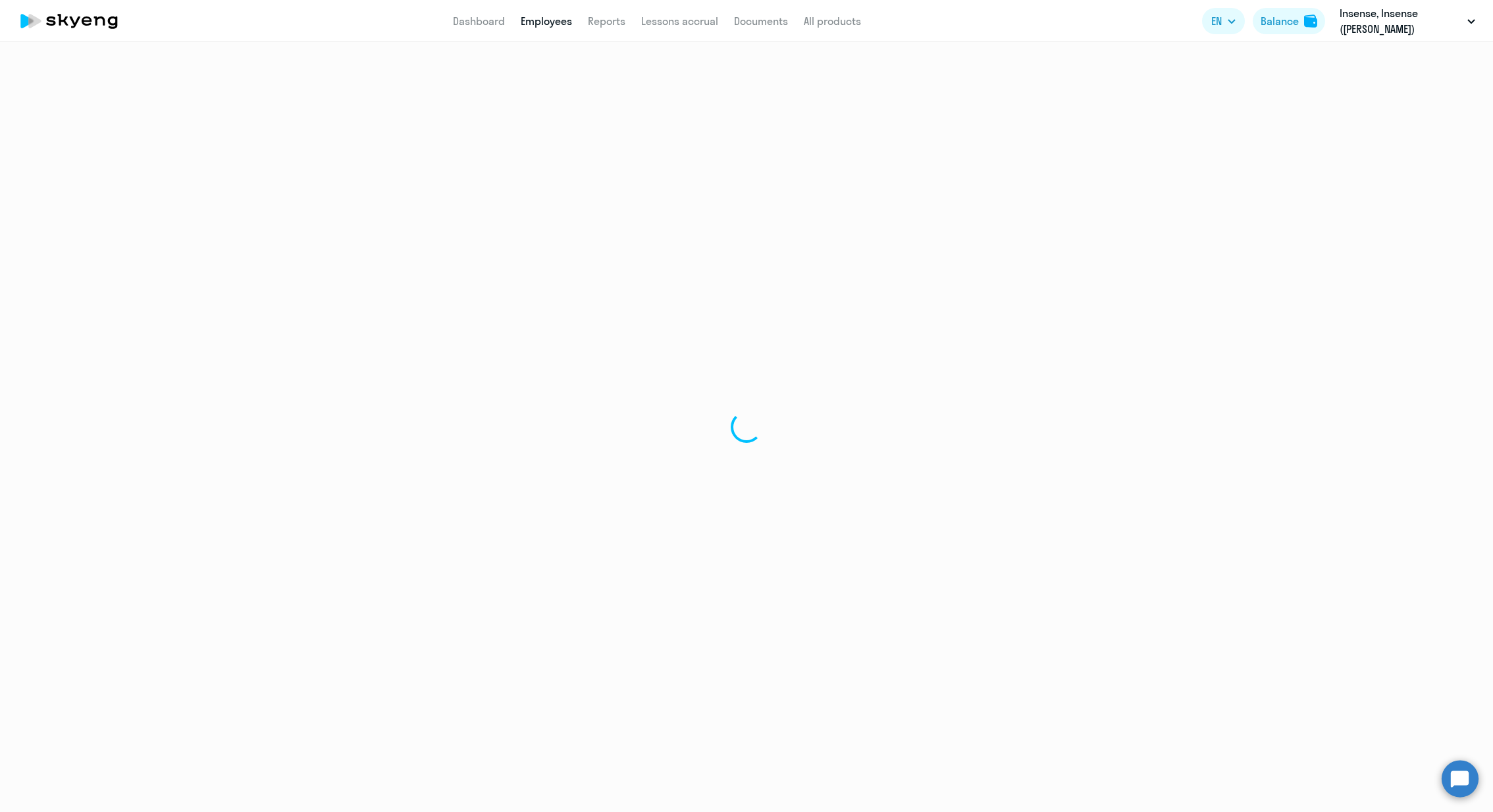
select select "english"
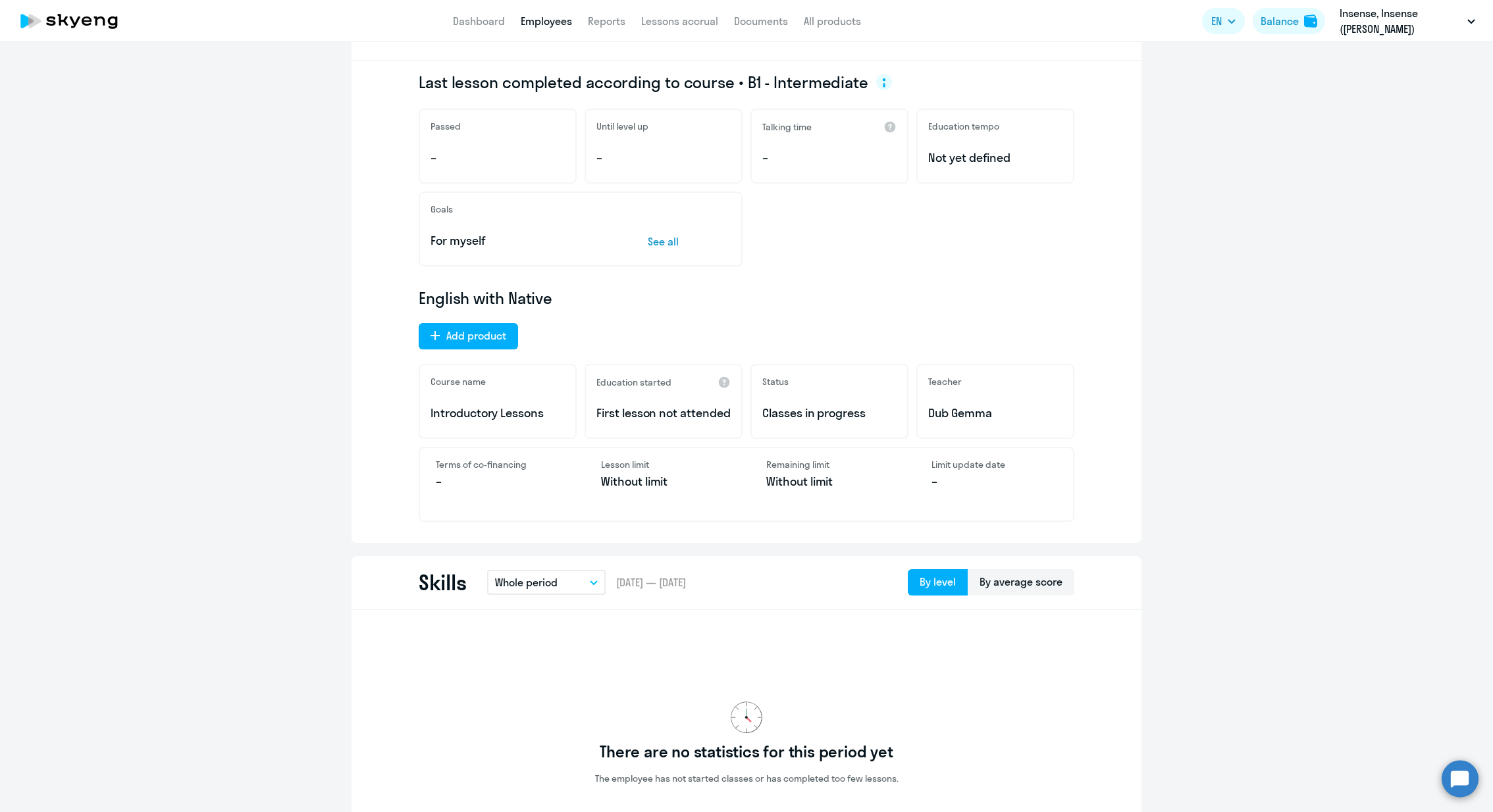
scroll to position [218, 0]
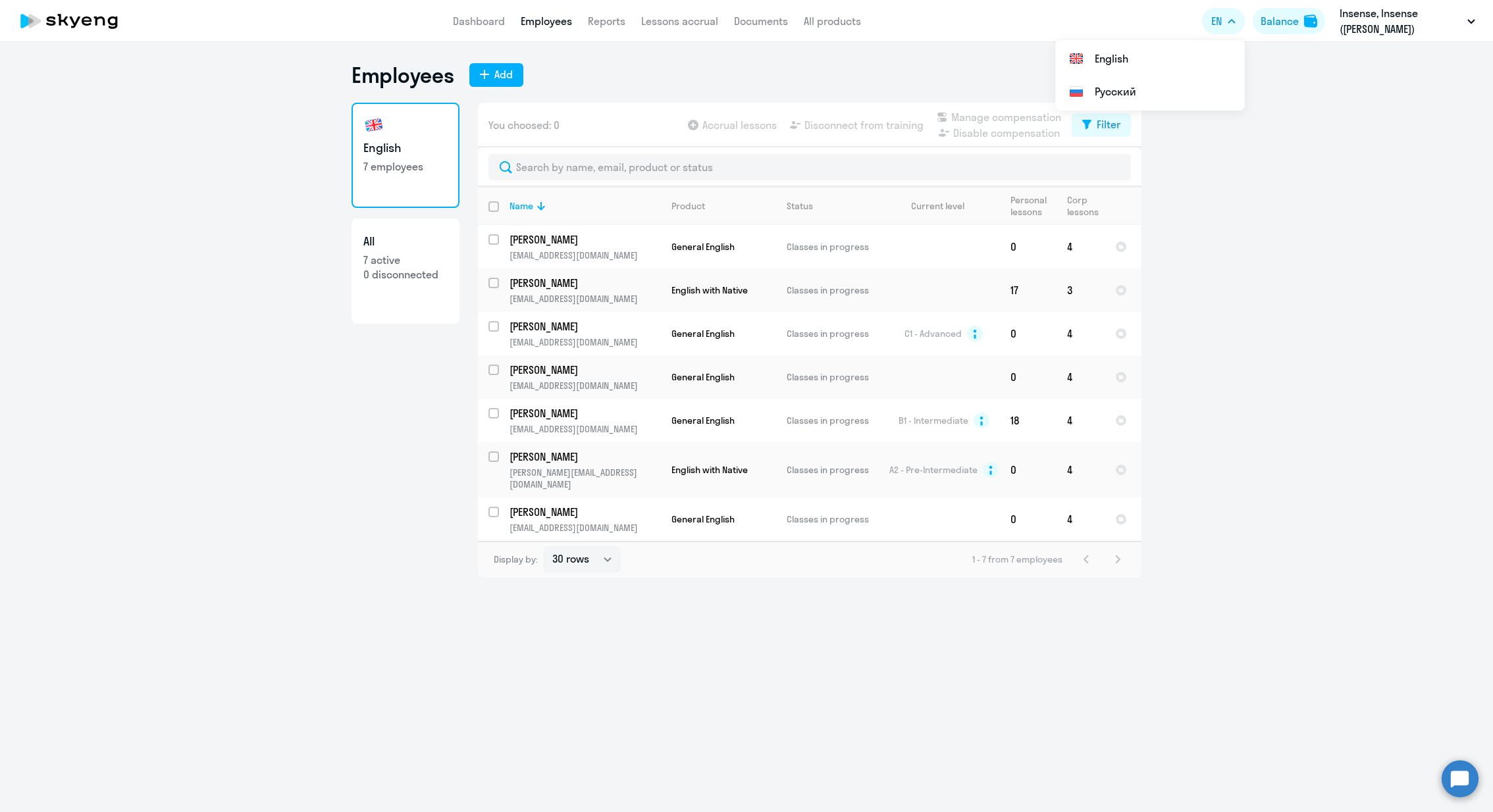
select select "30"
